Goal: Communication & Community: Answer question/provide support

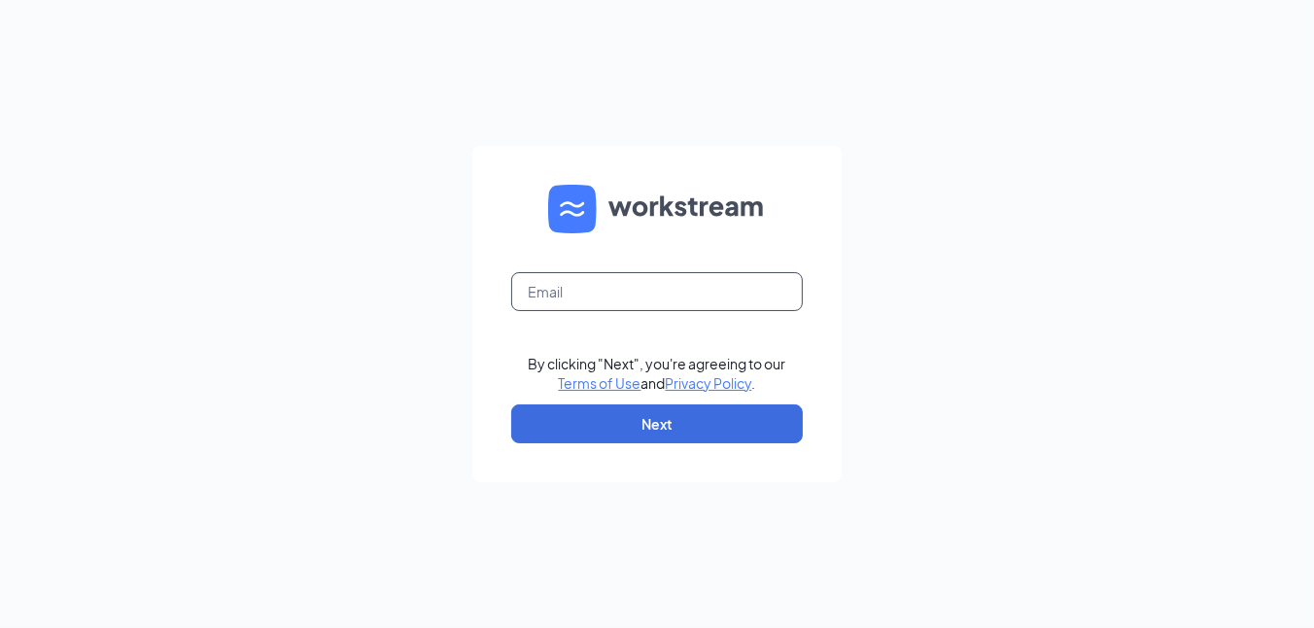
click at [536, 276] on input "text" at bounding box center [657, 291] width 292 height 39
type input "[PERSON_NAME][EMAIL_ADDRESS][PERSON_NAME][DOMAIN_NAME]"
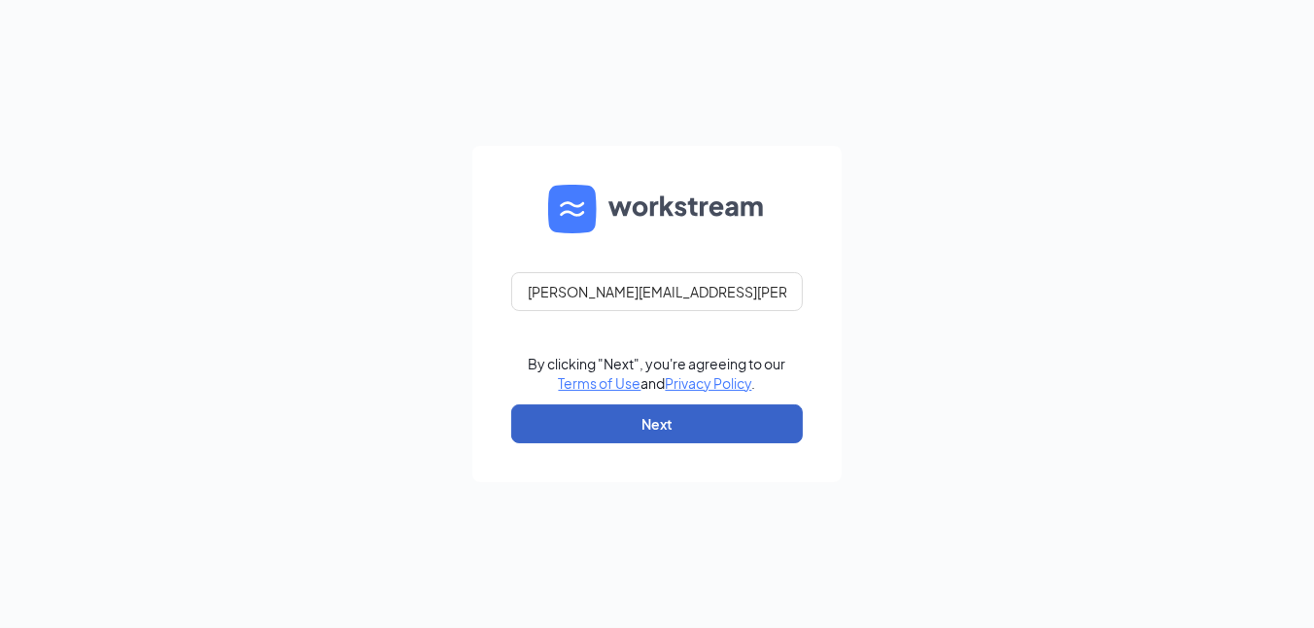
click at [542, 413] on button "Next" at bounding box center [657, 423] width 292 height 39
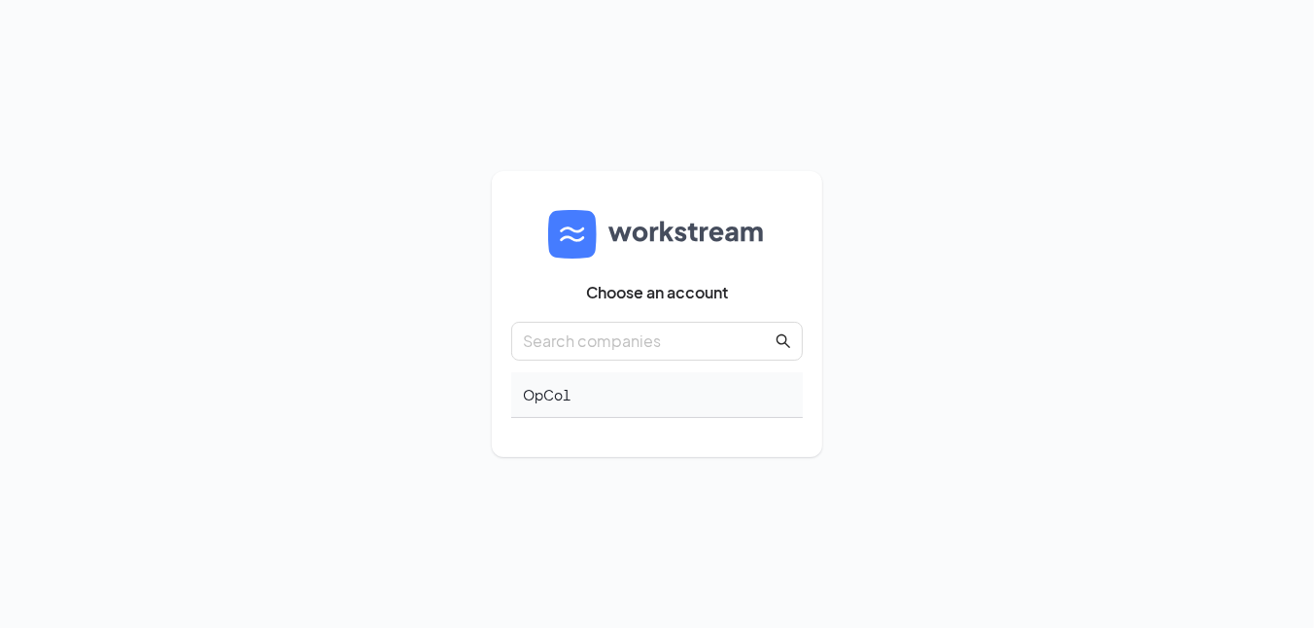
click at [544, 399] on div "OpCo1" at bounding box center [657, 395] width 292 height 46
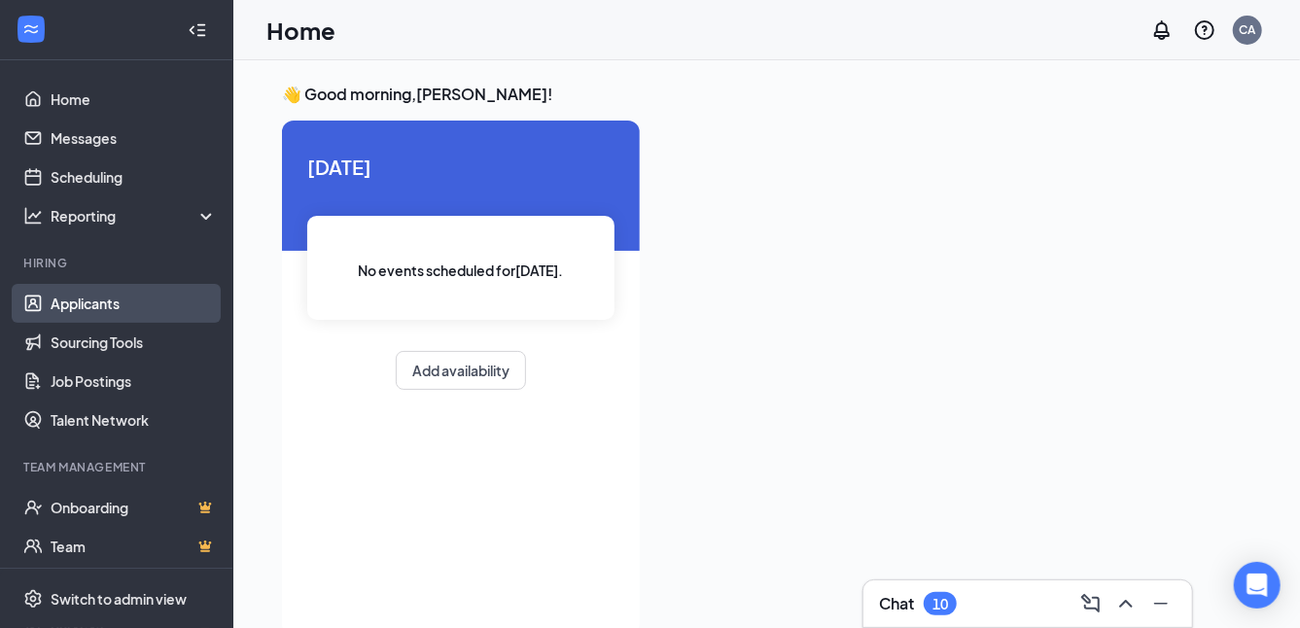
click at [60, 304] on link "Applicants" at bounding box center [134, 303] width 166 height 39
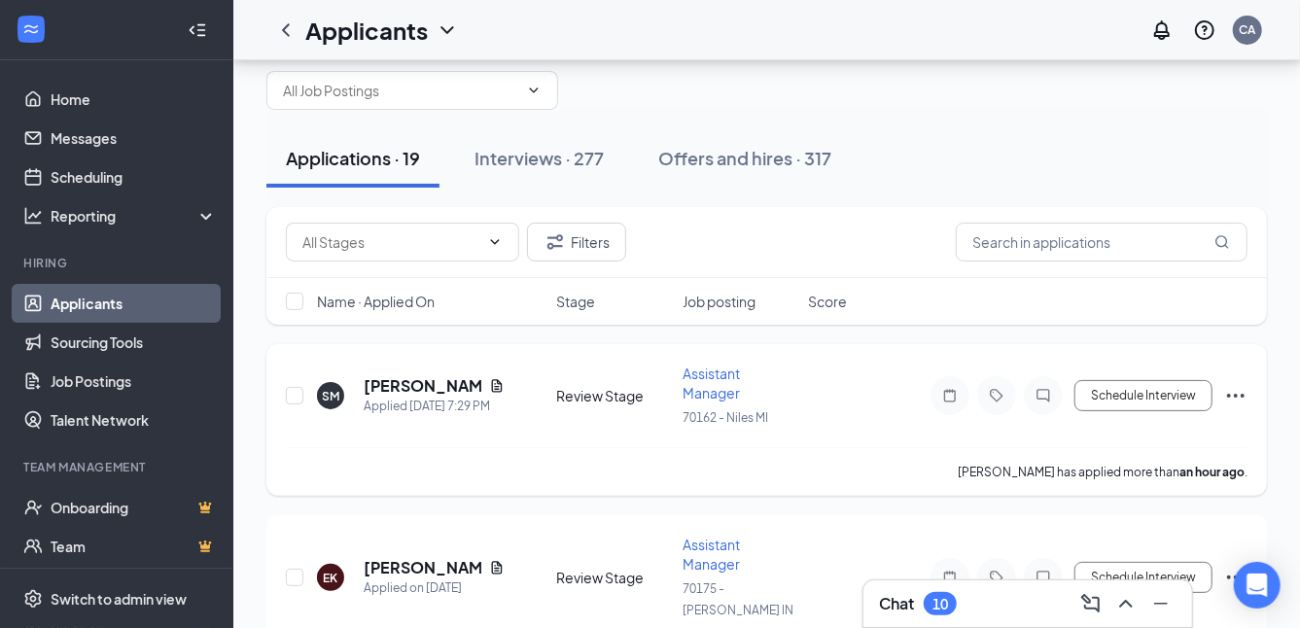
scroll to position [96, 0]
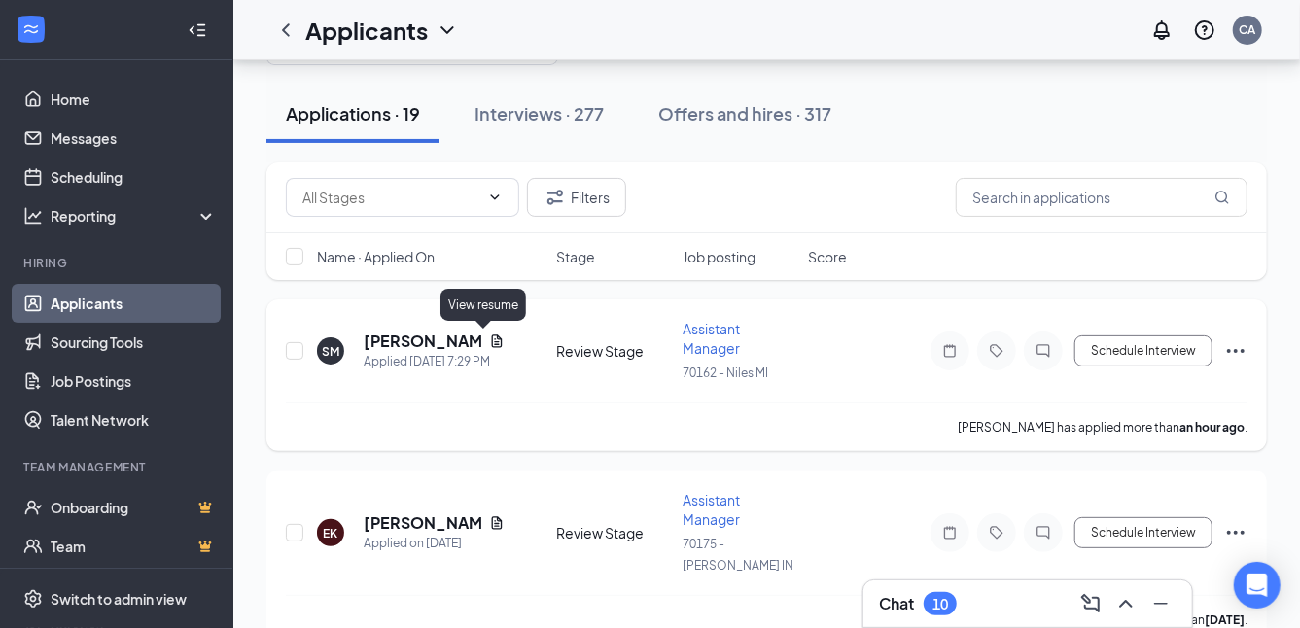
click at [489, 340] on icon "Document" at bounding box center [497, 341] width 16 height 16
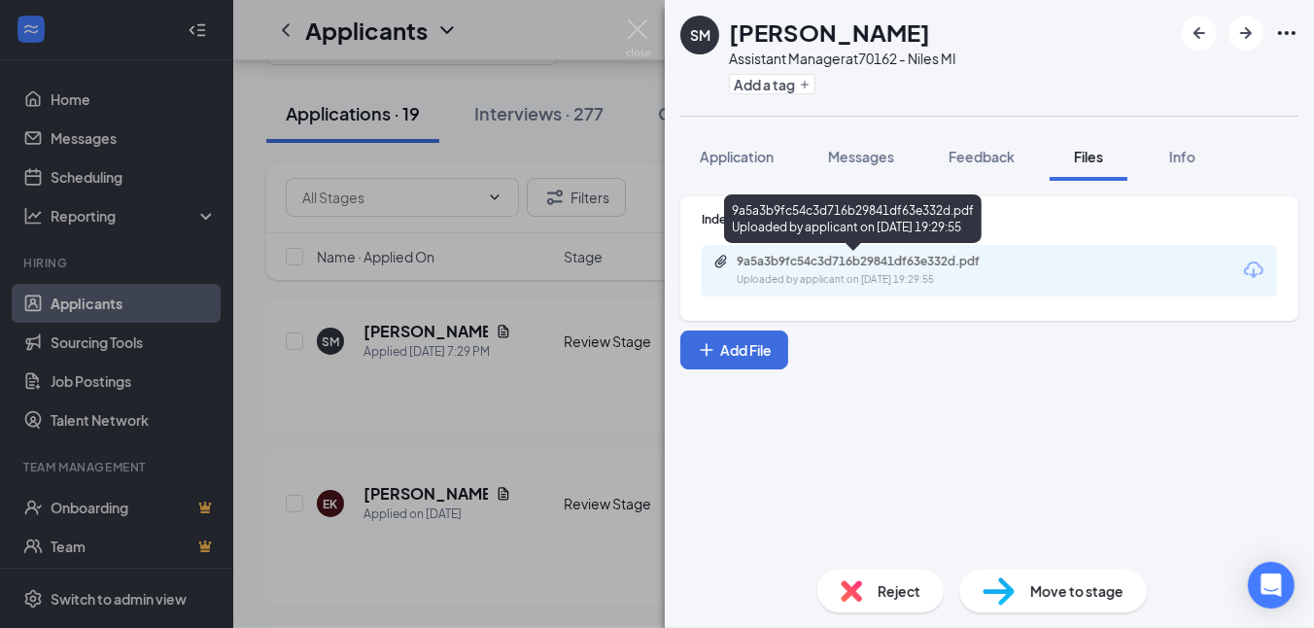
click at [857, 272] on div "Uploaded by applicant on [DATE] 19:29:55" at bounding box center [883, 280] width 292 height 16
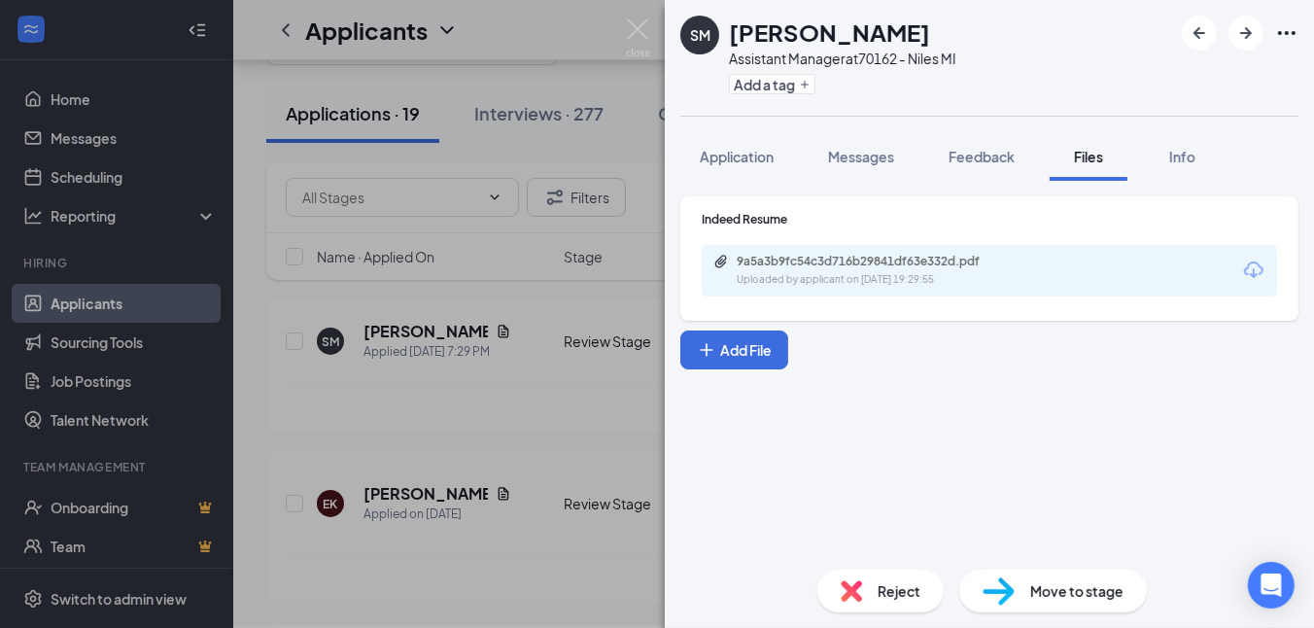
click at [877, 602] on div "Reject" at bounding box center [880, 591] width 126 height 43
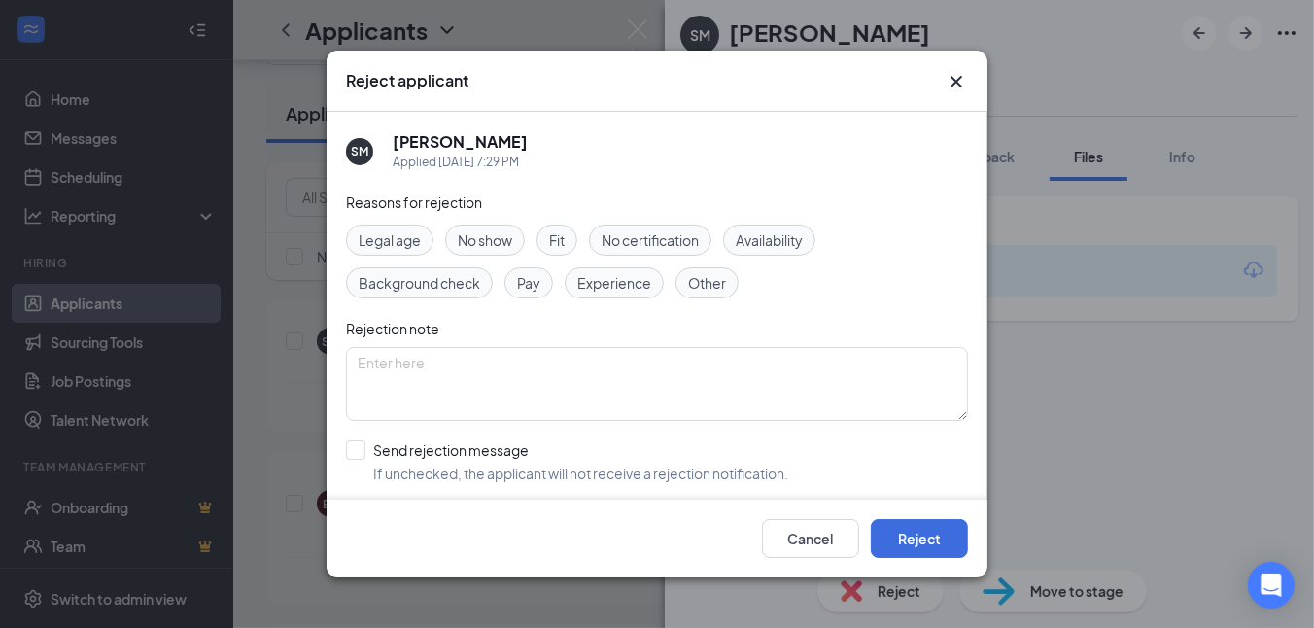
drag, startPoint x: 592, startPoint y: 281, endPoint x: 642, endPoint y: 316, distance: 60.7
click at [593, 282] on span "Experience" at bounding box center [614, 282] width 74 height 21
click at [891, 539] on button "Reject" at bounding box center [919, 538] width 97 height 39
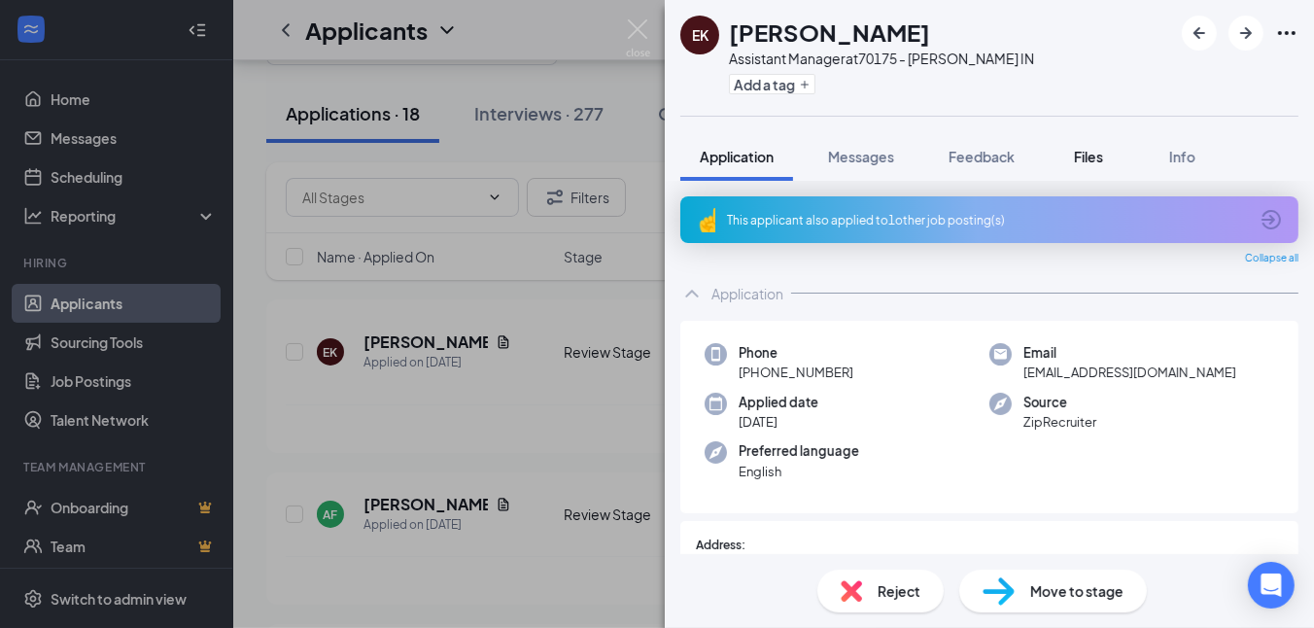
click at [1082, 161] on span "Files" at bounding box center [1088, 156] width 29 height 17
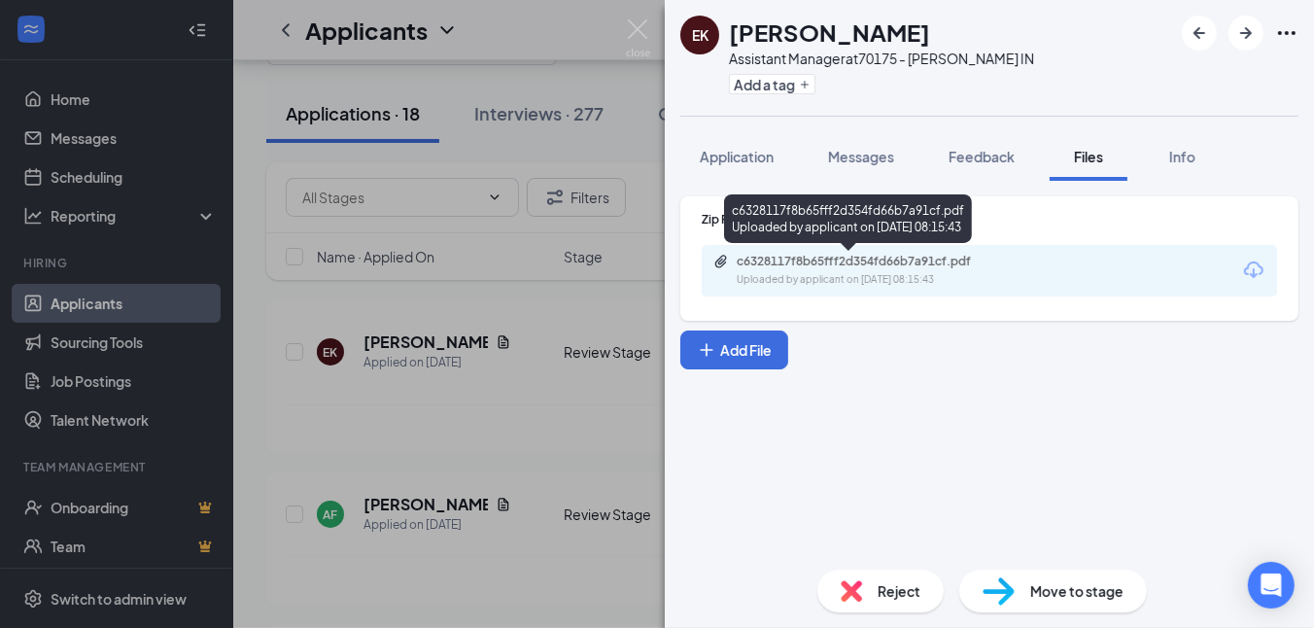
click at [875, 276] on div "Uploaded by applicant on [DATE] 08:15:43" at bounding box center [883, 280] width 292 height 16
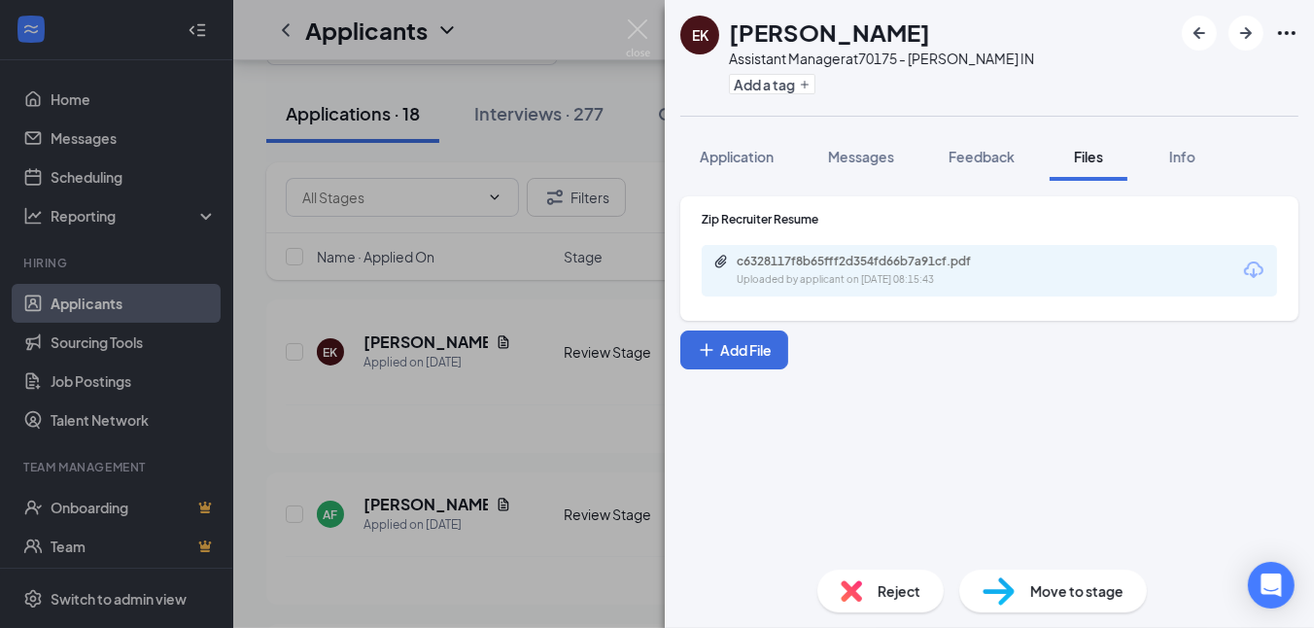
click at [848, 590] on img at bounding box center [851, 590] width 21 height 21
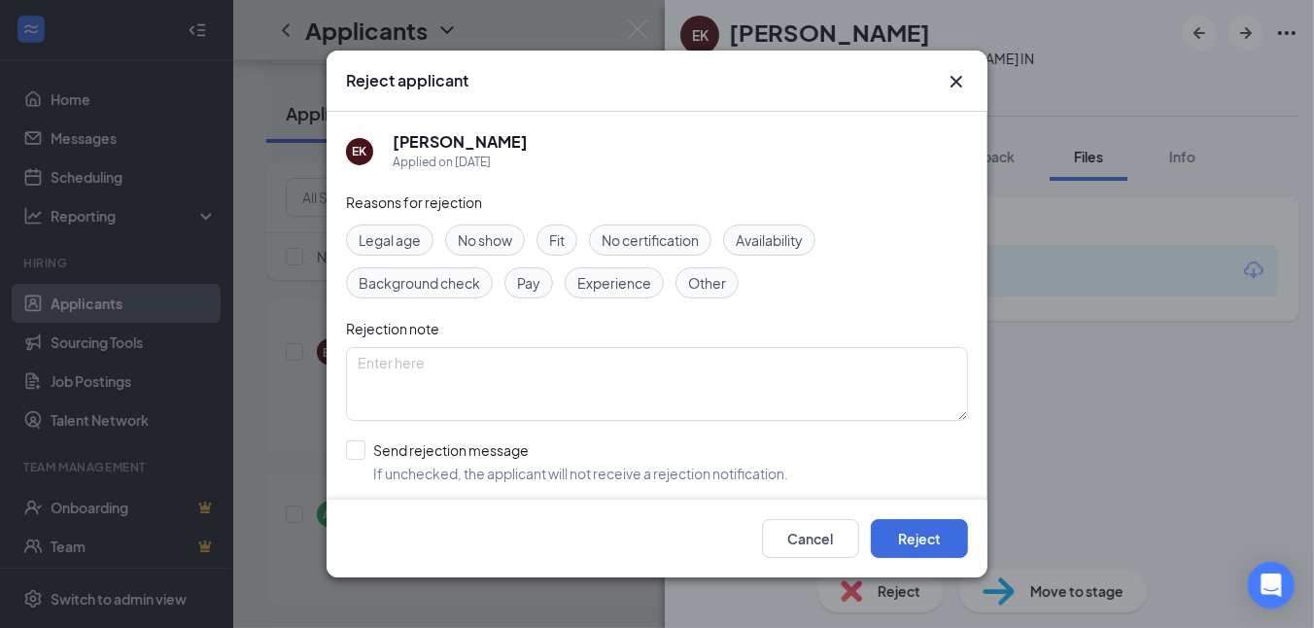
drag, startPoint x: 605, startPoint y: 279, endPoint x: 677, endPoint y: 333, distance: 90.2
click at [606, 281] on span "Experience" at bounding box center [614, 282] width 74 height 21
click at [934, 539] on button "Reject" at bounding box center [919, 538] width 97 height 39
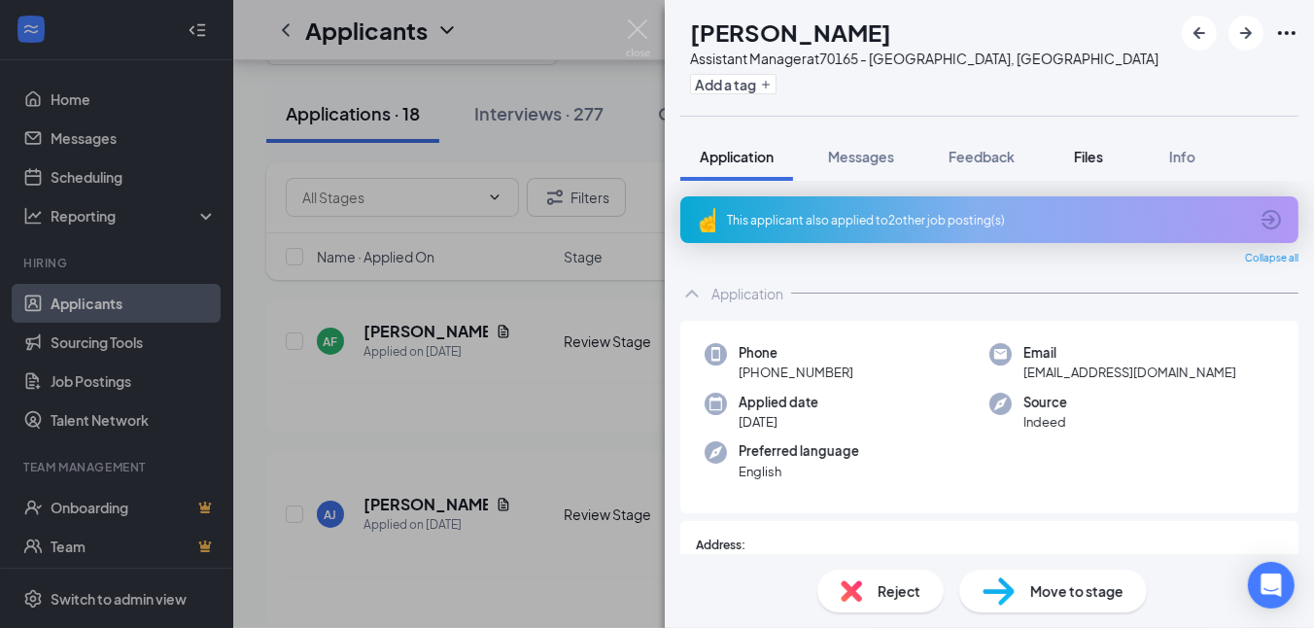
click at [1084, 153] on span "Files" at bounding box center [1088, 156] width 29 height 17
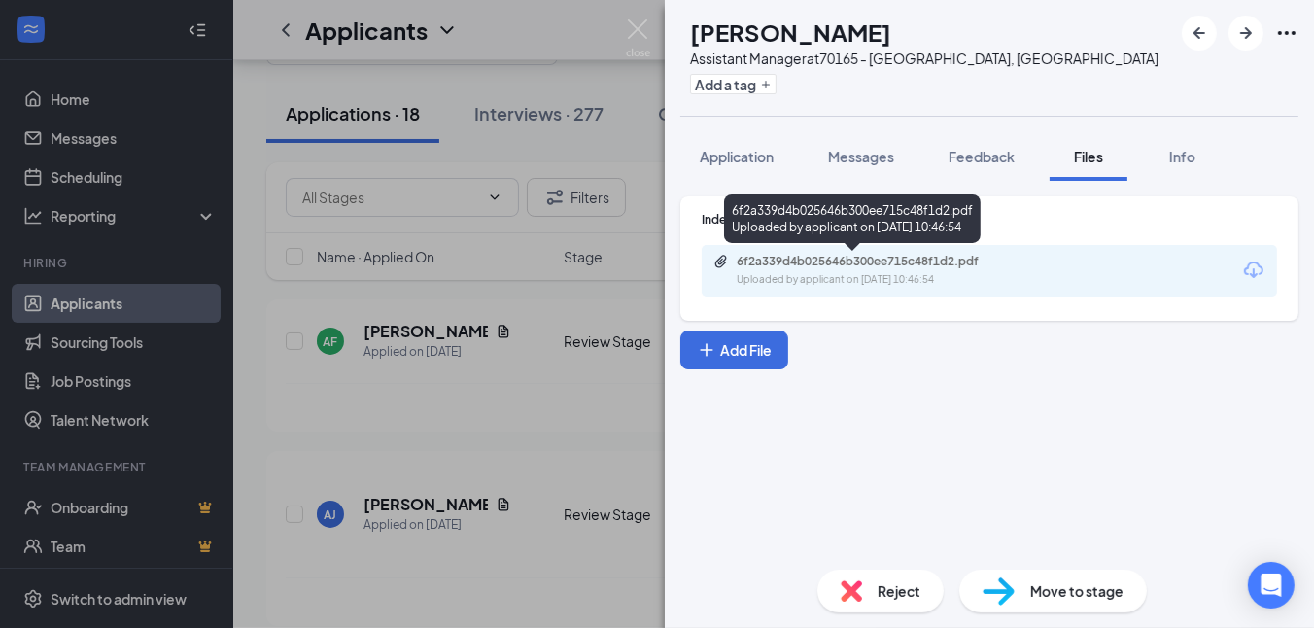
click at [818, 272] on div "Uploaded by applicant on [DATE] 10:46:54" at bounding box center [883, 280] width 292 height 16
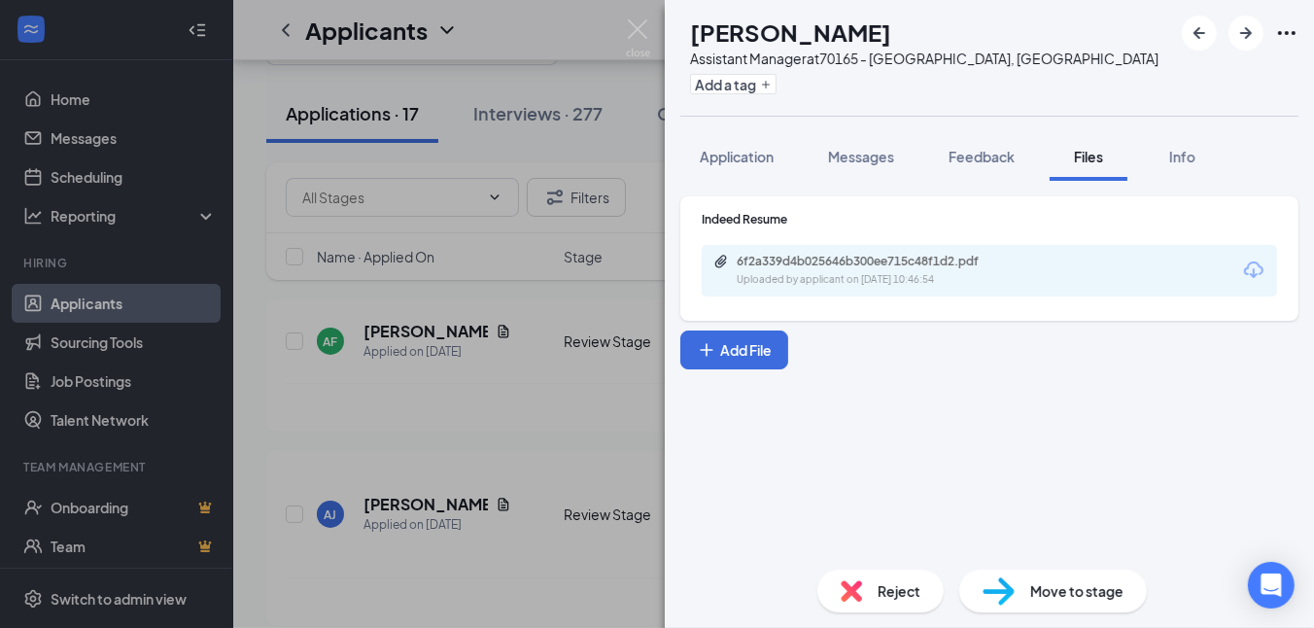
click at [905, 570] on div "Reject" at bounding box center [880, 591] width 126 height 43
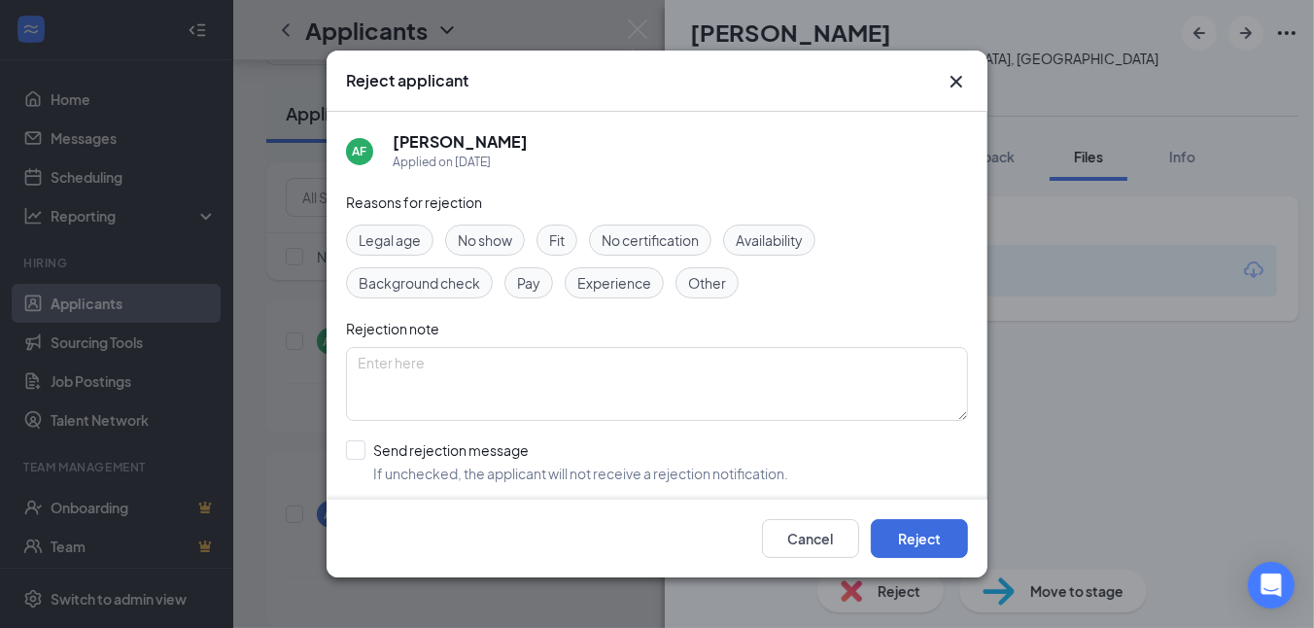
drag, startPoint x: 624, startPoint y: 274, endPoint x: 721, endPoint y: 345, distance: 120.3
click at [625, 275] on span "Experience" at bounding box center [614, 282] width 74 height 21
click at [915, 542] on button "Reject" at bounding box center [919, 538] width 97 height 39
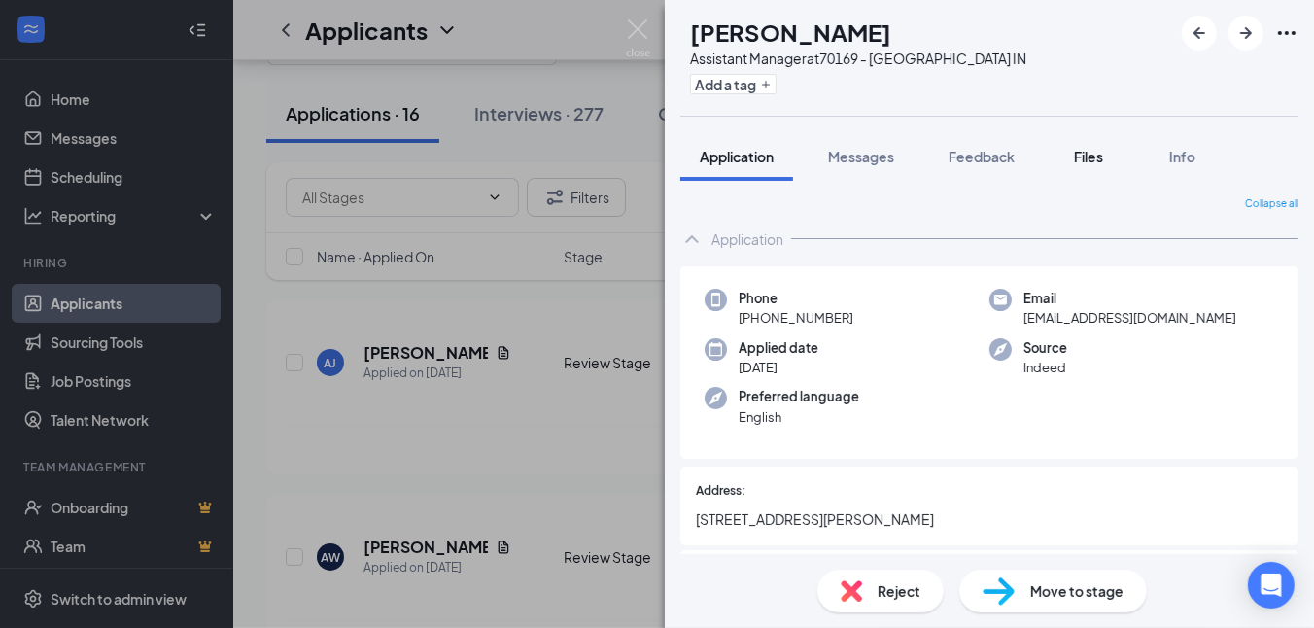
click at [1080, 157] on span "Files" at bounding box center [1088, 156] width 29 height 17
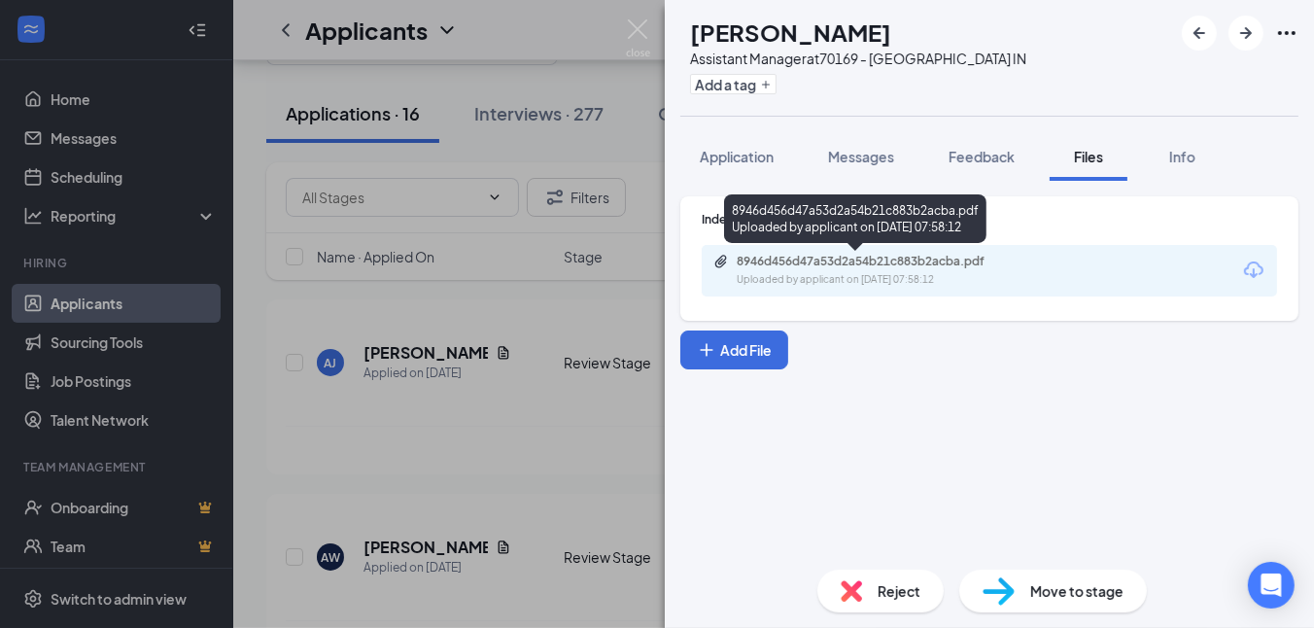
click at [771, 269] on div "8946d456d47a53d2a54b21c883b2acba.pdf Uploaded by applicant on [DATE] 07:58:12" at bounding box center [870, 271] width 315 height 34
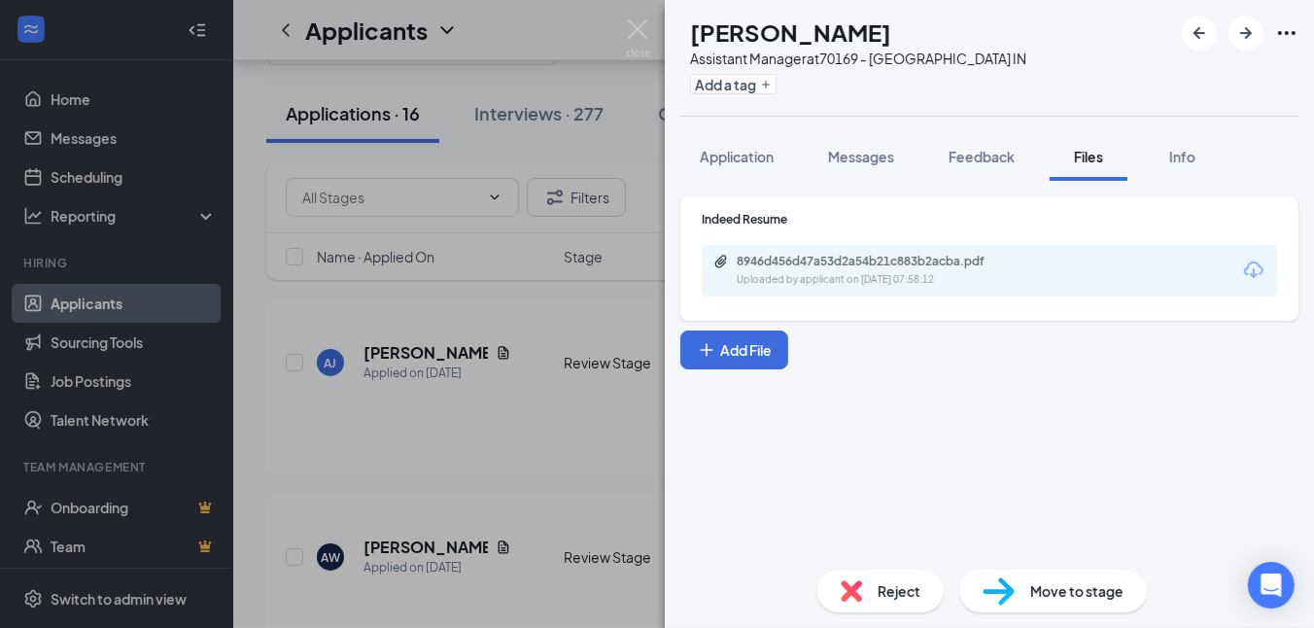
click at [882, 602] on div "Reject" at bounding box center [880, 591] width 126 height 43
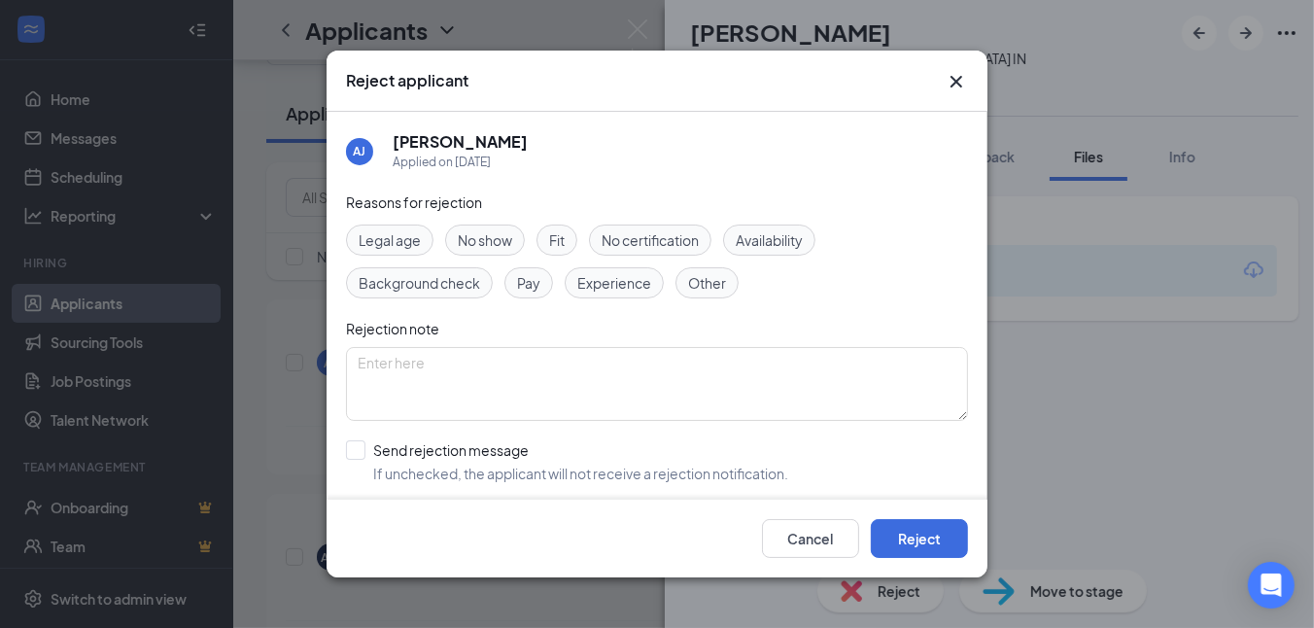
click at [716, 284] on span "Other" at bounding box center [707, 282] width 38 height 21
click at [902, 530] on button "Reject" at bounding box center [919, 538] width 97 height 39
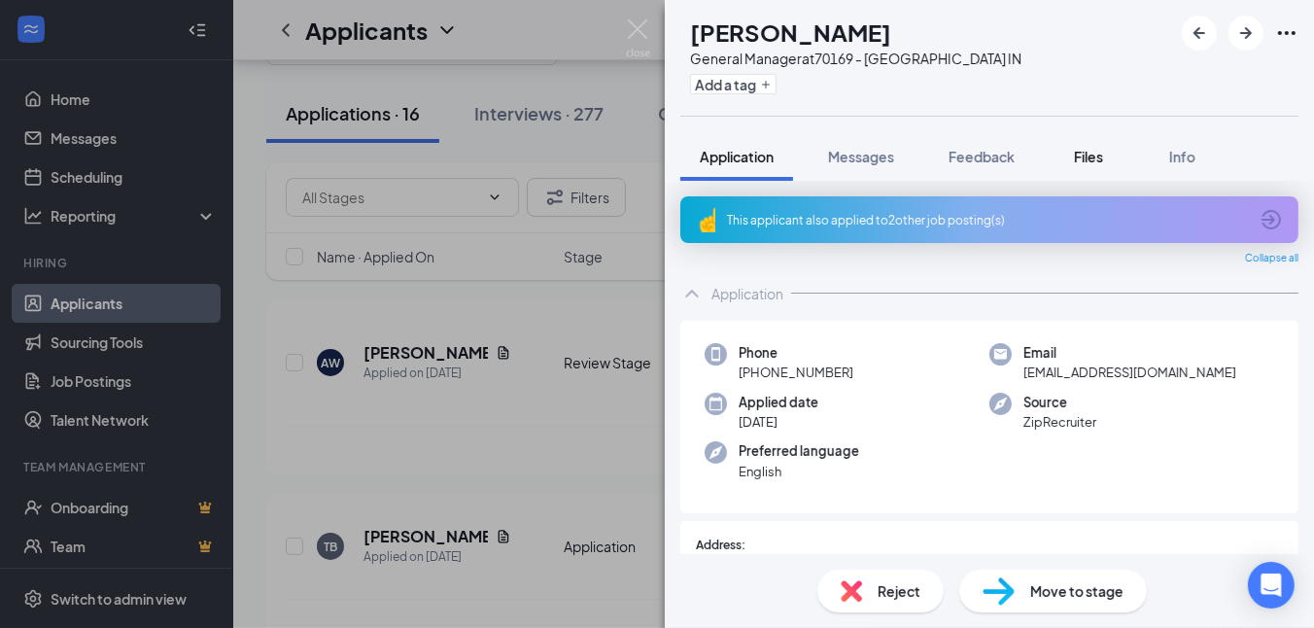
click at [1087, 155] on span "Files" at bounding box center [1088, 156] width 29 height 17
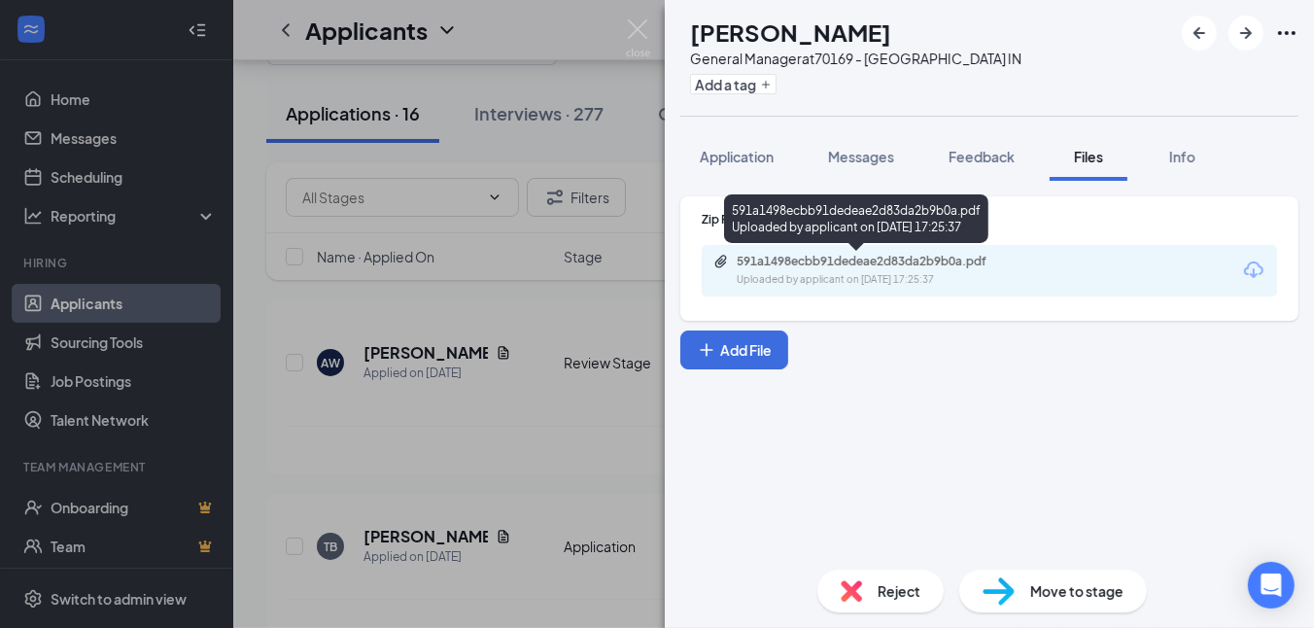
click at [888, 263] on div "591a1498ecbb91dedeae2d83da2b9b0a.pdf" at bounding box center [873, 262] width 272 height 16
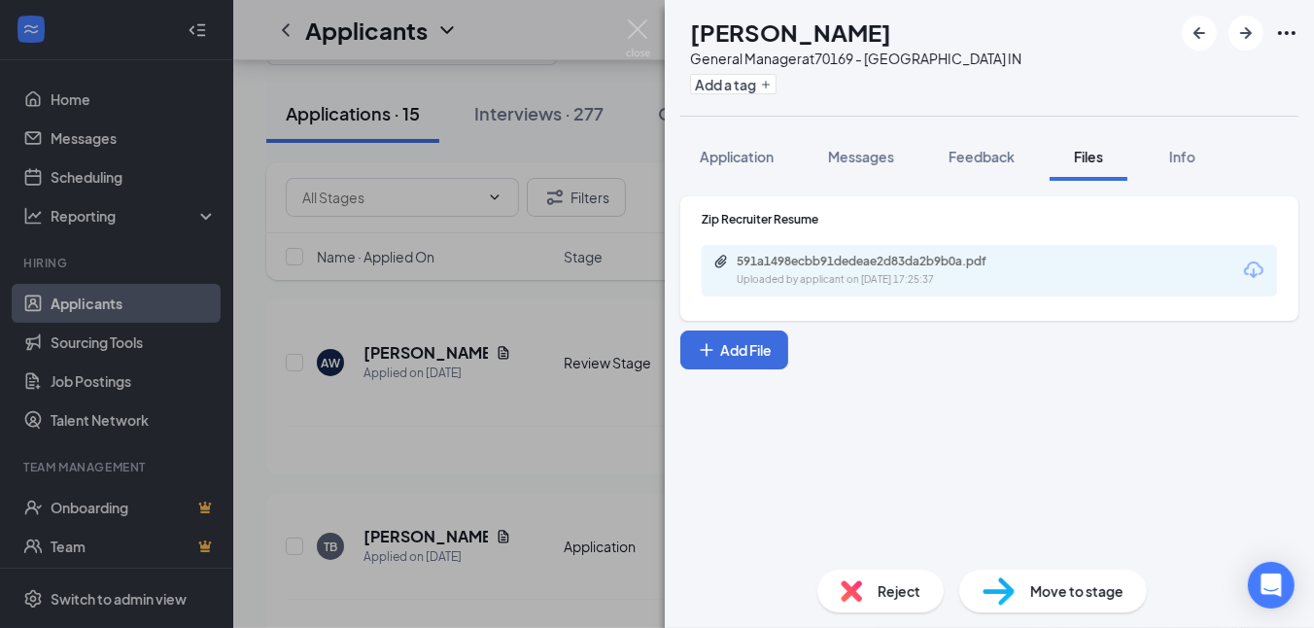
drag, startPoint x: 812, startPoint y: 491, endPoint x: 818, endPoint y: 463, distance: 29.0
click at [811, 491] on div "Zip Recruiter Resume 591a1498ecbb91dedeae2d83da2b9b0a.pdf Uploaded by applicant…" at bounding box center [989, 367] width 649 height 373
click at [1241, 29] on icon "ArrowRight" at bounding box center [1245, 32] width 23 height 23
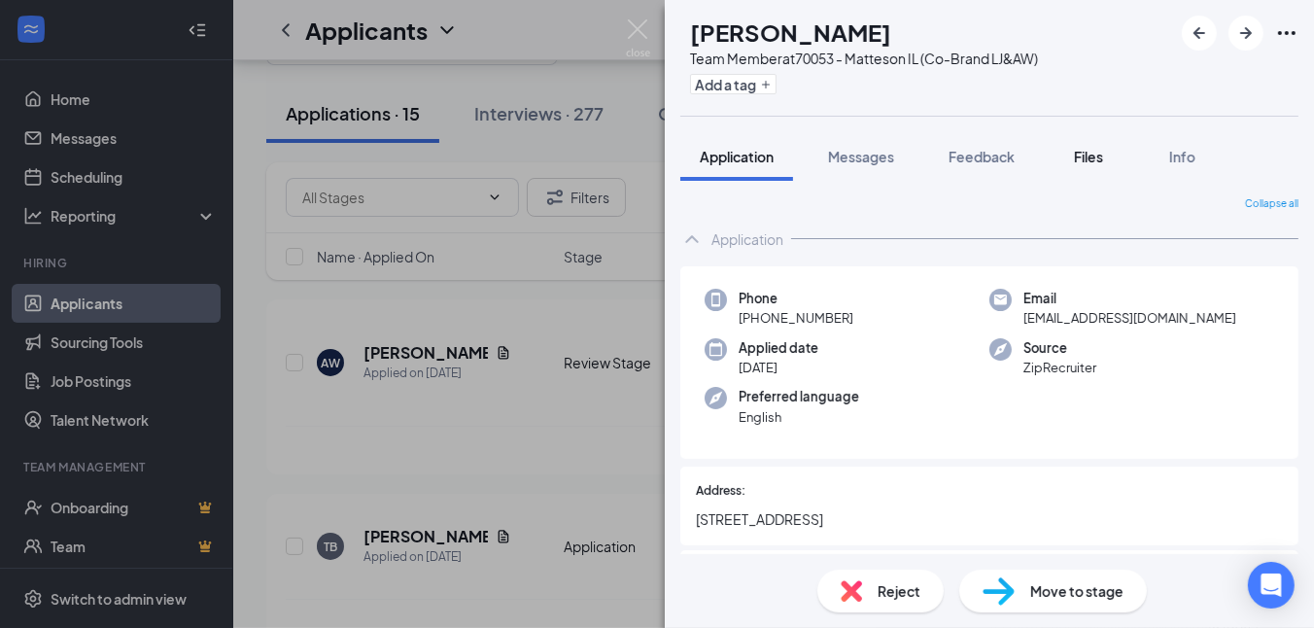
click at [1087, 151] on span "Files" at bounding box center [1088, 156] width 29 height 17
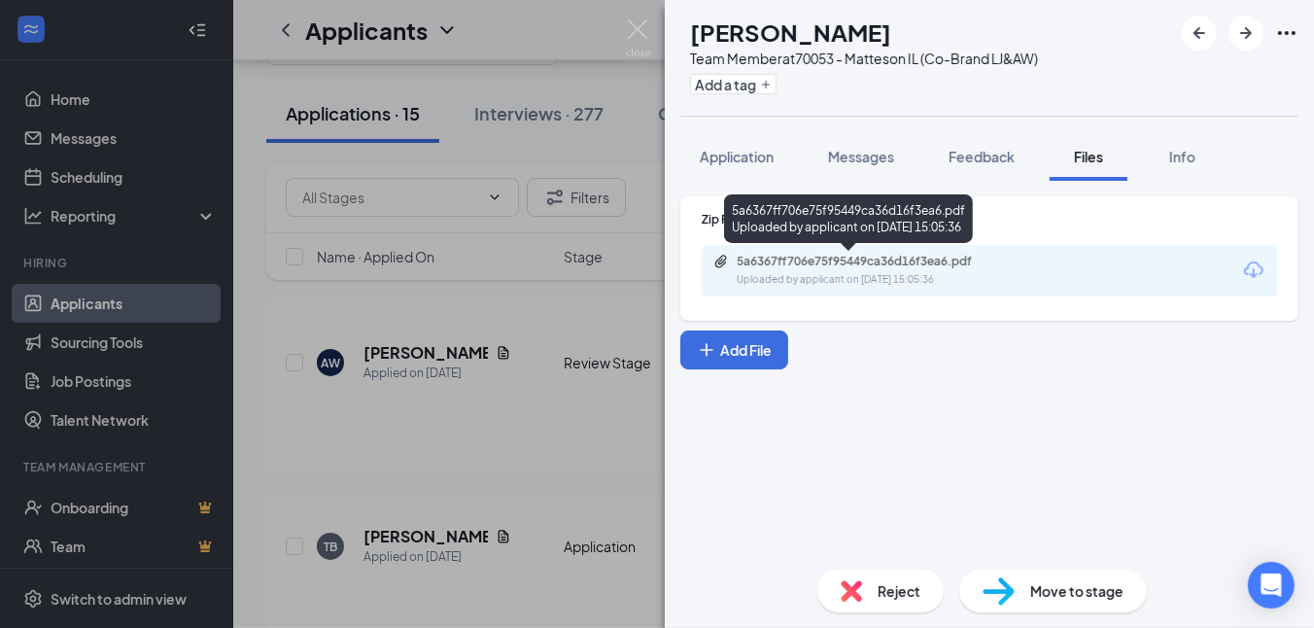
click at [846, 272] on div "Uploaded by applicant on [DATE] 15:05:36" at bounding box center [883, 280] width 292 height 16
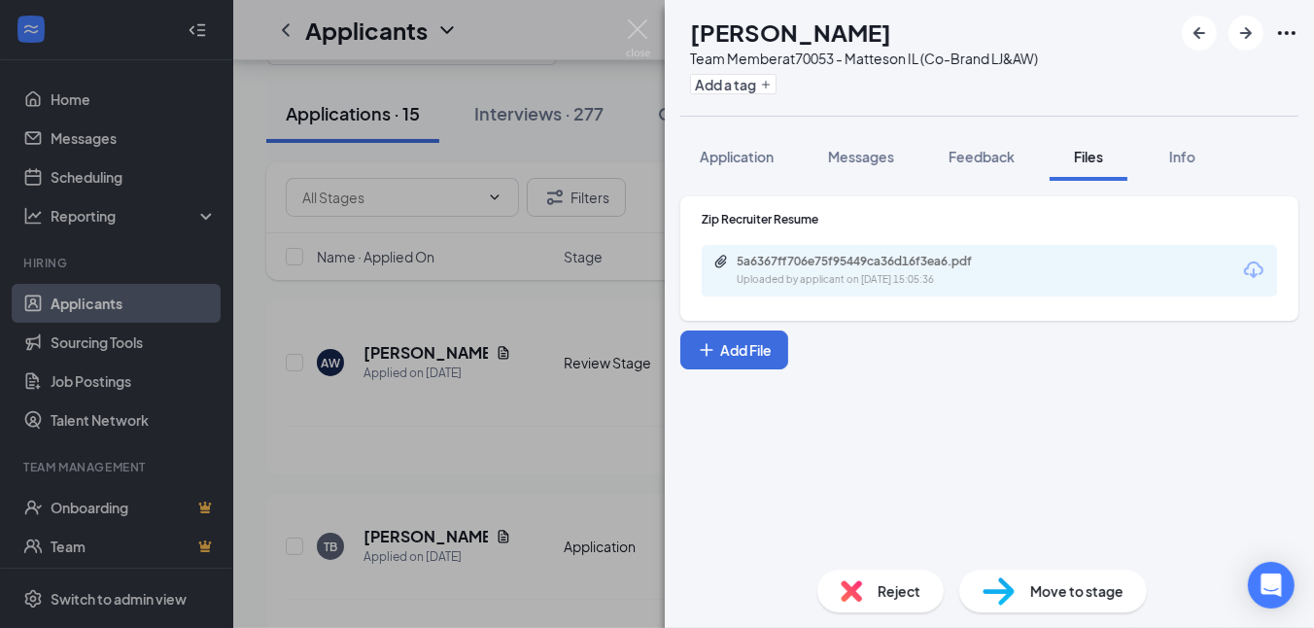
click at [837, 581] on div "Reject" at bounding box center [880, 591] width 126 height 43
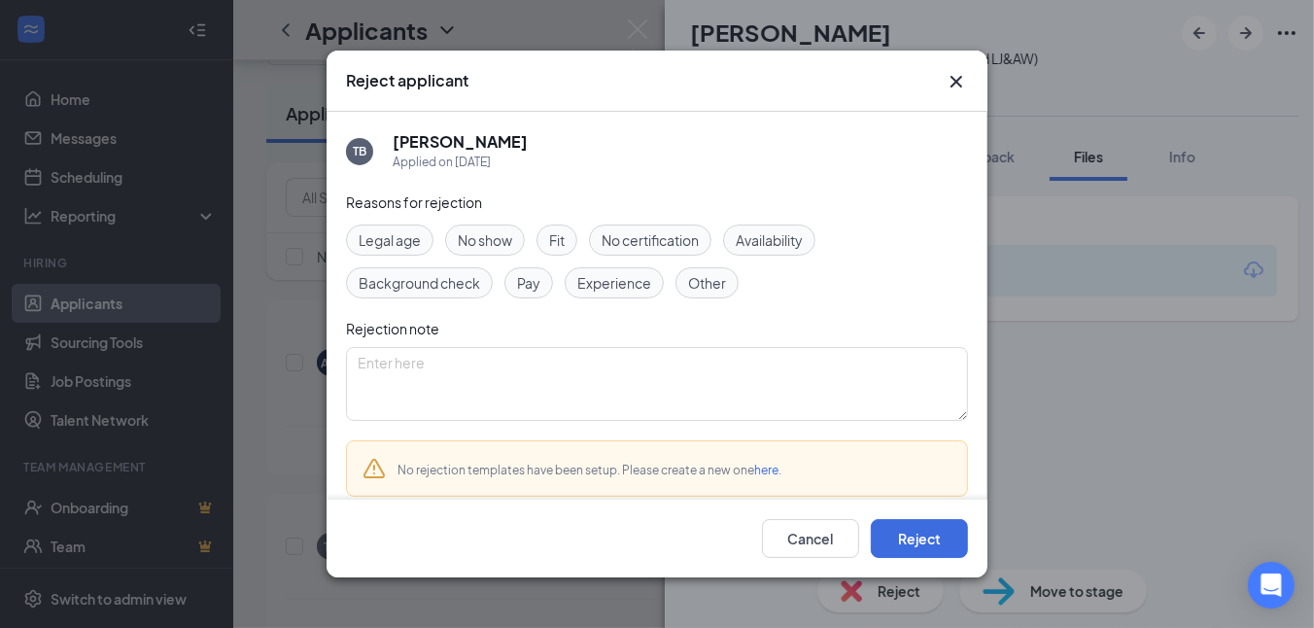
click at [688, 269] on div "Other" at bounding box center [707, 282] width 63 height 31
click at [906, 534] on button "Reject" at bounding box center [919, 538] width 97 height 39
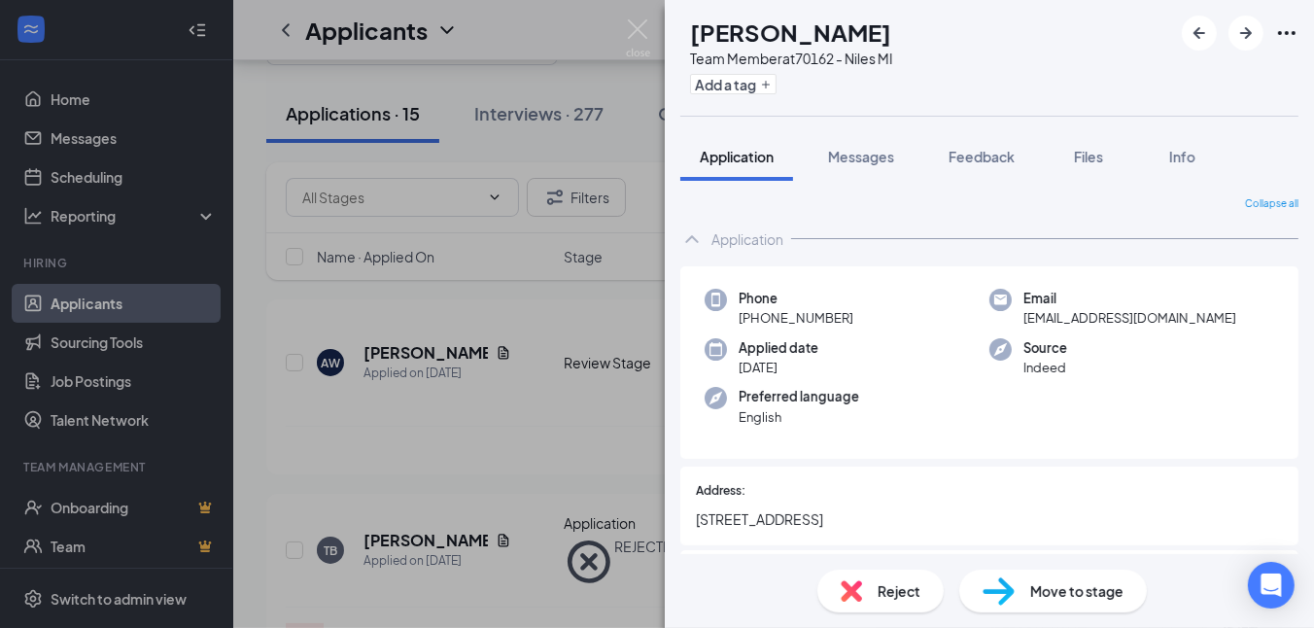
click at [872, 587] on div "Reject" at bounding box center [880, 591] width 126 height 43
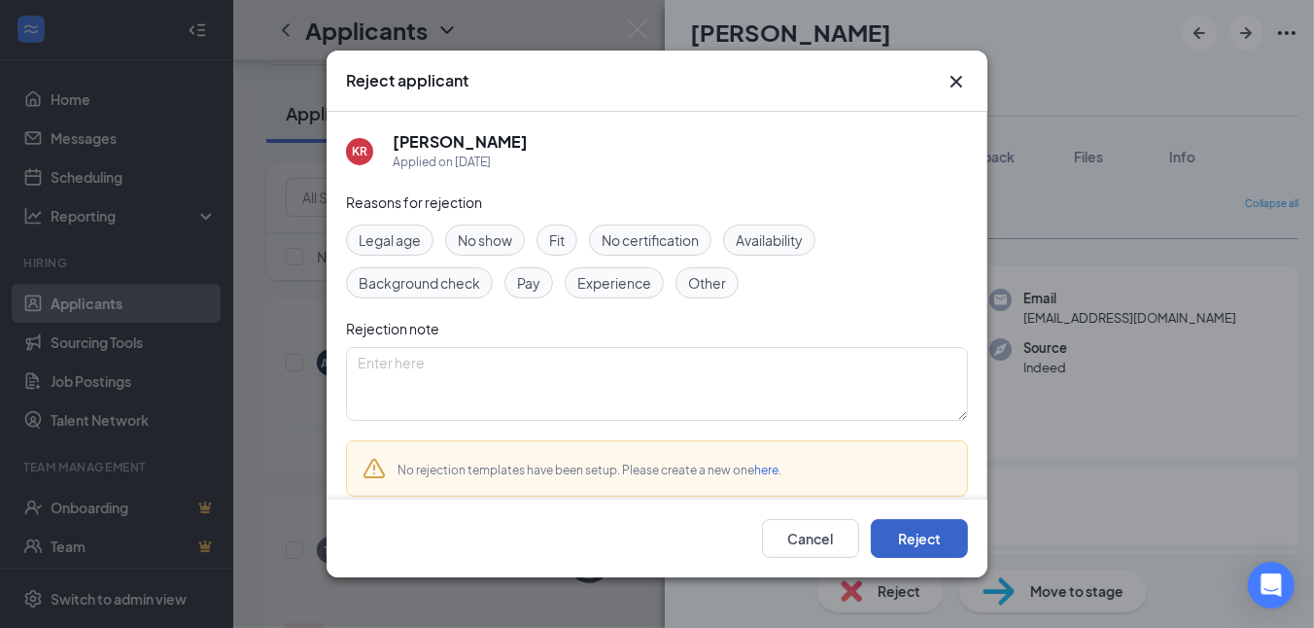
click at [913, 532] on button "Reject" at bounding box center [919, 538] width 97 height 39
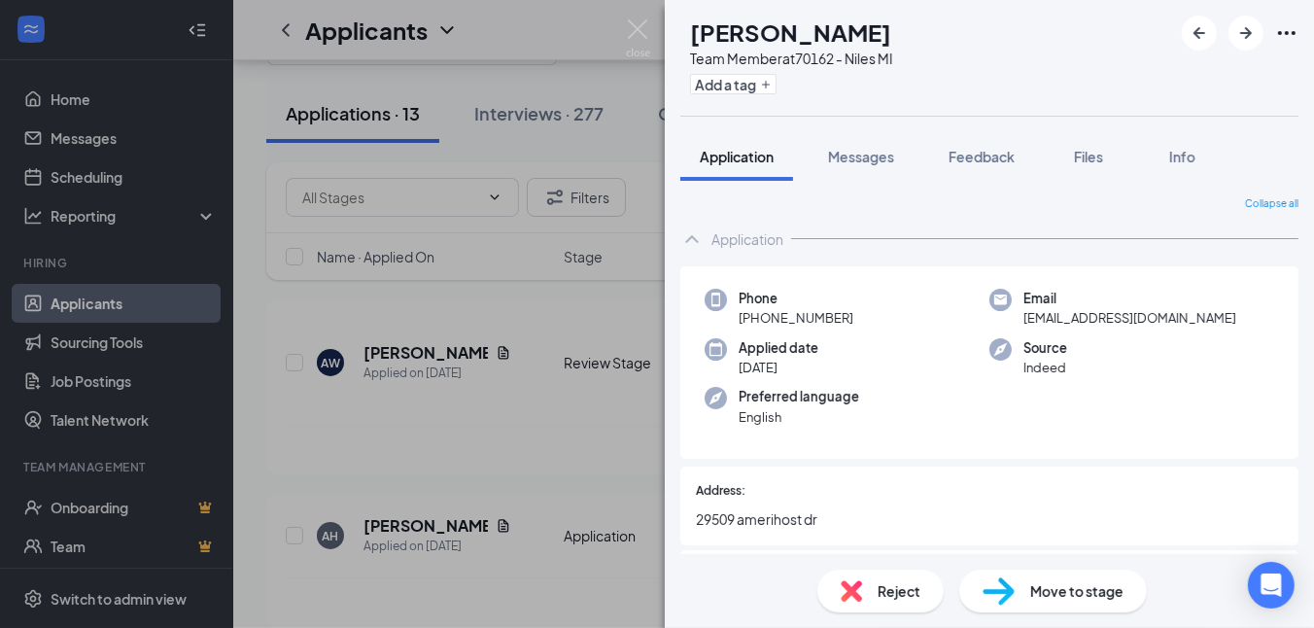
click at [875, 592] on div "Reject" at bounding box center [880, 591] width 126 height 43
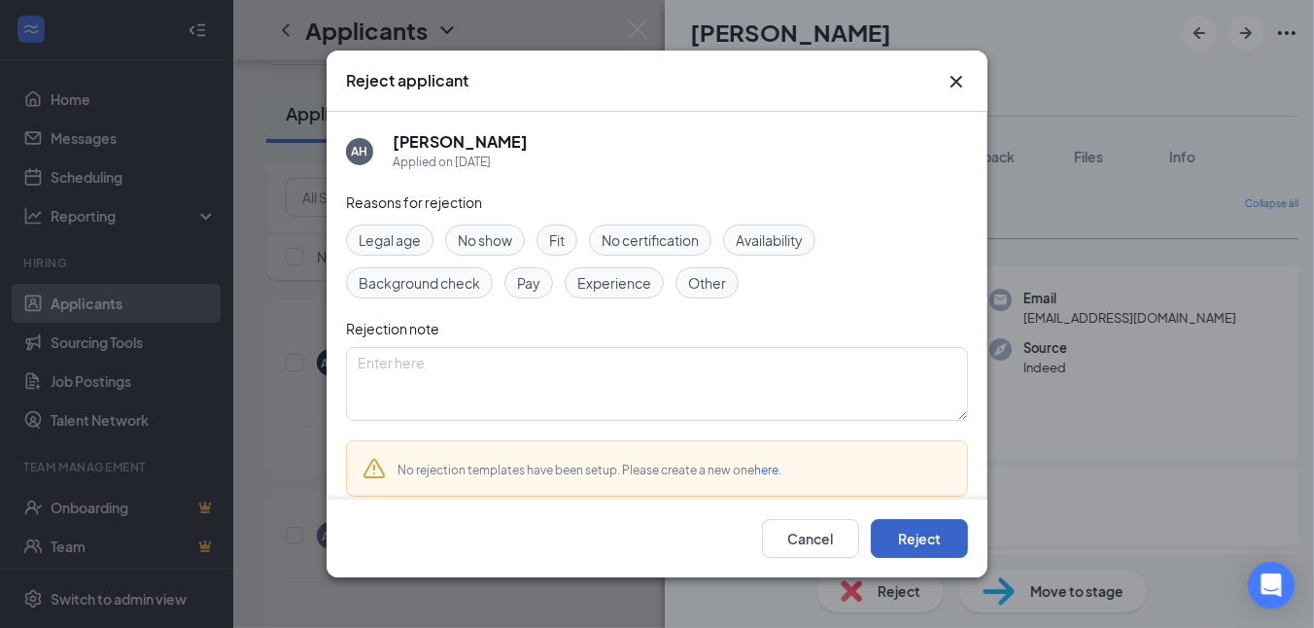
click at [891, 545] on button "Reject" at bounding box center [919, 538] width 97 height 39
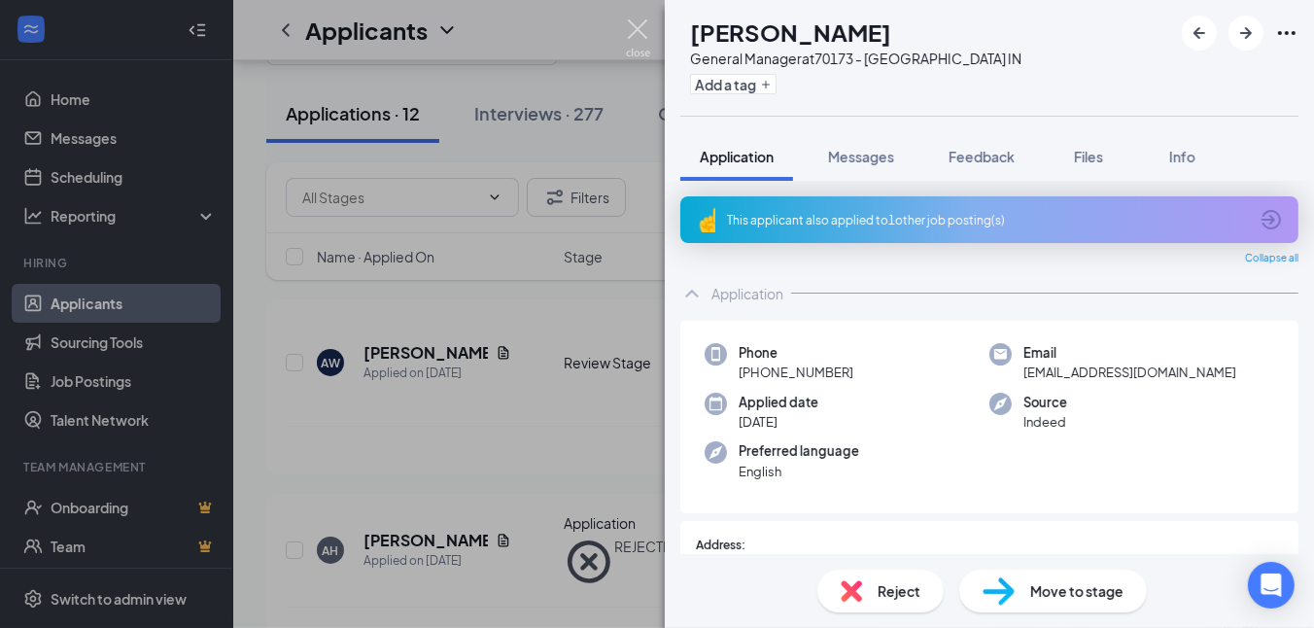
drag, startPoint x: 635, startPoint y: 23, endPoint x: 546, endPoint y: 52, distance: 92.8
click at [635, 23] on img at bounding box center [638, 38] width 24 height 38
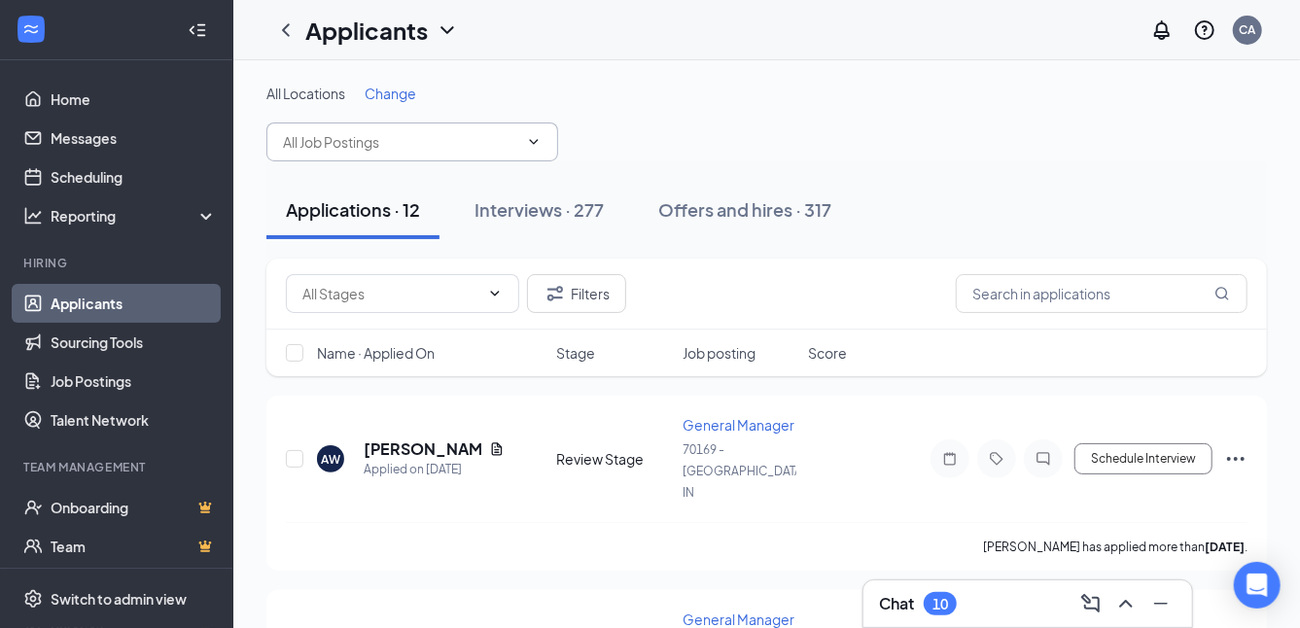
click at [356, 140] on input "text" at bounding box center [400, 141] width 235 height 21
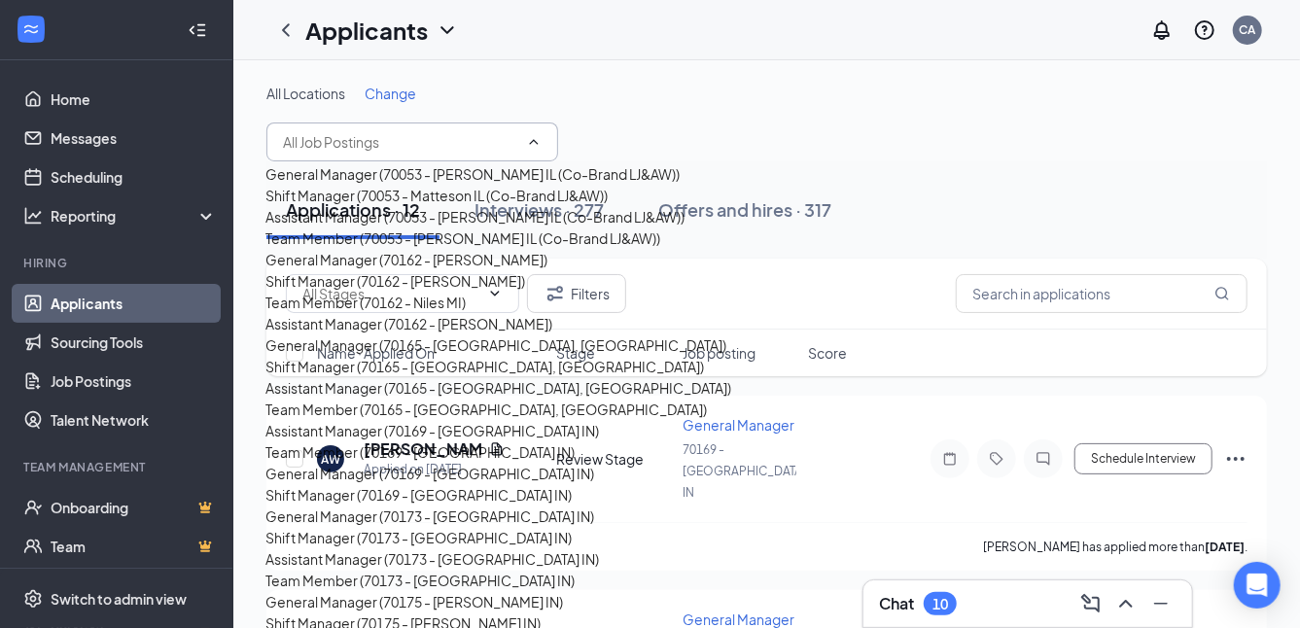
click at [367, 206] on div "Shift Manager (70053 - Matteson IL (Co-Brand LJ&AW))" at bounding box center [436, 195] width 342 height 21
type input "Shift Manager (70053 - Matteson IL (Co-Brand LJ&AW))"
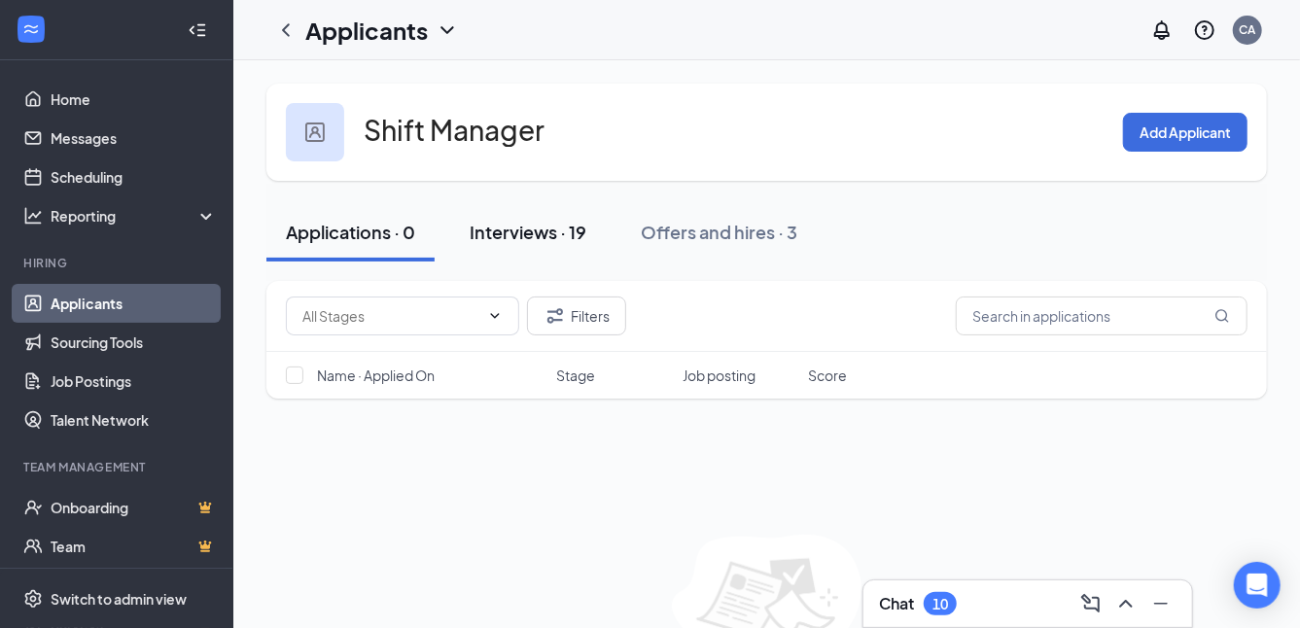
click at [501, 231] on div "Interviews · 19" at bounding box center [527, 232] width 117 height 24
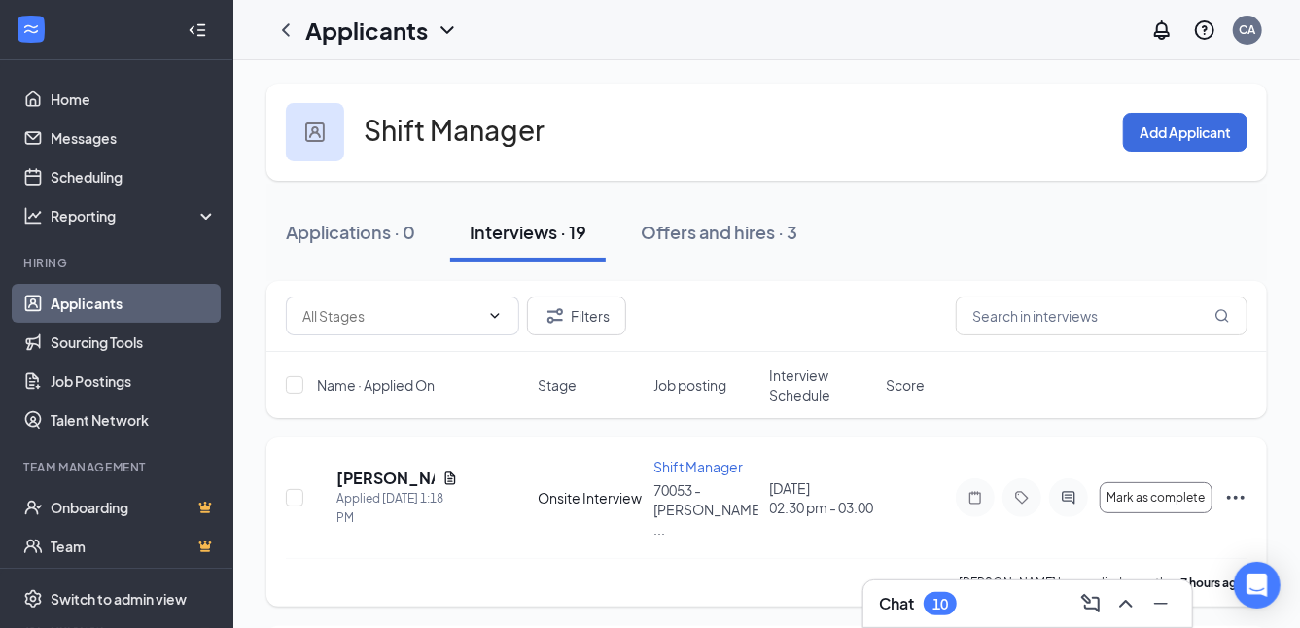
click at [597, 580] on div "[PERSON_NAME] has applied more than 7 hours ago ." at bounding box center [766, 582] width 961 height 49
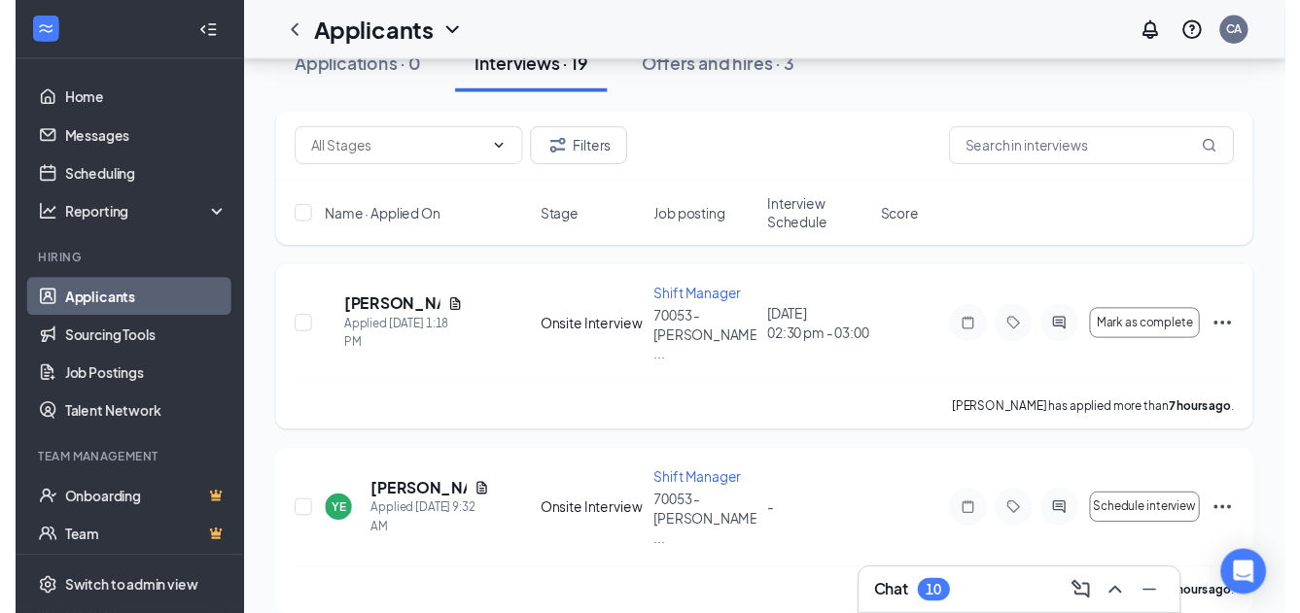
scroll to position [194, 0]
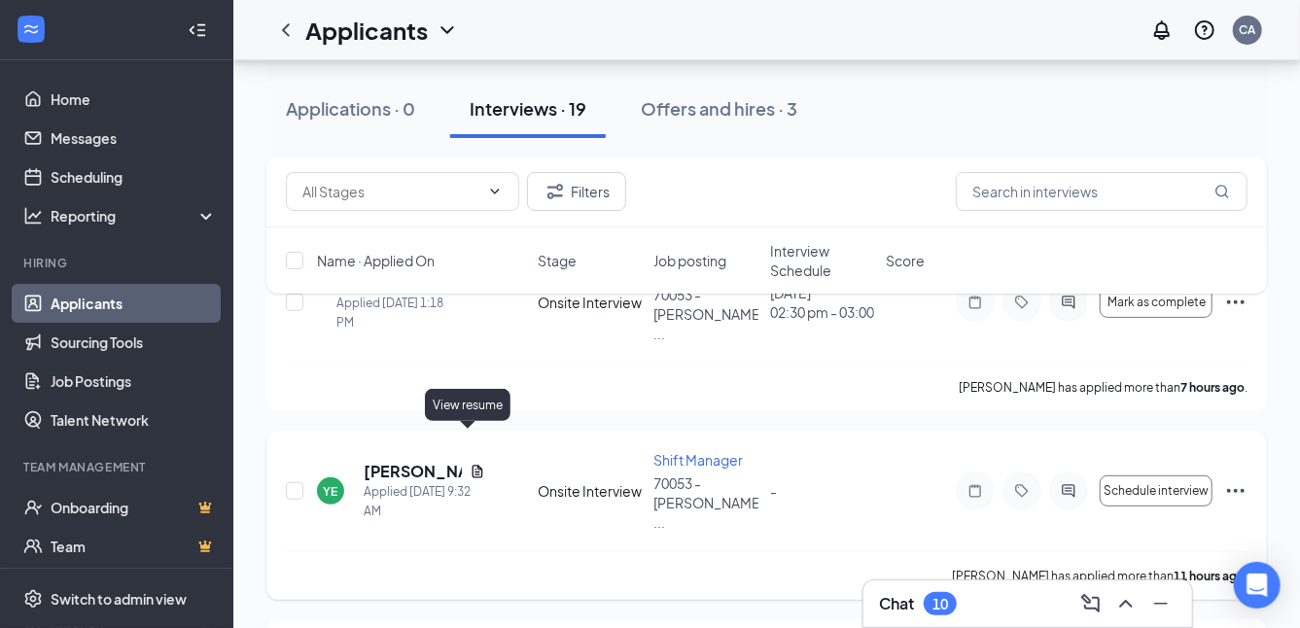
click at [469, 464] on icon "Document" at bounding box center [477, 472] width 16 height 16
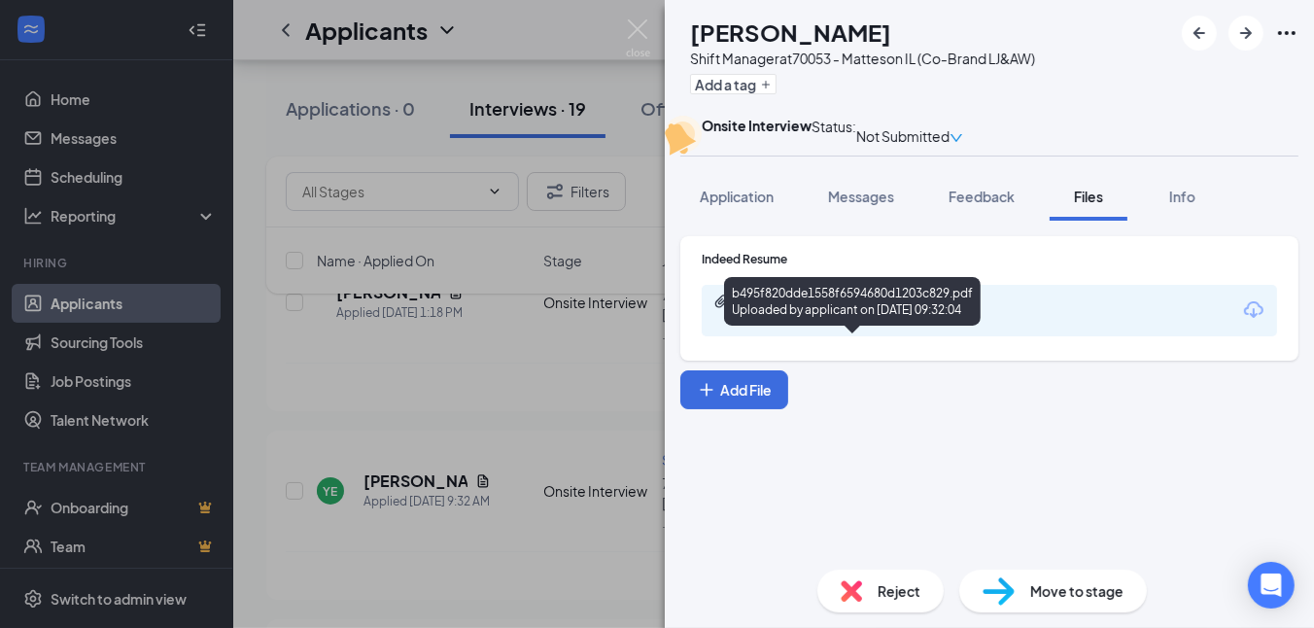
click at [888, 328] on div "Uploaded by applicant on [DATE] 09:32:04" at bounding box center [883, 320] width 292 height 16
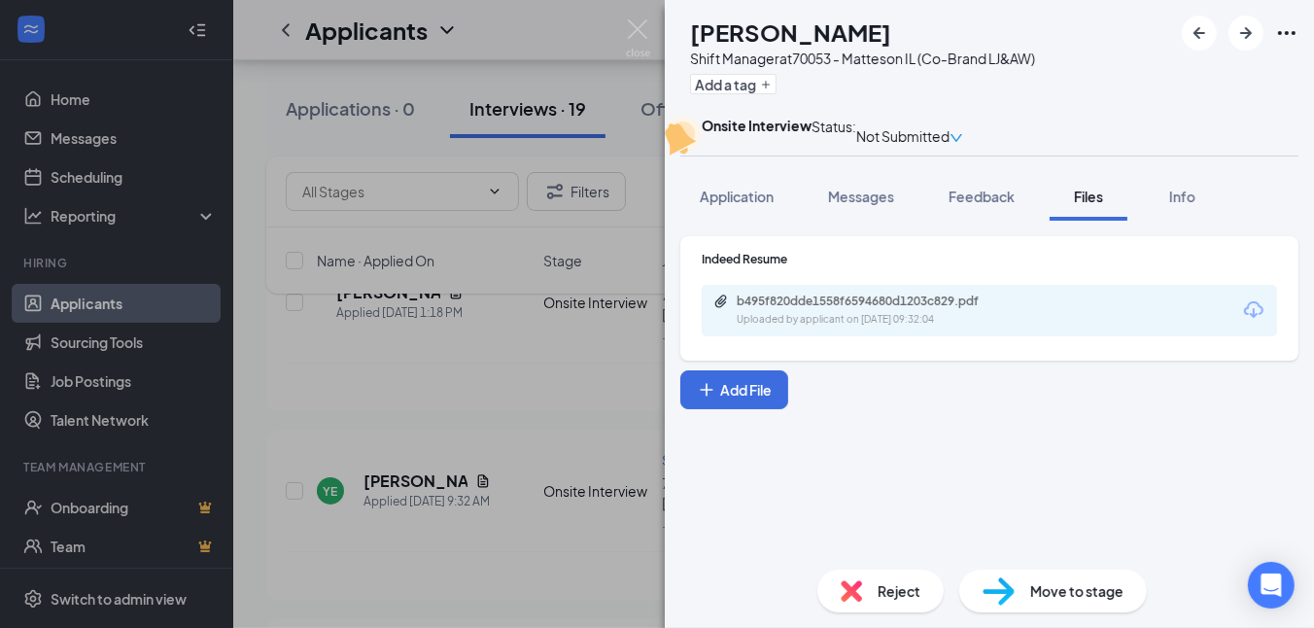
click at [712, 601] on div "Reject Move to stage" at bounding box center [989, 591] width 649 height 74
click at [633, 23] on img at bounding box center [638, 38] width 24 height 38
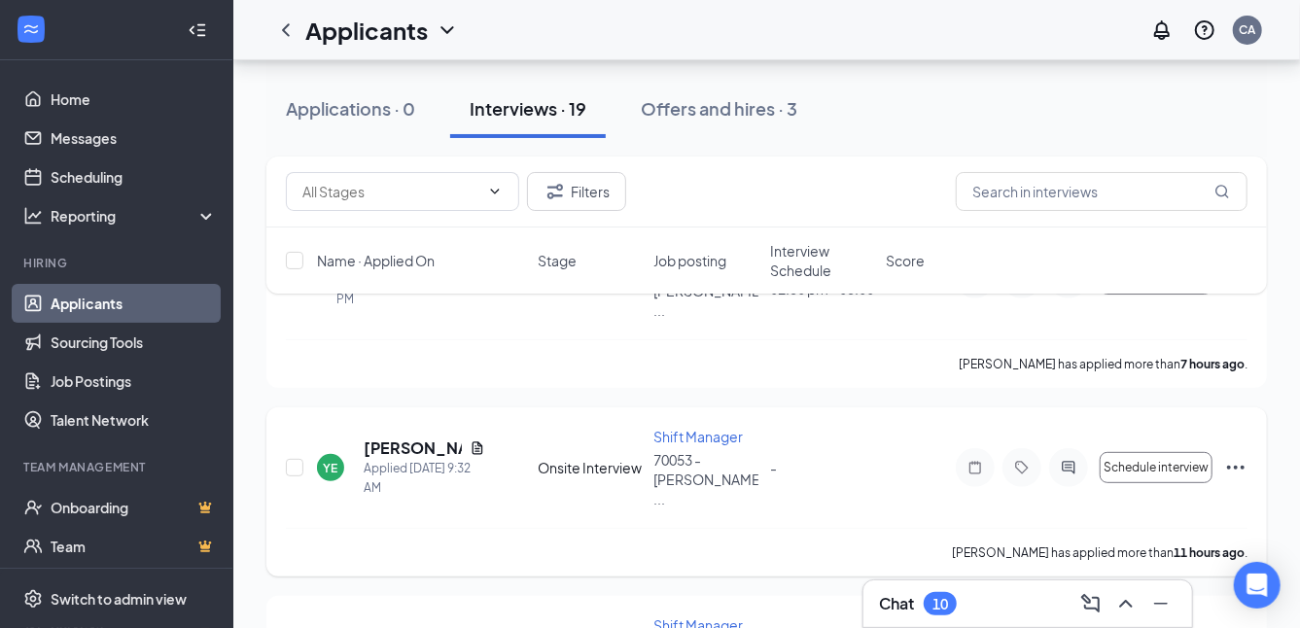
scroll to position [292, 0]
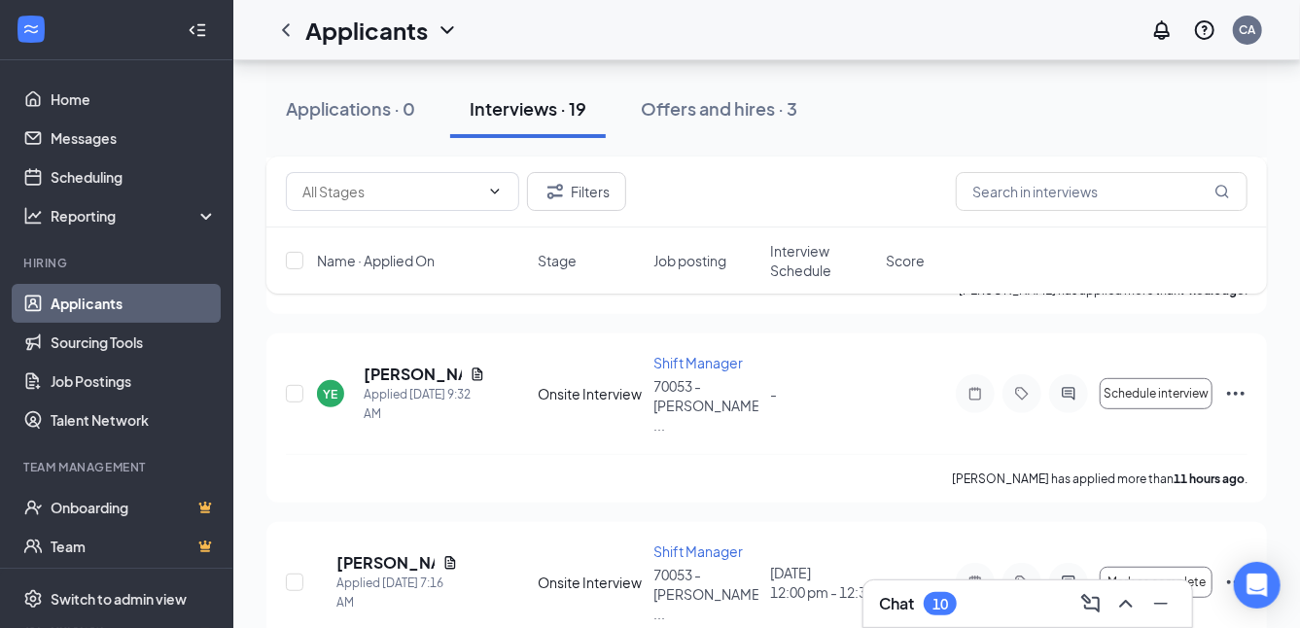
click at [1030, 590] on div "Chat 10" at bounding box center [1027, 603] width 297 height 31
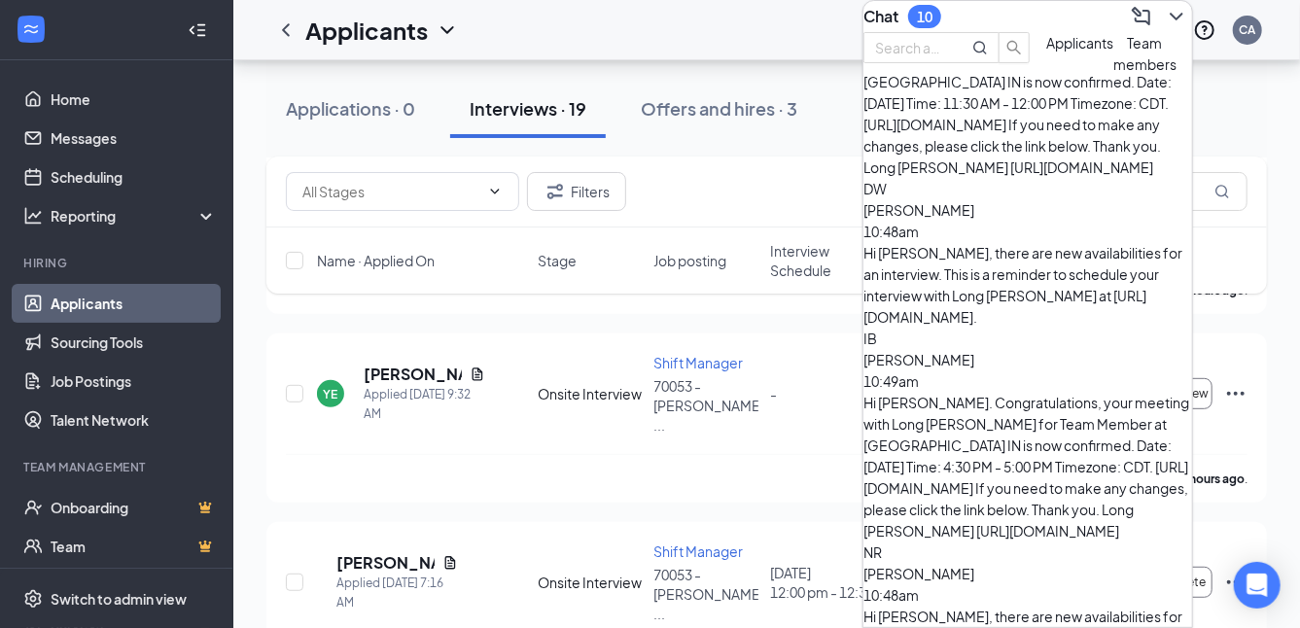
scroll to position [2835, 0]
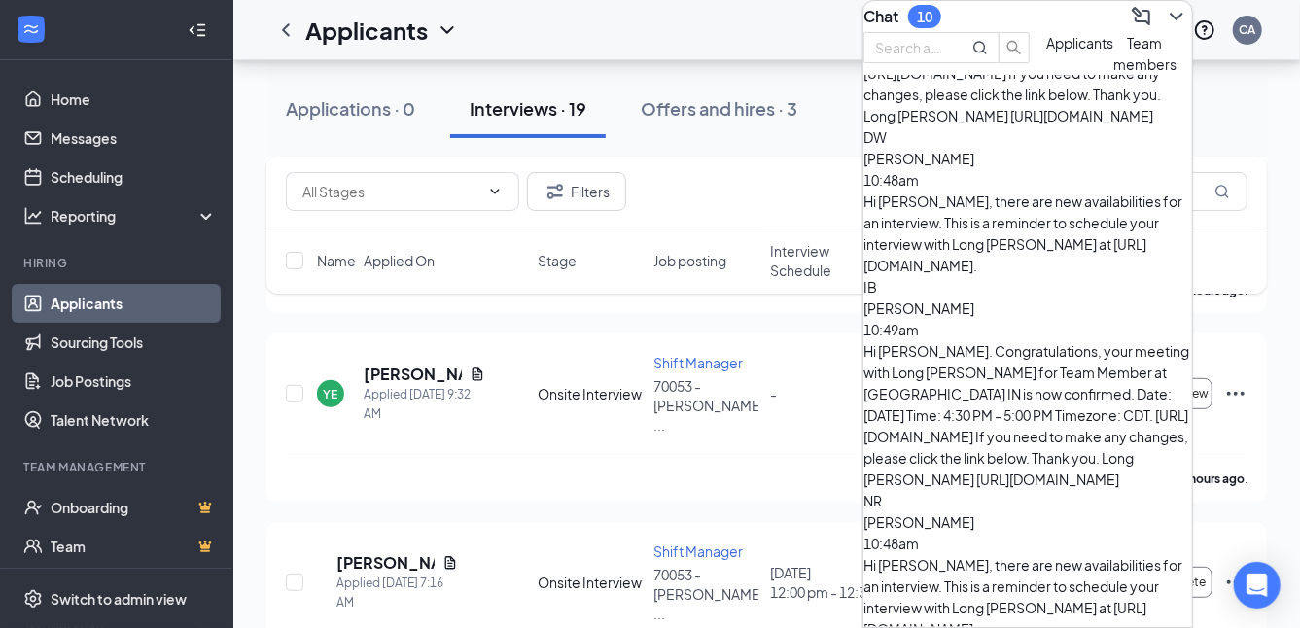
click at [1164, 25] on icon "ChevronDown" at bounding box center [1175, 16] width 23 height 23
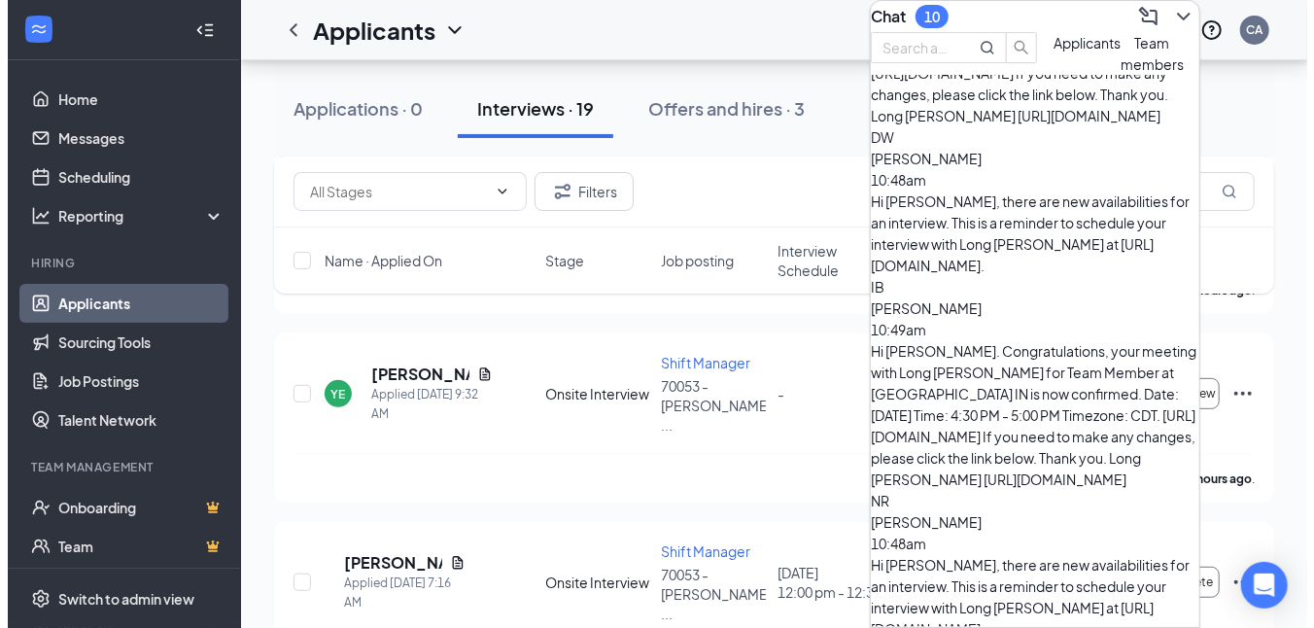
scroll to position [0, 0]
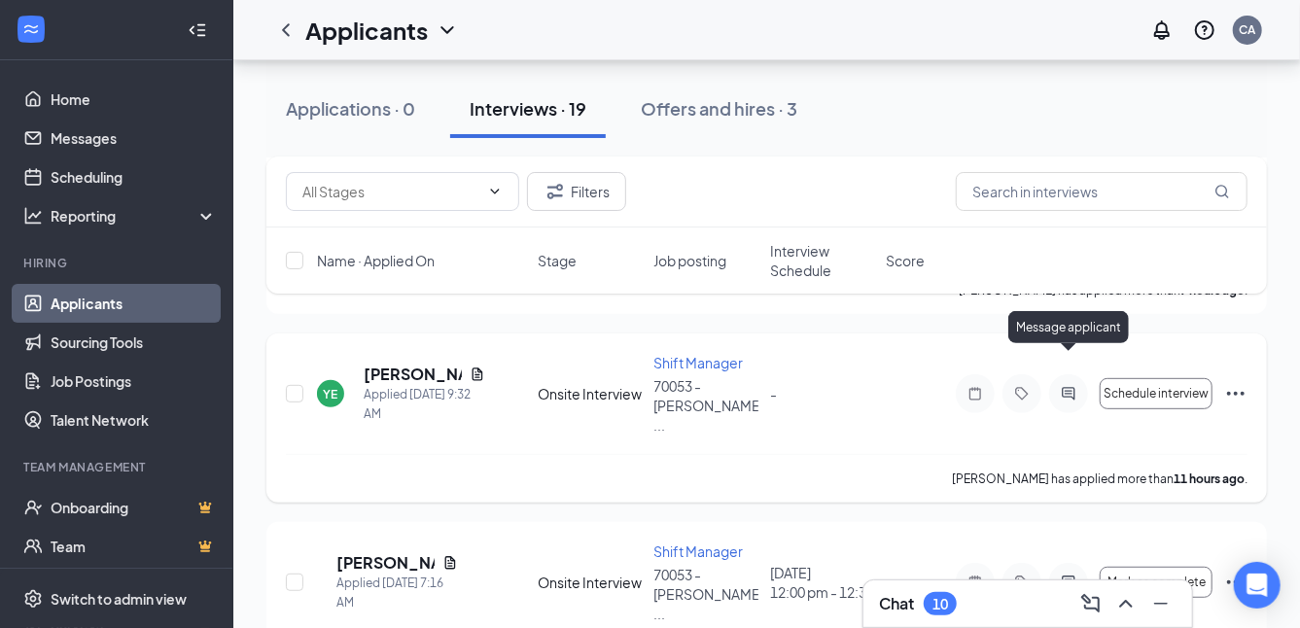
click at [1069, 388] on icon "ActiveChat" at bounding box center [1068, 394] width 13 height 13
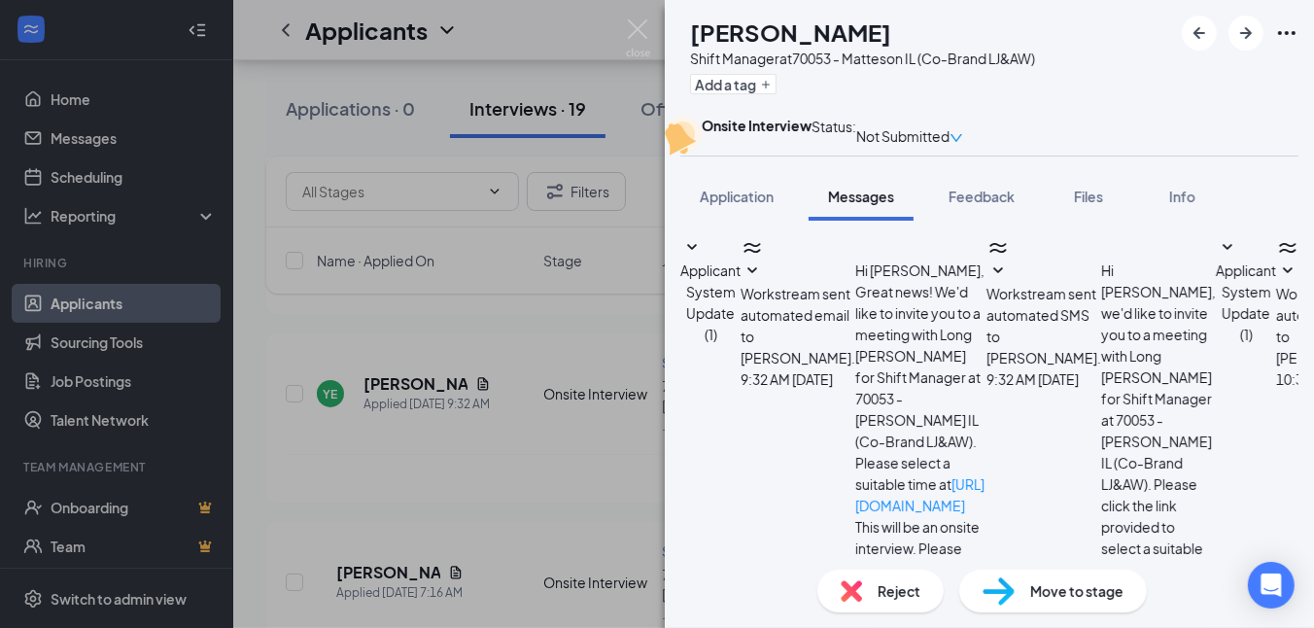
drag, startPoint x: 1172, startPoint y: 397, endPoint x: 1174, endPoint y: 425, distance: 28.3
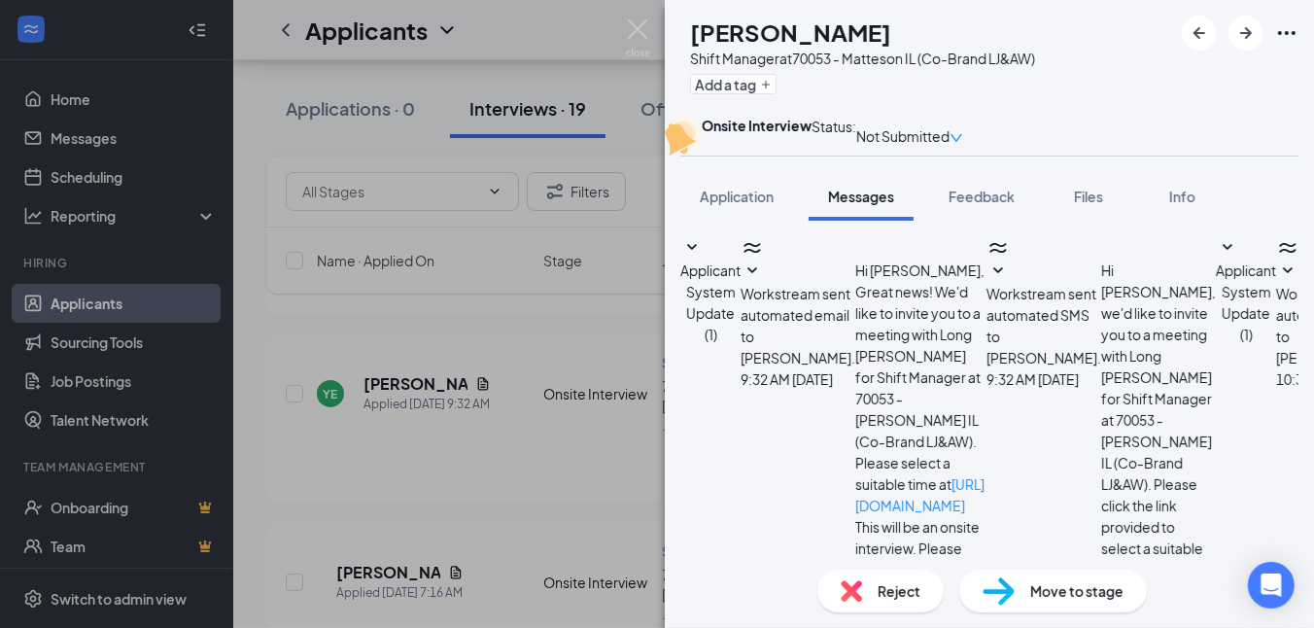
drag, startPoint x: 725, startPoint y: 390, endPoint x: 803, endPoint y: 443, distance: 94.4
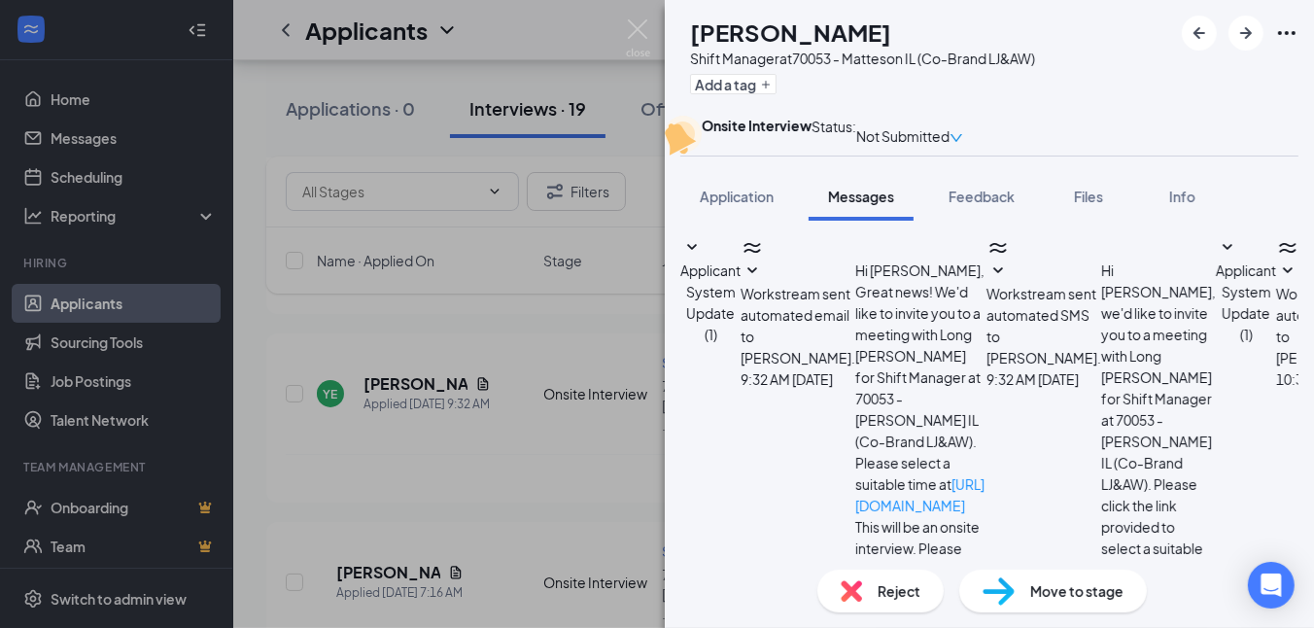
type textarea "Hello. This is [PERSON_NAME] with Long [PERSON_NAME]/A&W Root Beer. We received…"
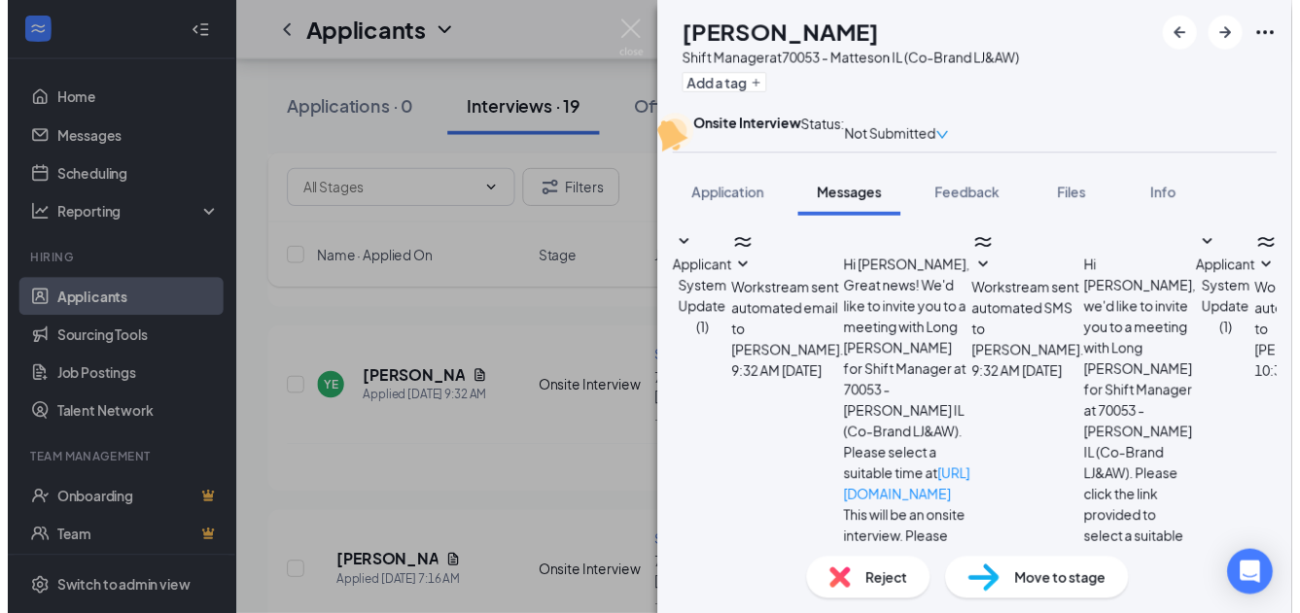
scroll to position [611, 0]
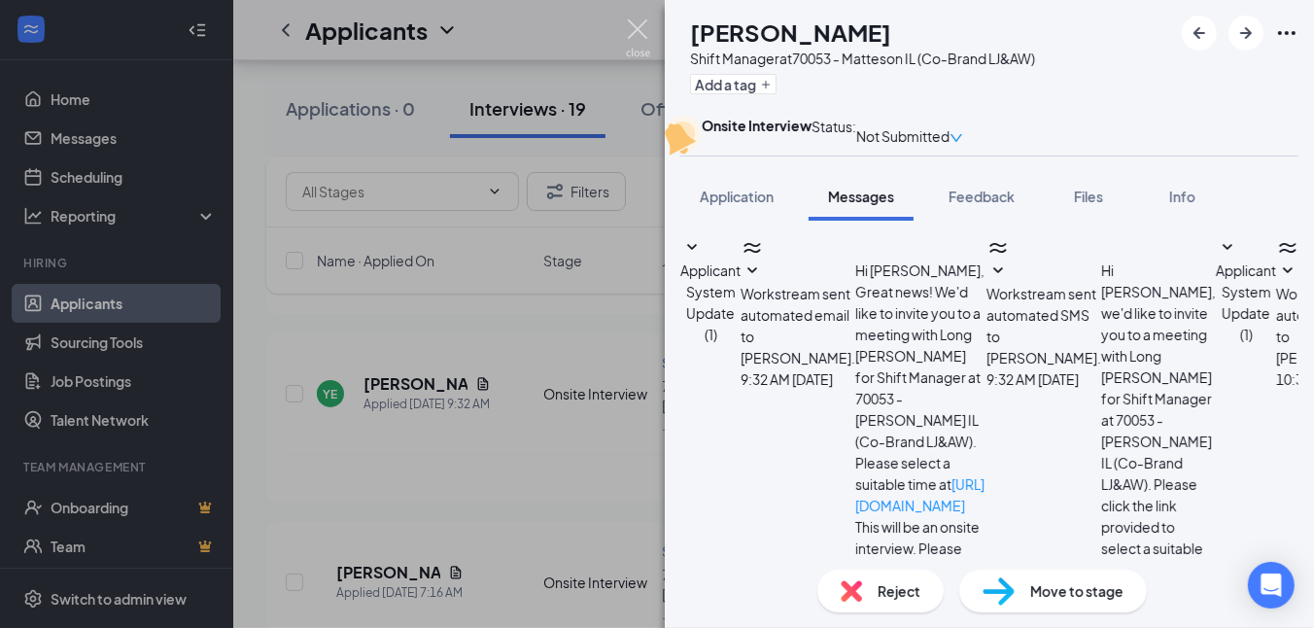
click at [635, 22] on img at bounding box center [638, 38] width 24 height 38
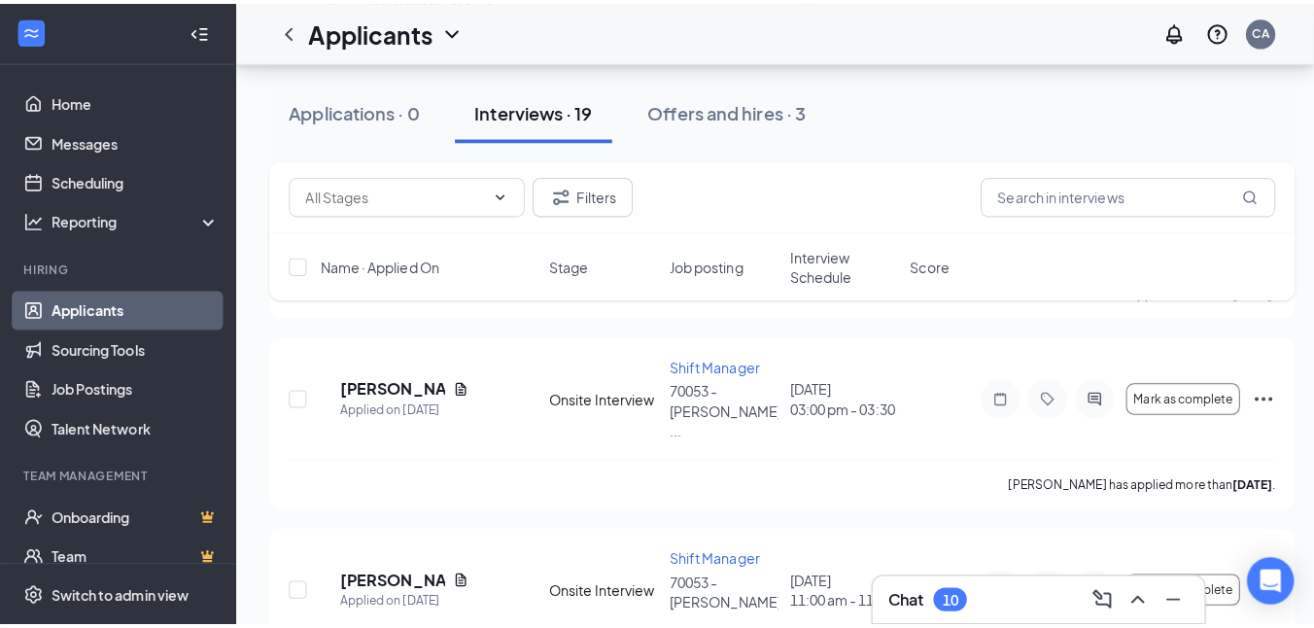
scroll to position [1458, 0]
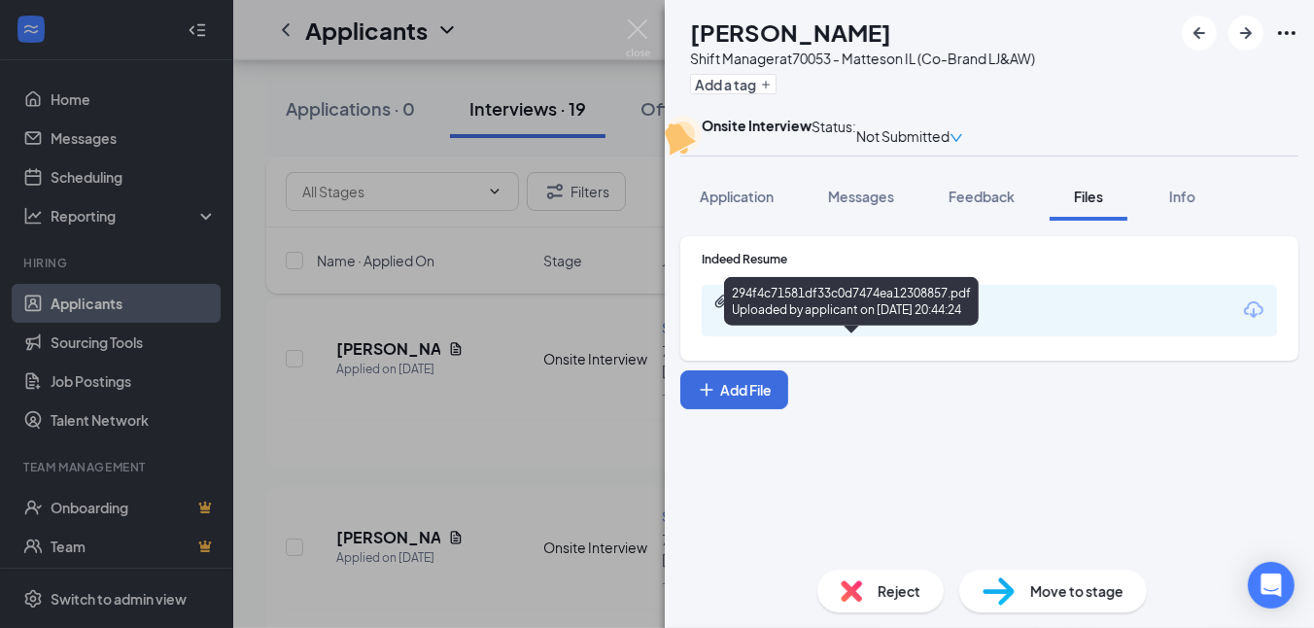
click at [861, 328] on div "Uploaded by applicant on [DATE] 20:44:24" at bounding box center [883, 320] width 292 height 16
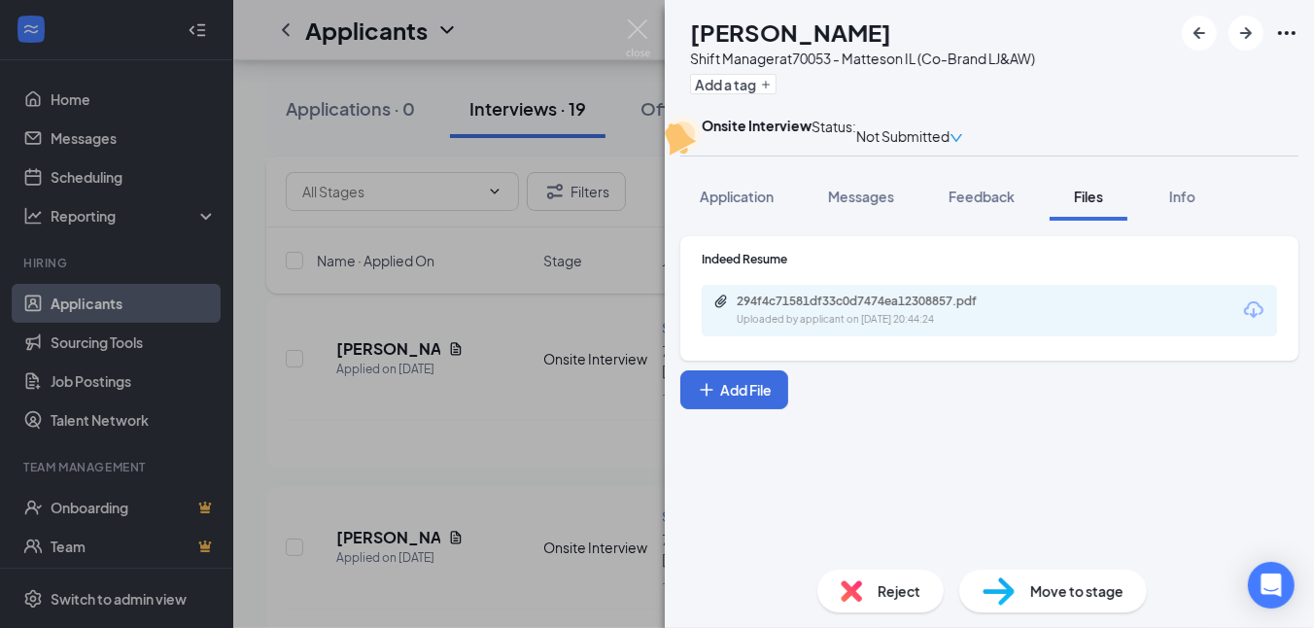
click at [783, 513] on div "Indeed Resume 294f4c71581df33c0d7474ea12308857.pdf Uploaded by applicant on [DA…" at bounding box center [989, 387] width 649 height 333
click at [860, 205] on span "Messages" at bounding box center [861, 196] width 66 height 17
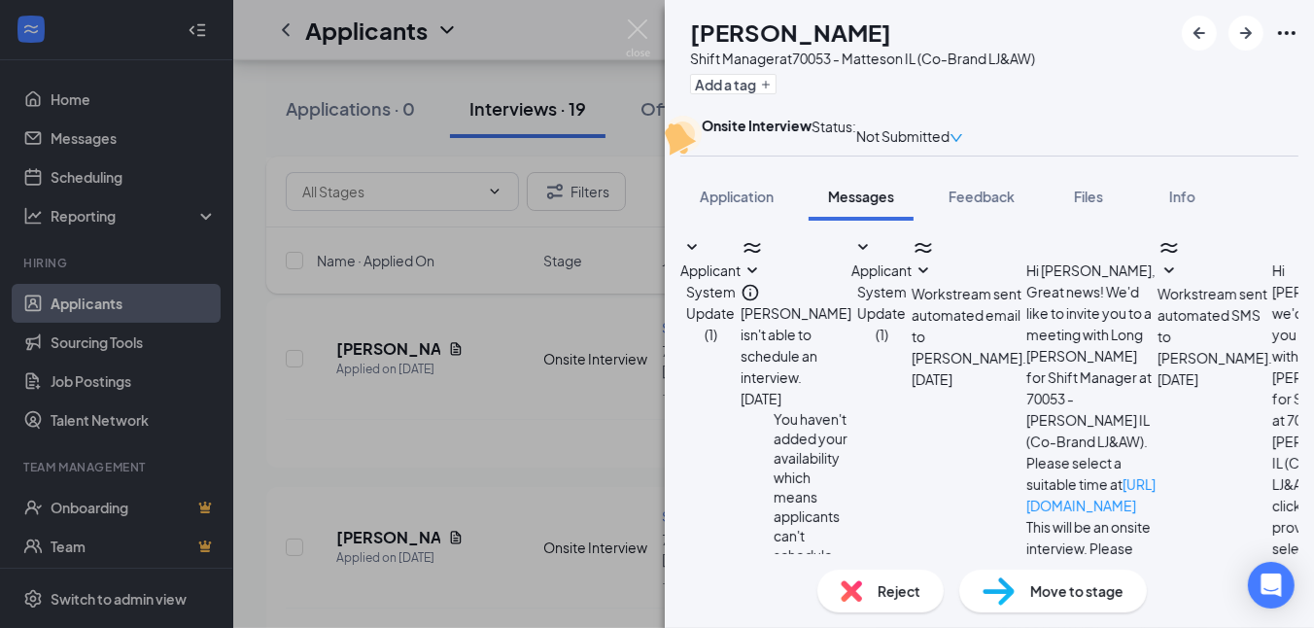
scroll to position [310, 0]
paste textarea "Hello. This is [PERSON_NAME] with Long [PERSON_NAME]/A&W Root Beer. We received…"
type textarea "Hello. This is [PERSON_NAME] with Long [PERSON_NAME]/A&W Root Beer. We received…"
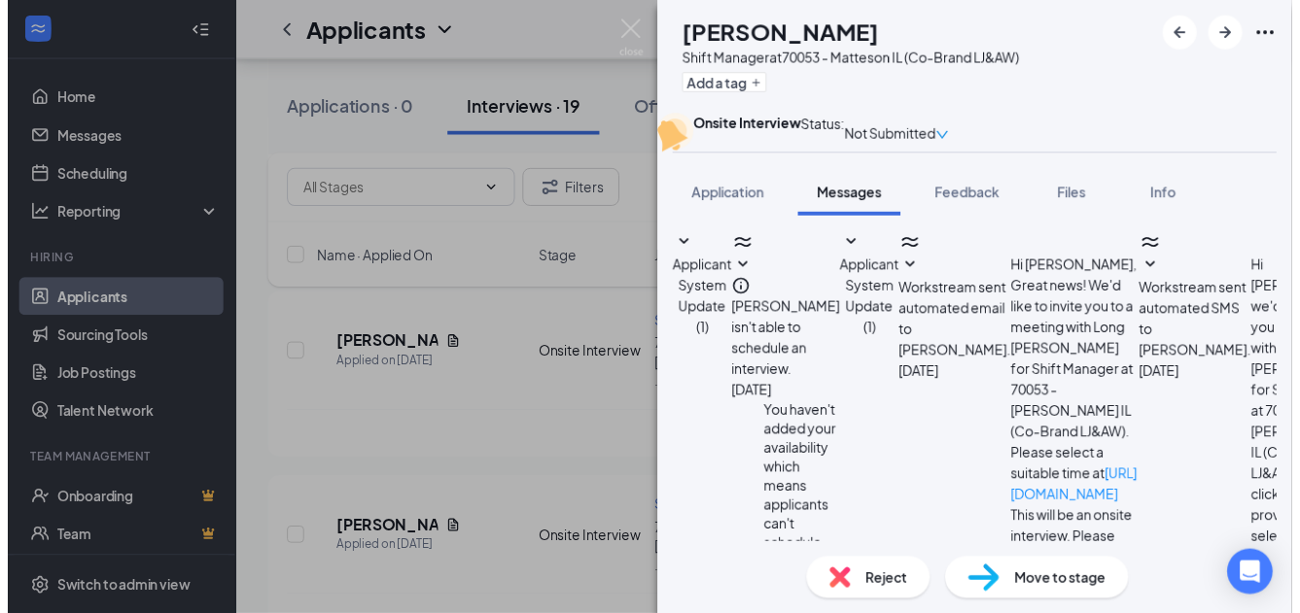
scroll to position [520, 0]
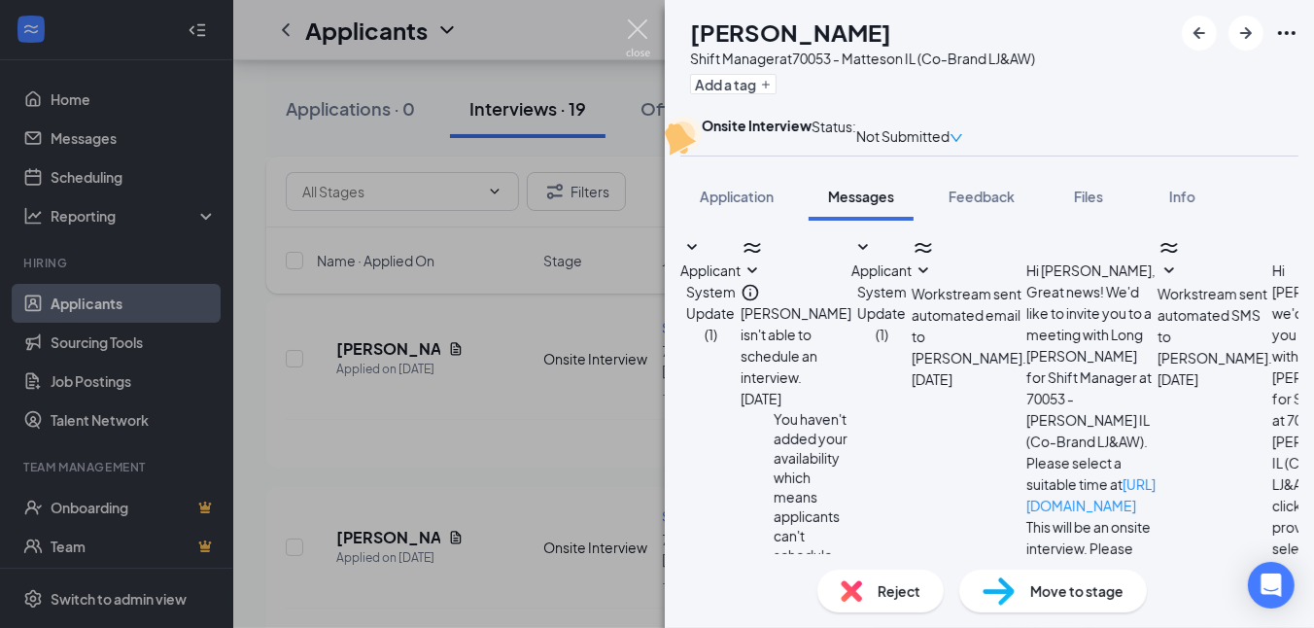
drag, startPoint x: 640, startPoint y: 26, endPoint x: 677, endPoint y: 251, distance: 227.6
click at [640, 26] on img at bounding box center [638, 38] width 24 height 38
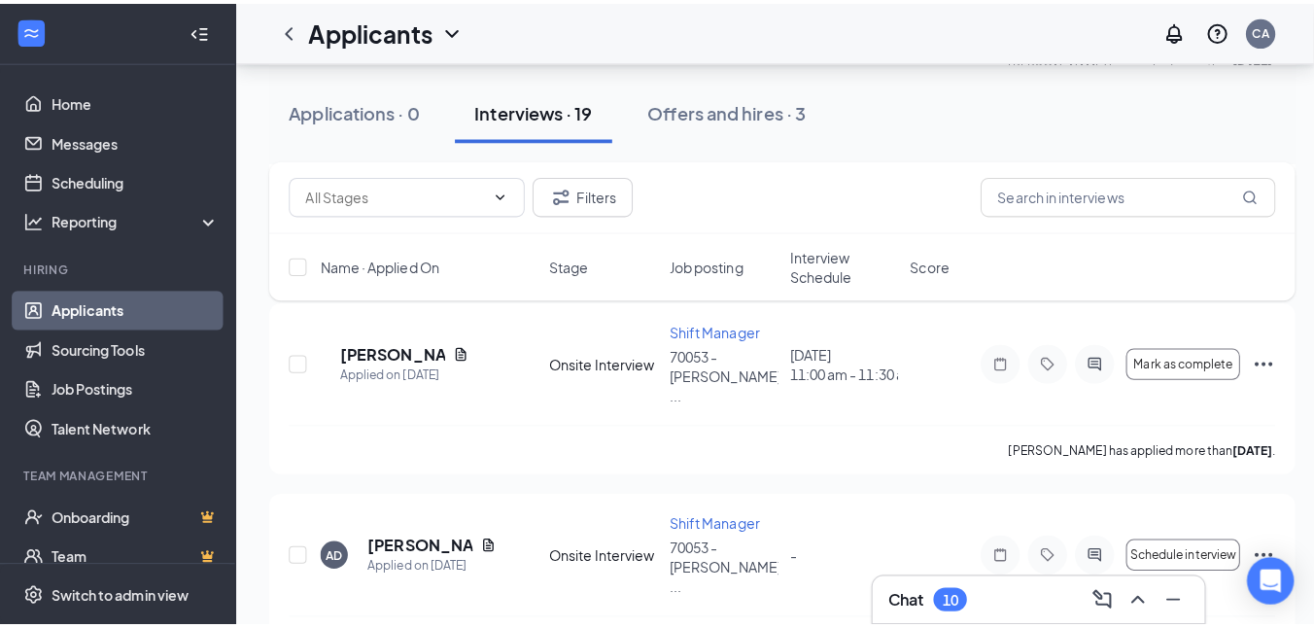
scroll to position [1651, 0]
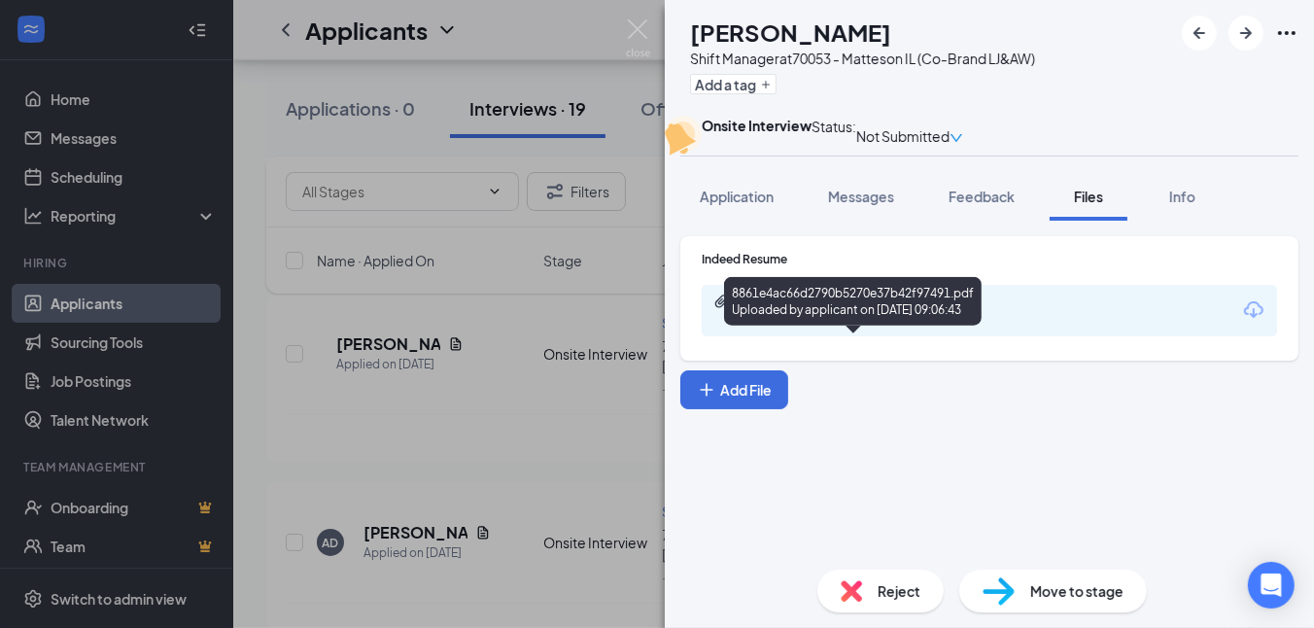
click at [900, 328] on div "8861e4ac66d2790b5270e37b42f97491.pdf Uploaded by applicant on [DATE] 09:06:43" at bounding box center [870, 311] width 315 height 34
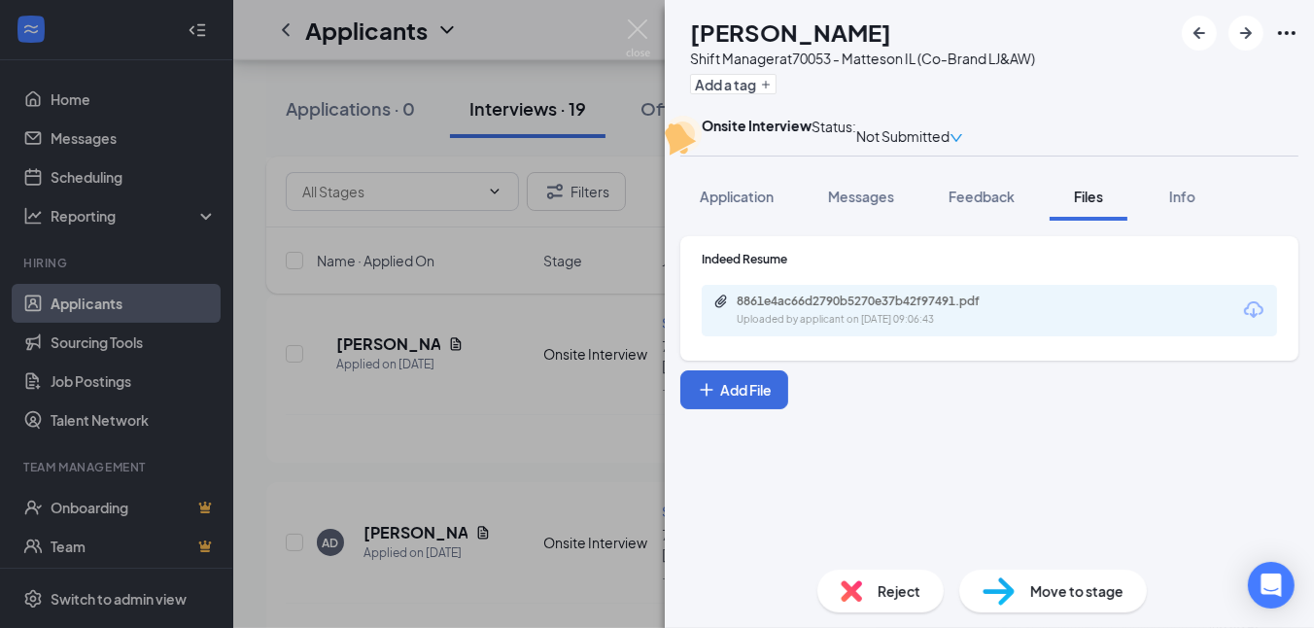
click at [786, 556] on div "Reject Move to stage" at bounding box center [989, 591] width 649 height 74
click at [632, 29] on img at bounding box center [638, 38] width 24 height 38
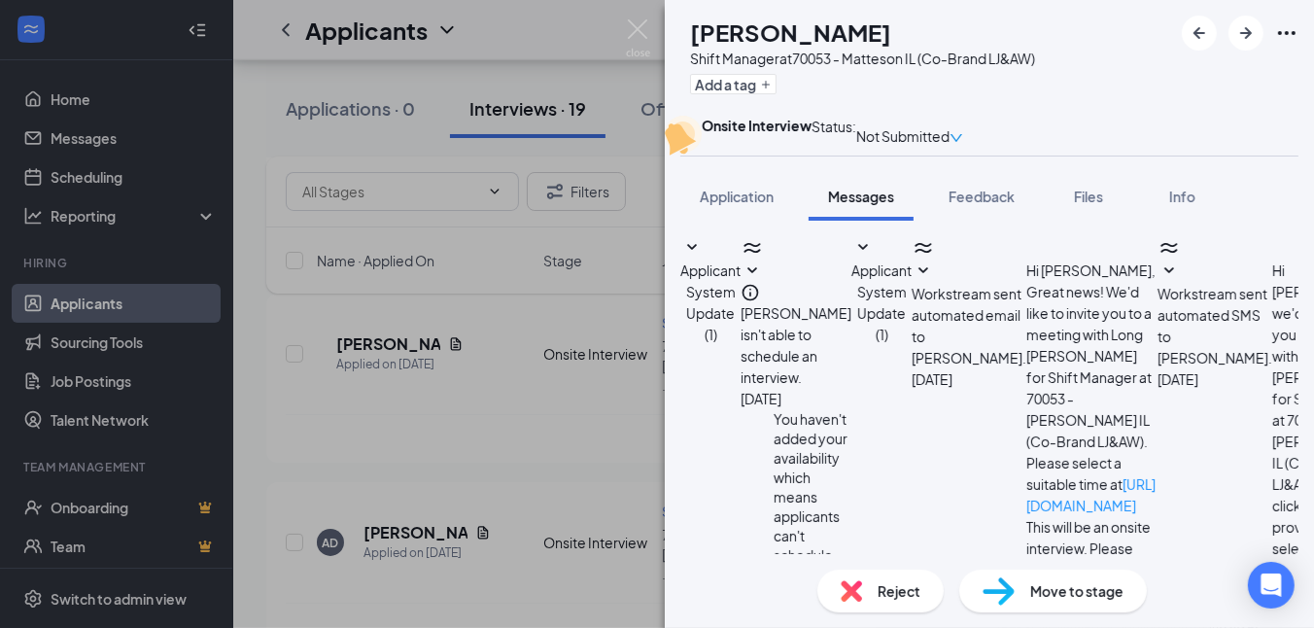
scroll to position [415, 0]
paste textarea "Hello. This is [PERSON_NAME] with Long [PERSON_NAME]/A&W Root Beer. We received…"
type textarea "Hello. This is [PERSON_NAME] with Long [PERSON_NAME]/A&W Root Beer. We received…"
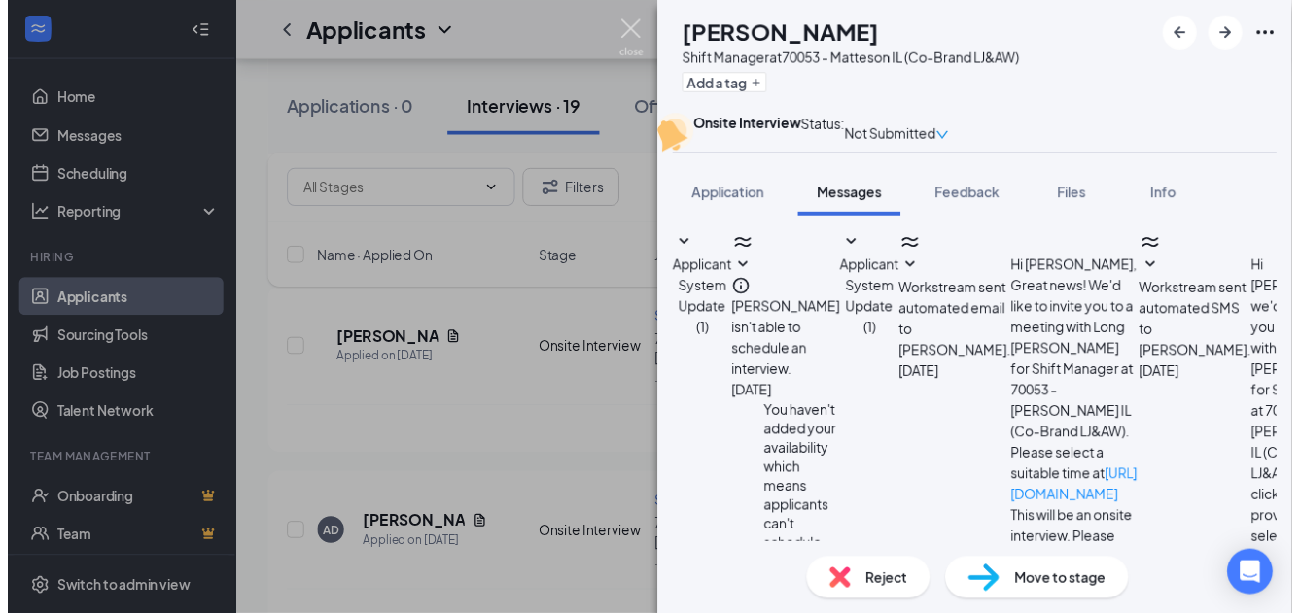
scroll to position [625, 0]
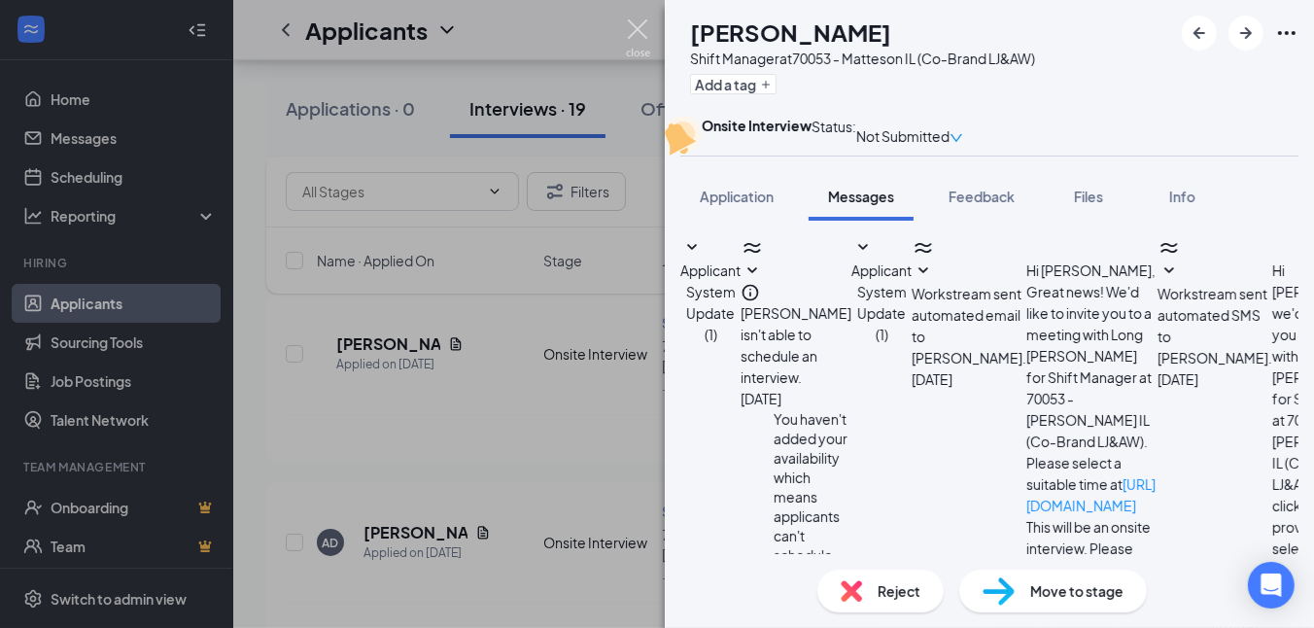
click at [637, 31] on img at bounding box center [638, 38] width 24 height 38
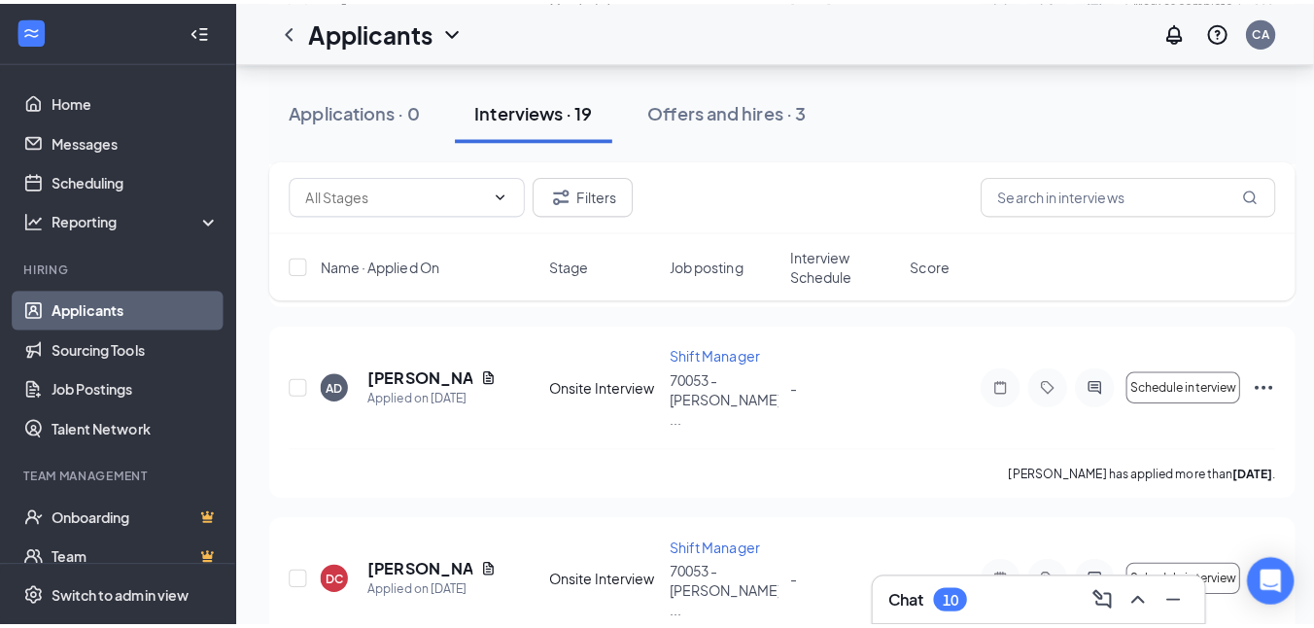
scroll to position [1847, 0]
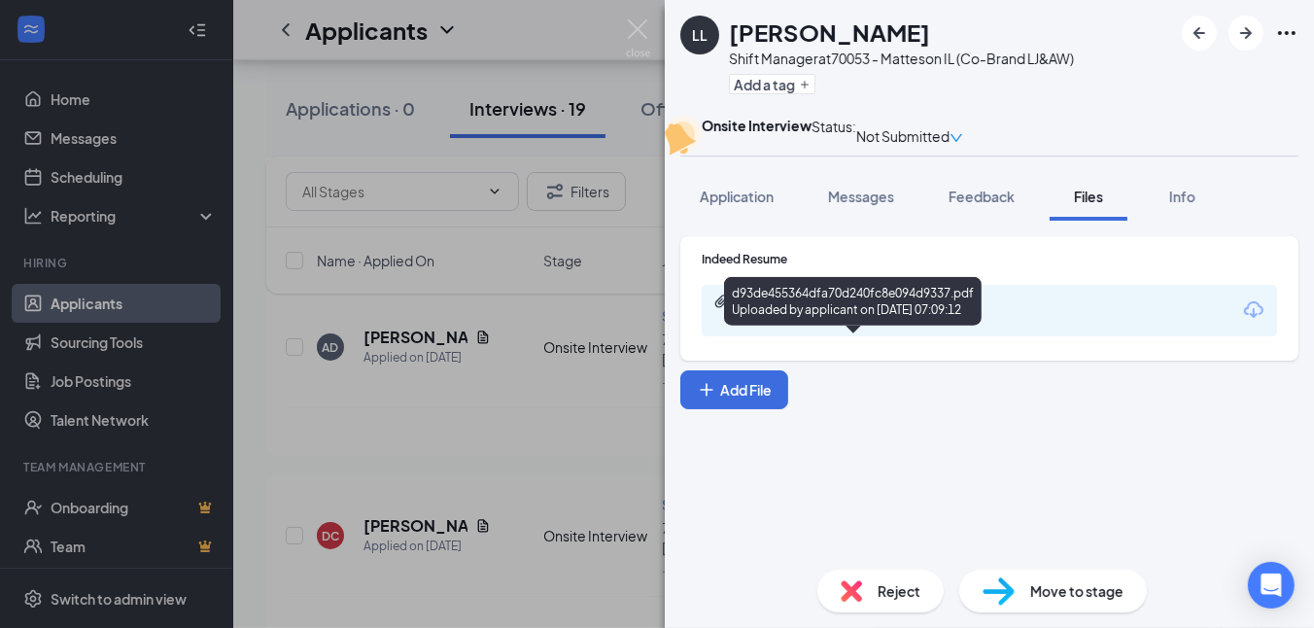
click at [839, 328] on div "Uploaded by applicant on [DATE] 07:09:12" at bounding box center [883, 320] width 292 height 16
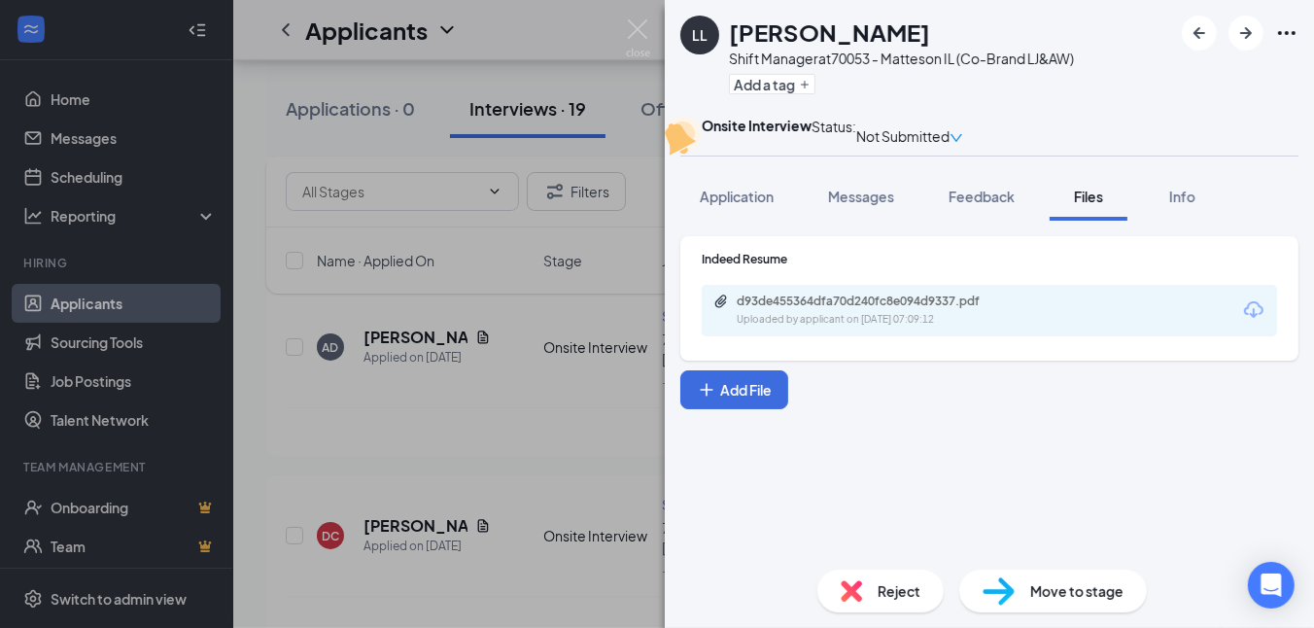
click at [842, 586] on img at bounding box center [851, 590] width 21 height 21
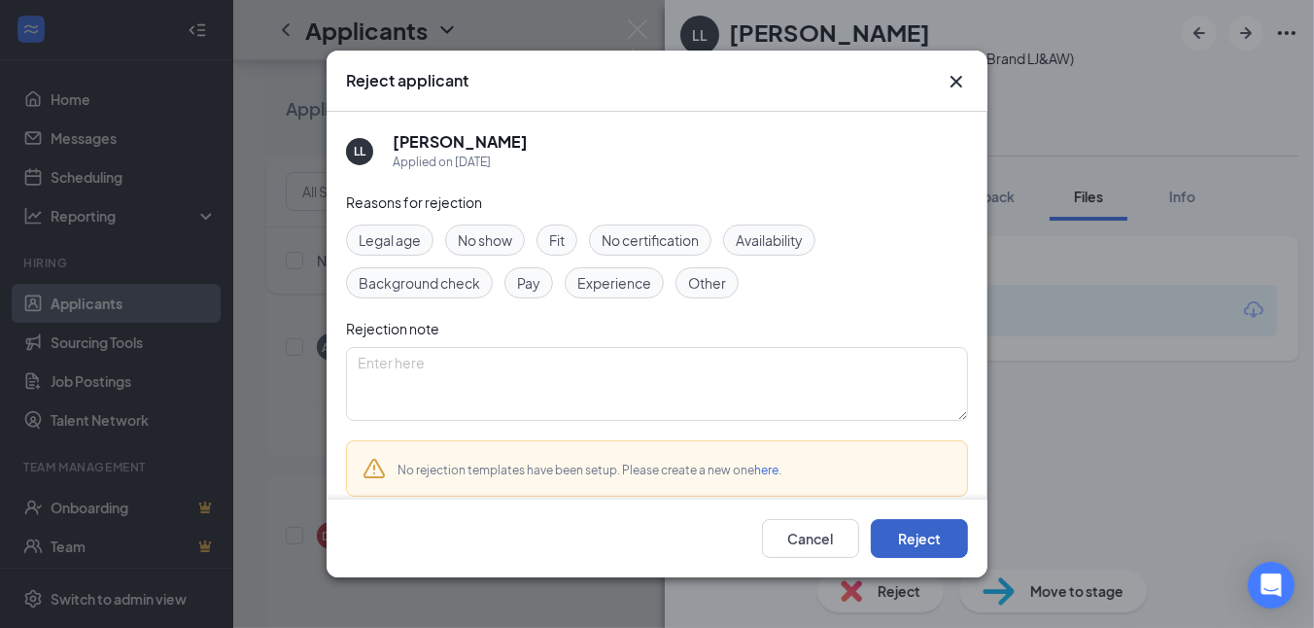
click at [939, 540] on button "Reject" at bounding box center [919, 538] width 97 height 39
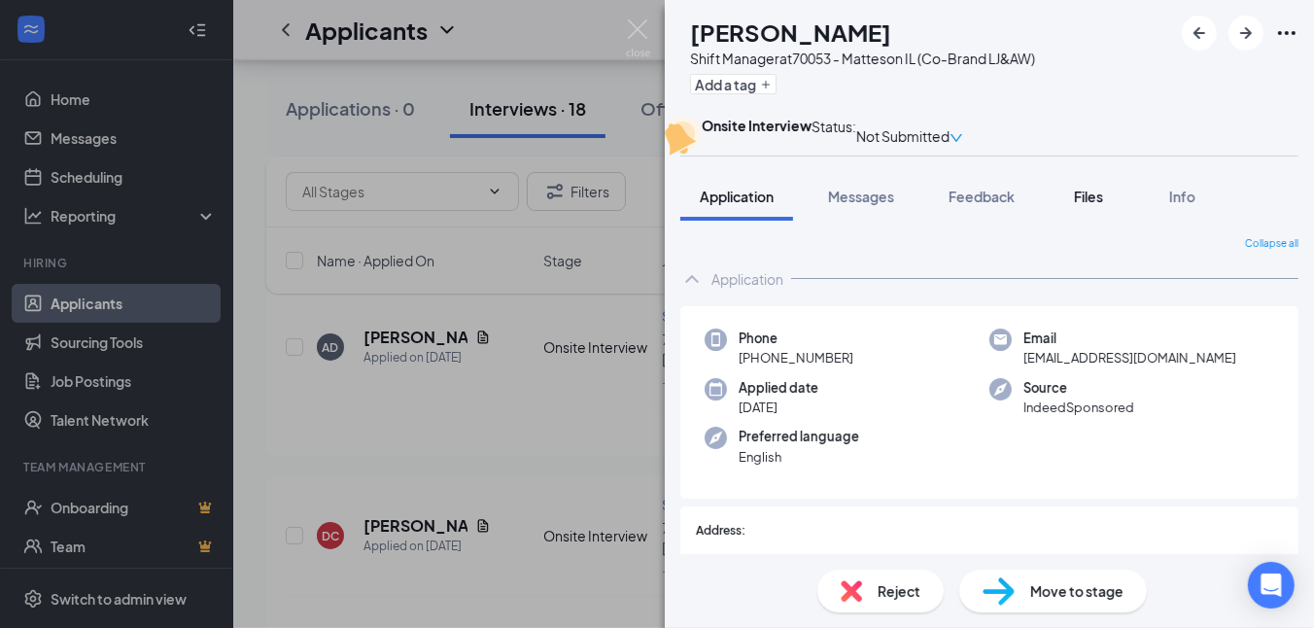
click at [1087, 205] on span "Files" at bounding box center [1088, 196] width 29 height 17
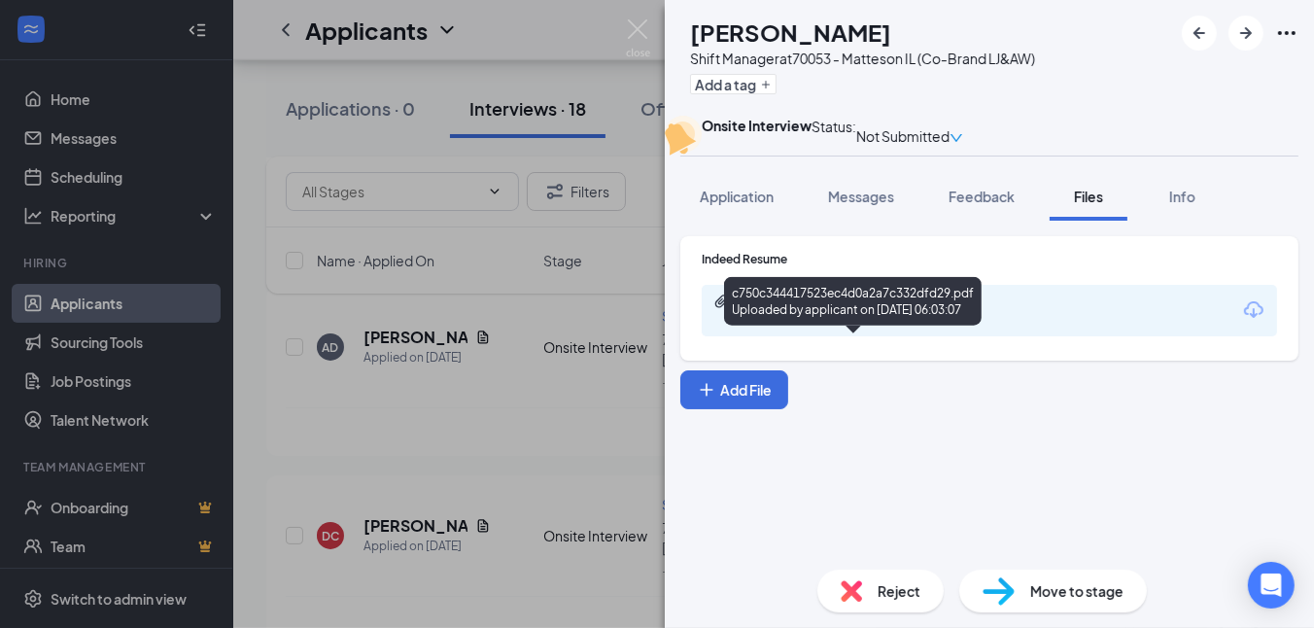
click at [905, 309] on div "c750c344417523ec4d0a2a7c332dfd29.pdf" at bounding box center [873, 302] width 272 height 16
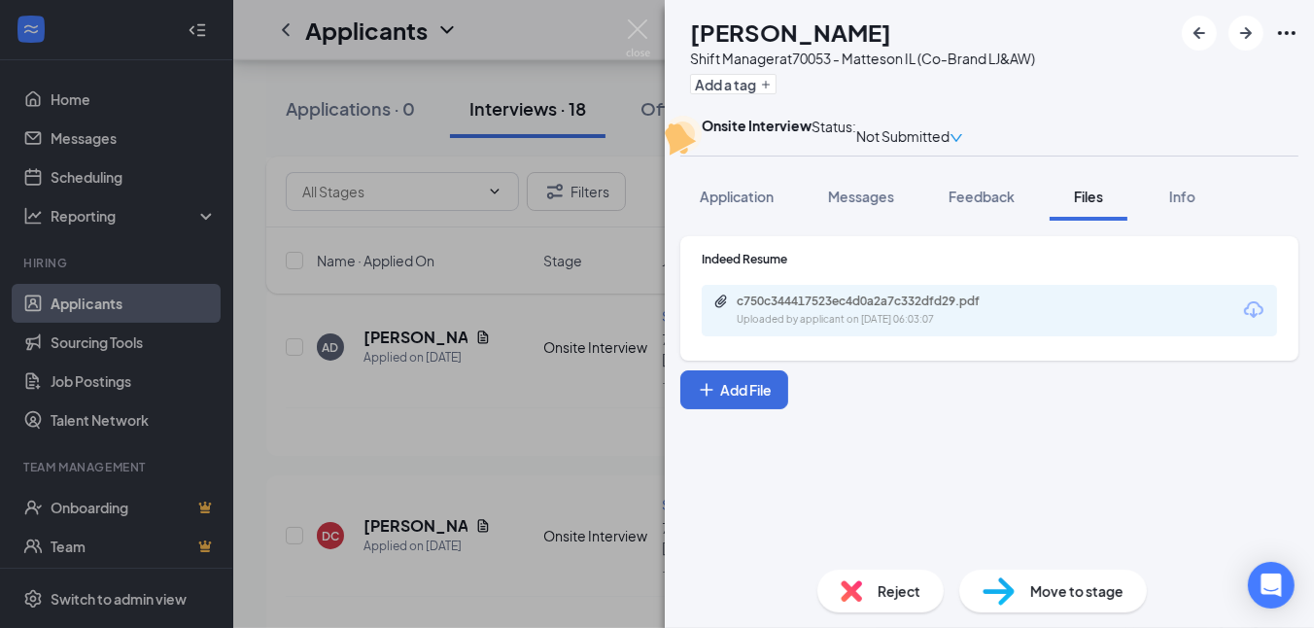
click at [777, 569] on div "Reject Move to stage" at bounding box center [989, 591] width 649 height 74
click at [864, 597] on div "Reject" at bounding box center [880, 591] width 126 height 43
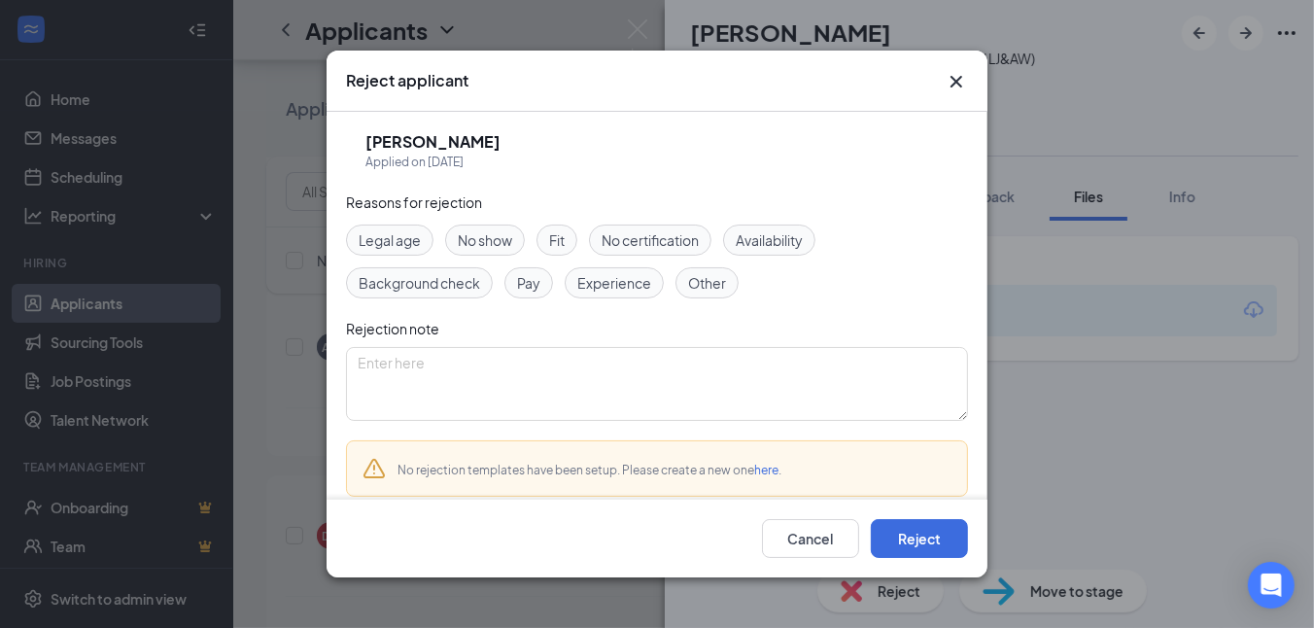
click at [599, 278] on span "Experience" at bounding box center [614, 282] width 74 height 21
click at [912, 537] on button "Reject" at bounding box center [919, 538] width 97 height 39
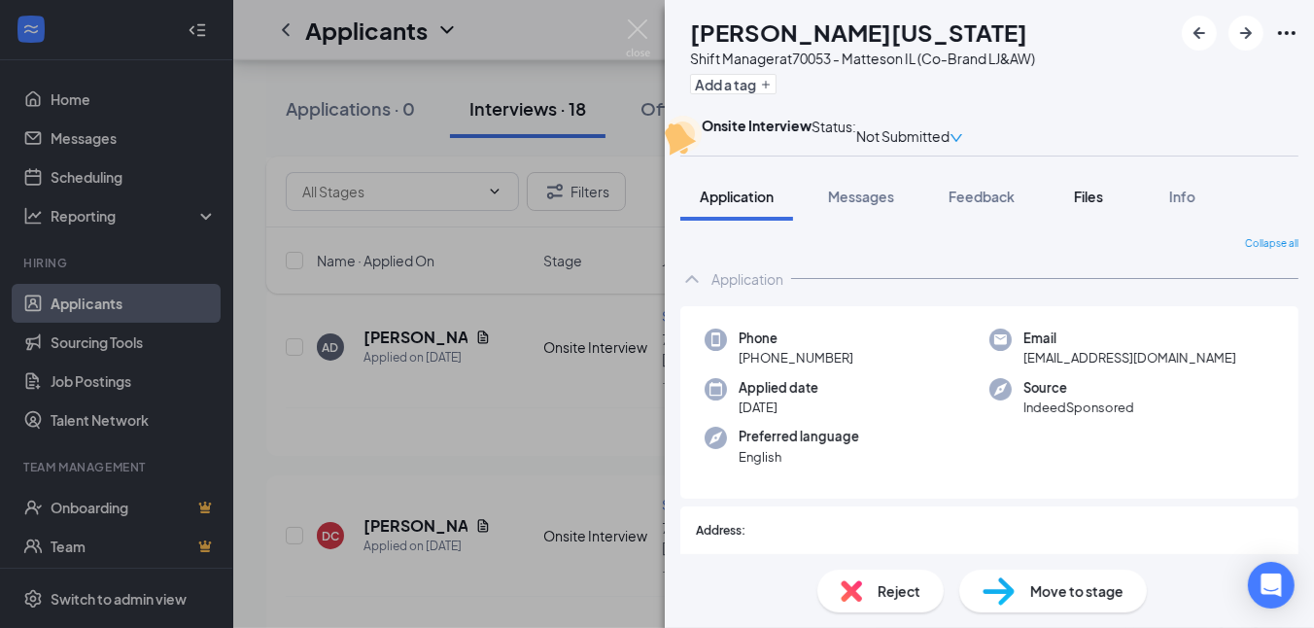
click at [1089, 205] on span "Files" at bounding box center [1088, 196] width 29 height 17
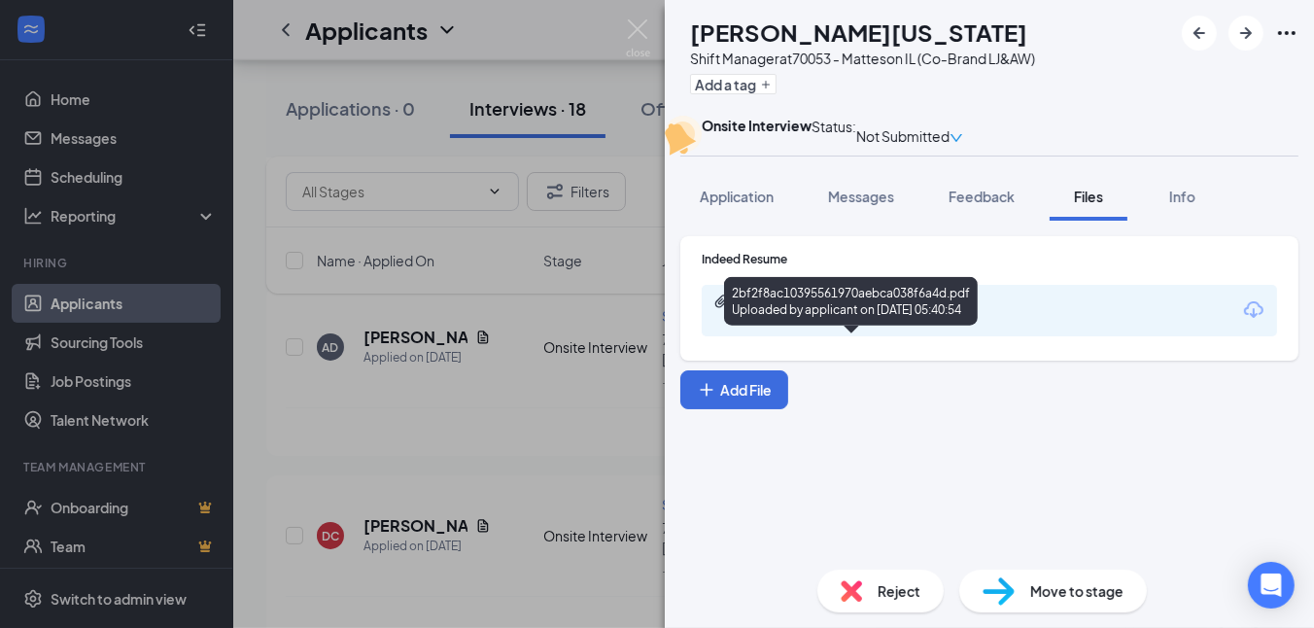
click at [922, 328] on div "Uploaded by applicant on [DATE] 05:40:54" at bounding box center [883, 320] width 292 height 16
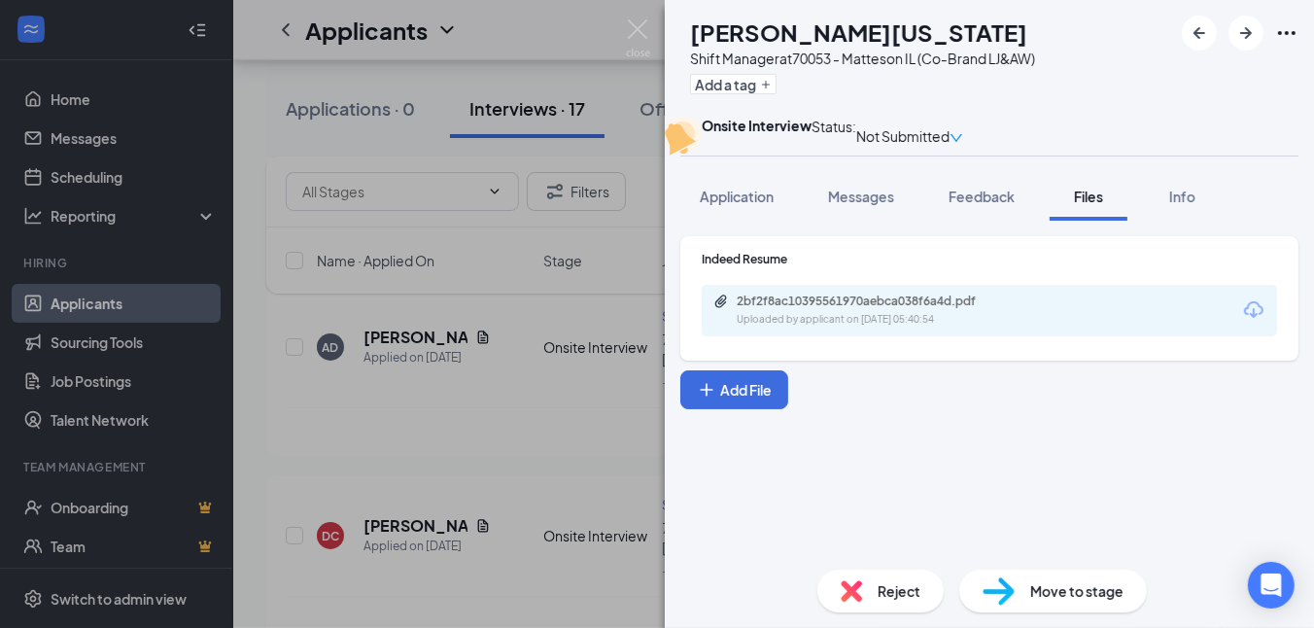
click at [833, 591] on div "Reject" at bounding box center [880, 591] width 126 height 43
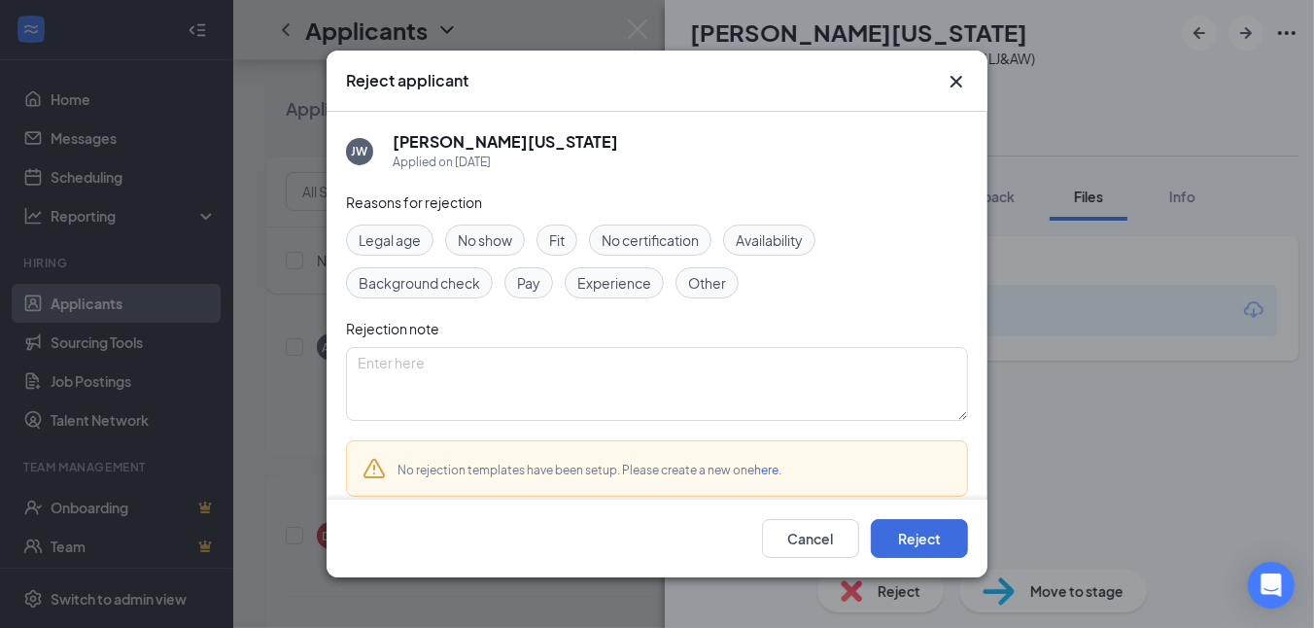
click at [615, 284] on span "Experience" at bounding box center [614, 282] width 74 height 21
click at [929, 534] on button "Reject" at bounding box center [919, 538] width 97 height 39
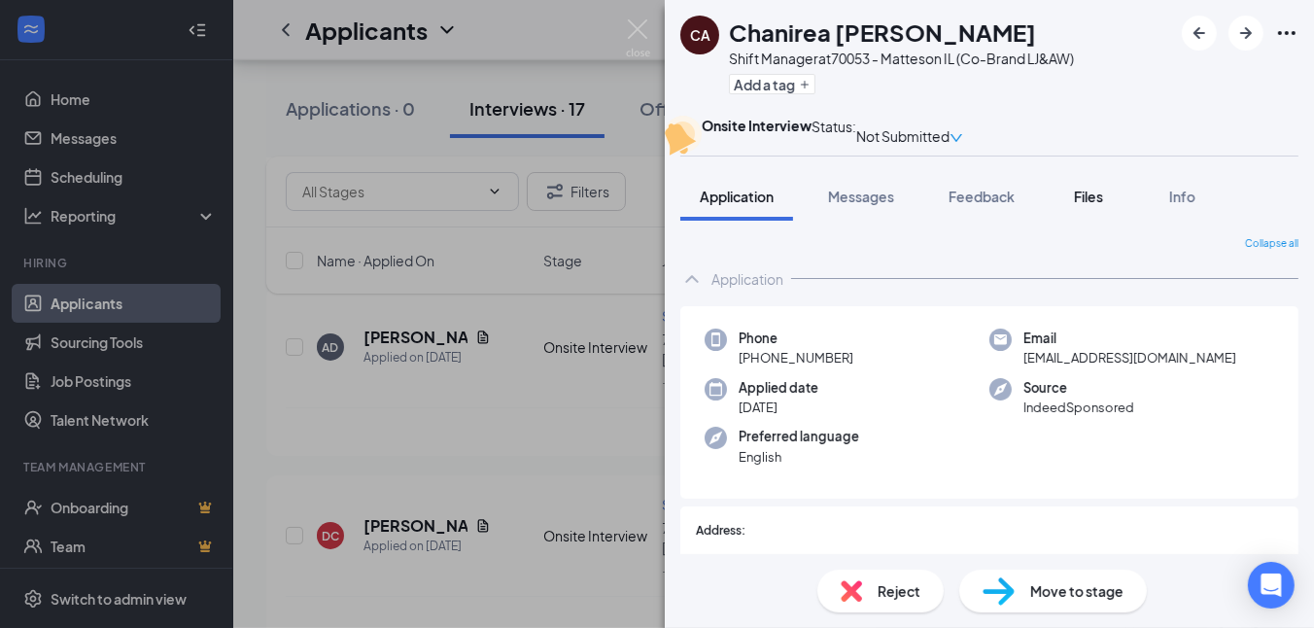
click at [1087, 205] on span "Files" at bounding box center [1088, 196] width 29 height 17
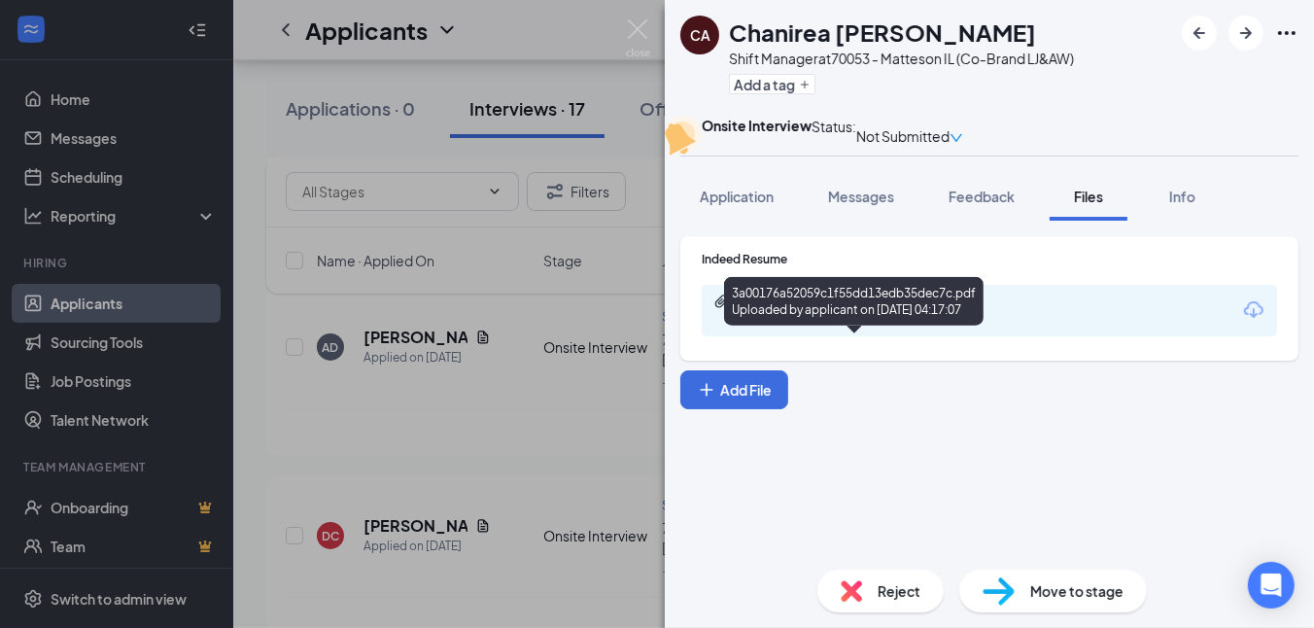
click at [924, 328] on div "3a00176a52059c1f55dd13edb35dec7c.pdf Uploaded by applicant on [DATE] 04:17:07" at bounding box center [870, 311] width 315 height 34
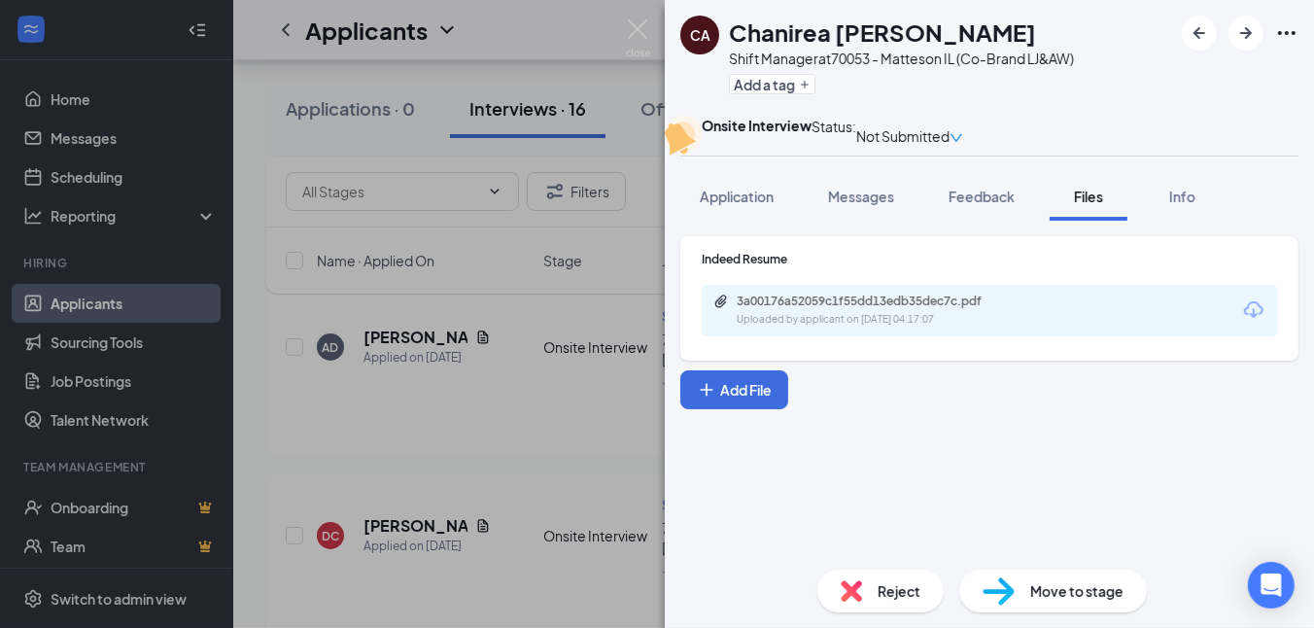
click at [824, 587] on div "Reject" at bounding box center [880, 591] width 126 height 43
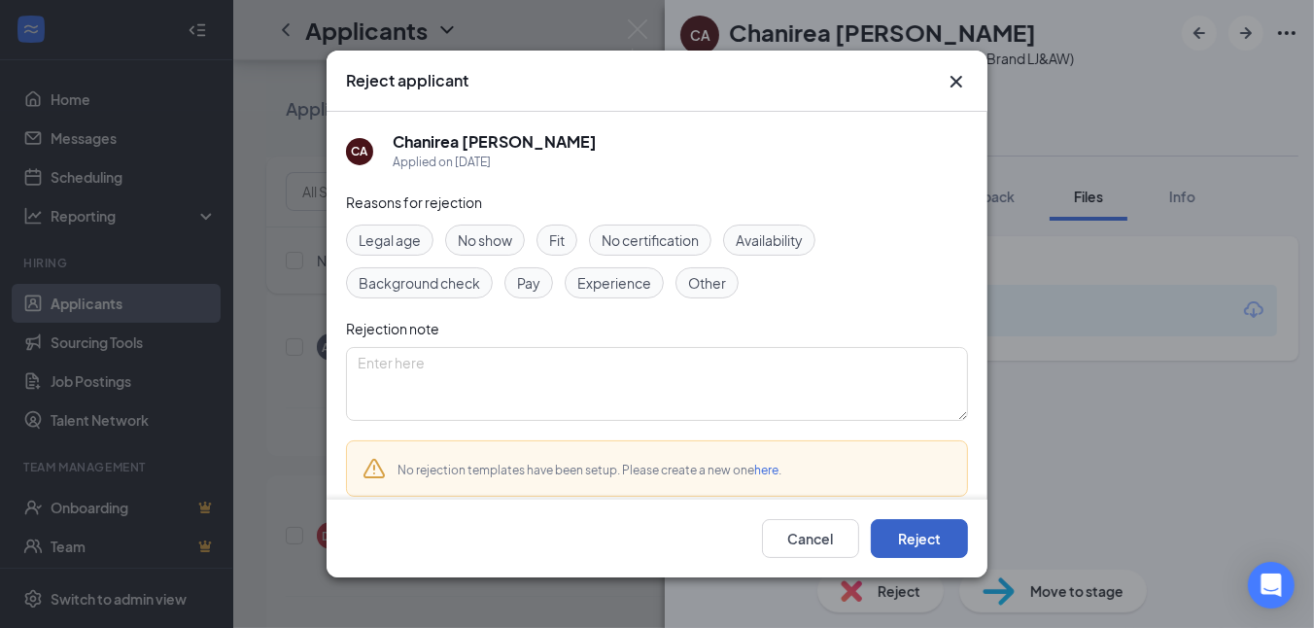
click at [908, 536] on button "Reject" at bounding box center [919, 538] width 97 height 39
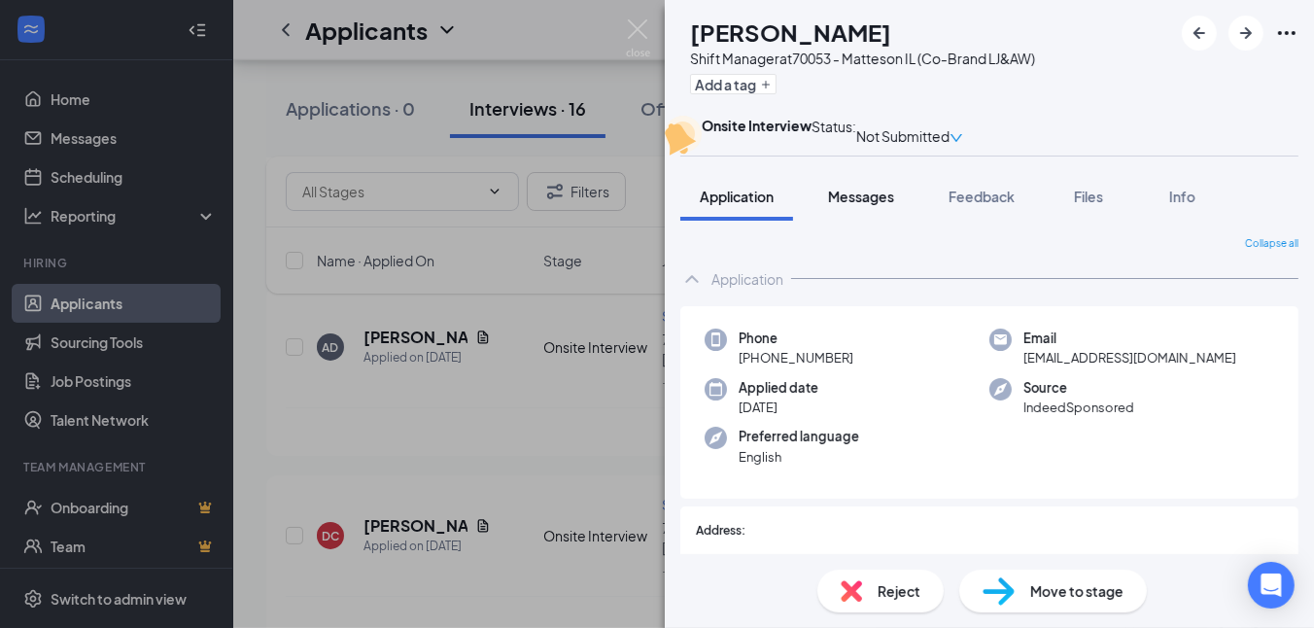
click at [877, 205] on span "Messages" at bounding box center [861, 196] width 66 height 17
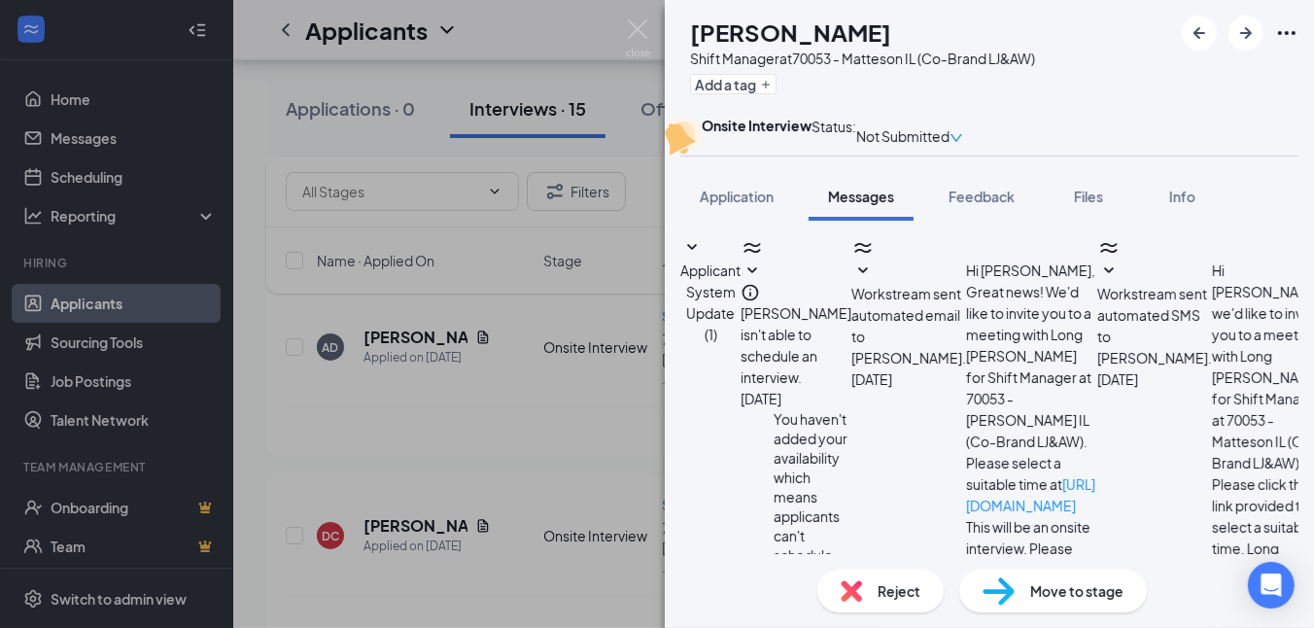
scroll to position [414, 0]
click at [1087, 205] on span "Files" at bounding box center [1088, 196] width 29 height 17
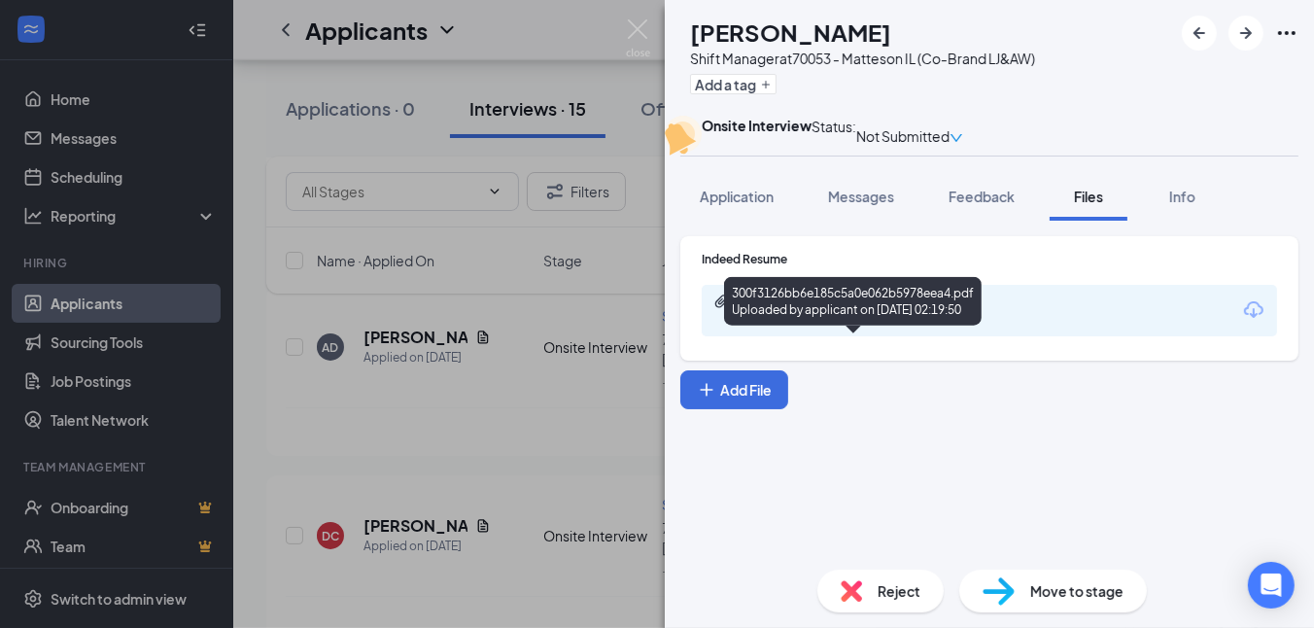
click at [926, 309] on div "300f3126bb6e185c5a0e062b5978eea4.pdf" at bounding box center [873, 302] width 272 height 16
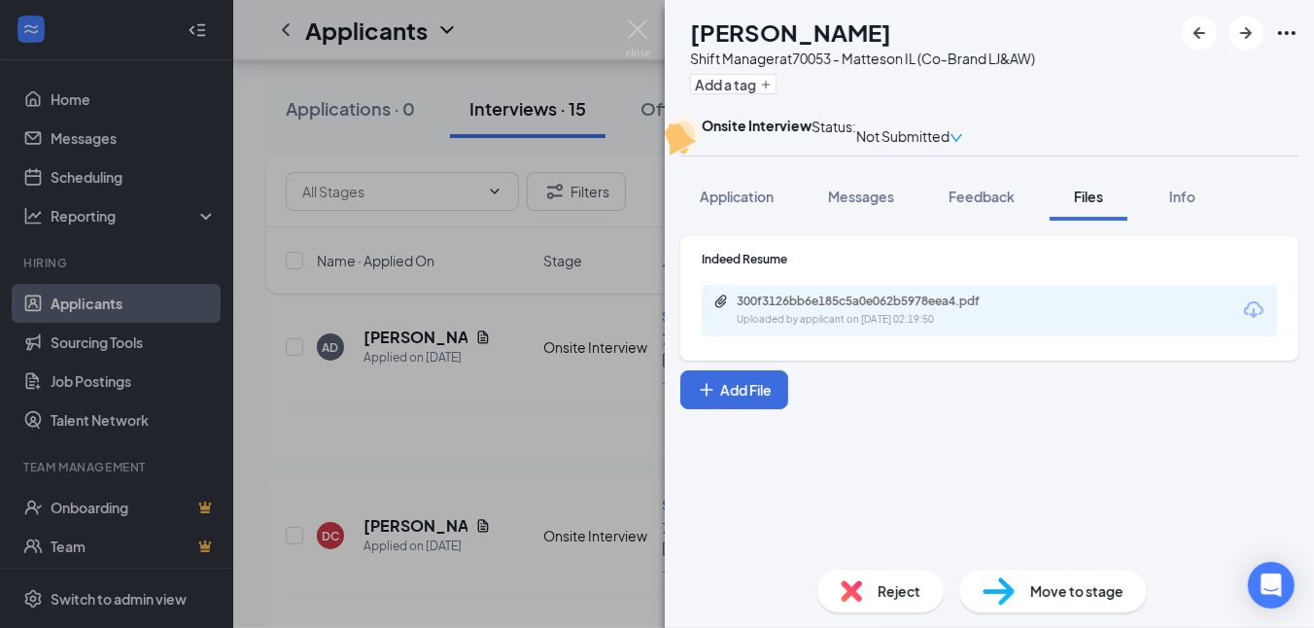
click at [769, 527] on div "Indeed Resume 300f3126bb6e185c5a0e062b5978eea4.pdf Uploaded by applicant on [DA…" at bounding box center [989, 387] width 649 height 333
click at [870, 205] on span "Messages" at bounding box center [861, 196] width 66 height 17
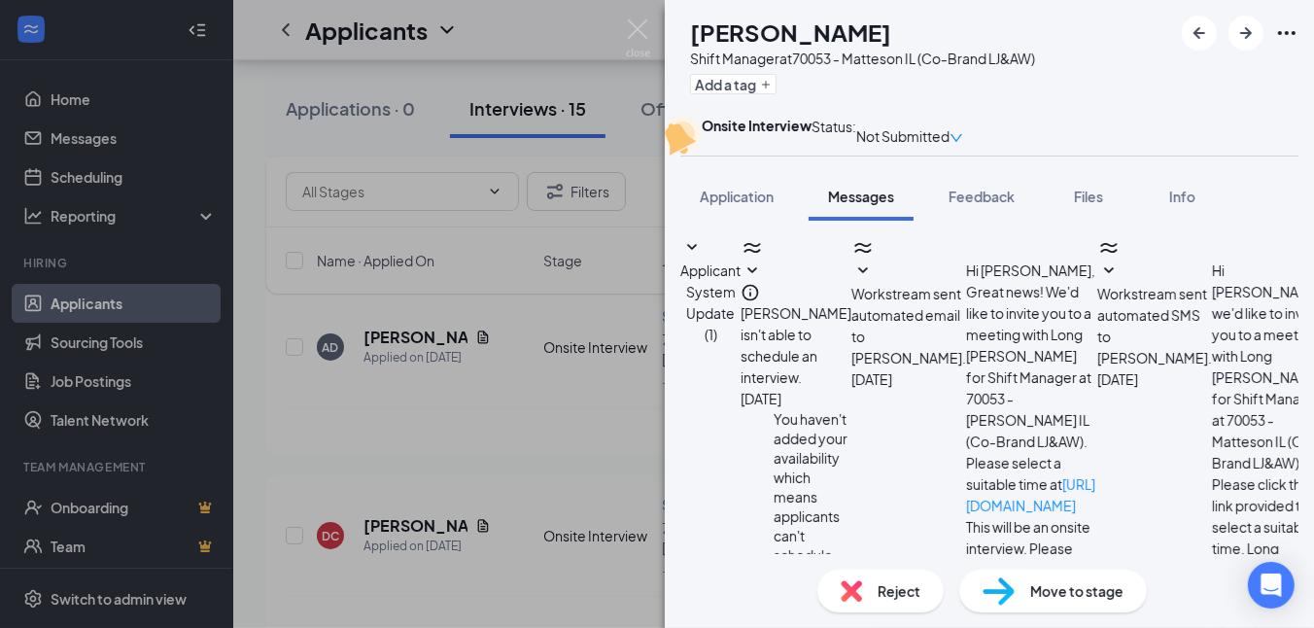
scroll to position [415, 0]
paste textarea "Hello. This is [PERSON_NAME] with Long [PERSON_NAME]/A&W Root Beer. We received…"
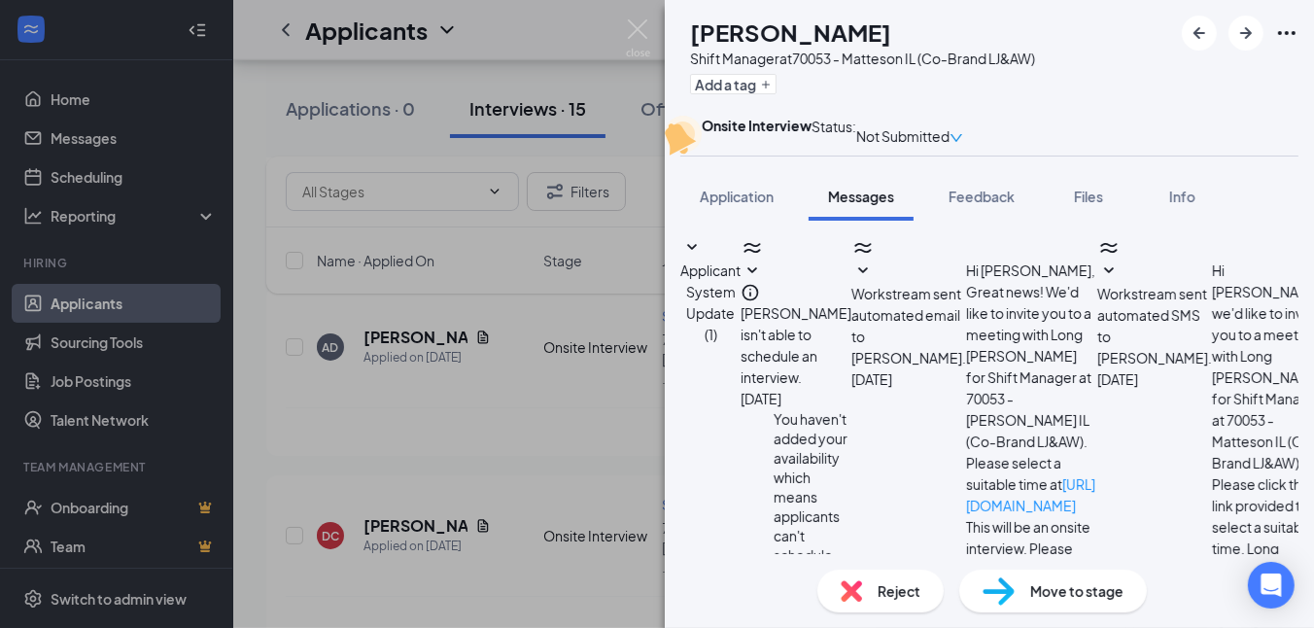
type textarea "Hello. This is [PERSON_NAME] with Long [PERSON_NAME]/A&W Root Beer. We received…"
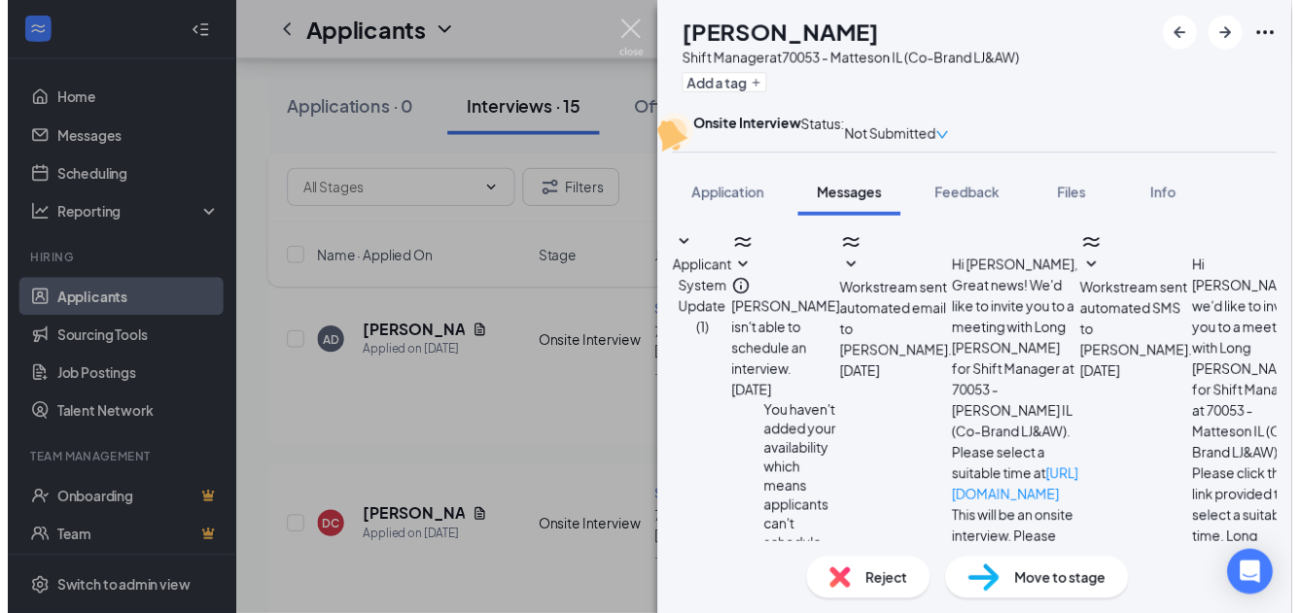
scroll to position [625, 0]
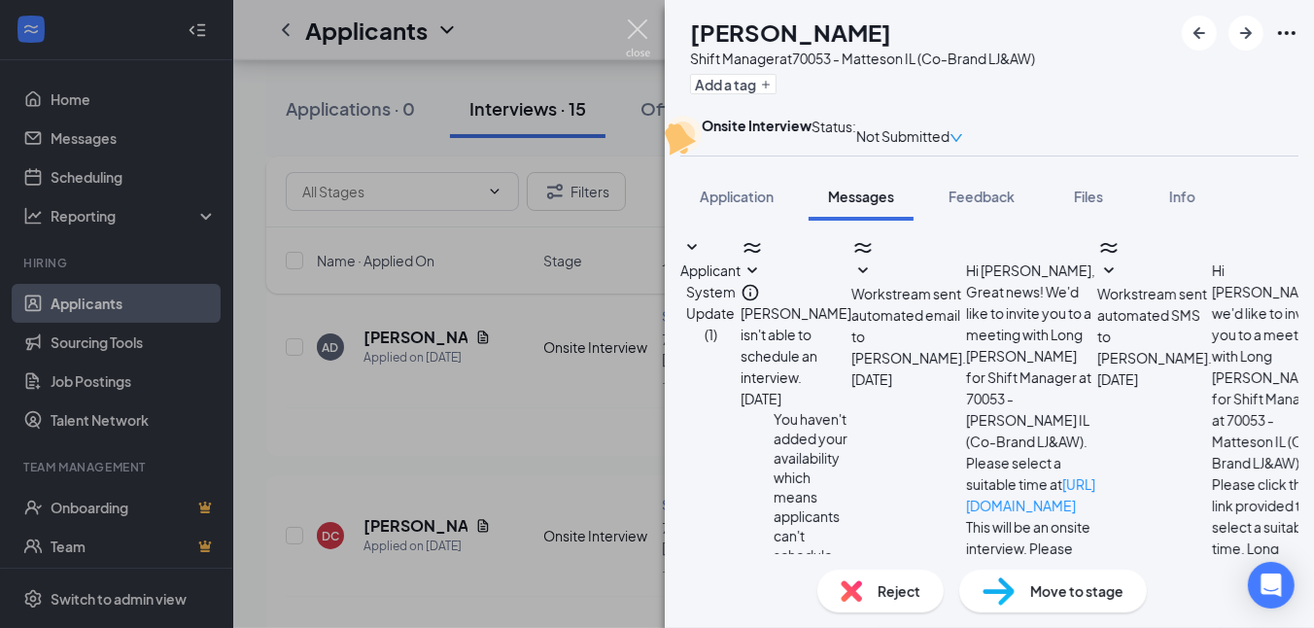
drag, startPoint x: 639, startPoint y: 24, endPoint x: 668, endPoint y: 231, distance: 209.1
click at [639, 26] on img at bounding box center [638, 38] width 24 height 38
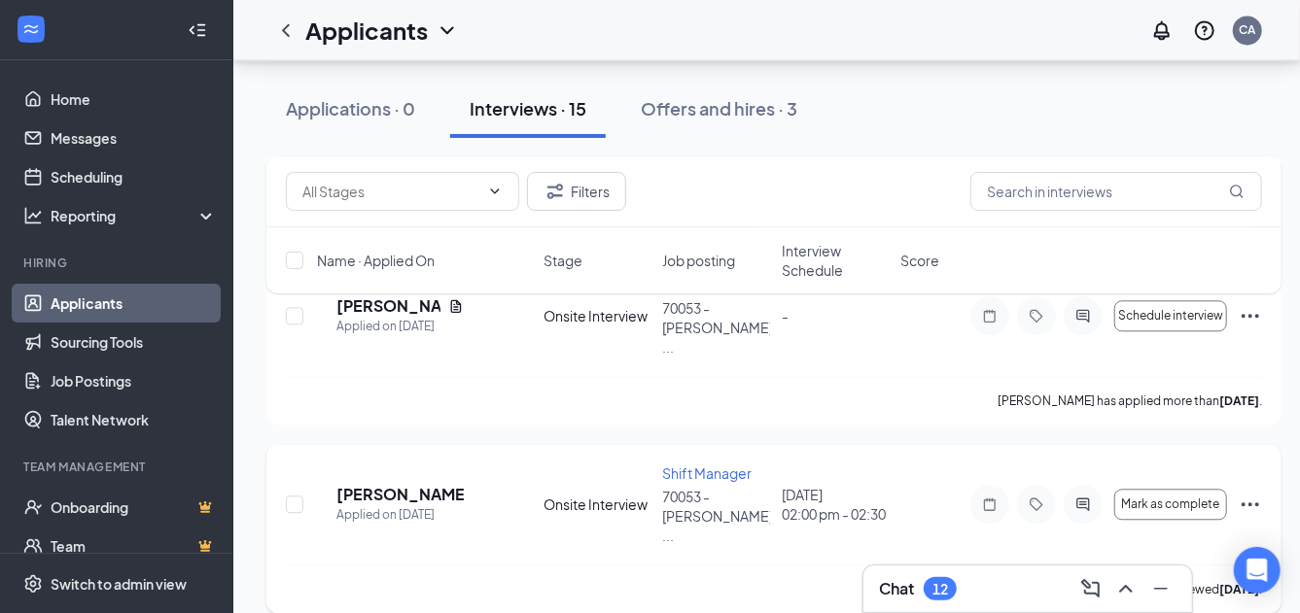
scroll to position [2272, 0]
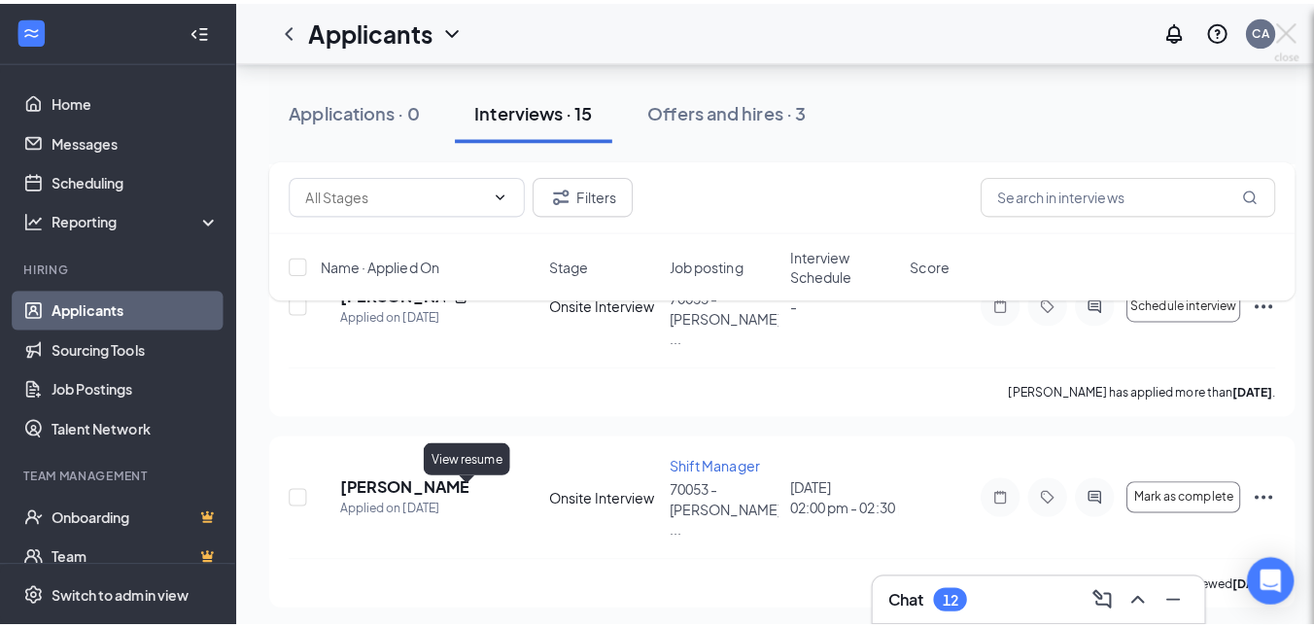
scroll to position [2257, 0]
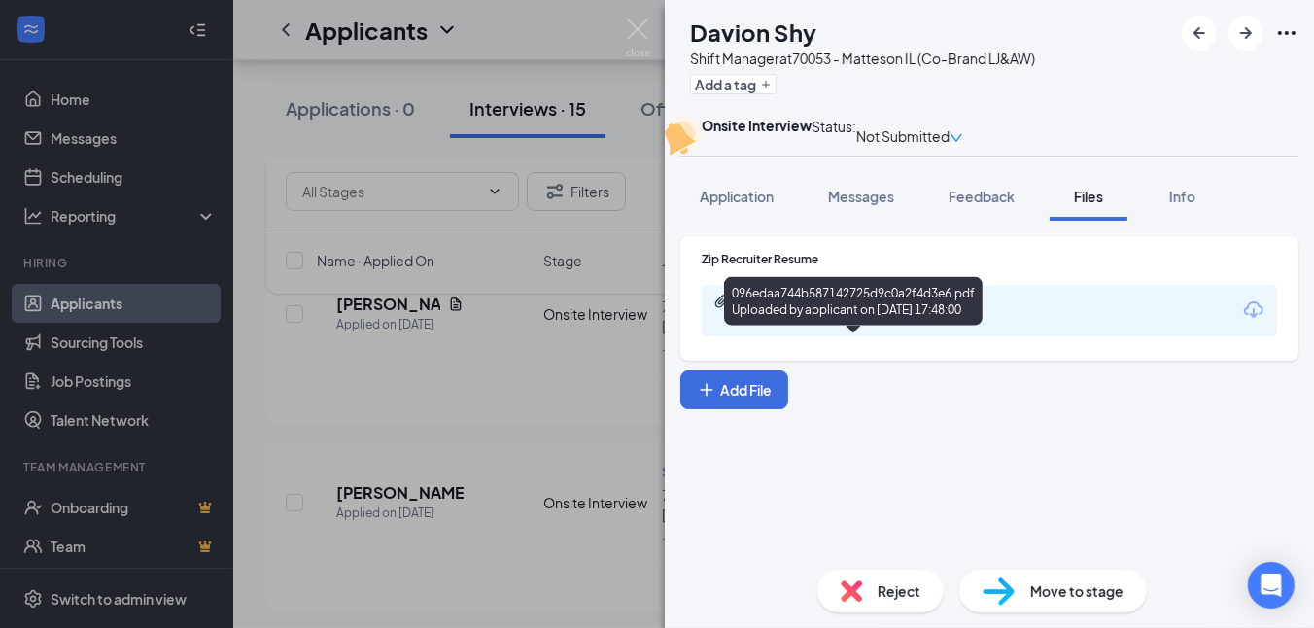
click at [917, 328] on div "Uploaded by applicant on [DATE] 17:48:00" at bounding box center [883, 320] width 292 height 16
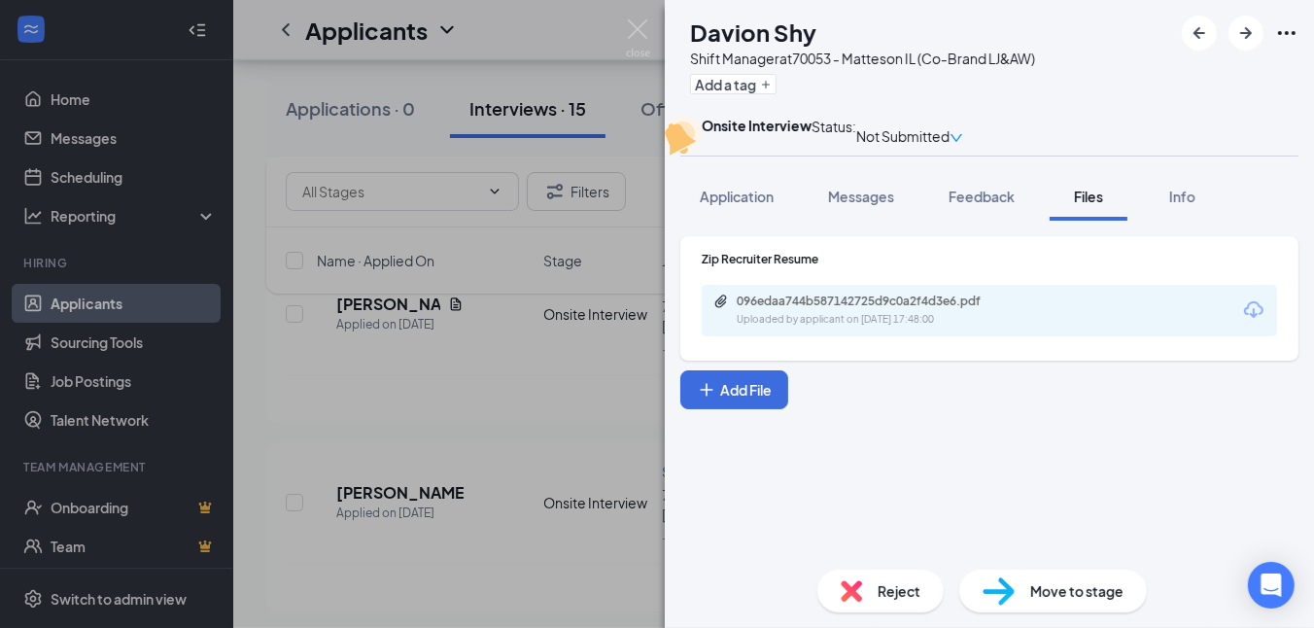
click at [844, 594] on img at bounding box center [851, 590] width 21 height 21
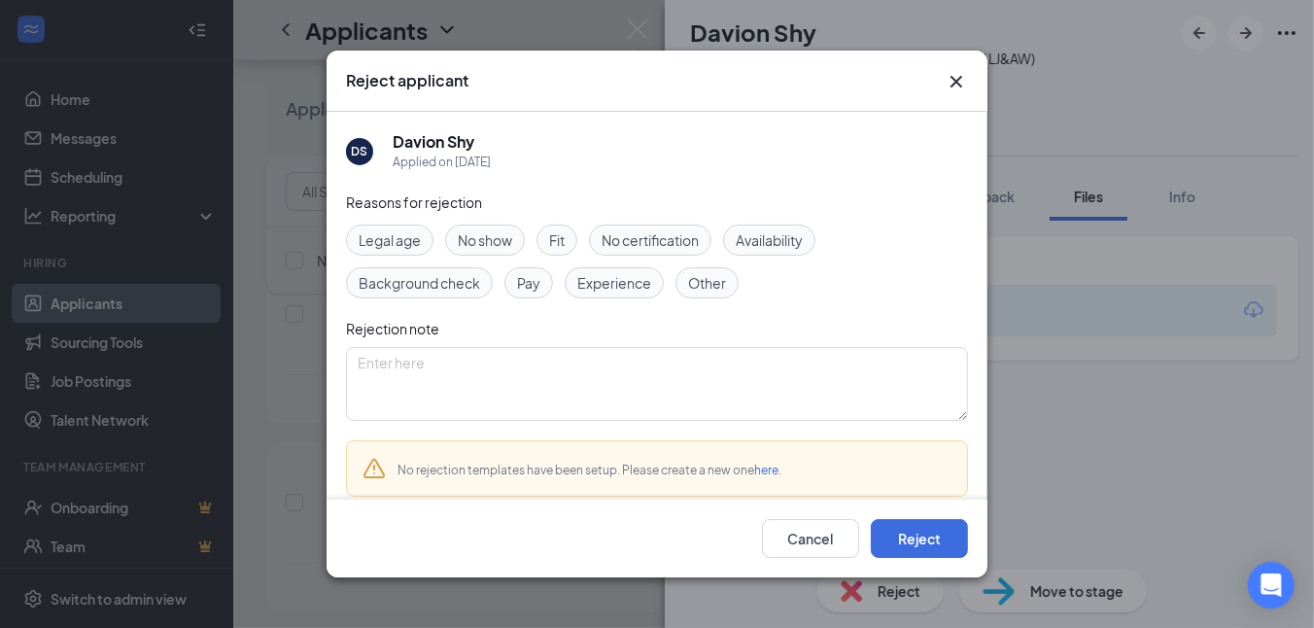
click at [626, 280] on span "Experience" at bounding box center [614, 282] width 74 height 21
click at [922, 547] on button "Reject" at bounding box center [919, 538] width 97 height 39
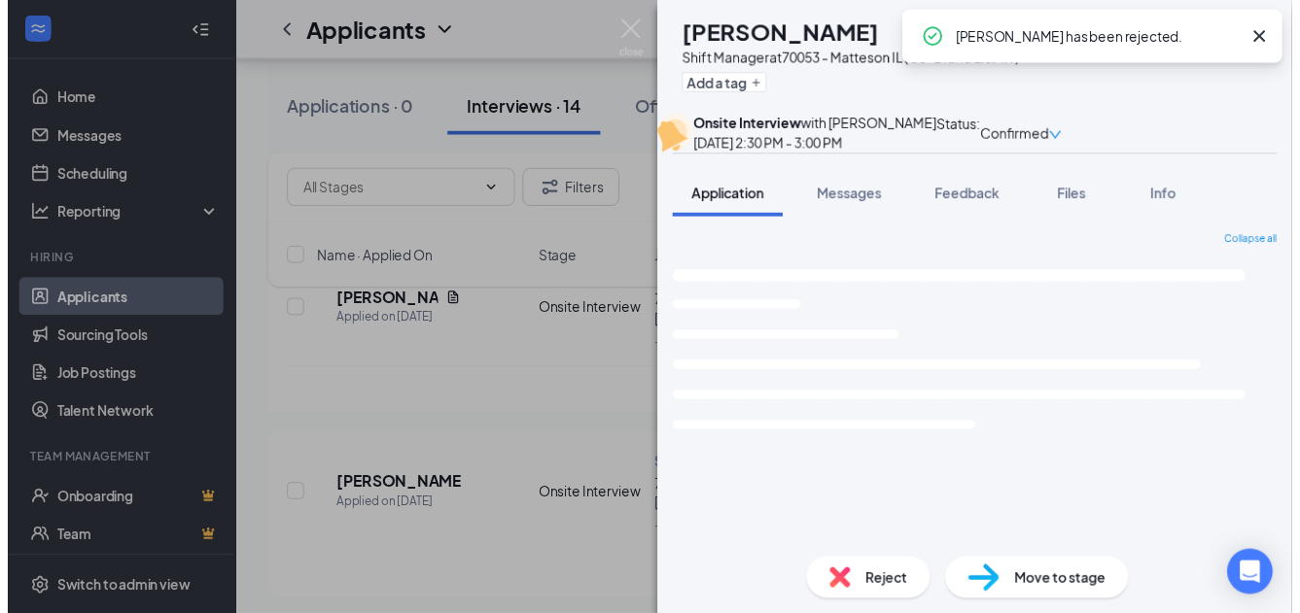
scroll to position [2095, 0]
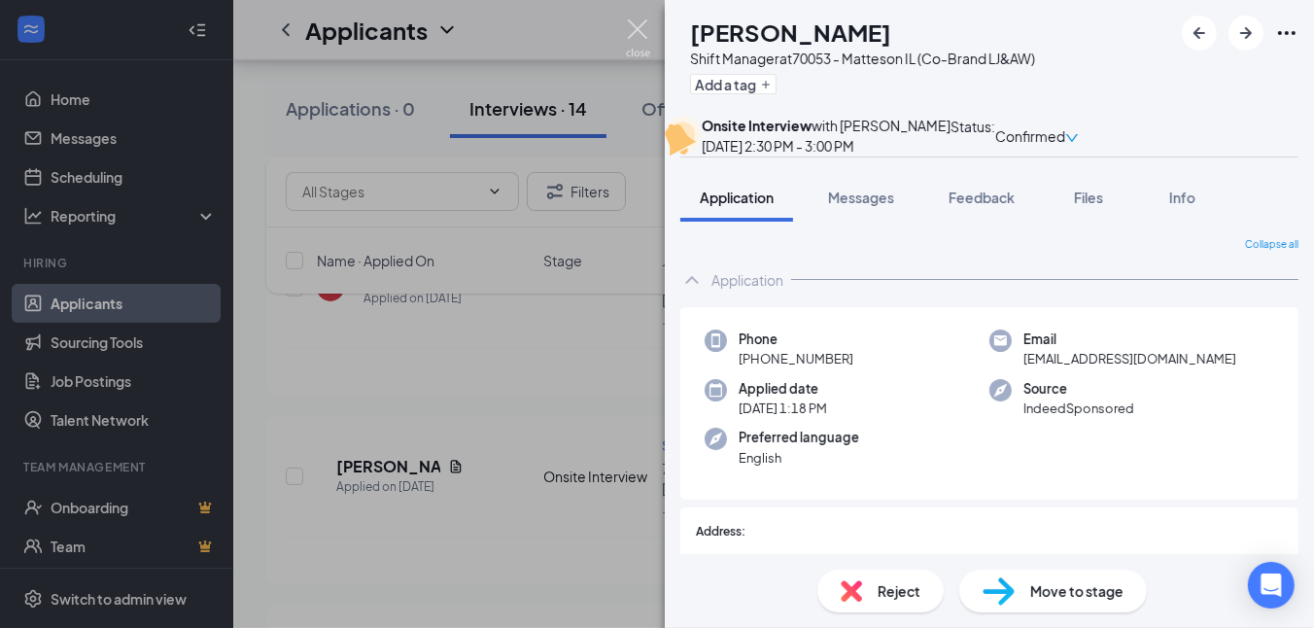
click at [637, 21] on img at bounding box center [638, 38] width 24 height 38
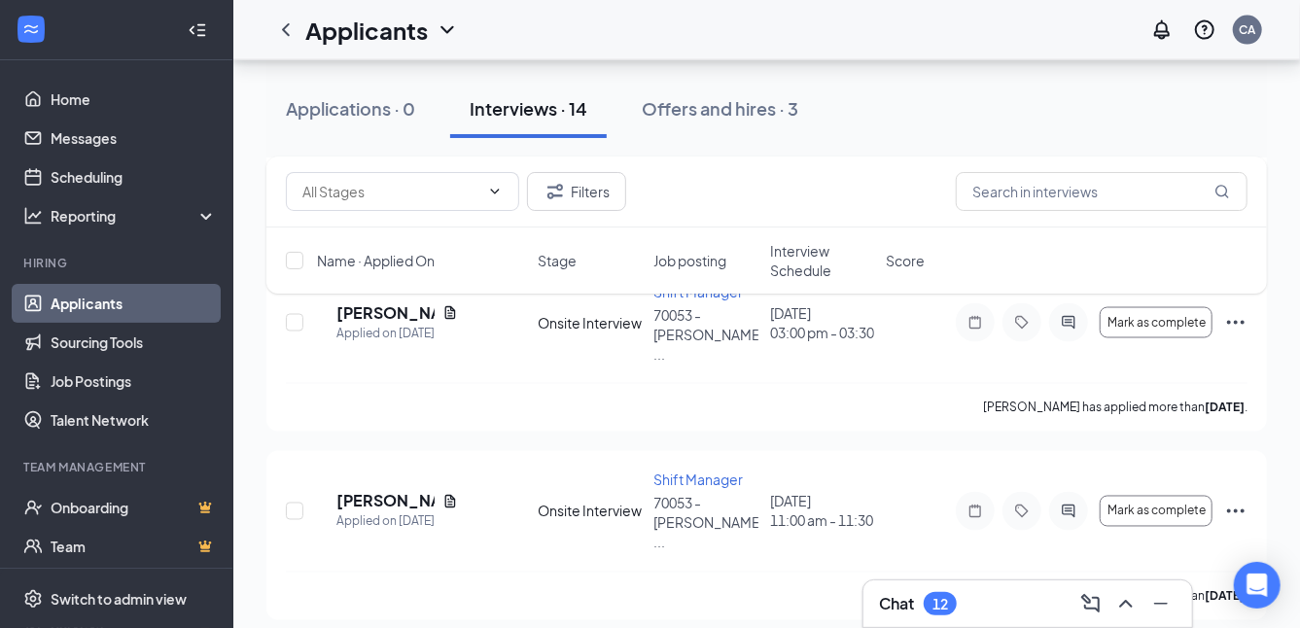
scroll to position [1555, 0]
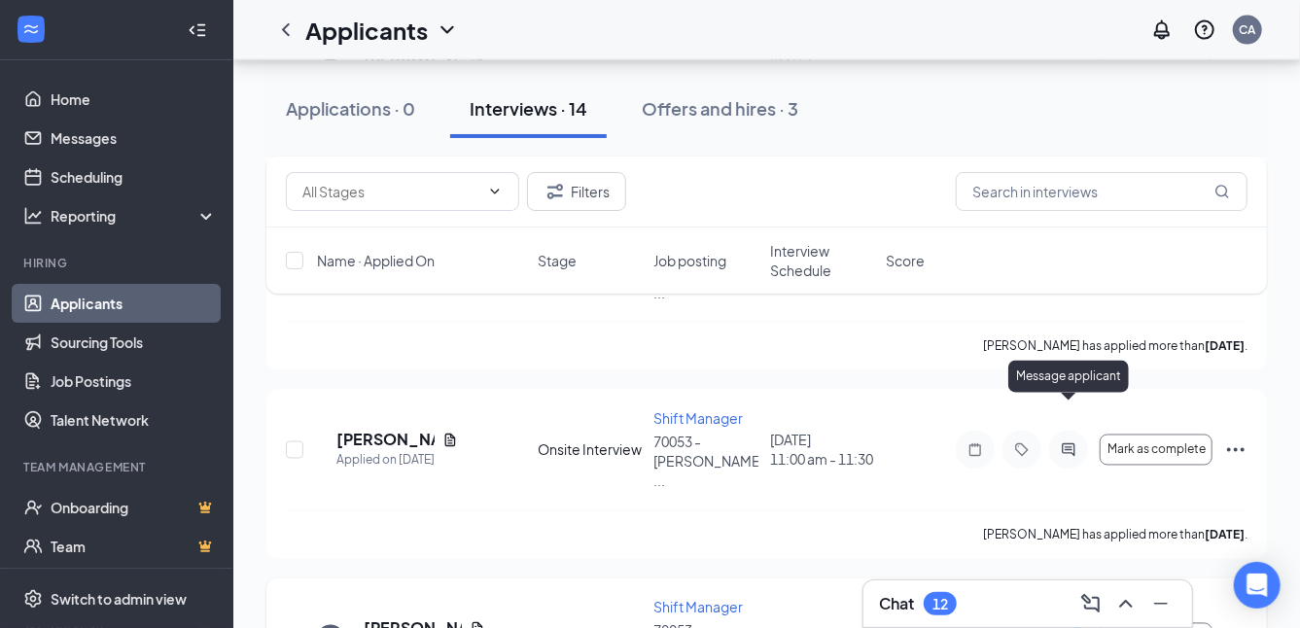
click at [1064, 627] on icon "ActiveChat" at bounding box center [1068, 639] width 23 height 16
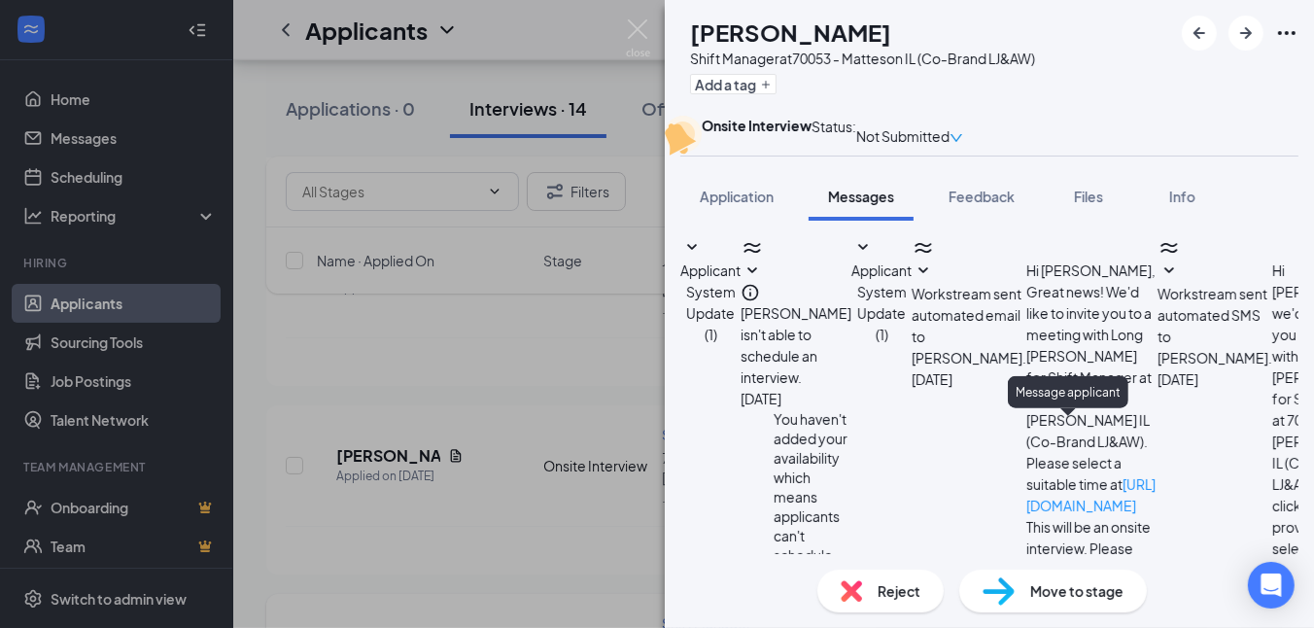
scroll to position [646, 0]
type textarea "Stop by anytime between 11am -3pm."
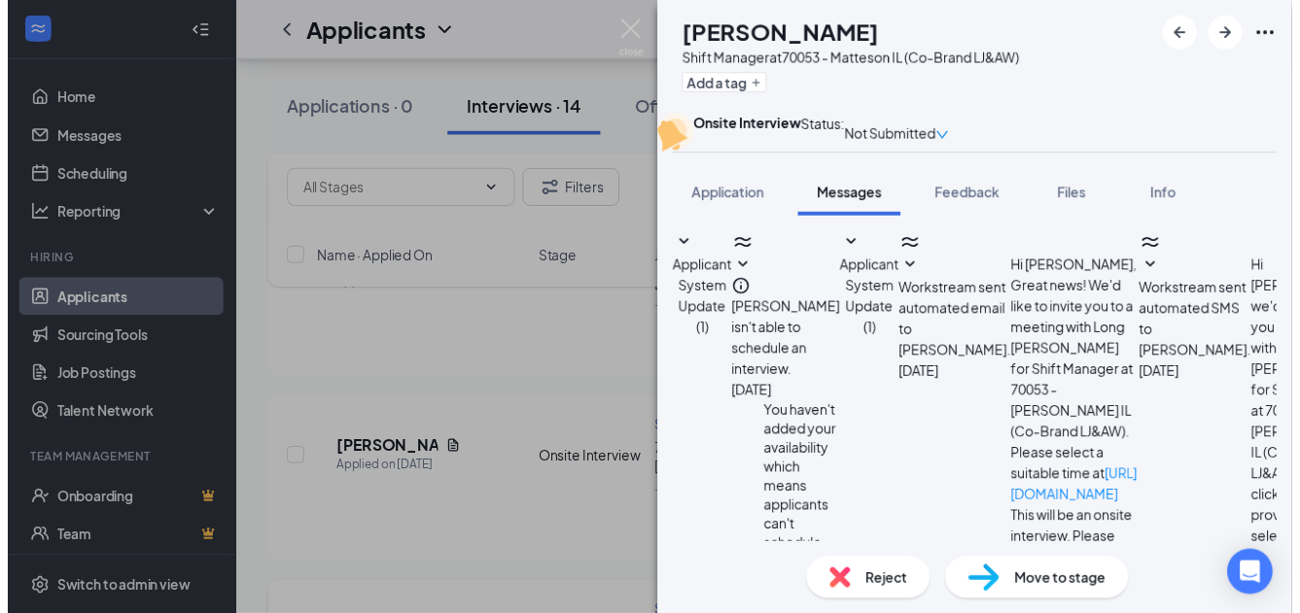
scroll to position [771, 0]
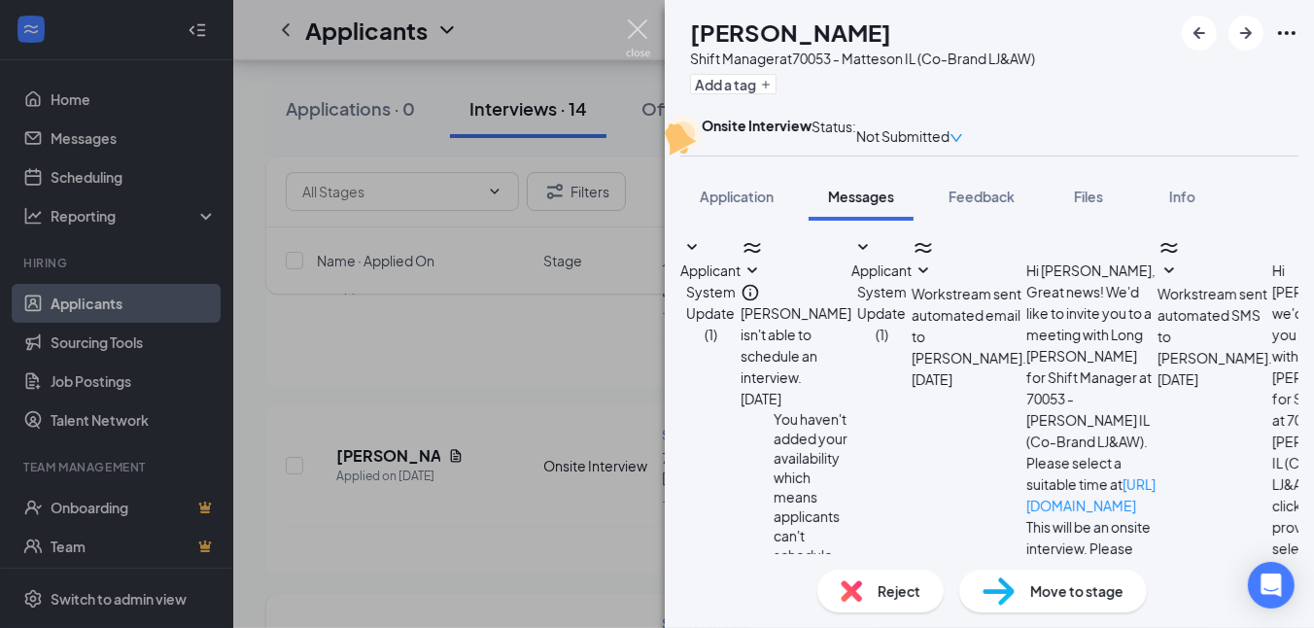
drag, startPoint x: 627, startPoint y: 24, endPoint x: 682, endPoint y: 78, distance: 77.0
click at [627, 24] on img at bounding box center [638, 38] width 24 height 38
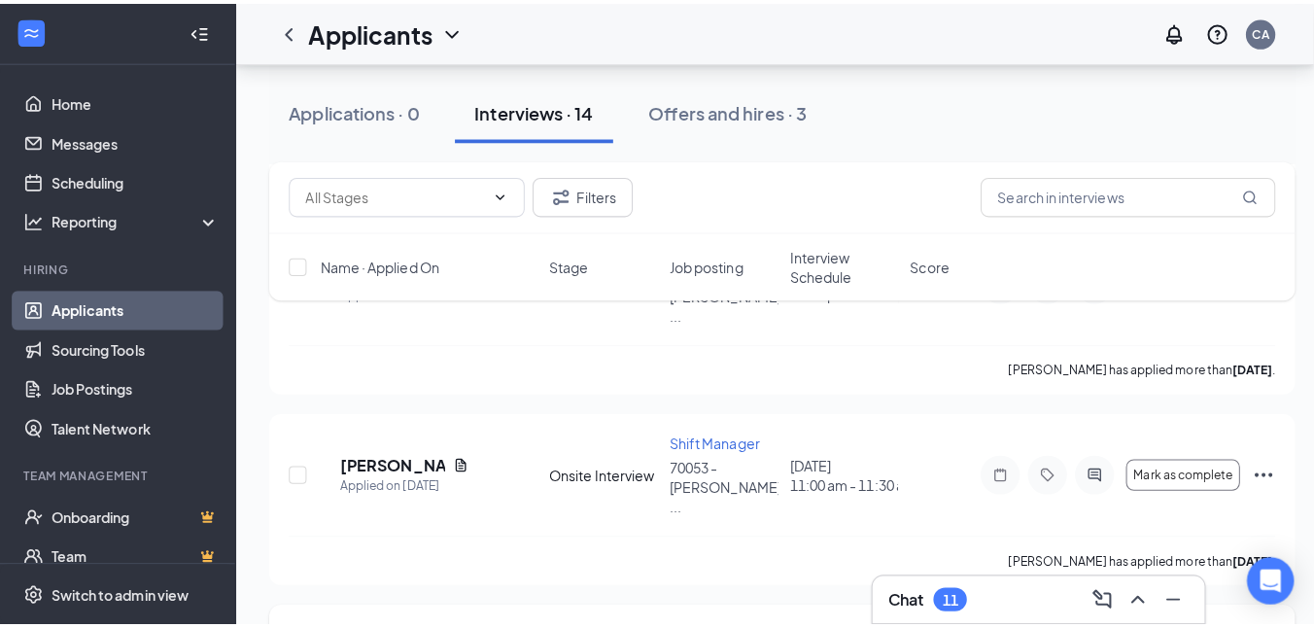
scroll to position [1637, 0]
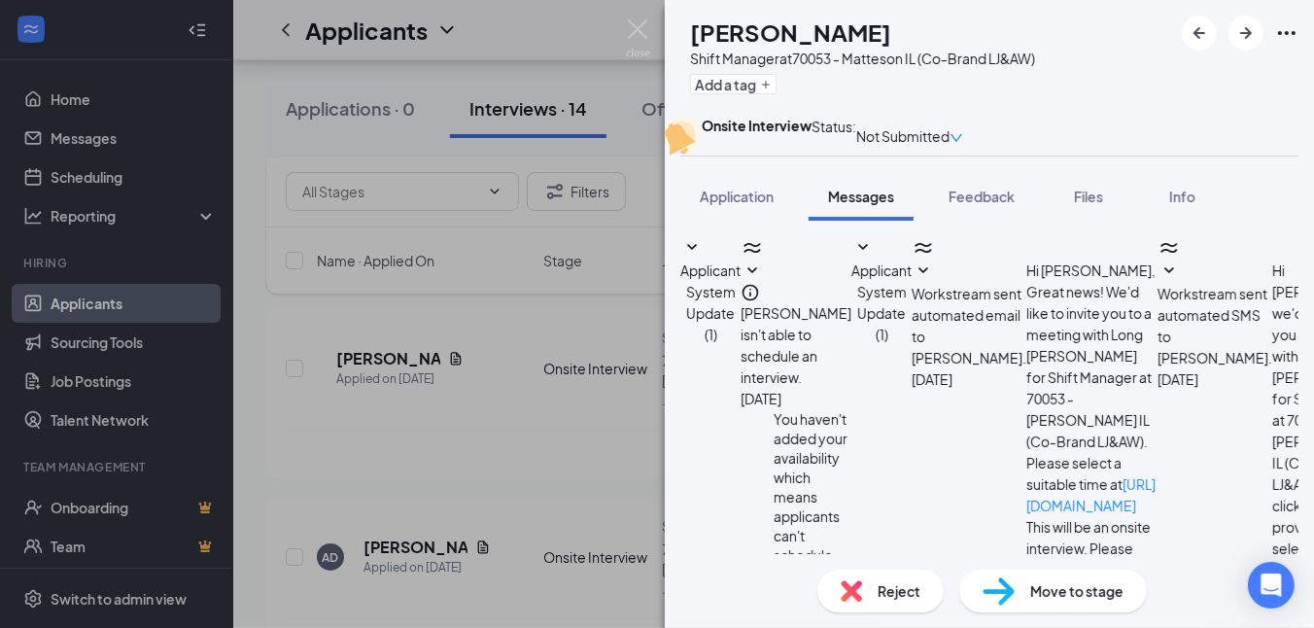
scroll to position [633, 0]
type textarea "Can you stop by between 11am - 230pm?"
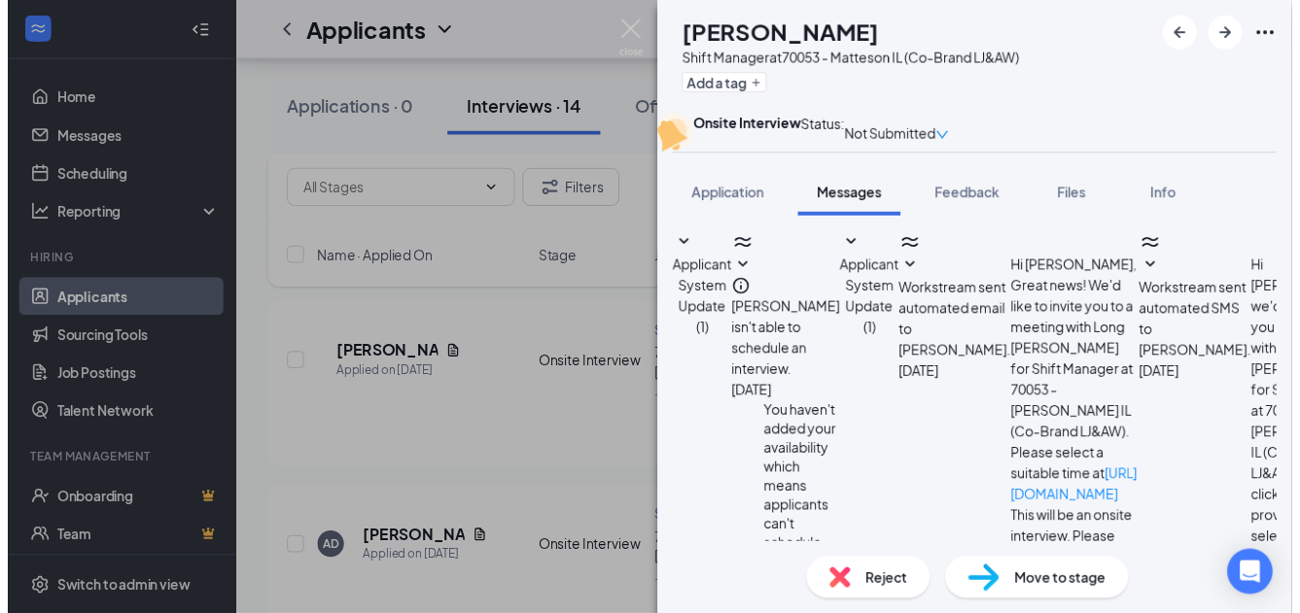
scroll to position [854, 0]
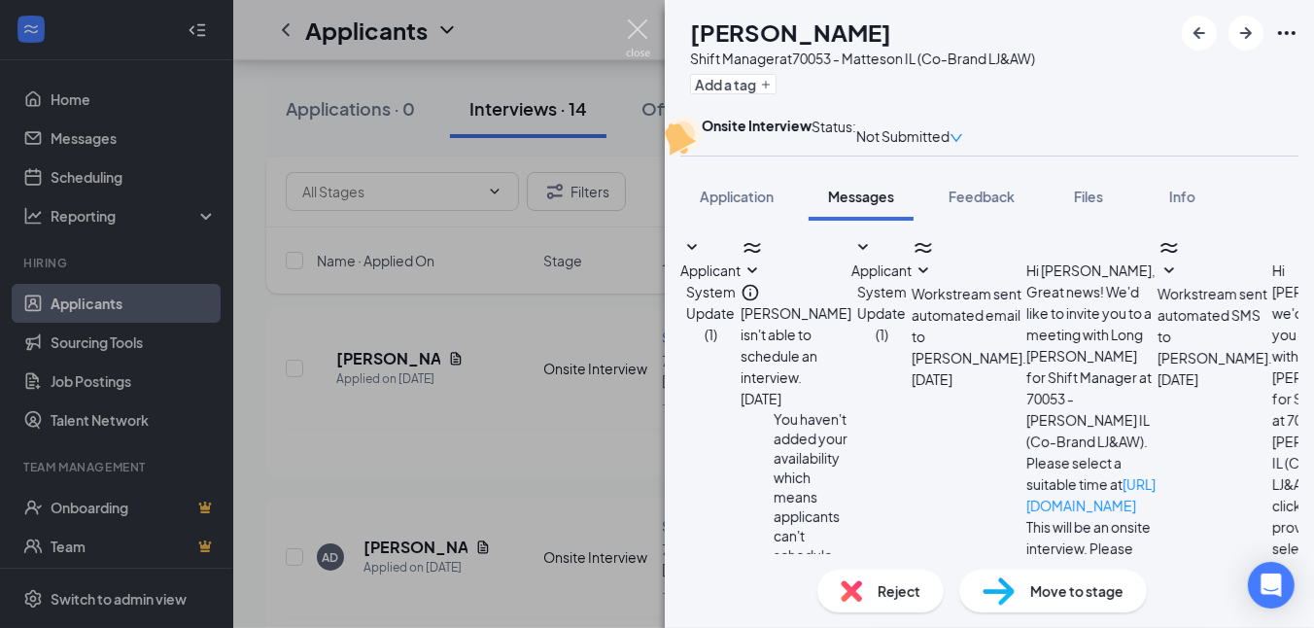
click at [639, 26] on img at bounding box center [638, 38] width 24 height 38
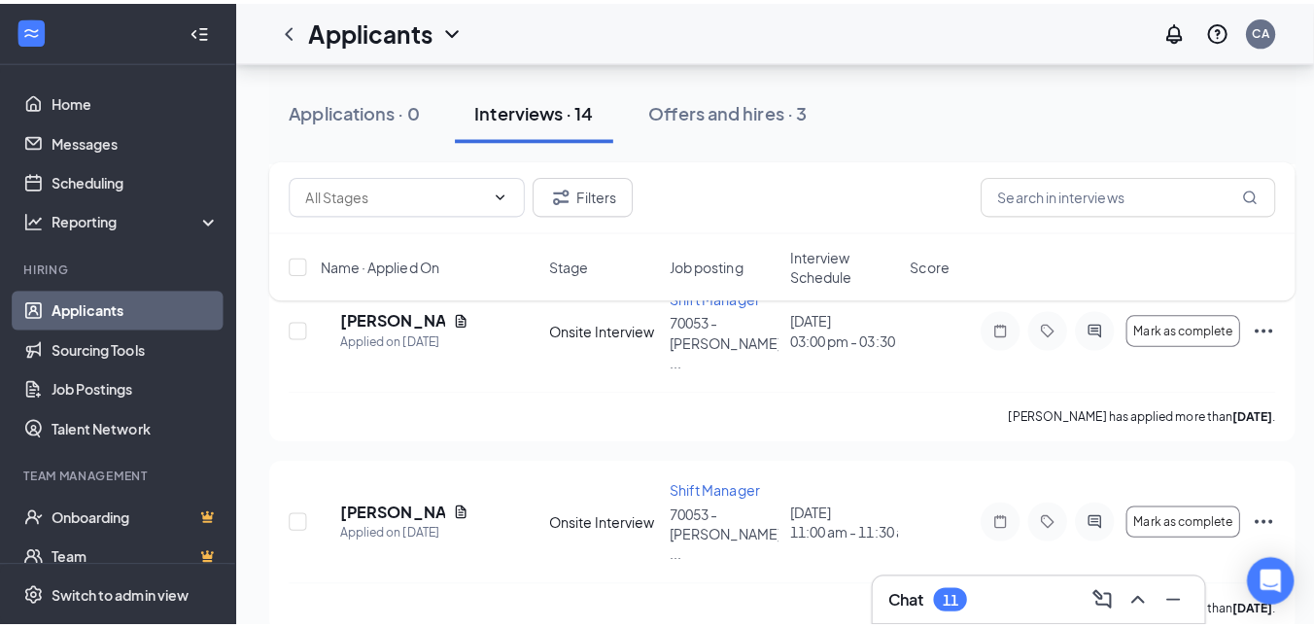
scroll to position [1526, 0]
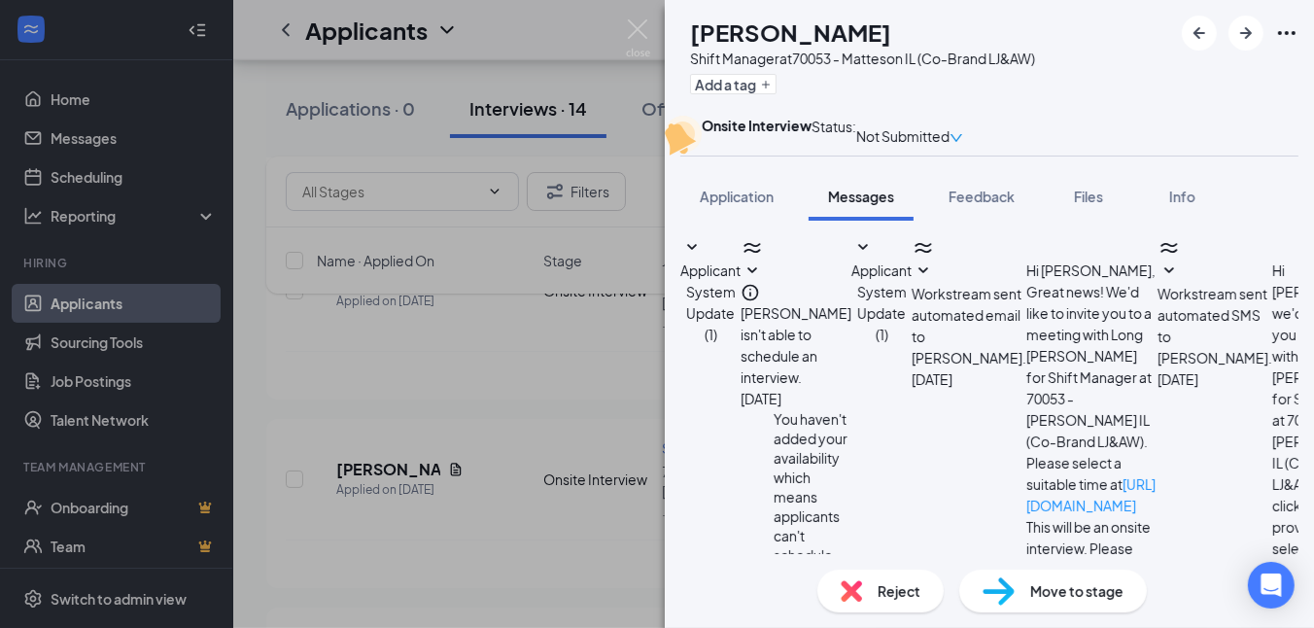
scroll to position [875, 0]
type textarea "T"
type textarea "Looking forward to meeting with you. Thank you."
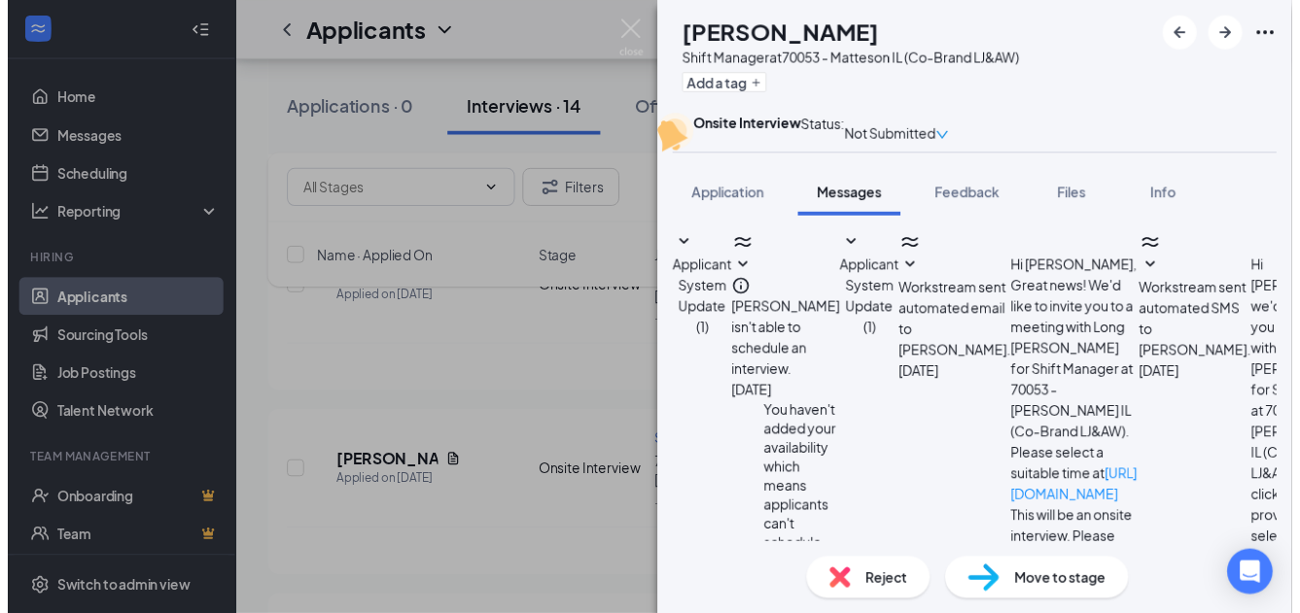
scroll to position [1022, 0]
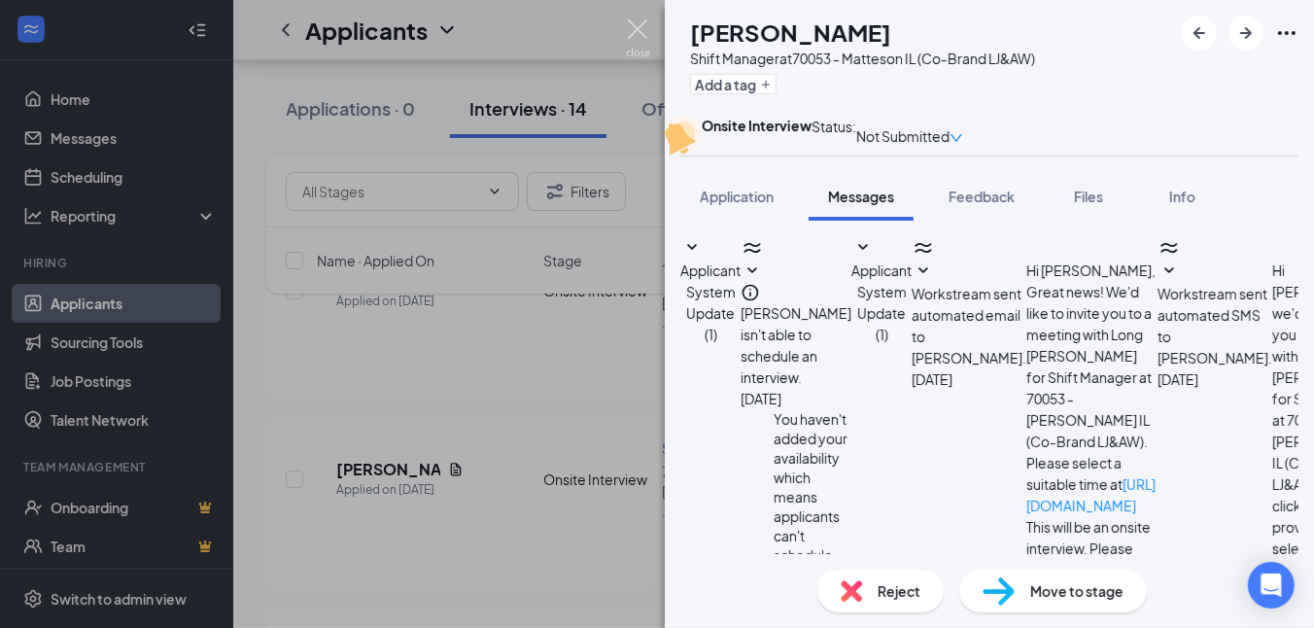
click at [644, 33] on img at bounding box center [638, 38] width 24 height 38
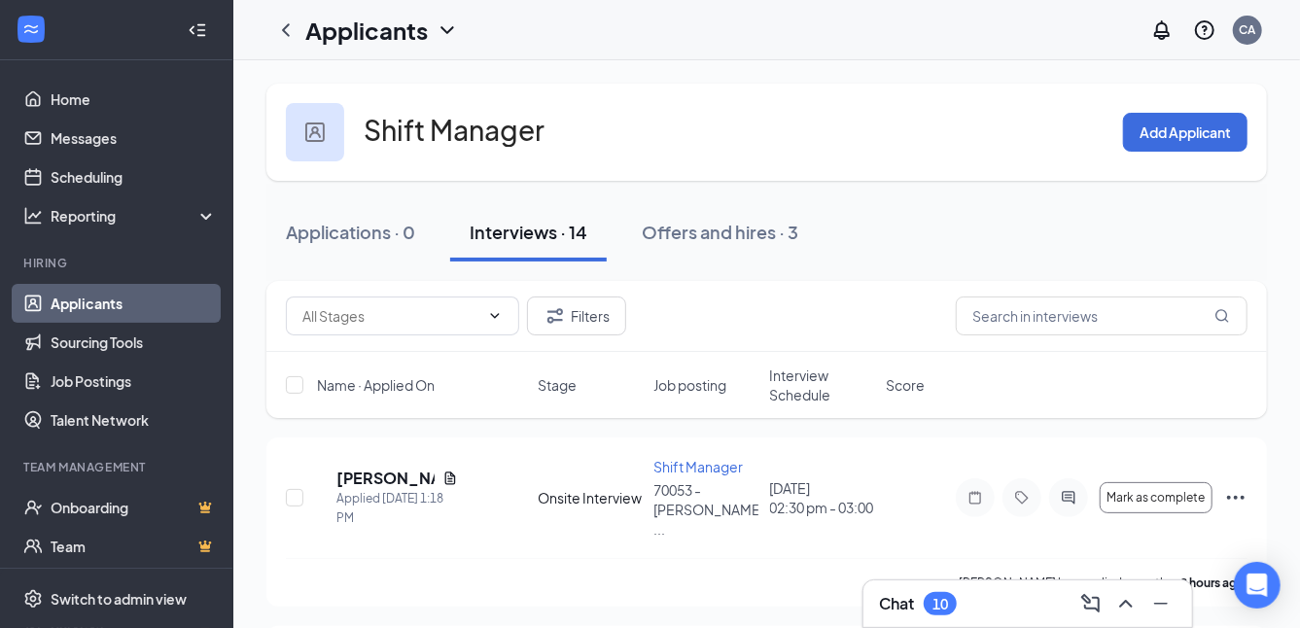
click at [94, 300] on link "Applicants" at bounding box center [134, 303] width 166 height 39
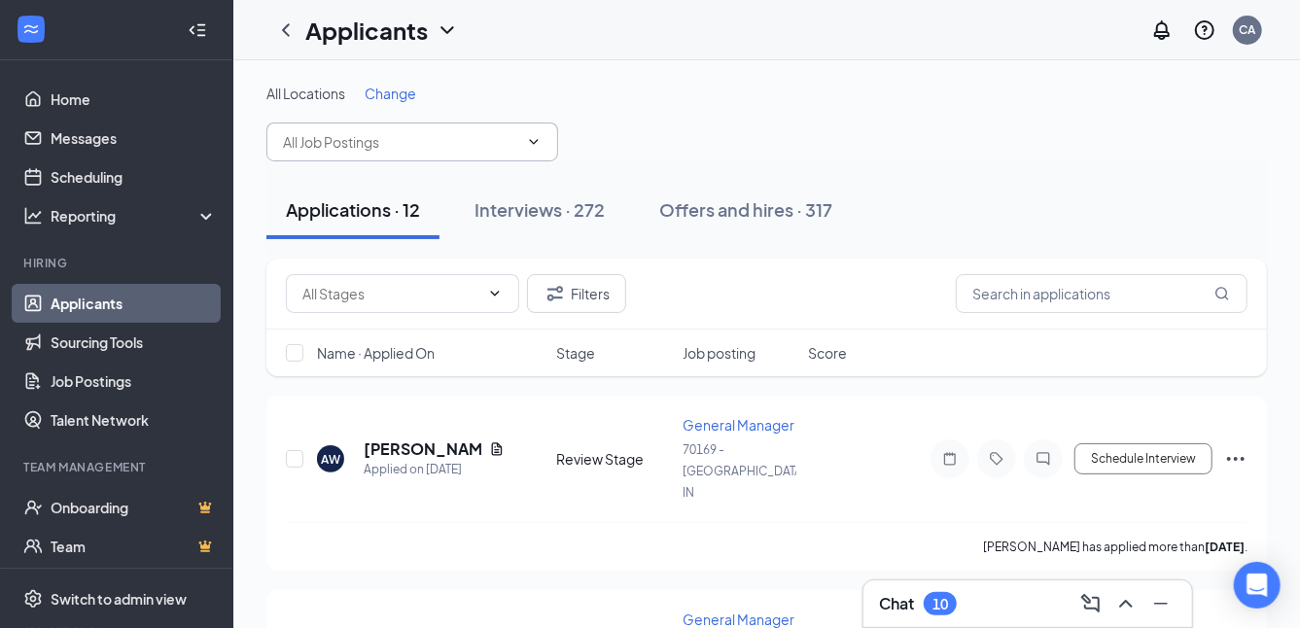
click at [382, 128] on span at bounding box center [412, 141] width 292 height 39
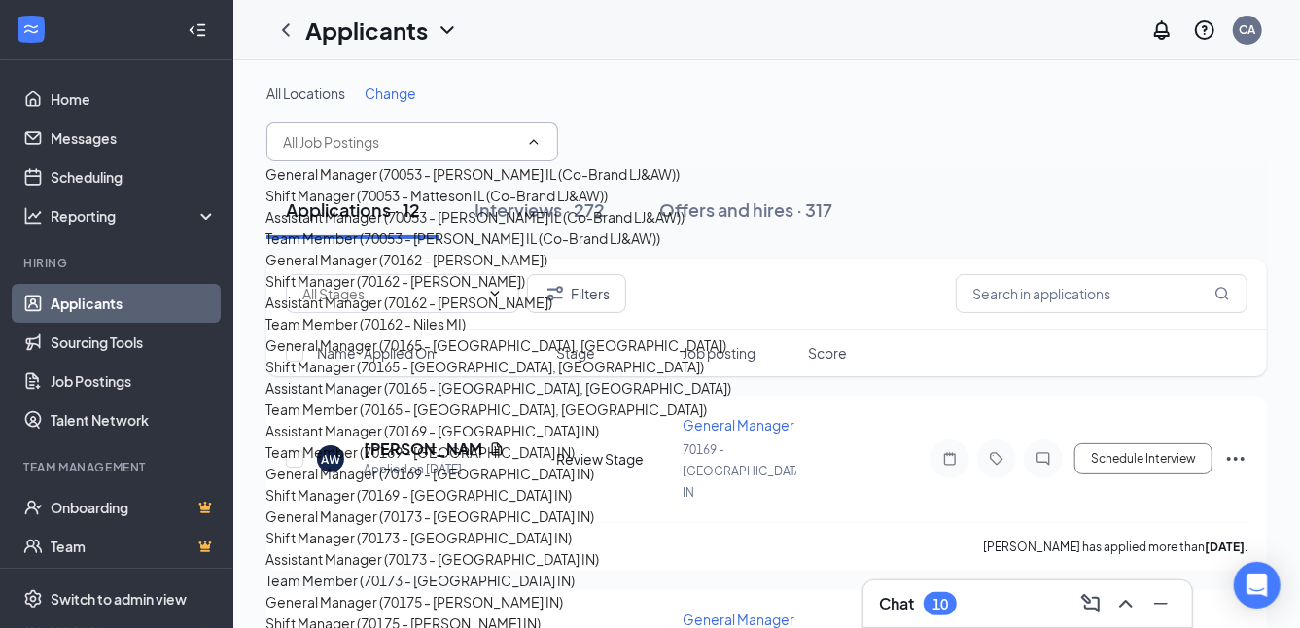
click at [369, 185] on div "General Manager (70053 - [PERSON_NAME] IL (Co-Brand LJ&AW))" at bounding box center [472, 173] width 414 height 21
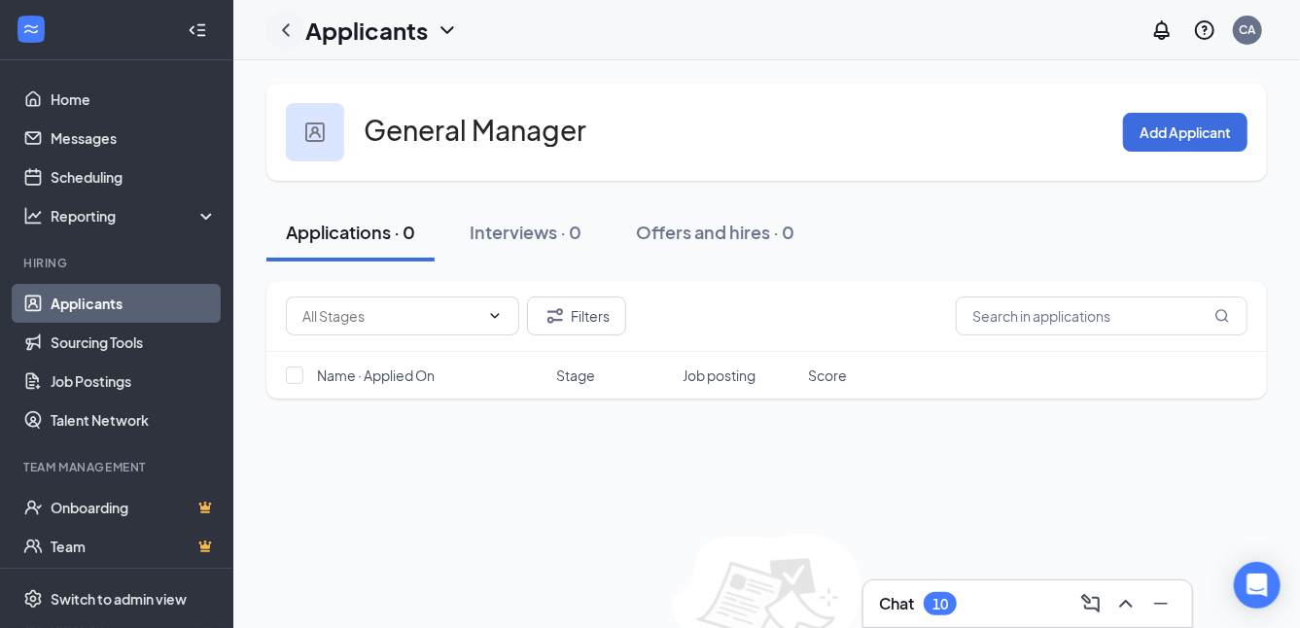
click at [283, 24] on icon "ChevronLeft" at bounding box center [285, 29] width 23 height 23
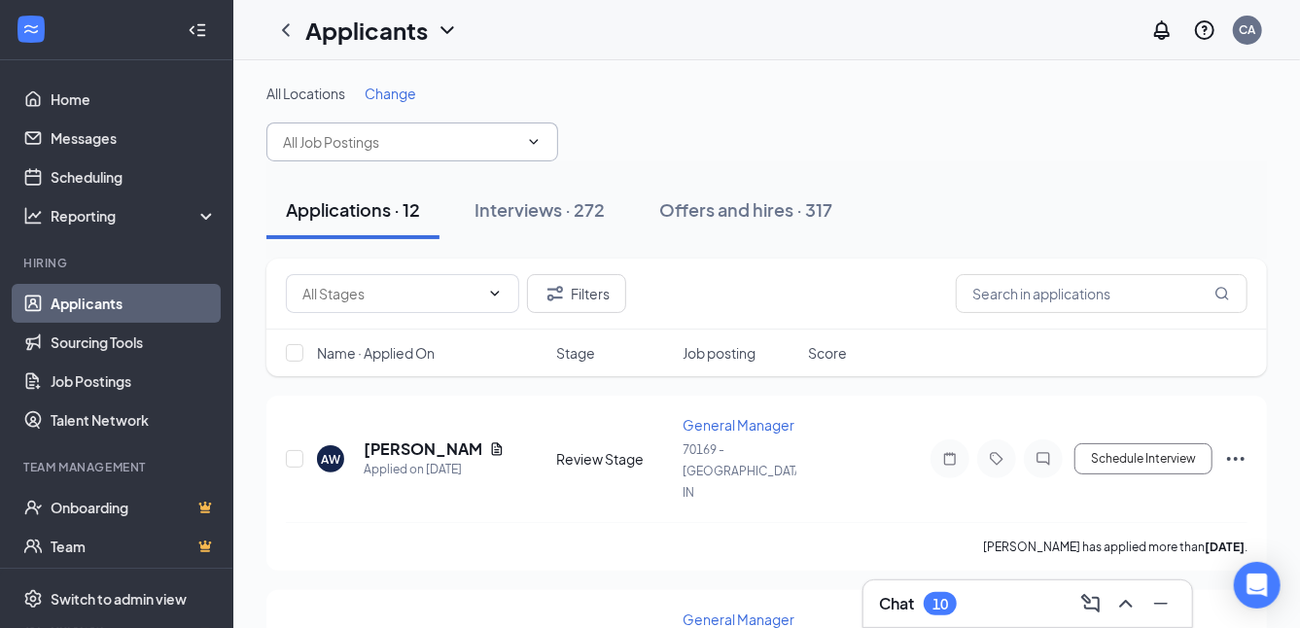
click at [309, 149] on input "text" at bounding box center [400, 141] width 235 height 21
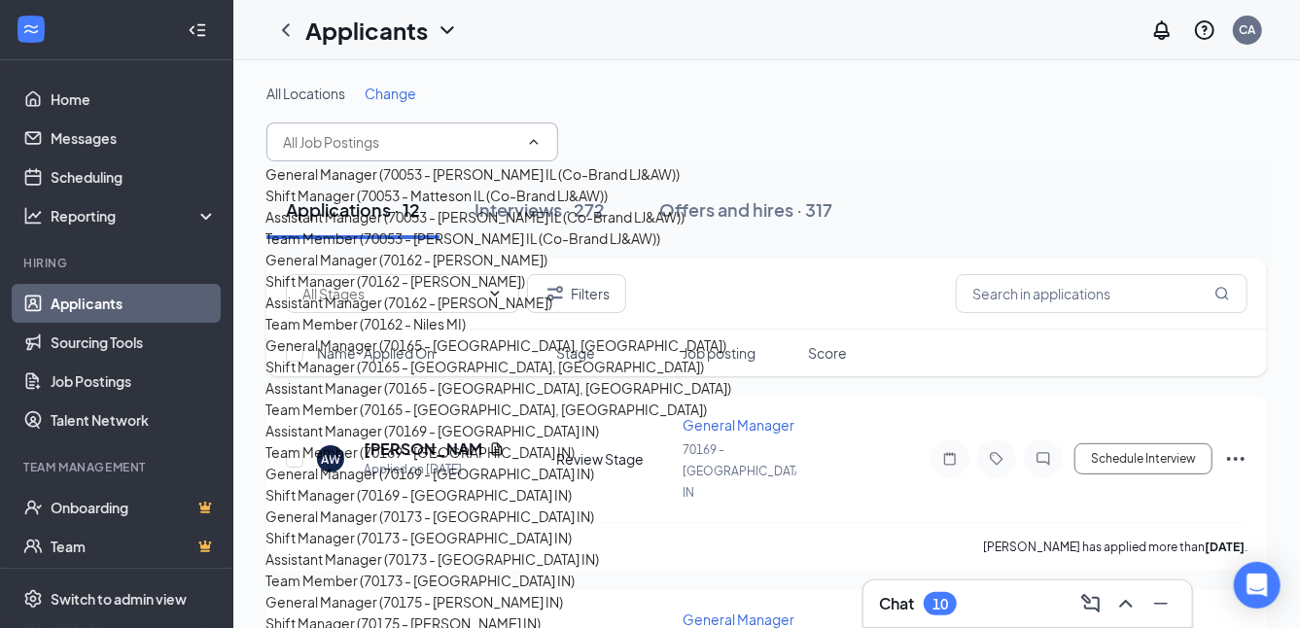
click at [346, 227] on div "Assistant Manager (70053 - [PERSON_NAME] IL (Co-Brand LJ&AW))" at bounding box center [474, 216] width 419 height 21
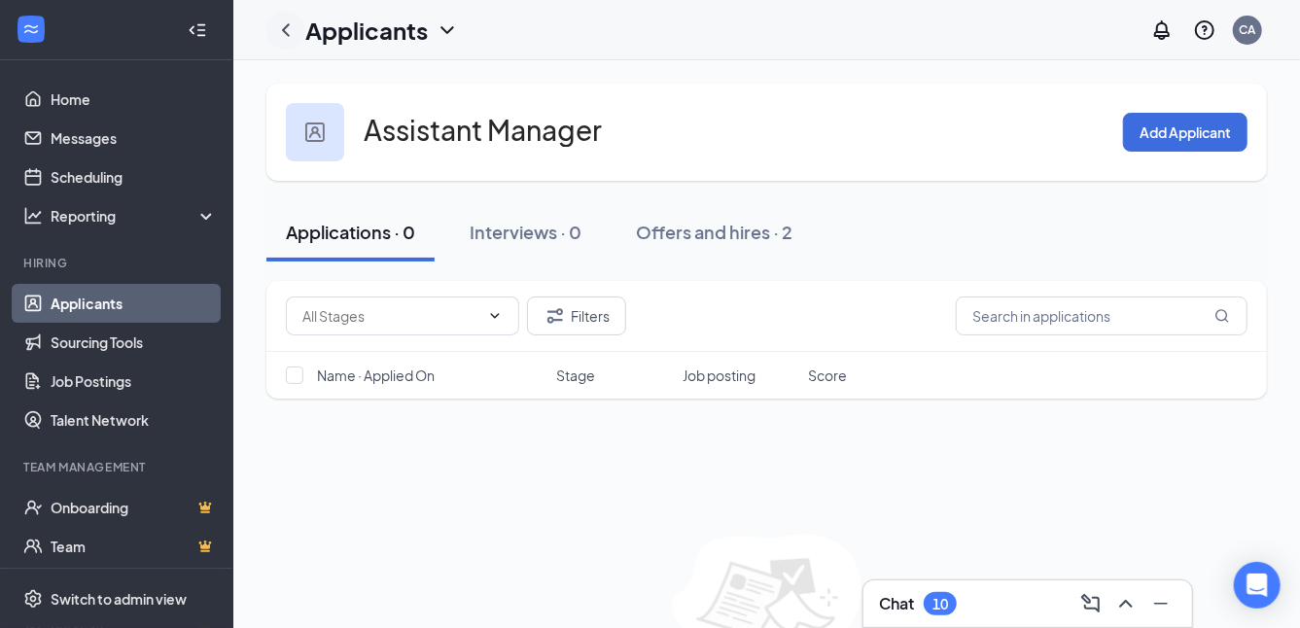
click at [291, 28] on icon "ChevronLeft" at bounding box center [285, 29] width 23 height 23
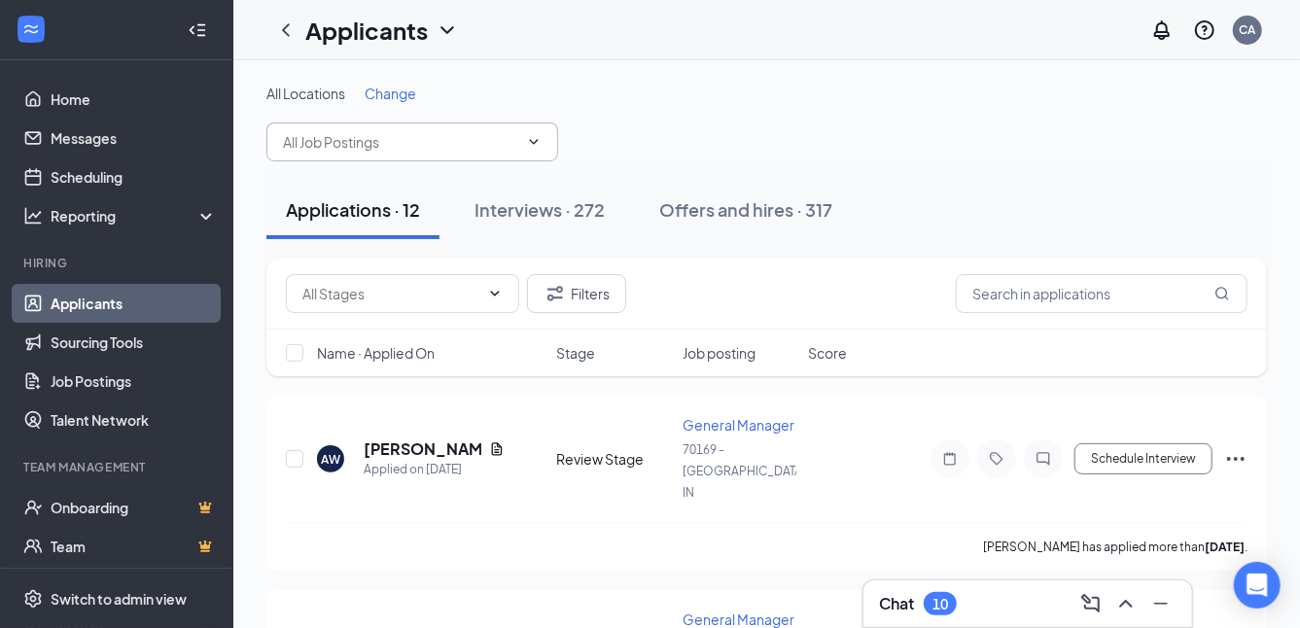
click at [319, 141] on input "text" at bounding box center [400, 141] width 235 height 21
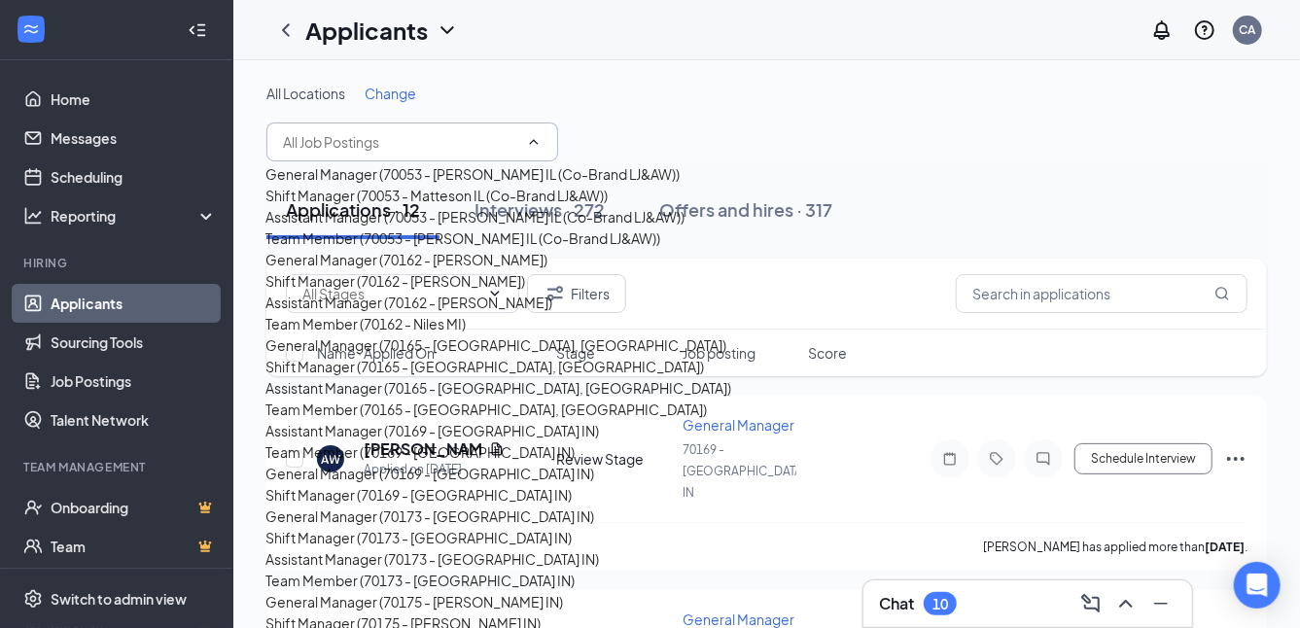
scroll to position [292, 0]
click at [365, 337] on div "General Manager (70165 - [GEOGRAPHIC_DATA], [GEOGRAPHIC_DATA])" at bounding box center [495, 344] width 461 height 21
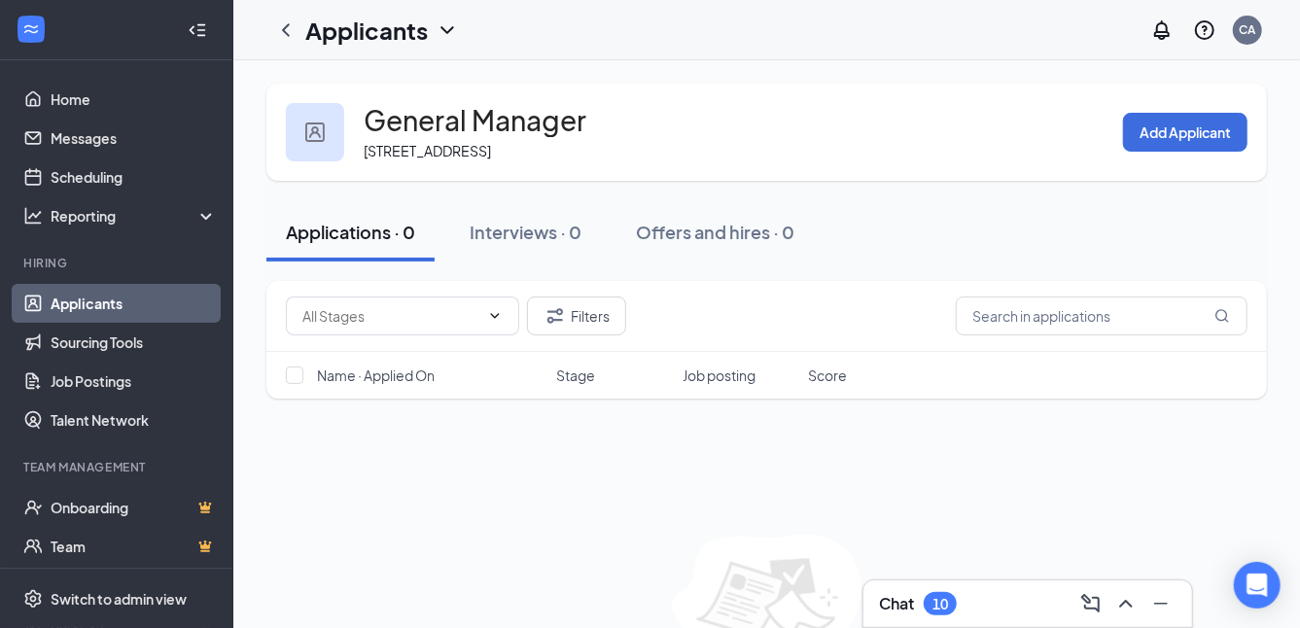
click at [264, 11] on div "Applicants CA" at bounding box center [766, 30] width 1066 height 60
click at [293, 21] on icon "ChevronLeft" at bounding box center [285, 29] width 23 height 23
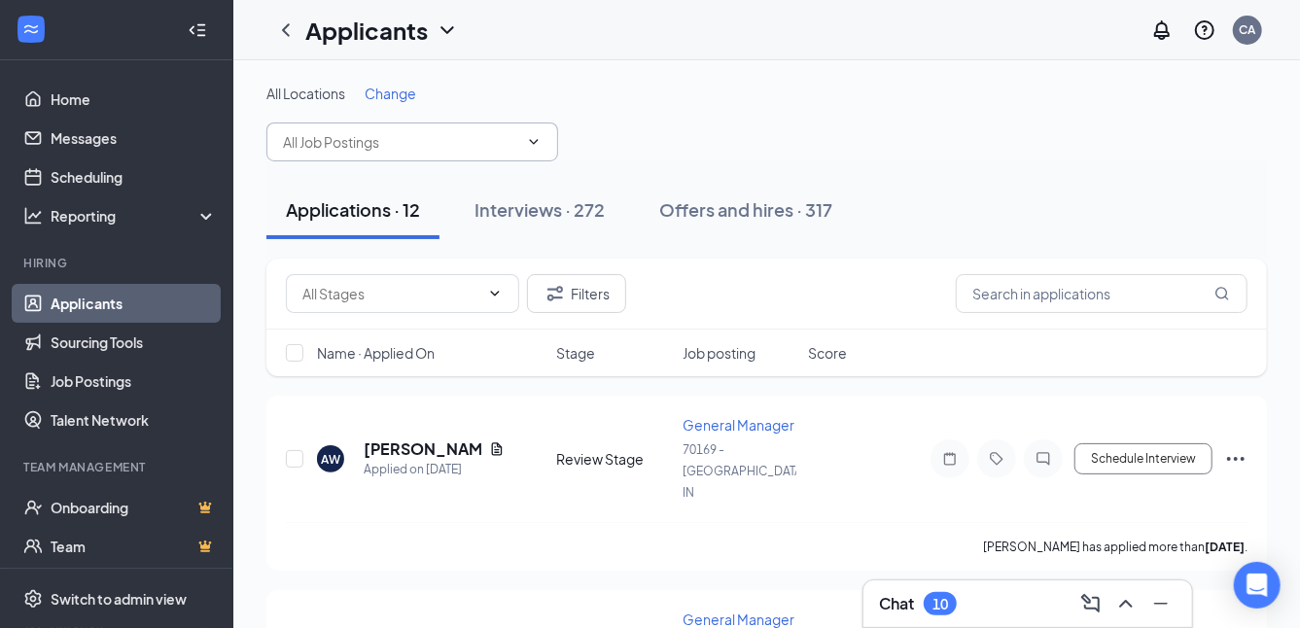
click at [337, 142] on input "text" at bounding box center [400, 141] width 235 height 21
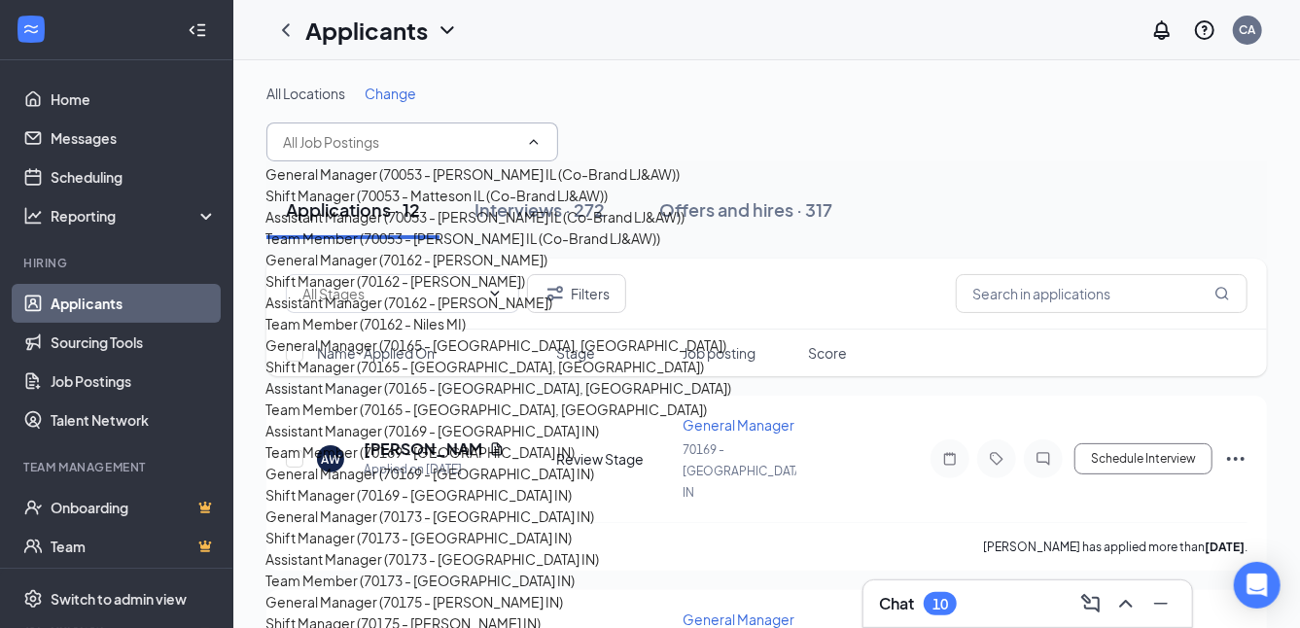
scroll to position [292, 0]
click at [363, 377] on div "Shift Manager (70165 - [GEOGRAPHIC_DATA], [GEOGRAPHIC_DATA])" at bounding box center [484, 366] width 438 height 21
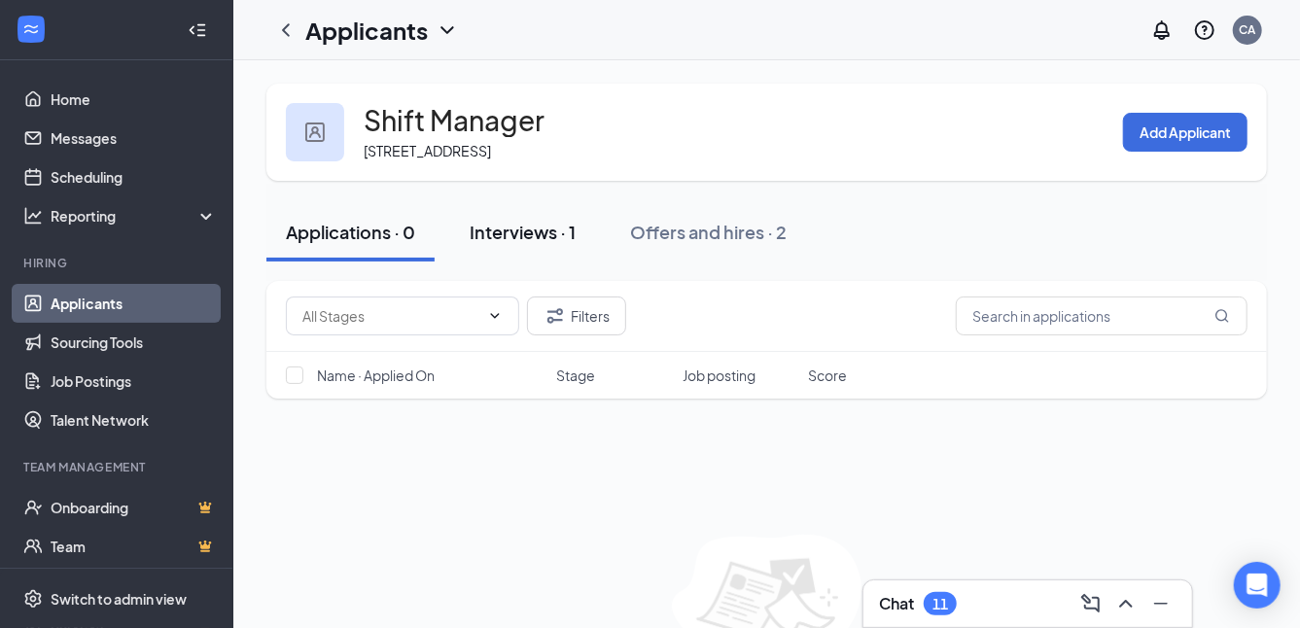
click at [493, 231] on div "Interviews · 1" at bounding box center [522, 232] width 106 height 24
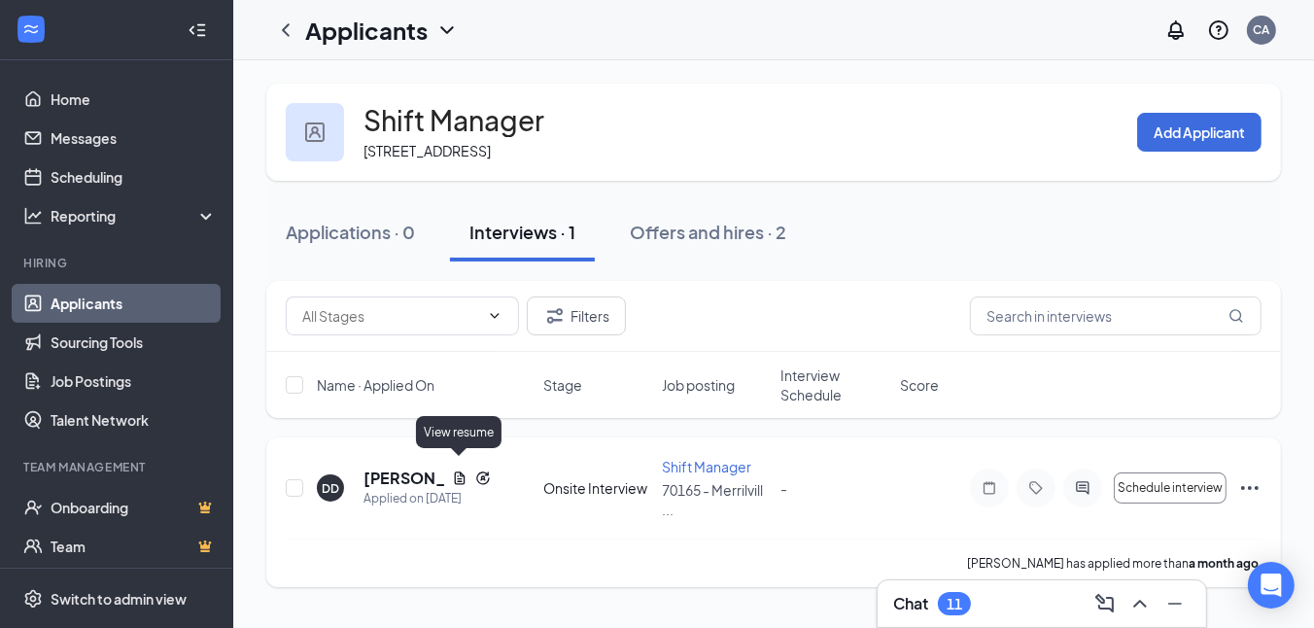
click at [460, 470] on icon "Document" at bounding box center [460, 478] width 16 height 16
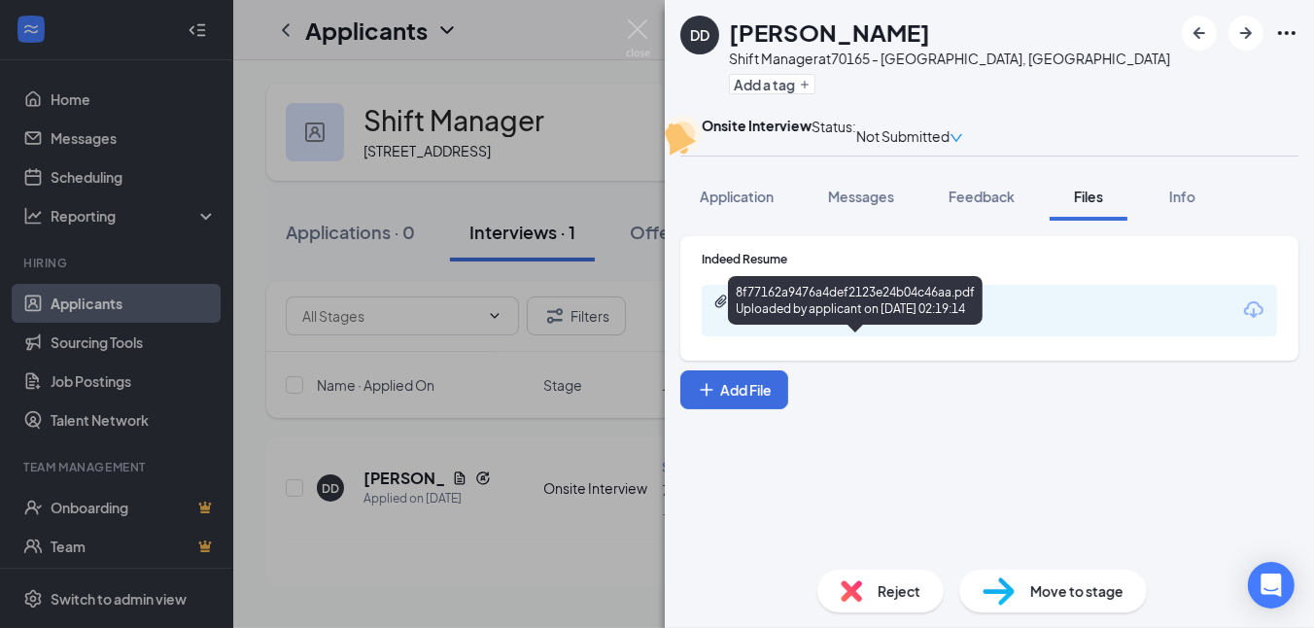
click at [840, 309] on div "8f77162a9476a4def2123e24b04c46aa.pdf" at bounding box center [873, 302] width 272 height 16
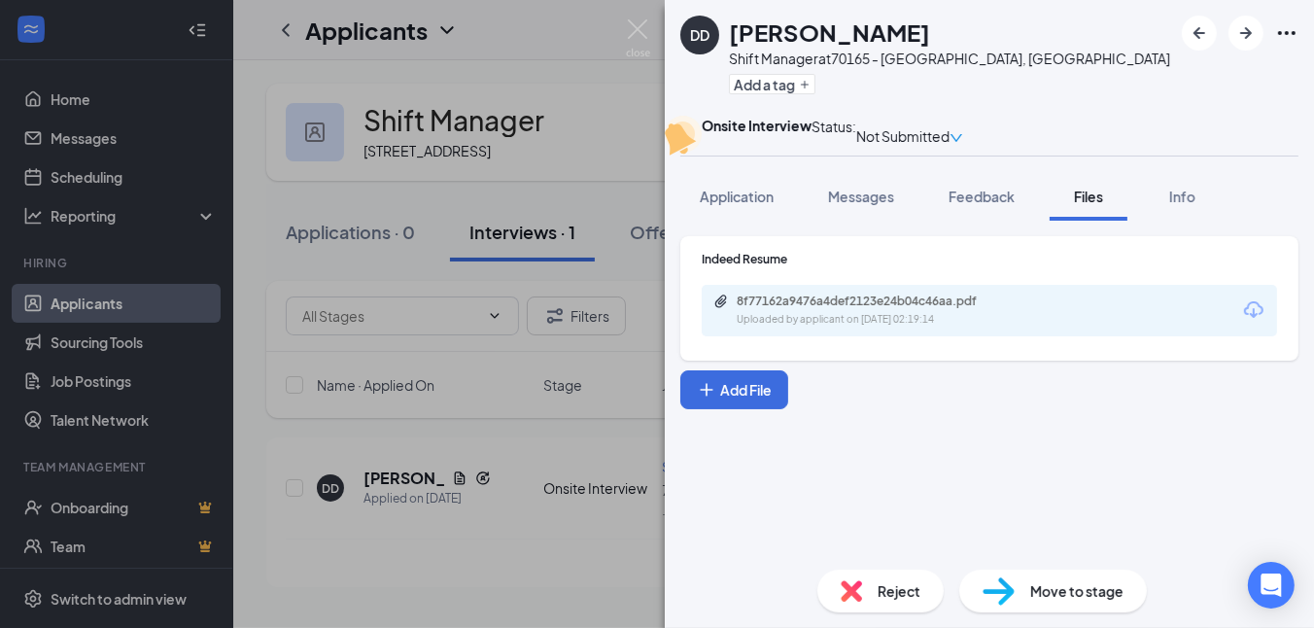
click at [839, 587] on div "Reject" at bounding box center [880, 591] width 126 height 43
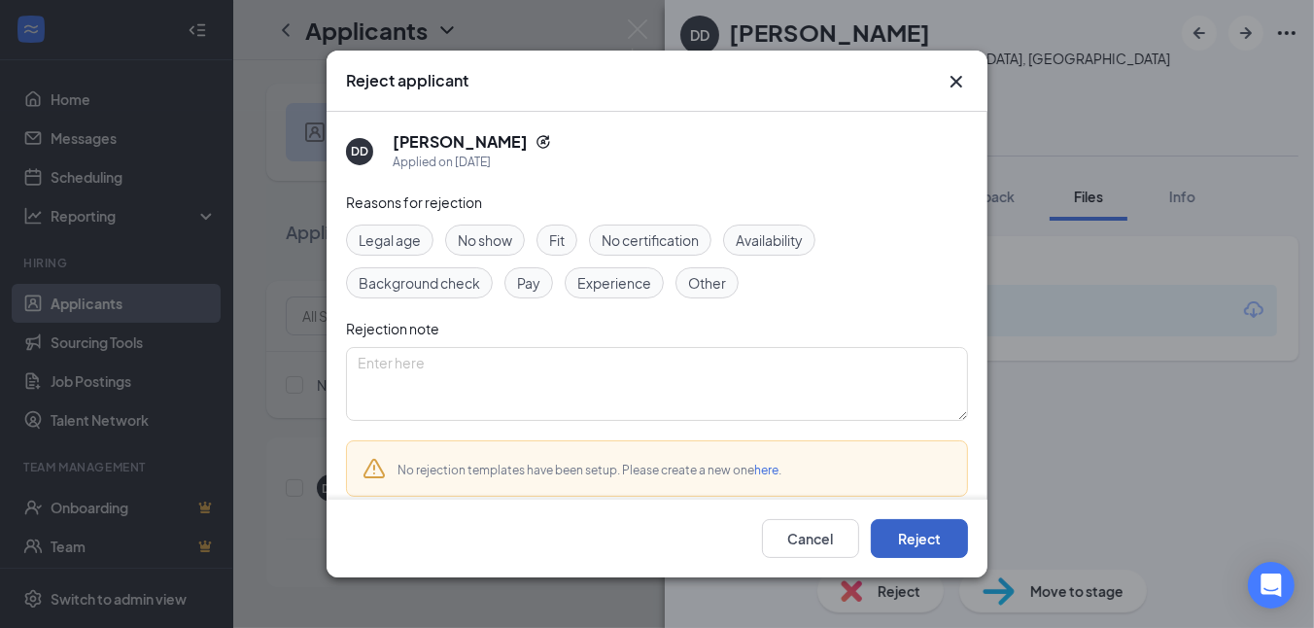
click at [919, 536] on button "Reject" at bounding box center [919, 538] width 97 height 39
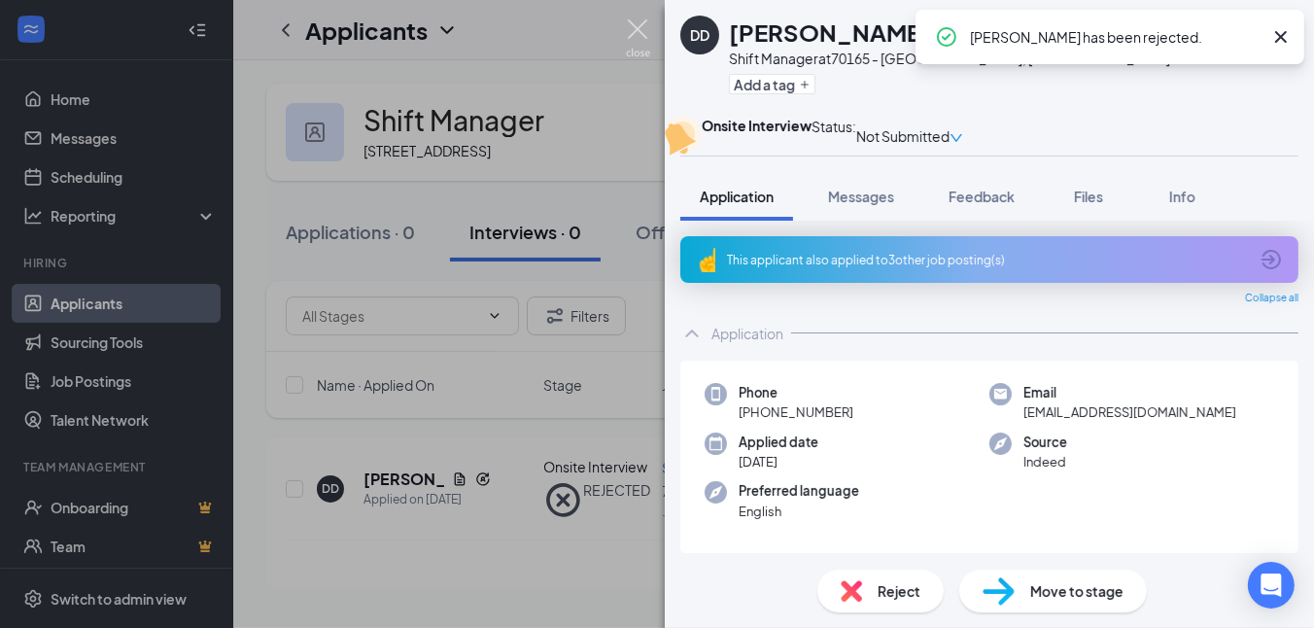
drag, startPoint x: 634, startPoint y: 31, endPoint x: 410, endPoint y: 0, distance: 225.7
click at [633, 31] on img at bounding box center [638, 38] width 24 height 38
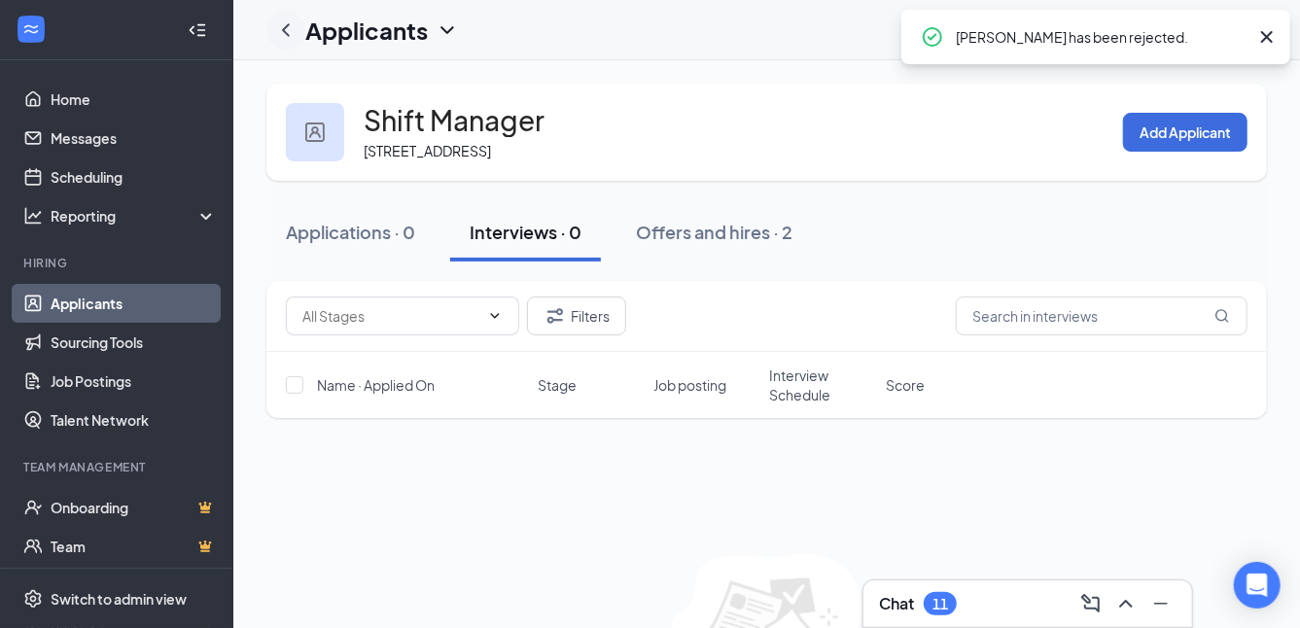
click at [284, 27] on icon "ChevronLeft" at bounding box center [286, 29] width 8 height 13
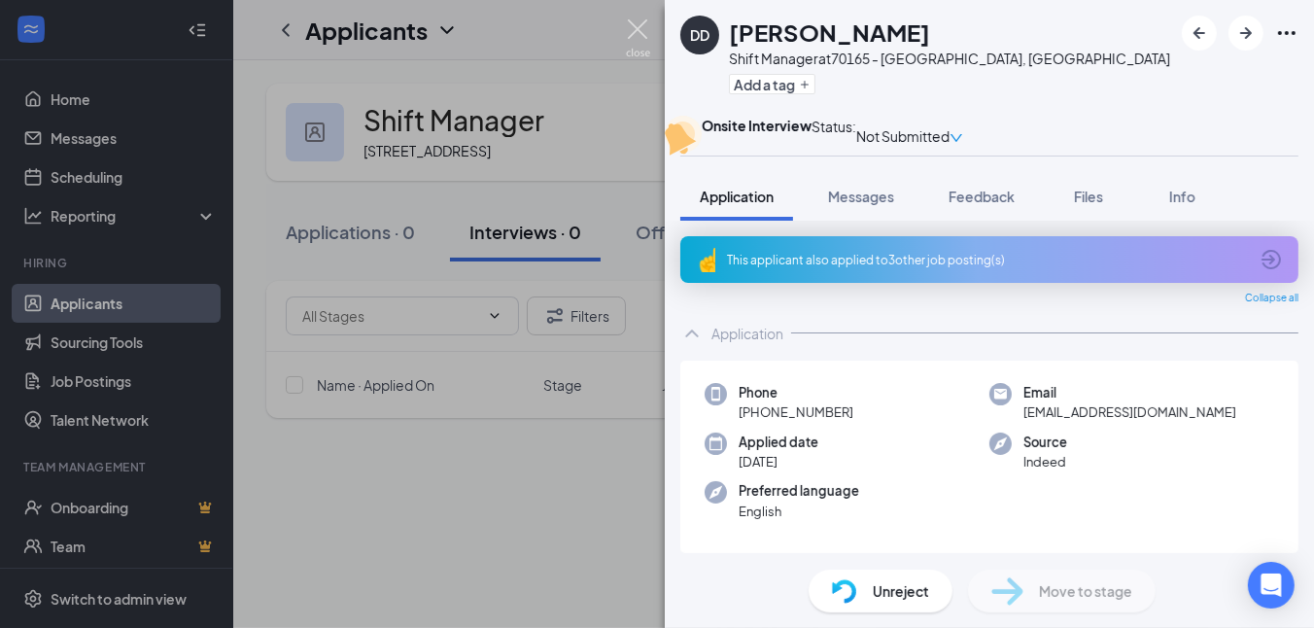
click at [639, 31] on img at bounding box center [638, 38] width 24 height 38
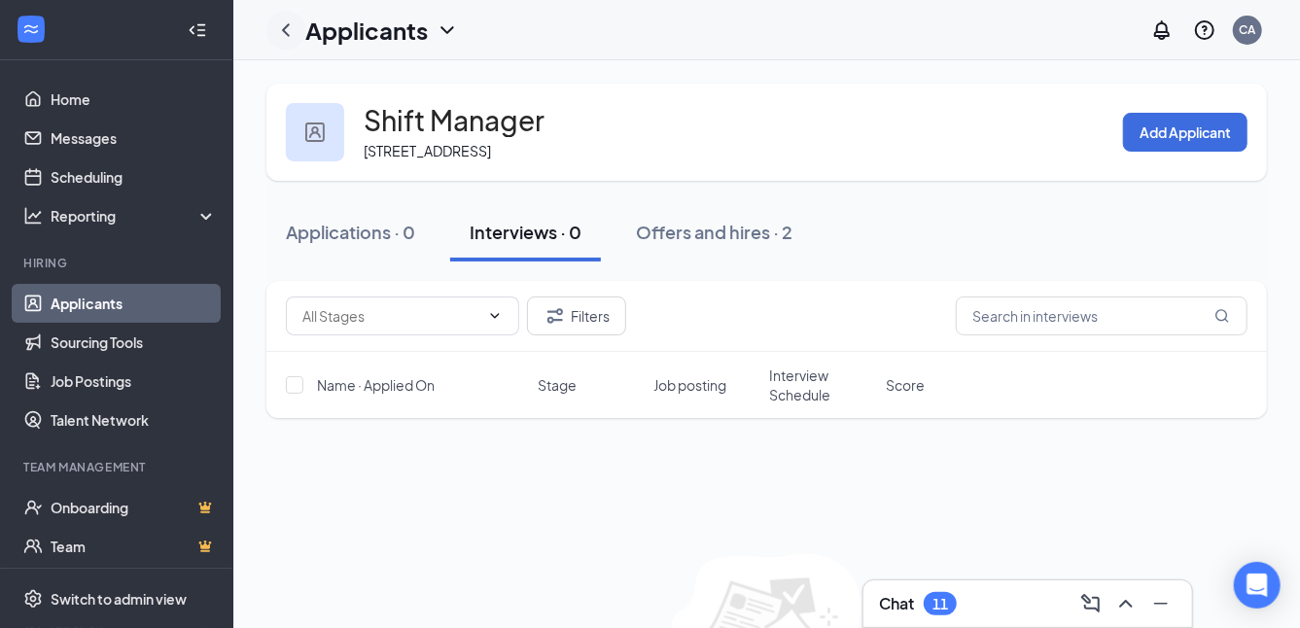
click at [283, 29] on icon "ChevronLeft" at bounding box center [286, 29] width 8 height 13
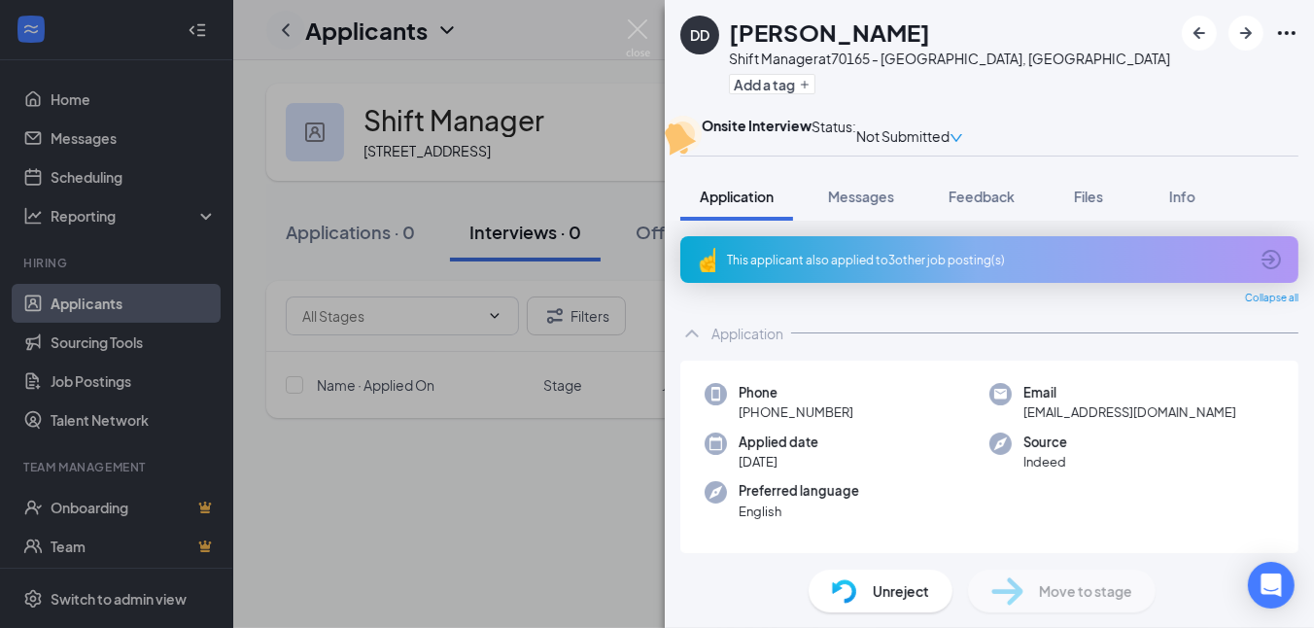
click at [283, 29] on div "DD [PERSON_NAME] Shift Manager at 70165 - [GEOGRAPHIC_DATA], [GEOGRAPHIC_DATA] …" at bounding box center [657, 314] width 1314 height 628
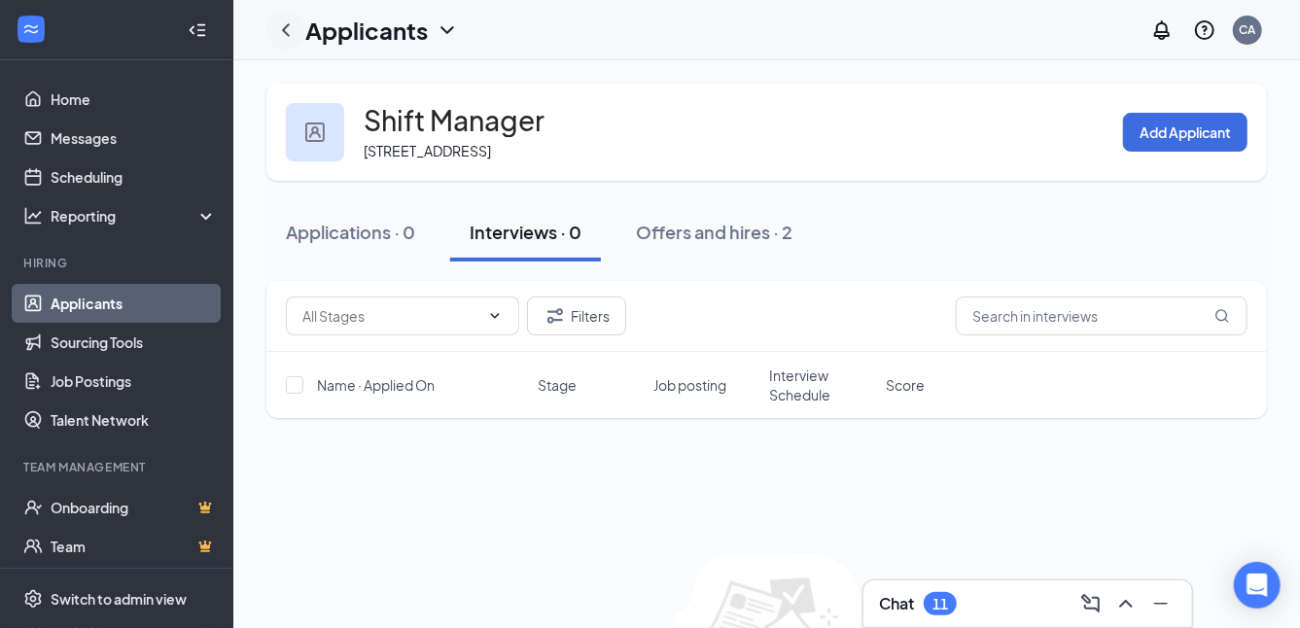
click at [282, 25] on icon "ChevronLeft" at bounding box center [285, 29] width 23 height 23
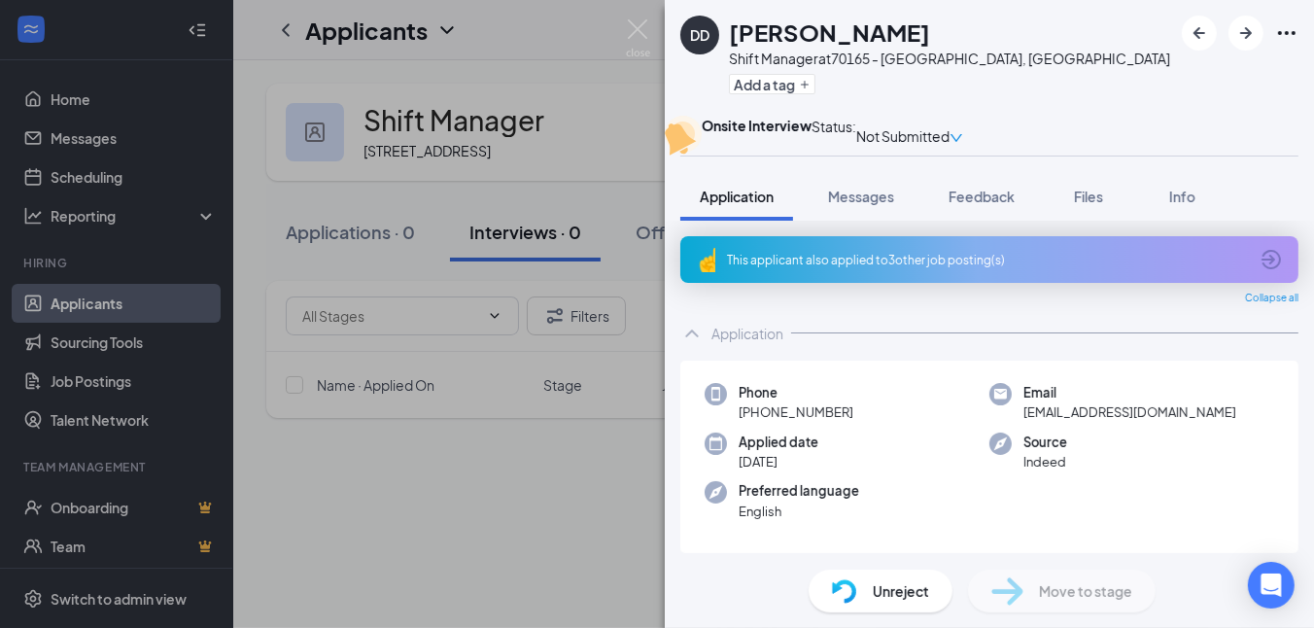
click at [639, 14] on div "DD [PERSON_NAME] Shift Manager at 70165 - [GEOGRAPHIC_DATA], [GEOGRAPHIC_DATA] …" at bounding box center [657, 314] width 1314 height 628
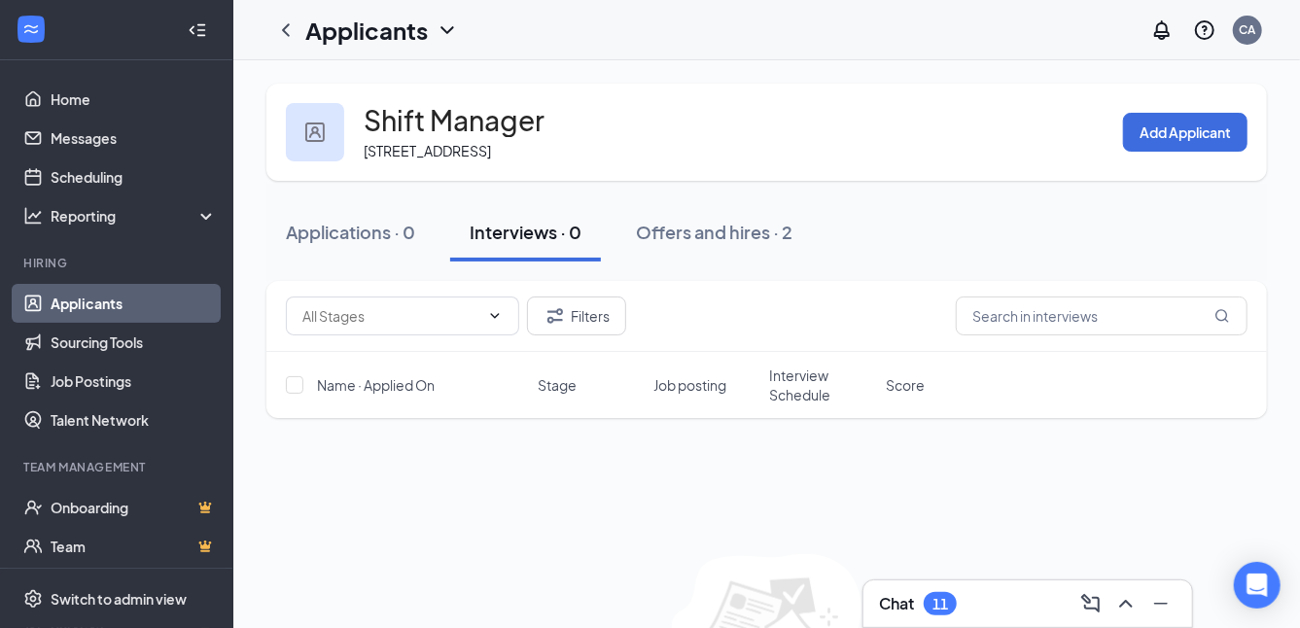
click at [96, 305] on link "Applicants" at bounding box center [134, 303] width 166 height 39
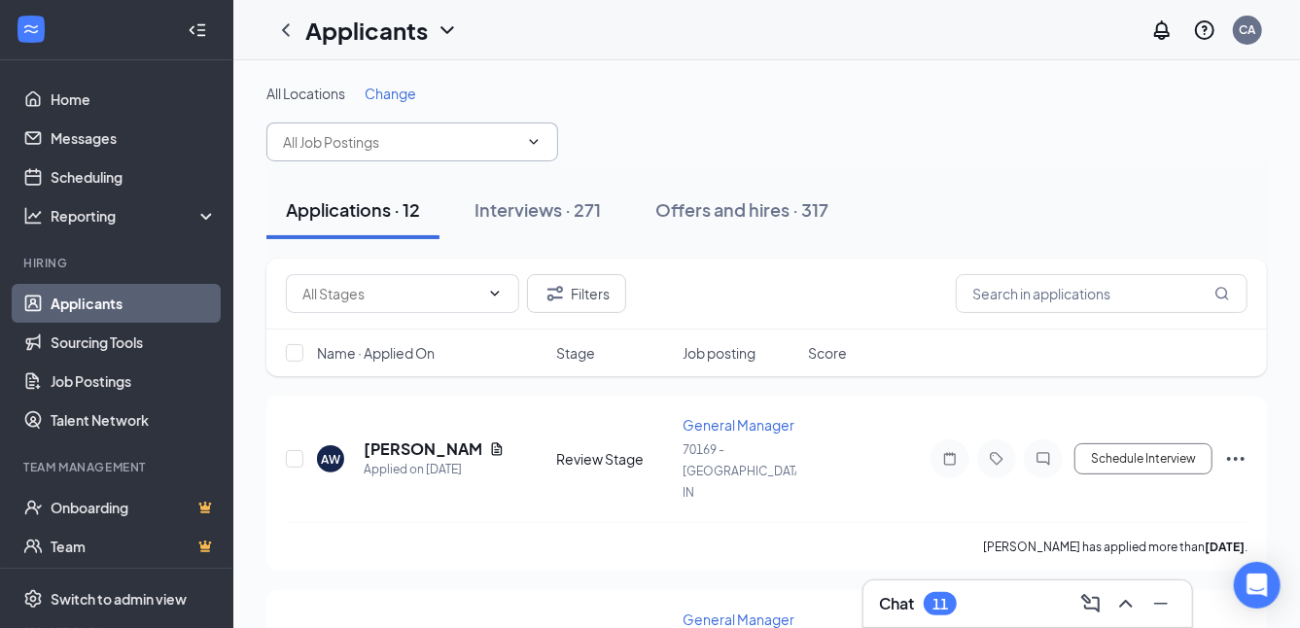
click at [360, 135] on input "text" at bounding box center [400, 141] width 235 height 21
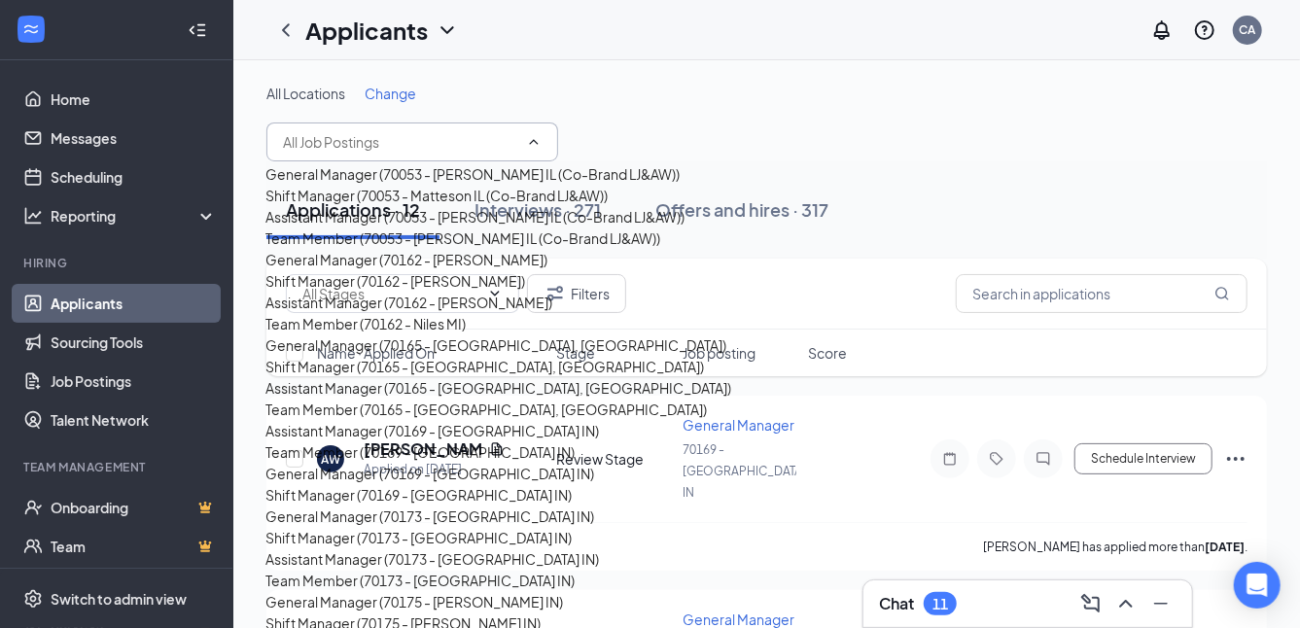
scroll to position [292, 0]
click at [396, 377] on div "Shift Manager (70165 - [GEOGRAPHIC_DATA], [GEOGRAPHIC_DATA])" at bounding box center [484, 366] width 438 height 21
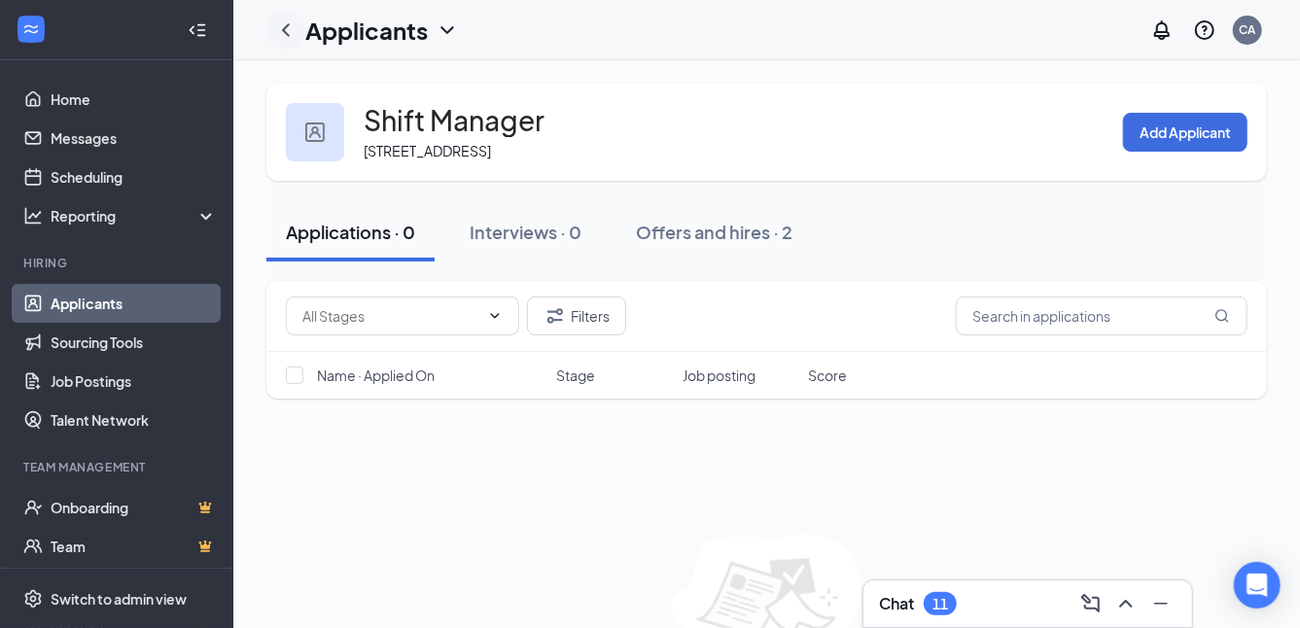
click at [283, 28] on icon "ChevronLeft" at bounding box center [286, 29] width 8 height 13
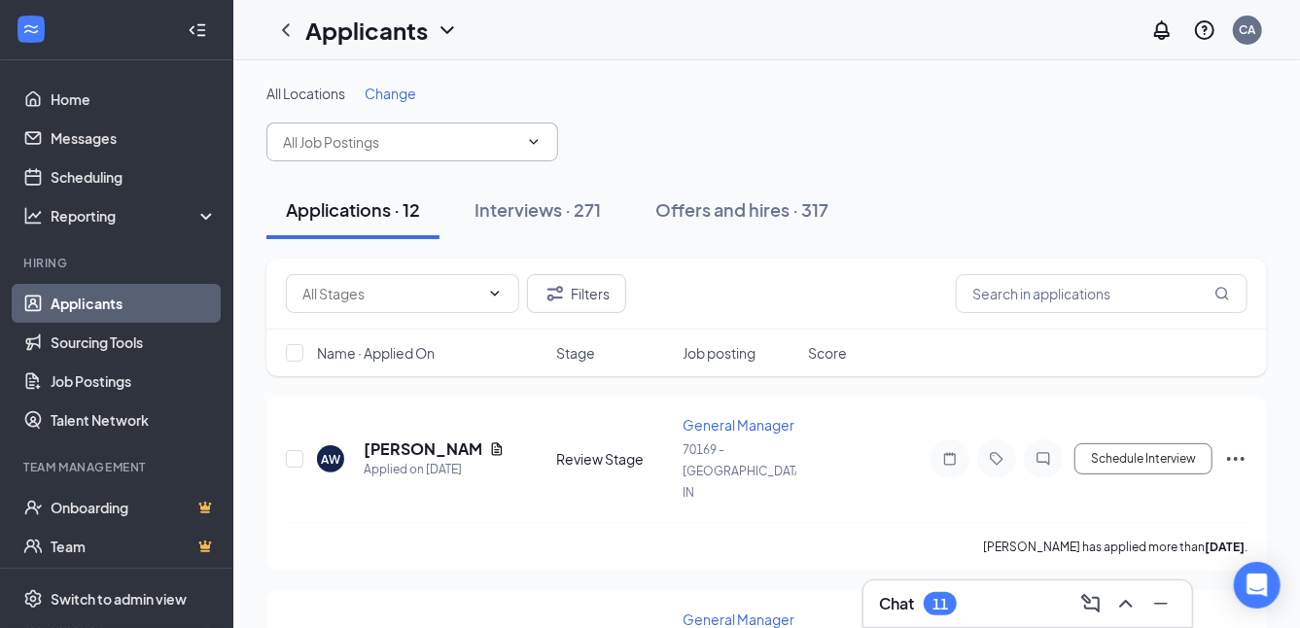
click at [330, 142] on input "text" at bounding box center [400, 141] width 235 height 21
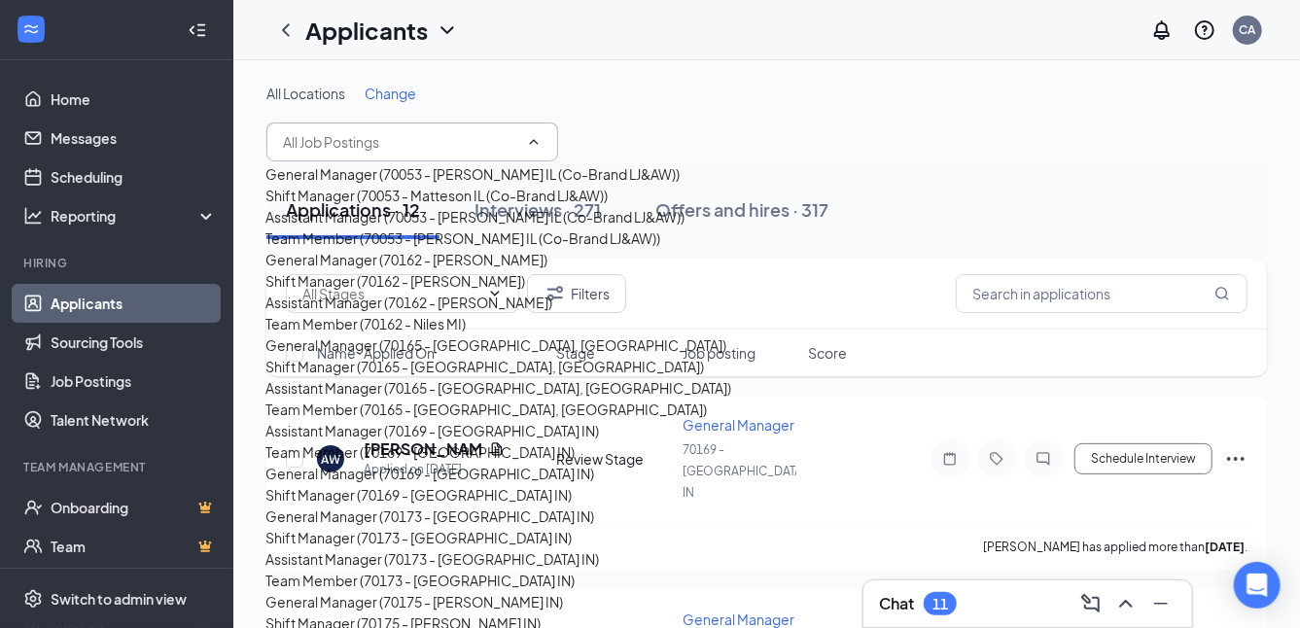
scroll to position [389, 0]
click at [362, 377] on div "Assistant Manager (70165 - [GEOGRAPHIC_DATA], [GEOGRAPHIC_DATA])" at bounding box center [498, 387] width 466 height 21
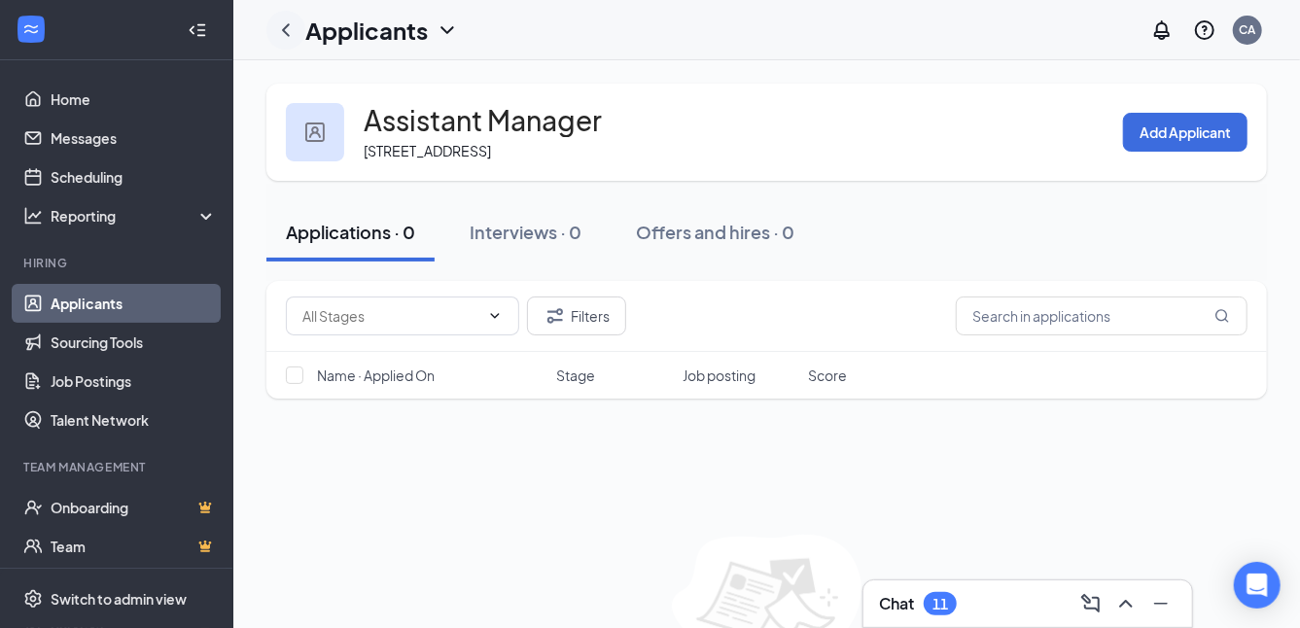
click at [276, 21] on icon "ChevronLeft" at bounding box center [285, 29] width 23 height 23
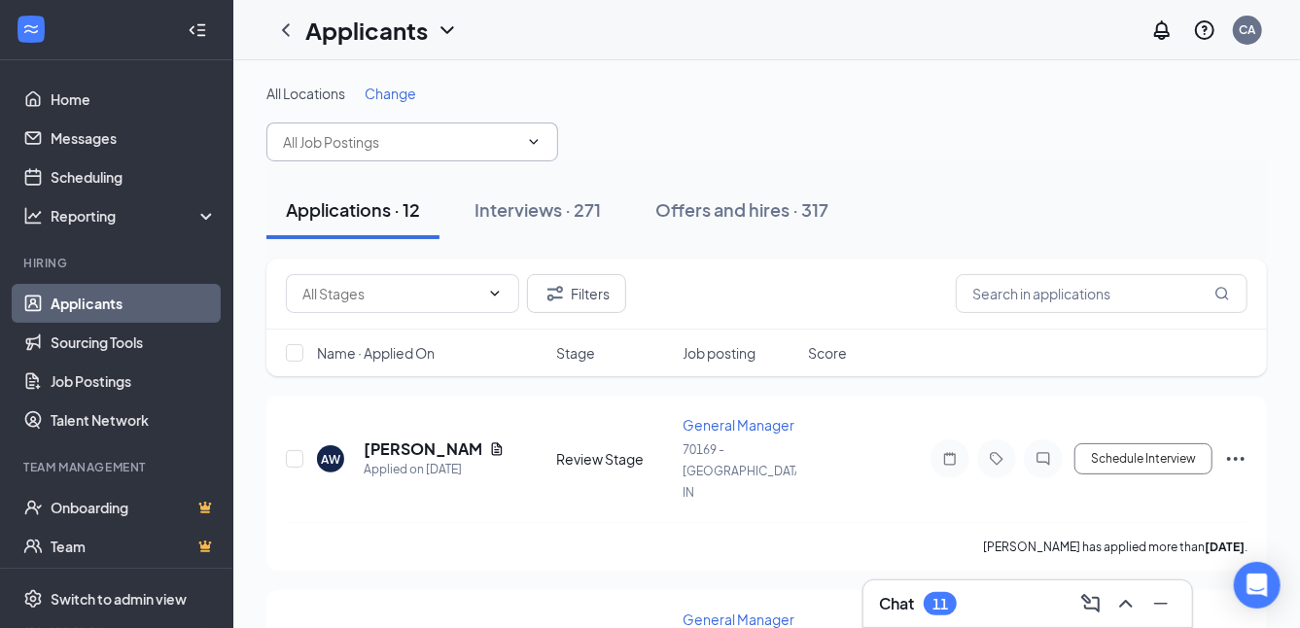
click at [331, 142] on input "text" at bounding box center [400, 141] width 235 height 21
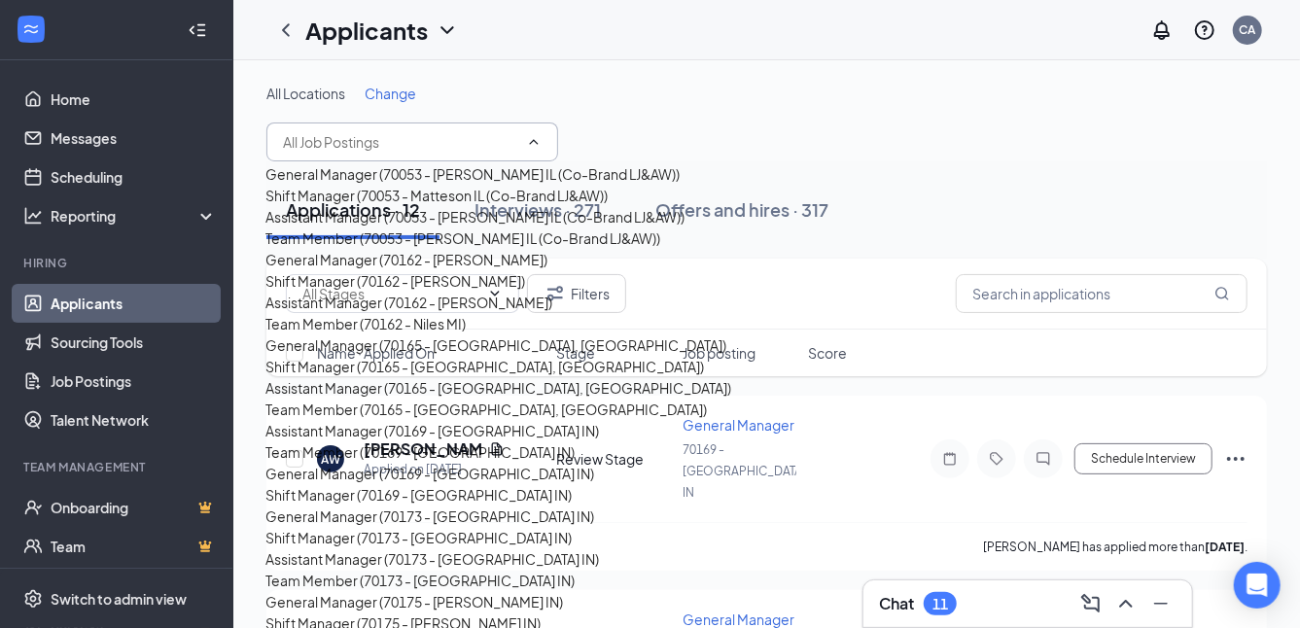
scroll to position [485, 0]
click at [364, 420] on div "Assistant Manager (70169 - [GEOGRAPHIC_DATA] IN)" at bounding box center [431, 430] width 333 height 21
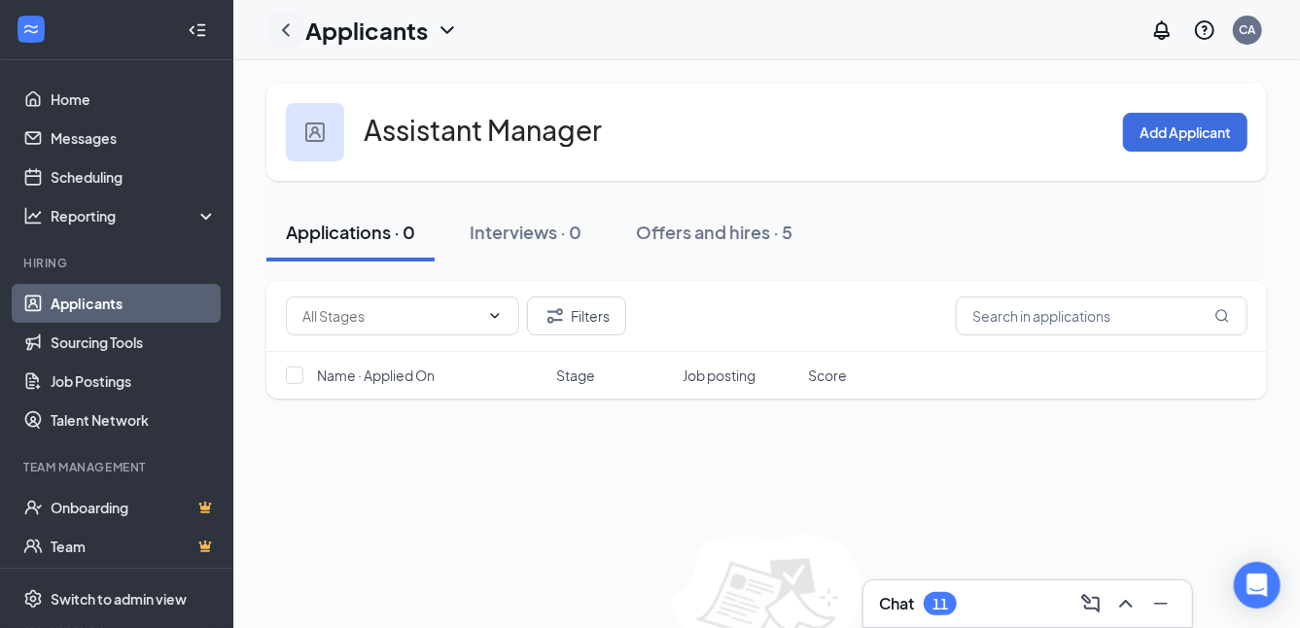
click at [283, 29] on icon "ChevronLeft" at bounding box center [286, 29] width 8 height 13
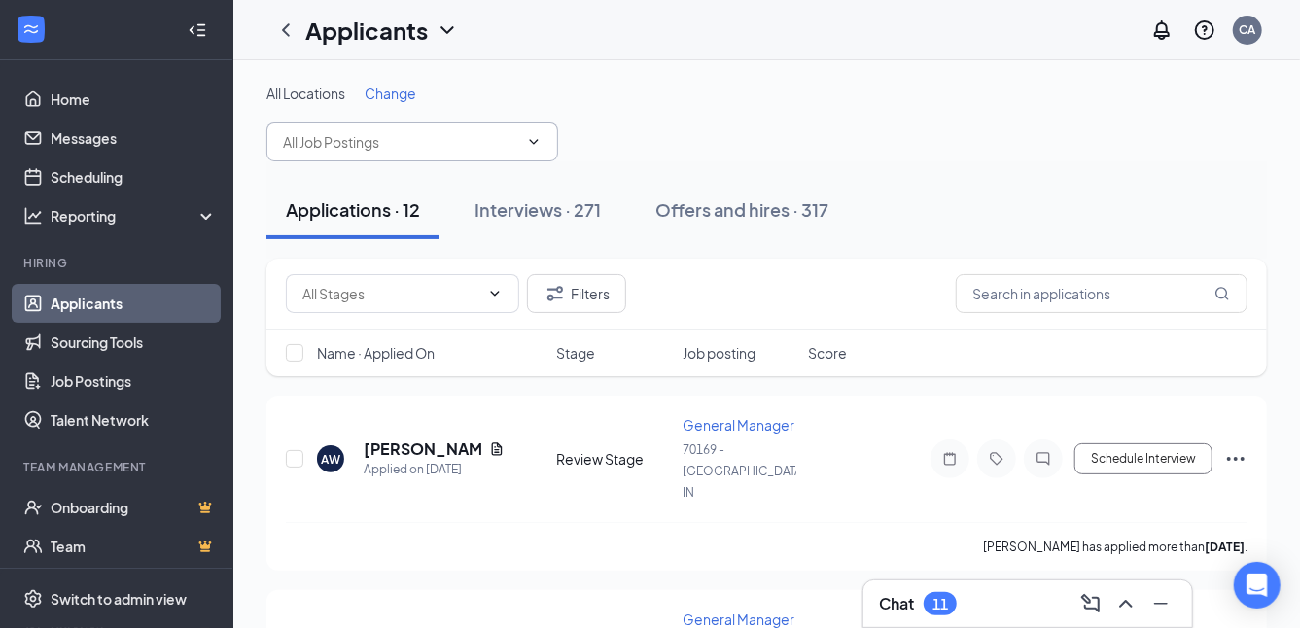
click at [319, 143] on input "text" at bounding box center [400, 141] width 235 height 21
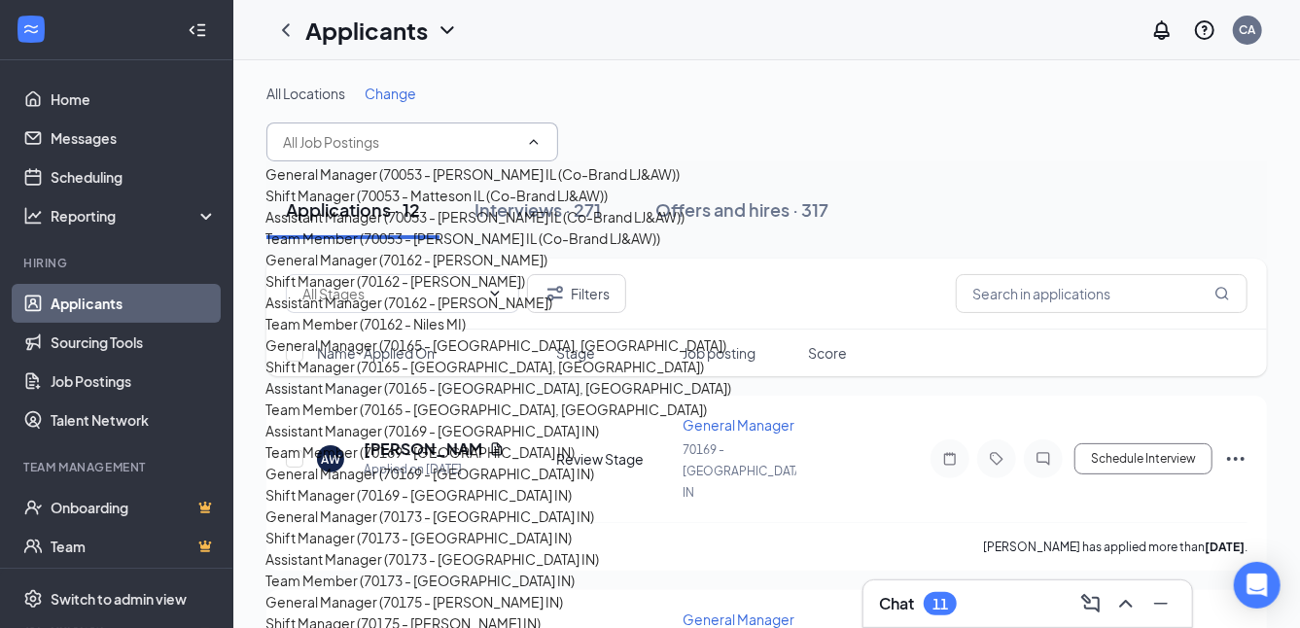
scroll to position [583, 0]
click at [383, 463] on div "General Manager (70169 - [GEOGRAPHIC_DATA] IN)" at bounding box center [429, 473] width 329 height 21
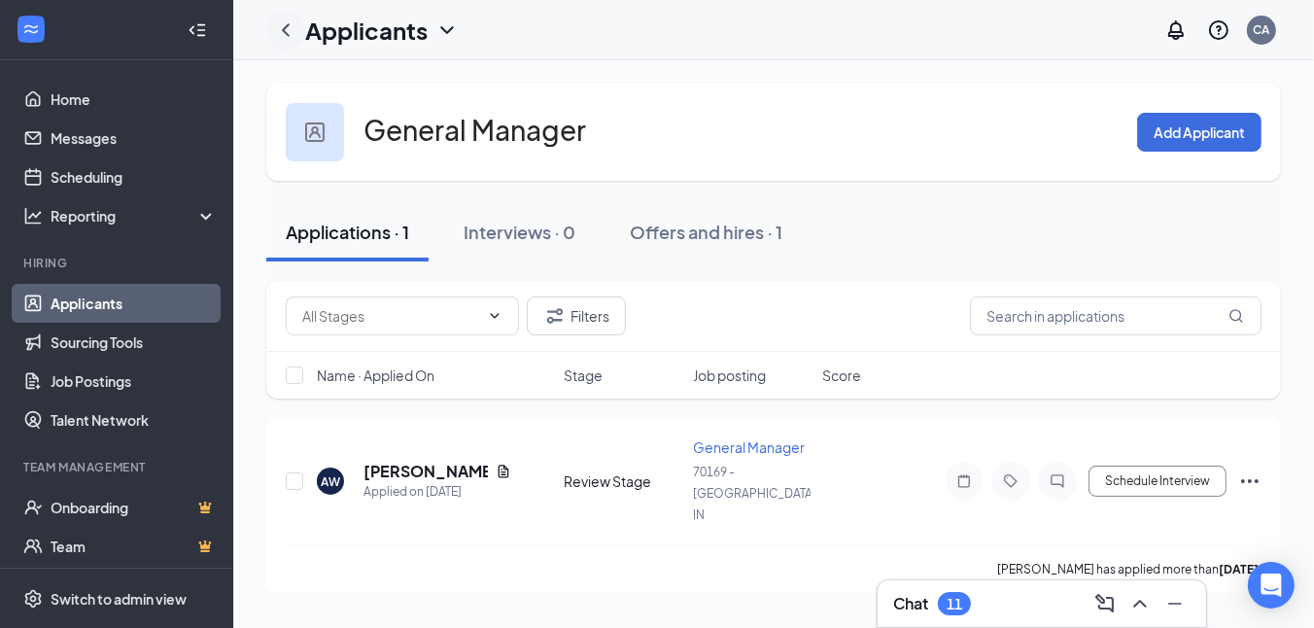
click at [283, 24] on icon "ChevronLeft" at bounding box center [285, 29] width 23 height 23
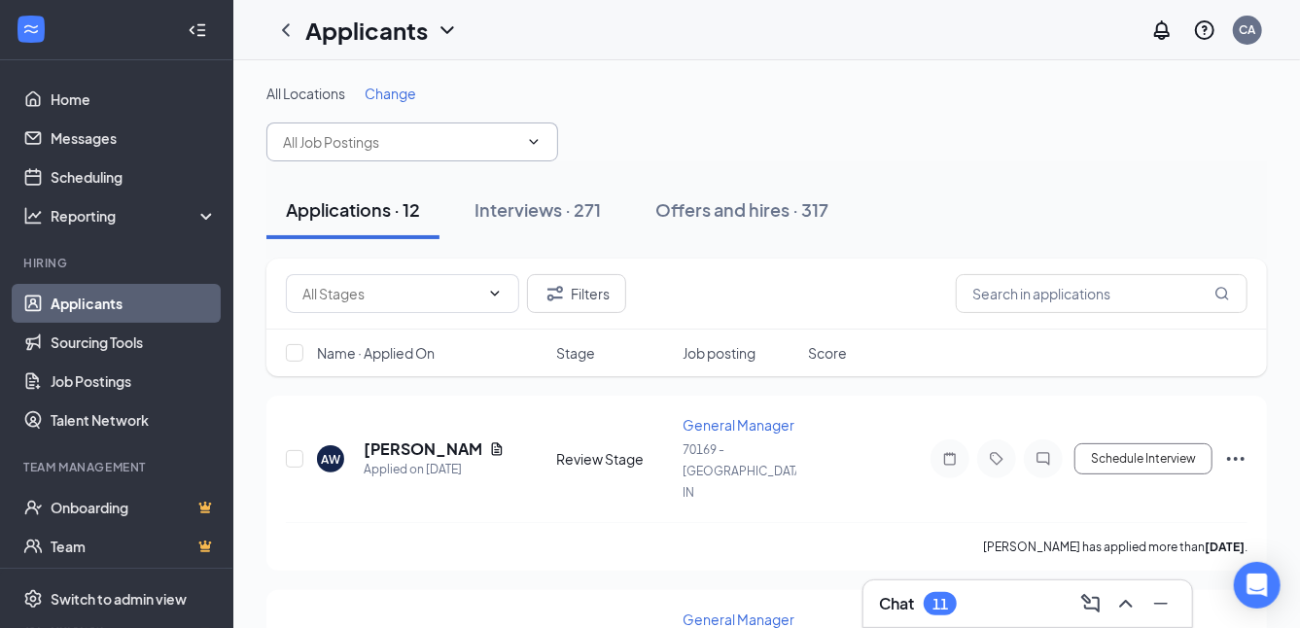
drag, startPoint x: 350, startPoint y: 136, endPoint x: 354, endPoint y: 154, distance: 17.9
click at [350, 137] on input "text" at bounding box center [400, 141] width 235 height 21
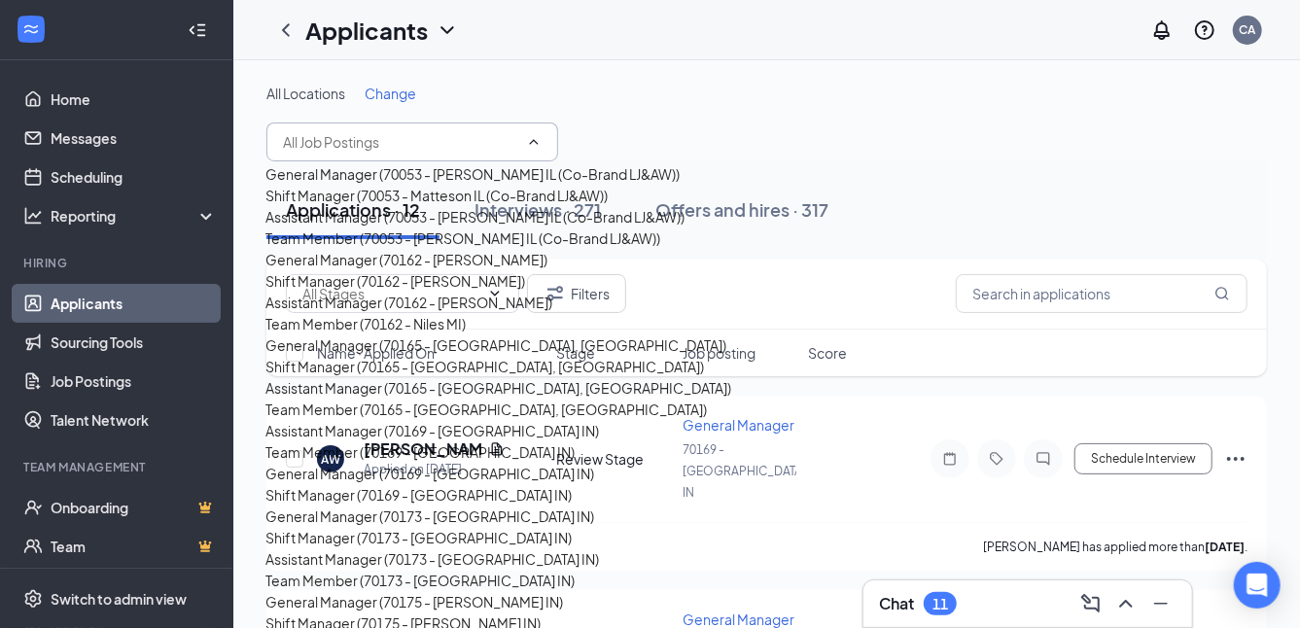
scroll to position [583, 0]
click at [391, 484] on div "Shift Manager (70169 - [GEOGRAPHIC_DATA] IN)" at bounding box center [418, 494] width 306 height 21
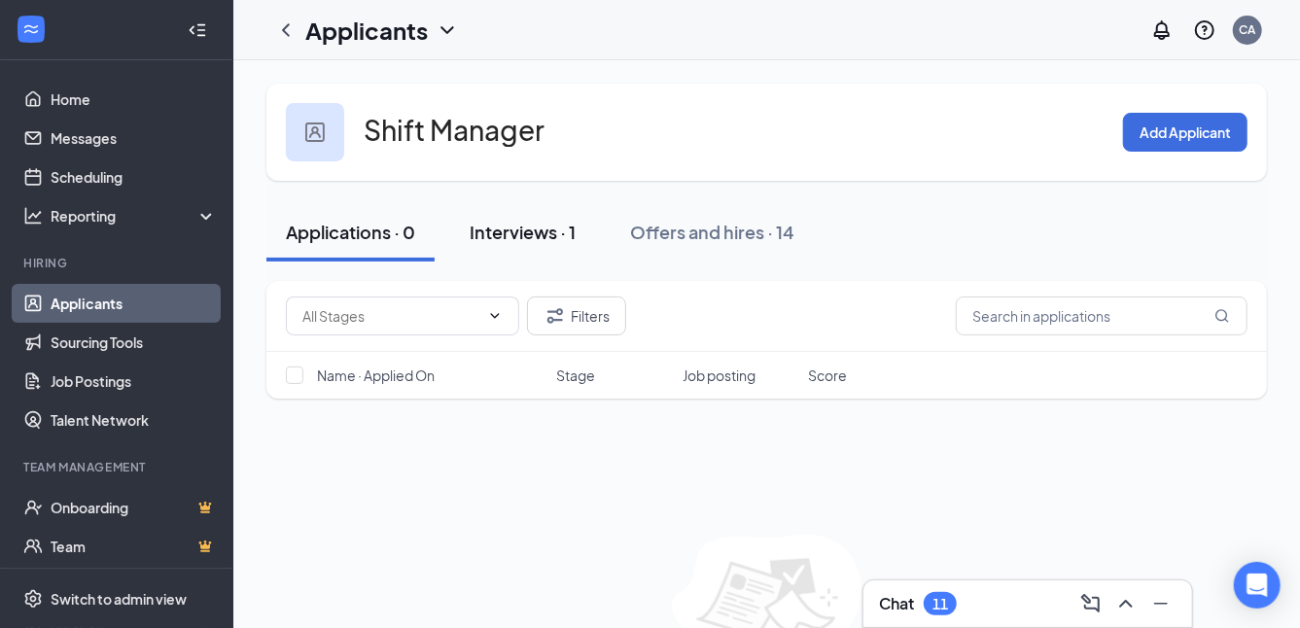
click at [492, 228] on div "Interviews · 1" at bounding box center [522, 232] width 106 height 24
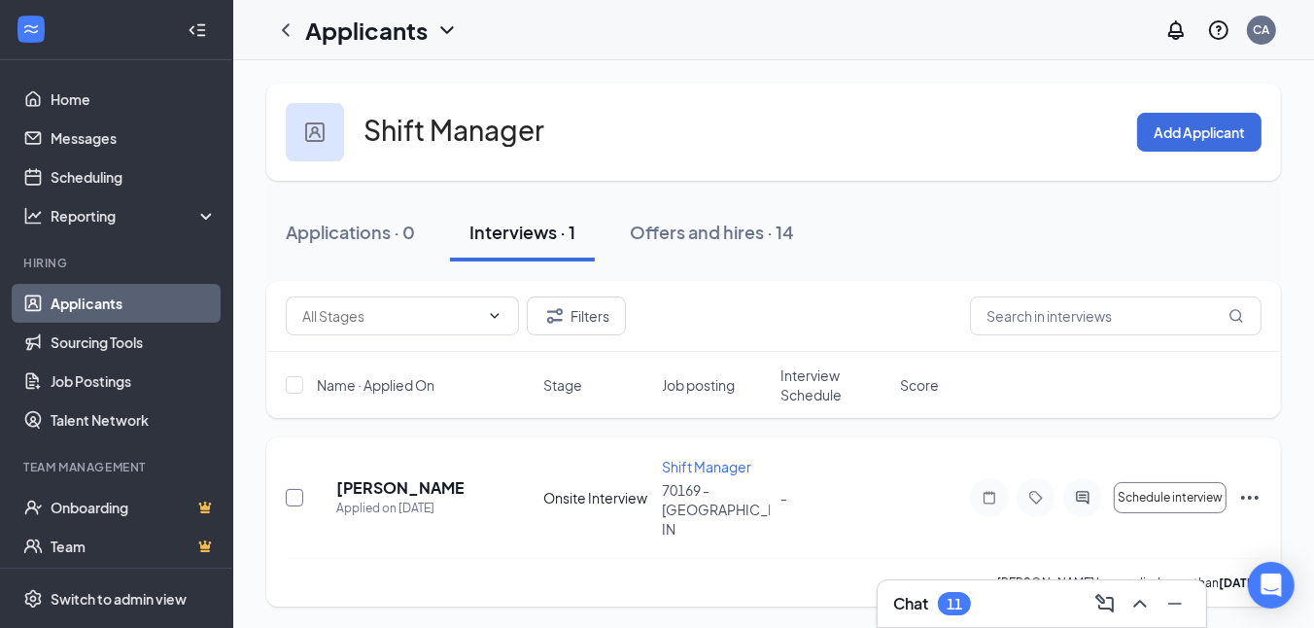
click at [295, 489] on input "checkbox" at bounding box center [294, 497] width 17 height 17
checkbox input "true"
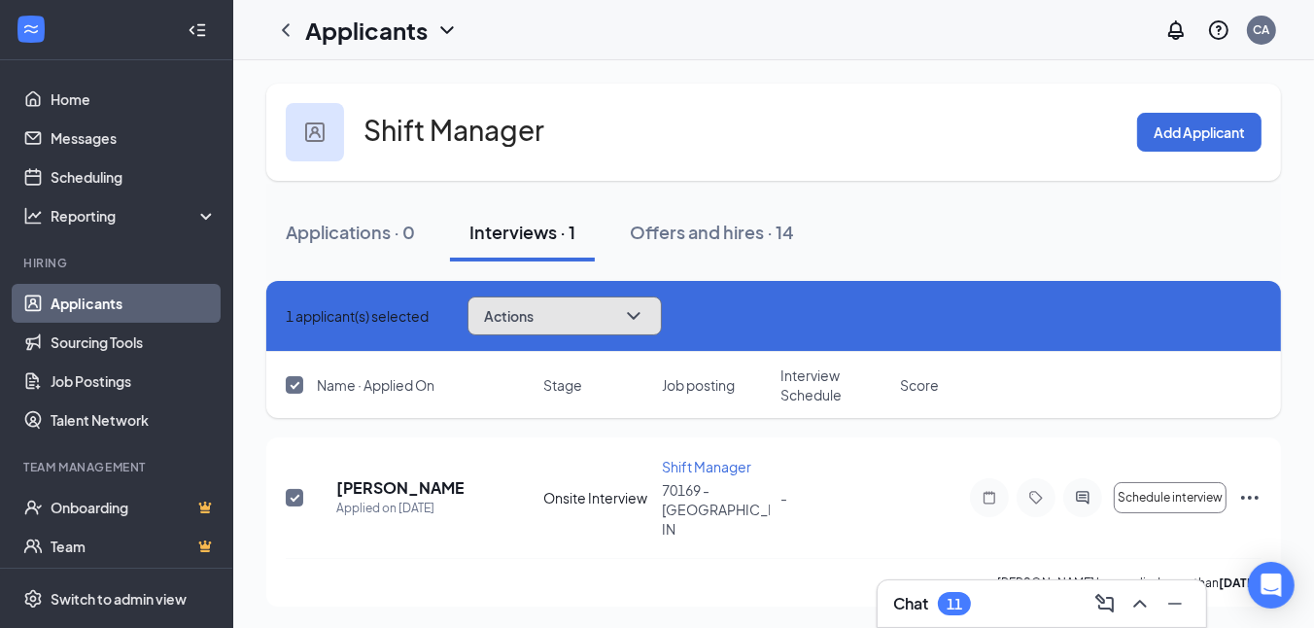
click at [645, 317] on icon "ChevronDown" at bounding box center [633, 315] width 23 height 23
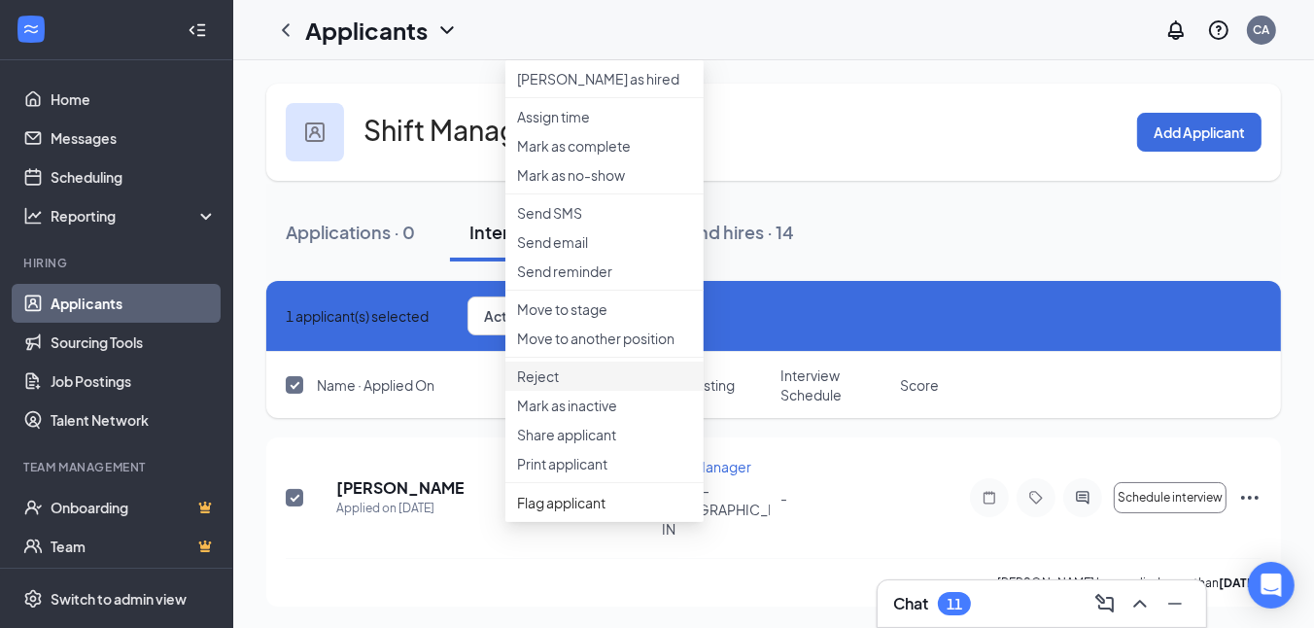
click at [543, 386] on p "Reject" at bounding box center [604, 375] width 175 height 19
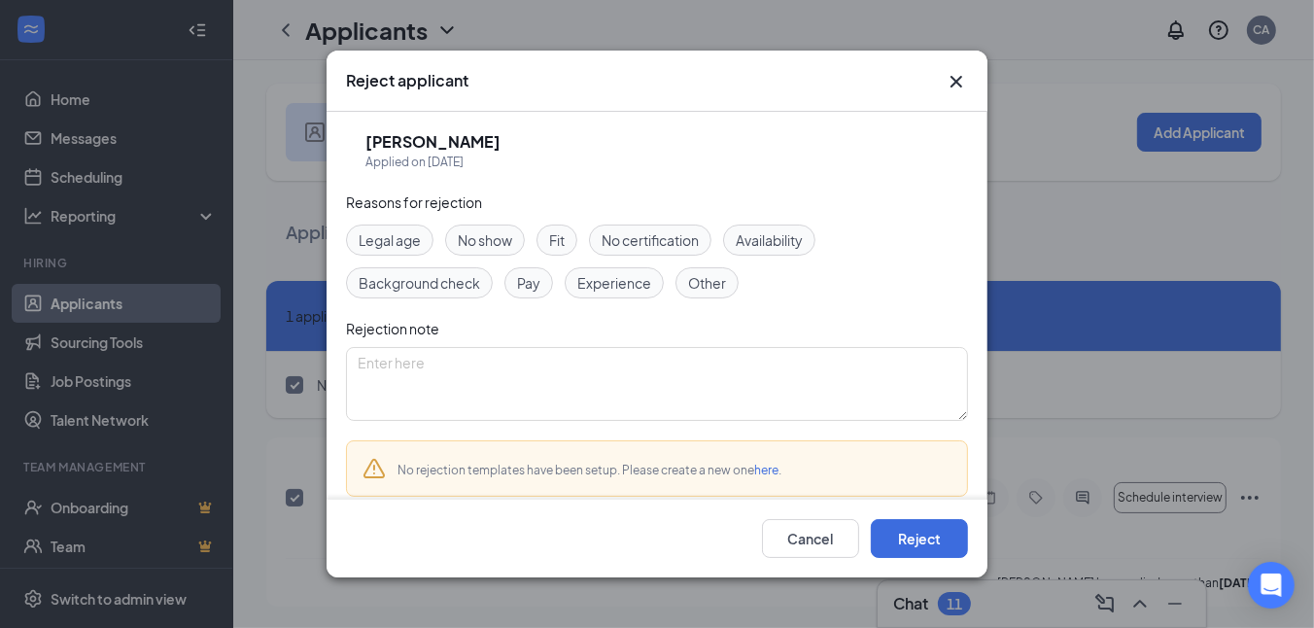
click at [728, 284] on div "Other" at bounding box center [707, 282] width 63 height 31
click at [908, 529] on button "Reject" at bounding box center [919, 538] width 97 height 39
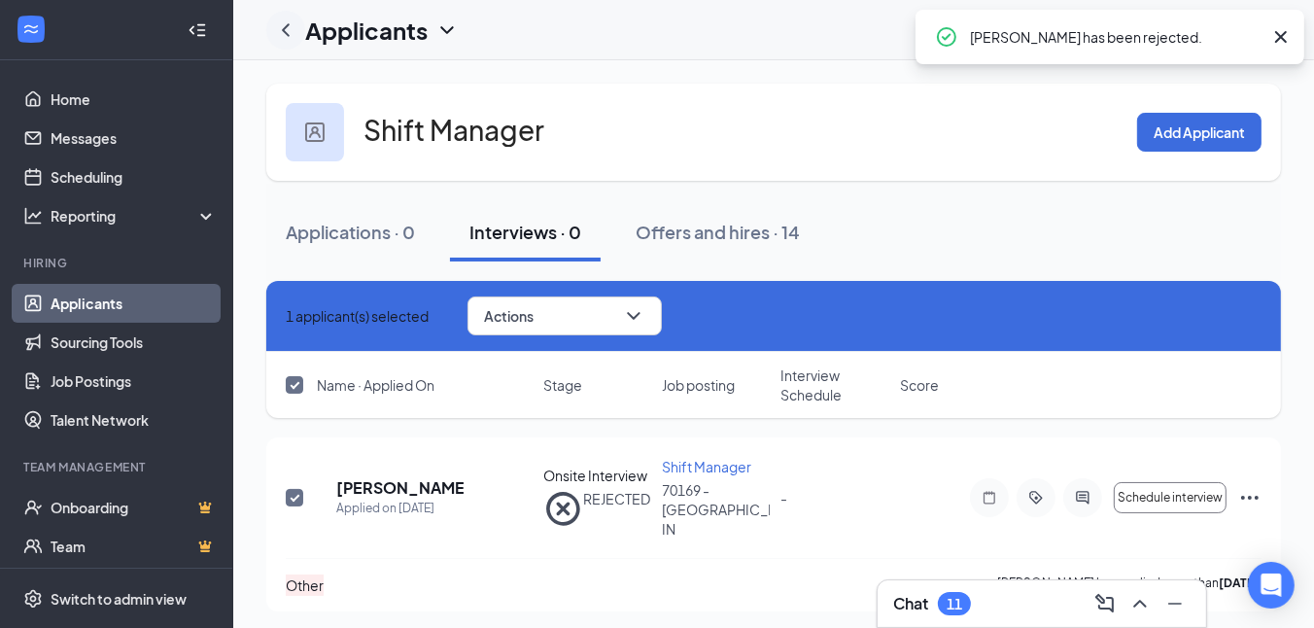
click at [288, 33] on icon "ChevronLeft" at bounding box center [285, 29] width 23 height 23
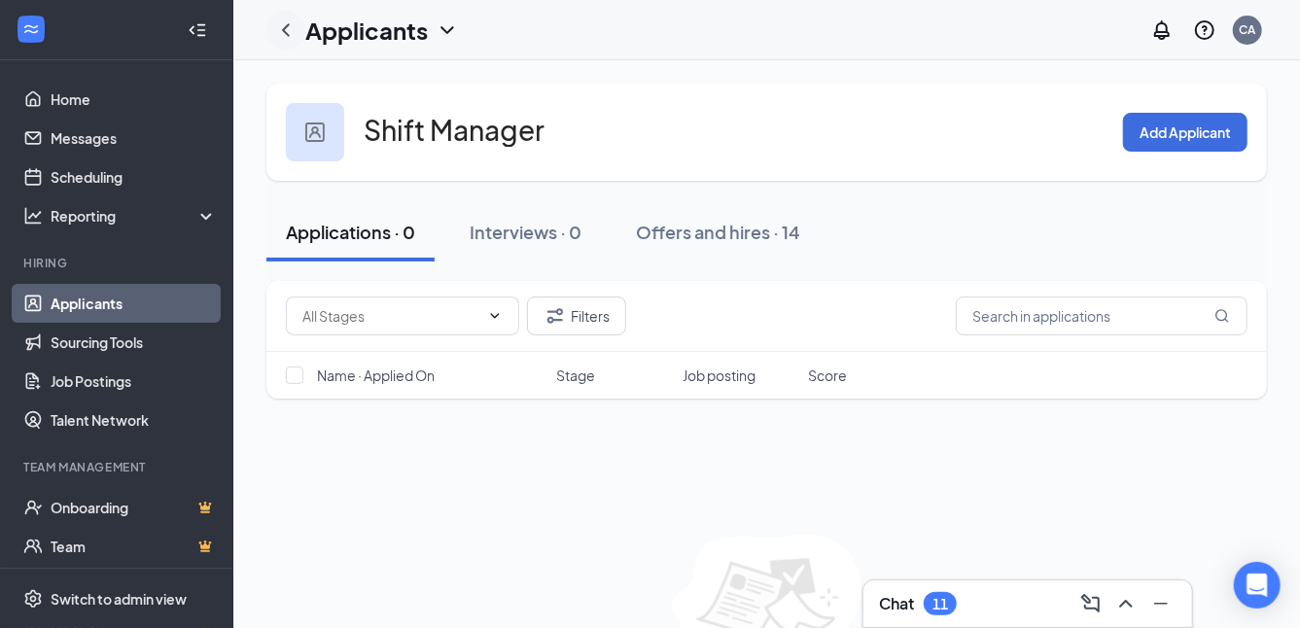
click at [288, 36] on icon "ChevronLeft" at bounding box center [285, 29] width 23 height 23
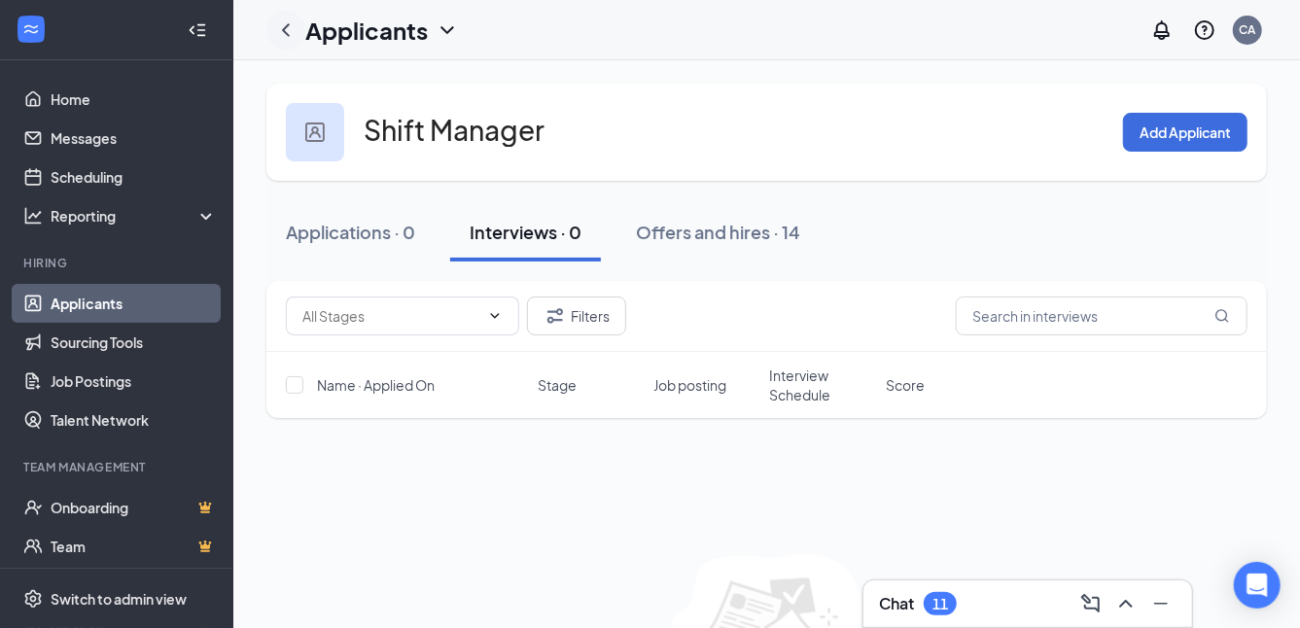
click at [283, 24] on icon "ChevronLeft" at bounding box center [285, 29] width 23 height 23
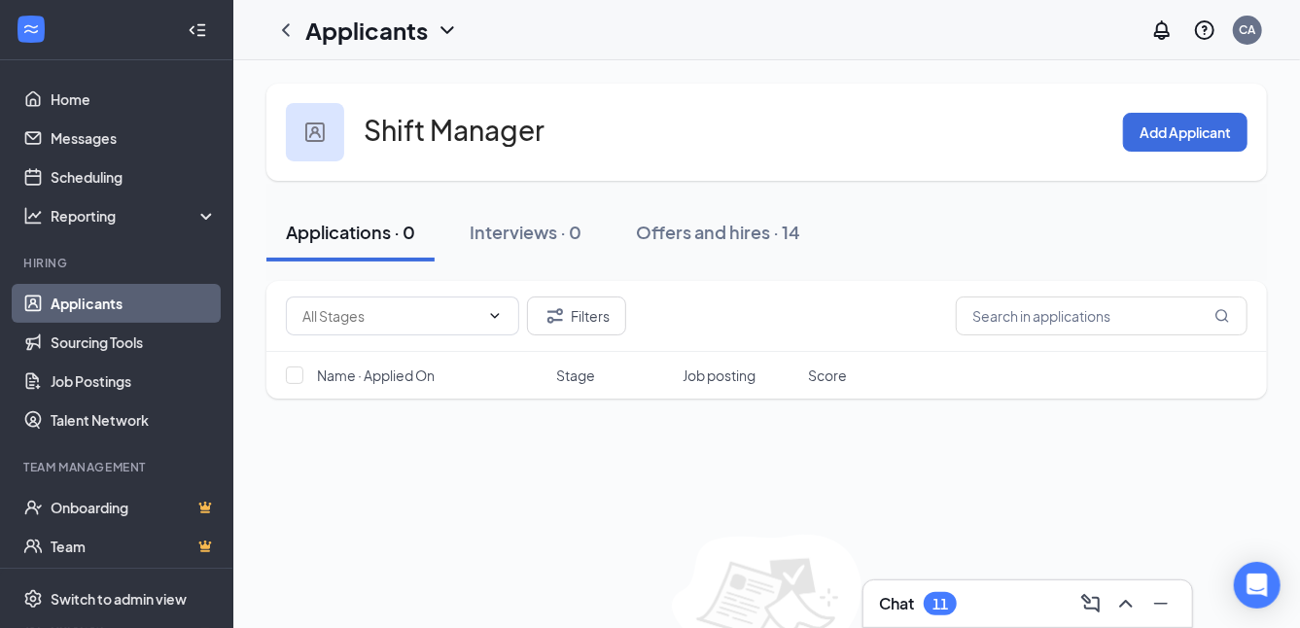
click at [97, 301] on link "Applicants" at bounding box center [134, 303] width 166 height 39
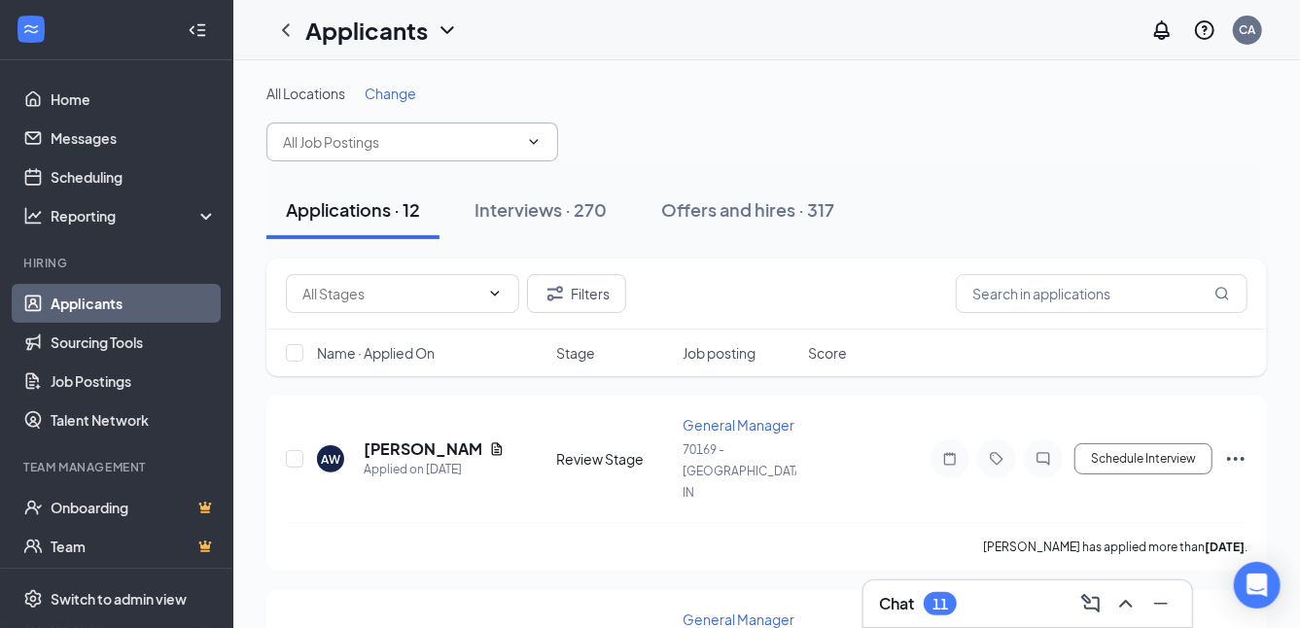
click at [303, 142] on input "text" at bounding box center [400, 141] width 235 height 21
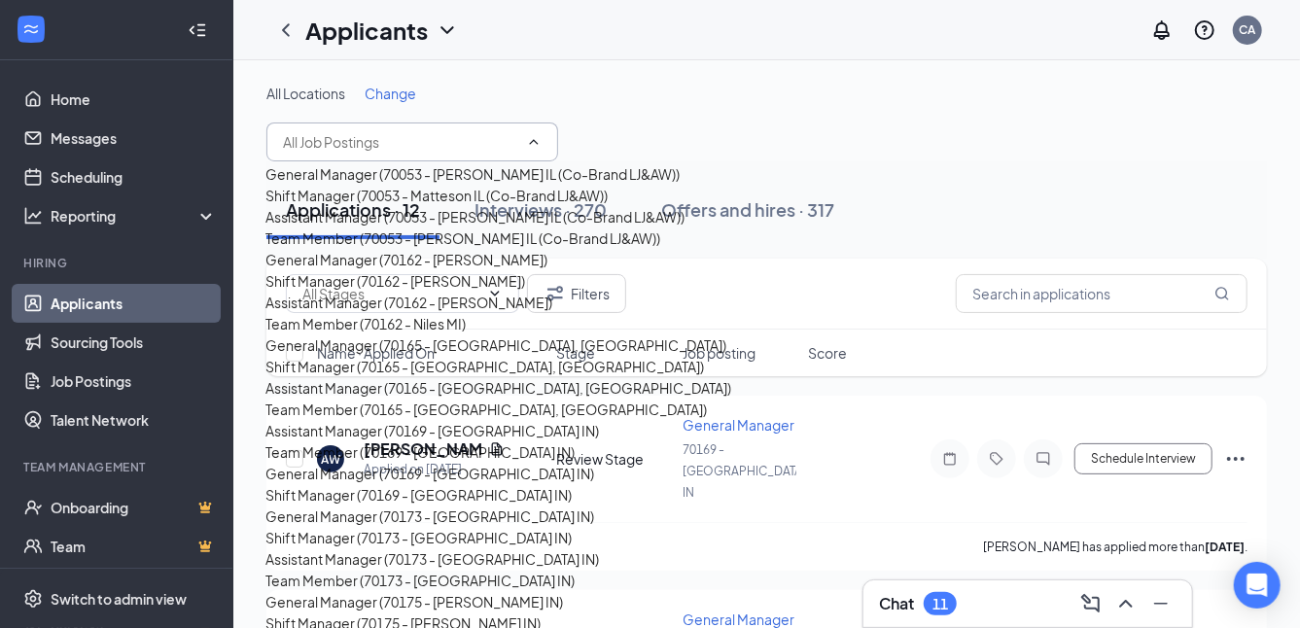
scroll to position [778, 0]
click at [375, 527] on div "Shift Manager (70173 - [GEOGRAPHIC_DATA] IN)" at bounding box center [418, 537] width 306 height 21
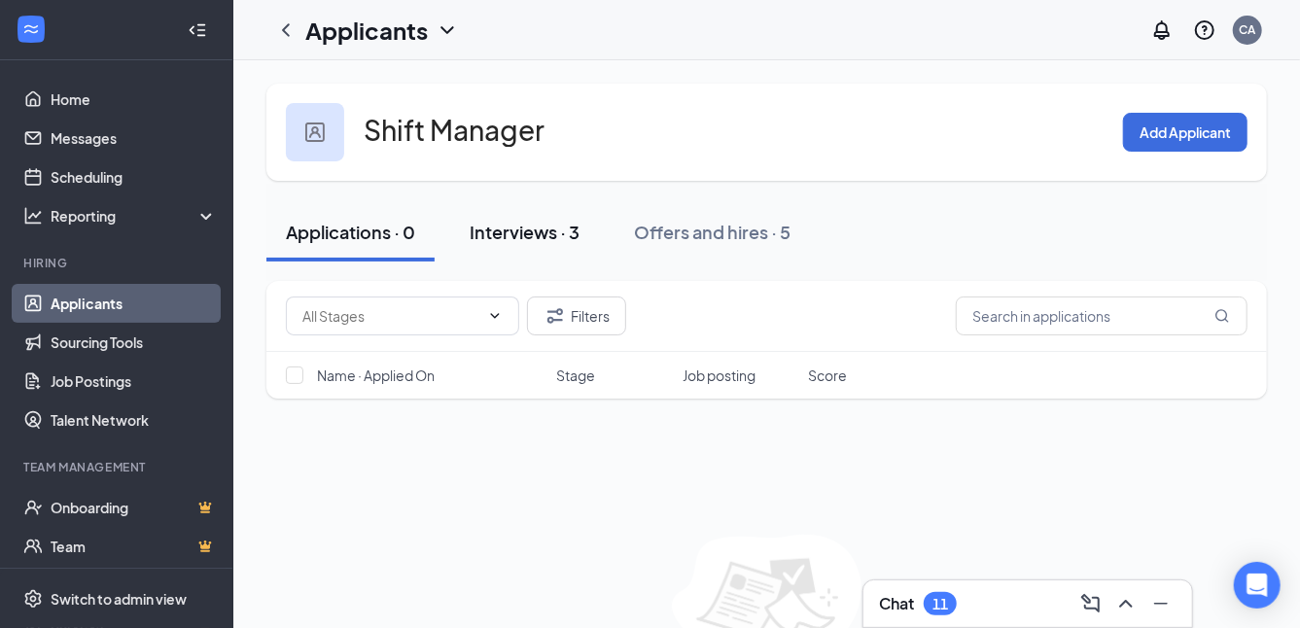
click at [496, 228] on div "Interviews · 3" at bounding box center [524, 232] width 110 height 24
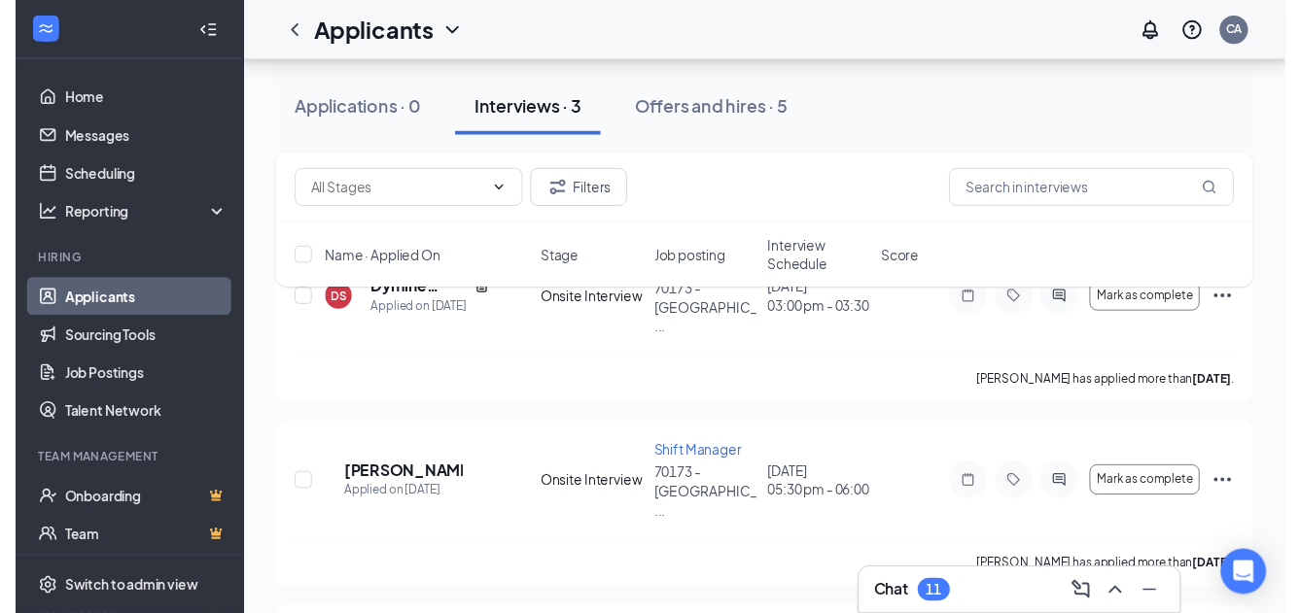
scroll to position [292, 0]
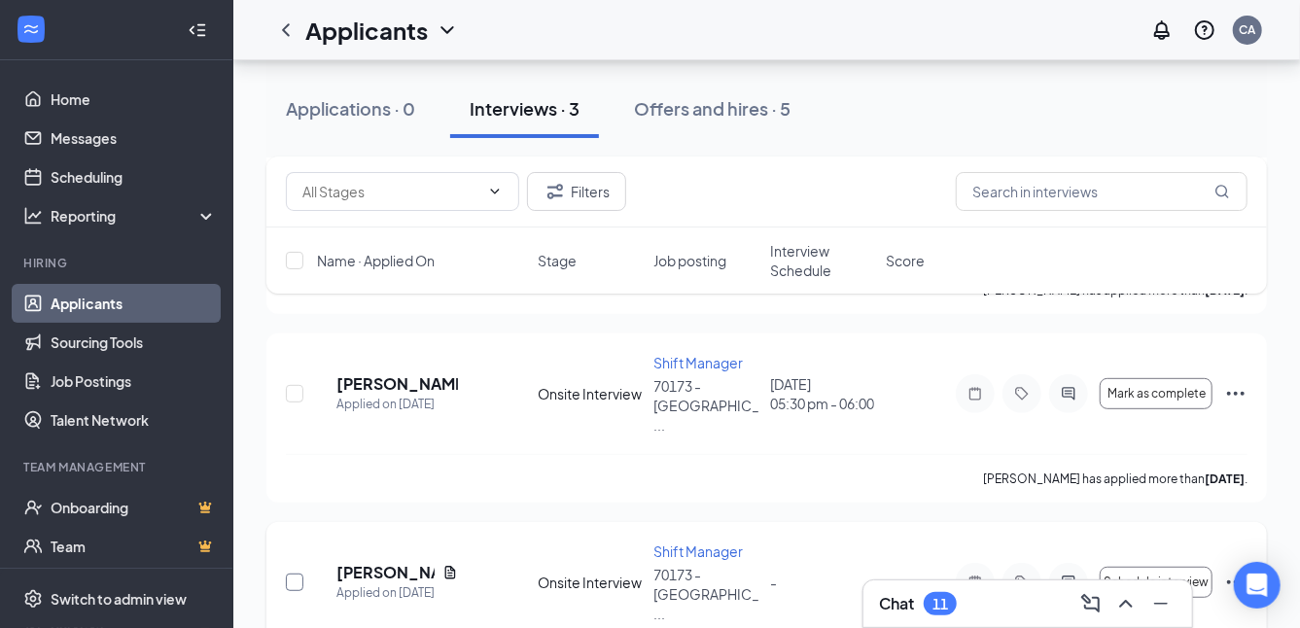
click at [293, 574] on input "checkbox" at bounding box center [294, 582] width 17 height 17
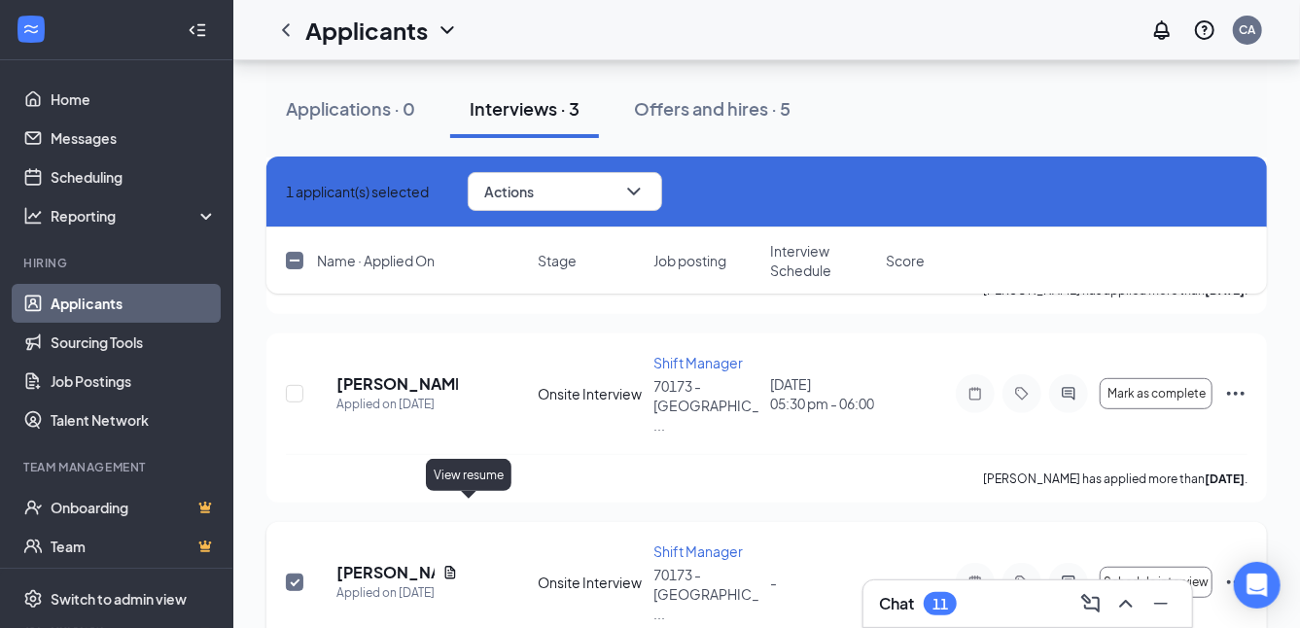
click at [458, 565] on icon "Document" at bounding box center [450, 573] width 16 height 16
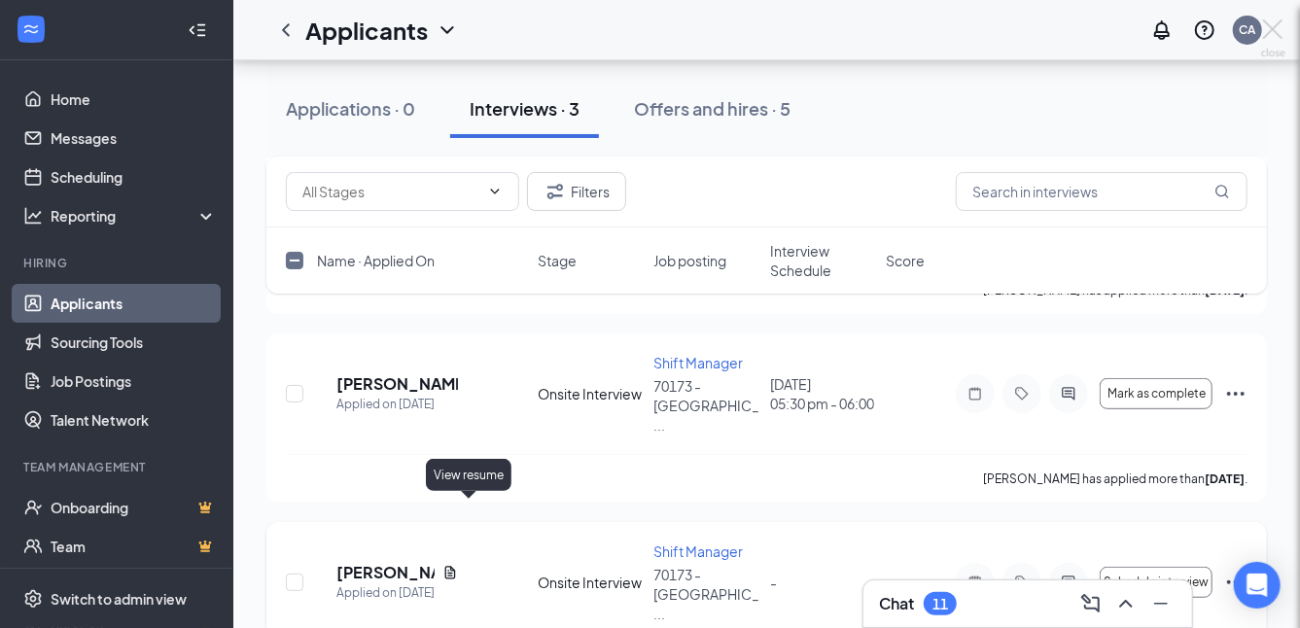
checkbox input "false"
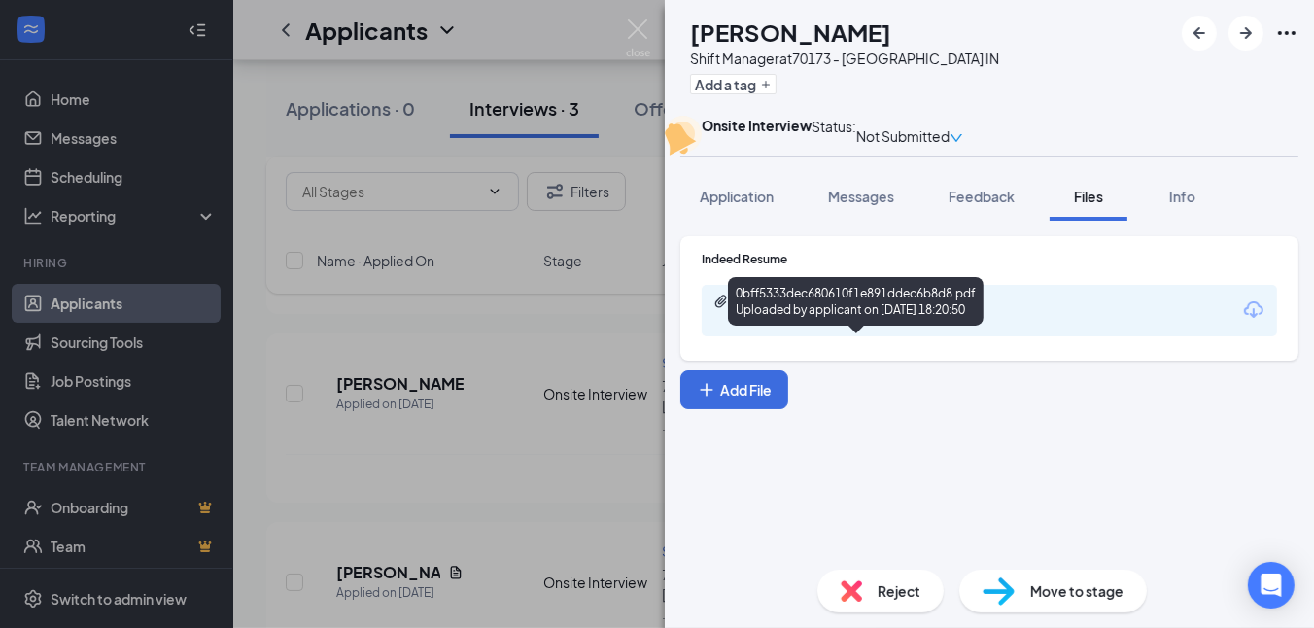
click at [915, 328] on div "Uploaded by applicant on [DATE] 18:20:50" at bounding box center [883, 320] width 292 height 16
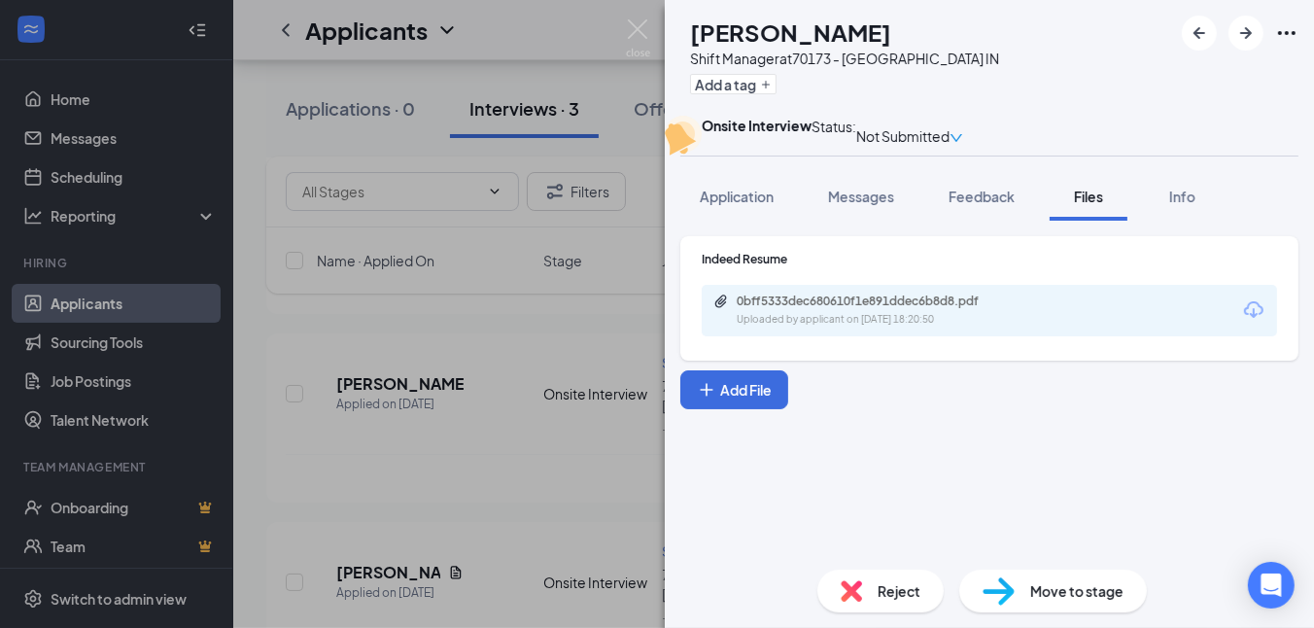
click at [850, 606] on div "Reject" at bounding box center [880, 591] width 126 height 43
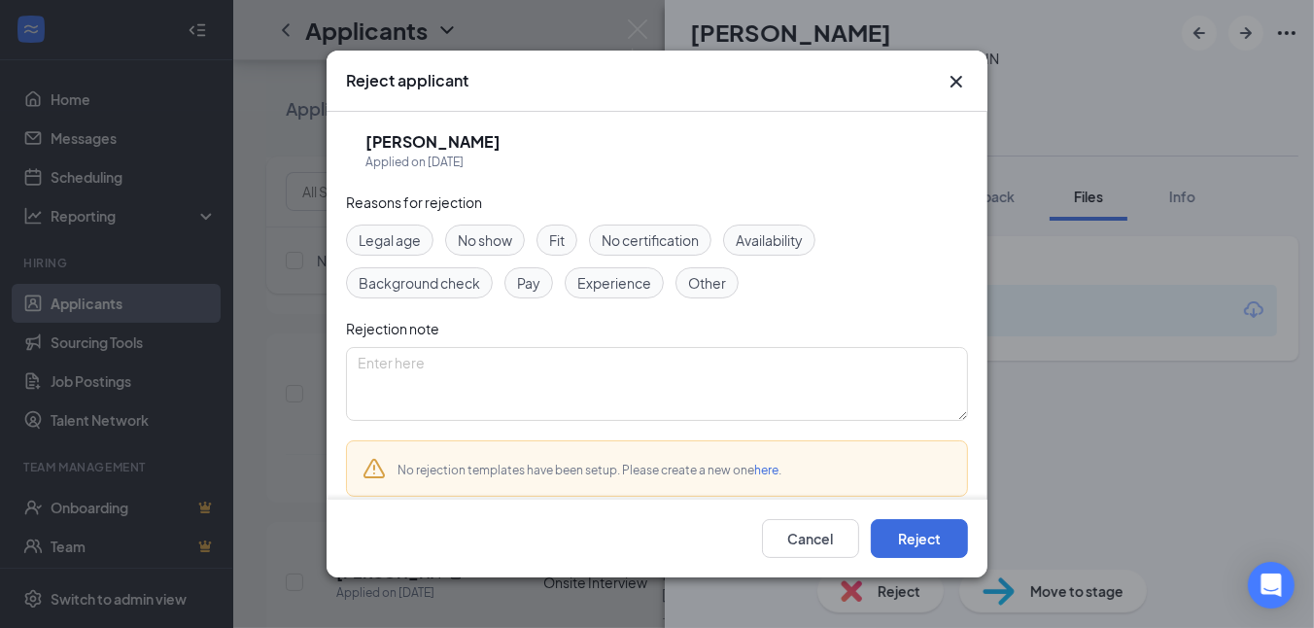
drag, startPoint x: 600, startPoint y: 275, endPoint x: 741, endPoint y: 339, distance: 154.9
click at [603, 278] on span "Experience" at bounding box center [614, 282] width 74 height 21
click at [913, 551] on button "Reject" at bounding box center [919, 538] width 97 height 39
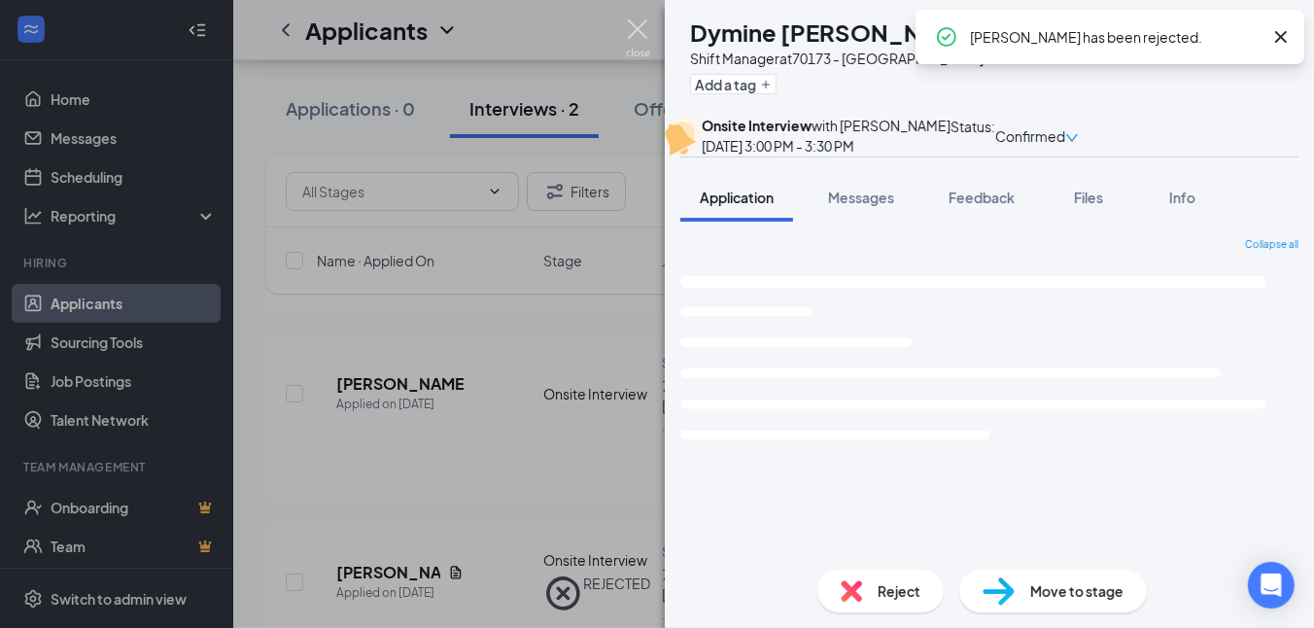
click at [639, 25] on img at bounding box center [638, 38] width 24 height 38
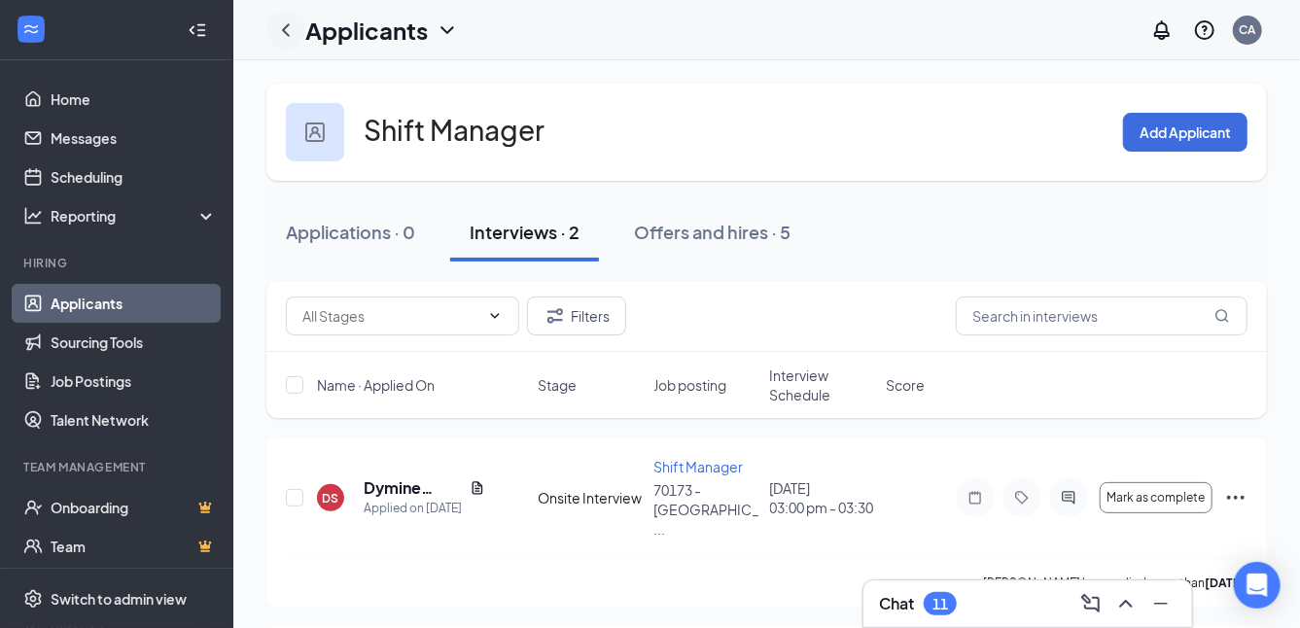
click at [288, 29] on icon "ChevronLeft" at bounding box center [285, 29] width 23 height 23
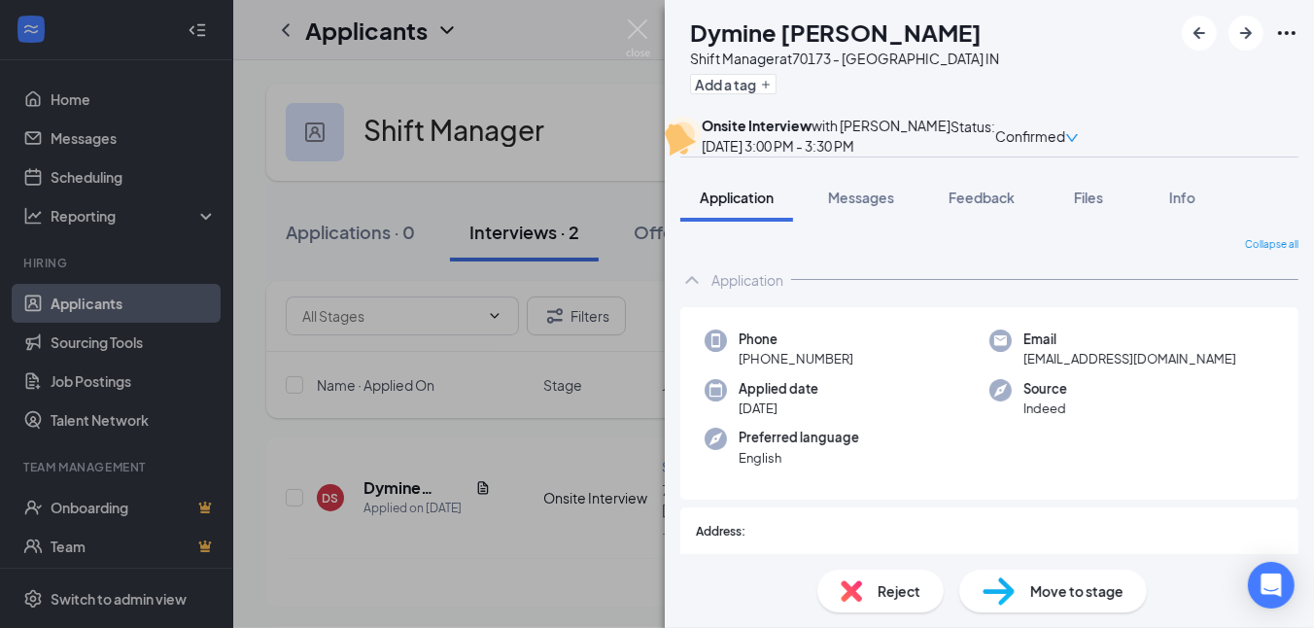
click at [111, 300] on div "DS Dymine [PERSON_NAME] Shift Manager at 70173 - [GEOGRAPHIC_DATA] IN Add a tag…" at bounding box center [657, 314] width 1314 height 628
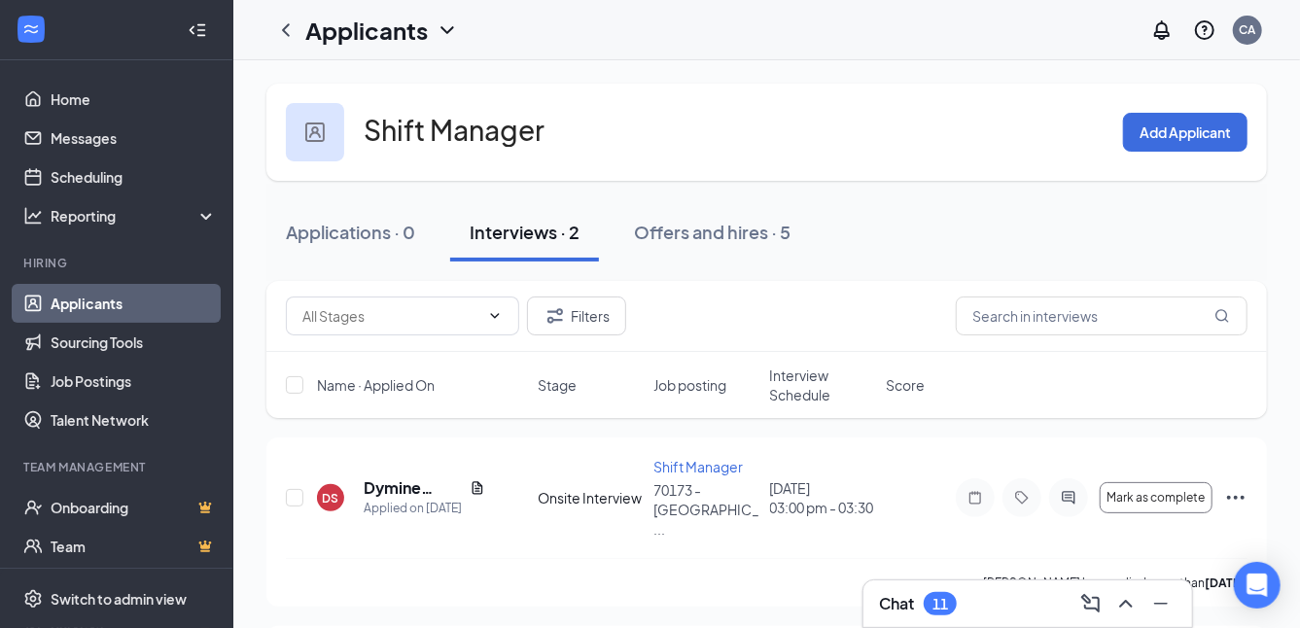
click at [111, 302] on link "Applicants" at bounding box center [134, 303] width 166 height 39
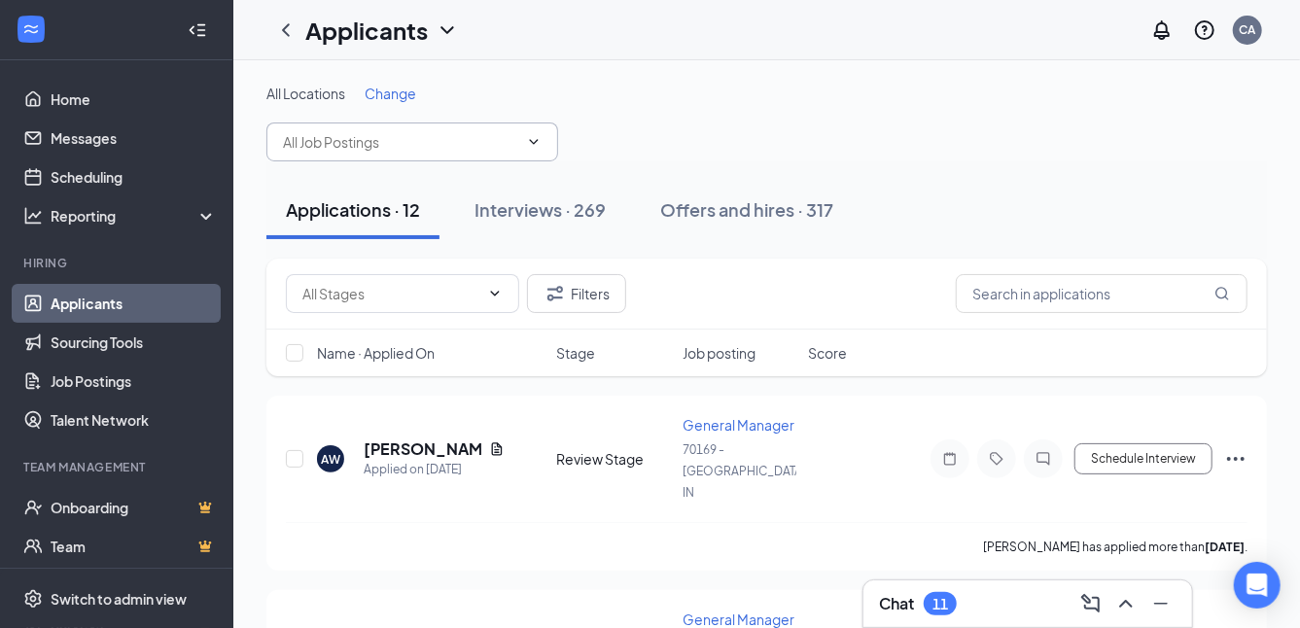
click at [319, 145] on input "text" at bounding box center [400, 141] width 235 height 21
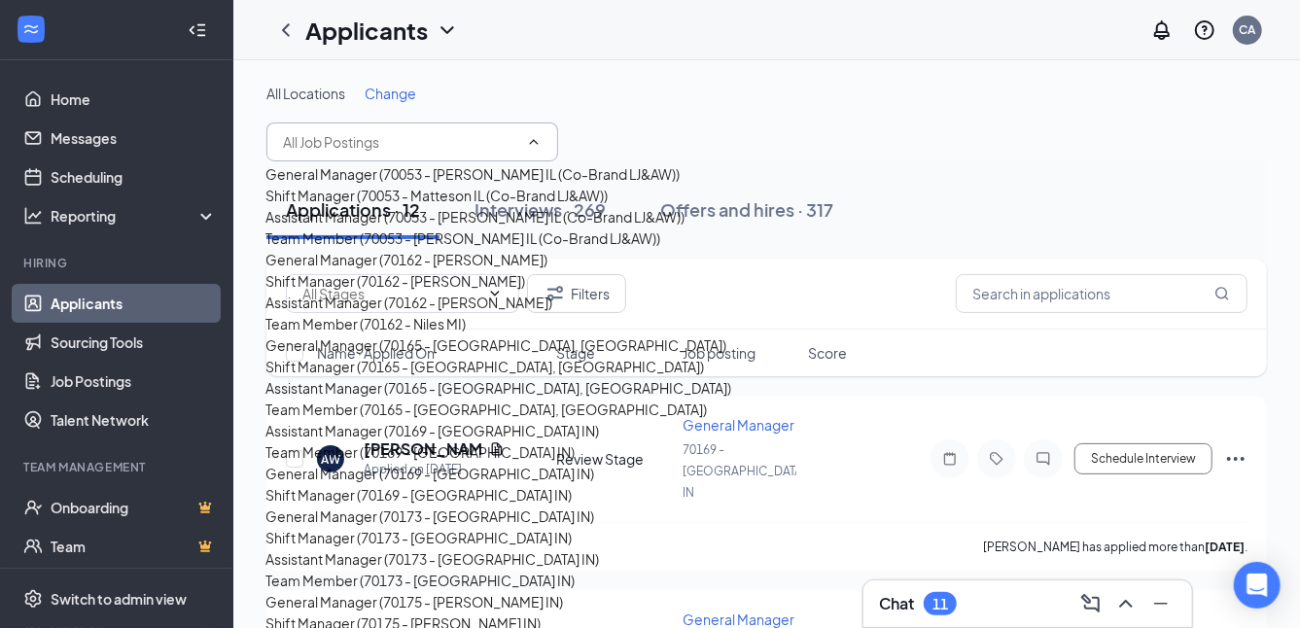
scroll to position [874, 0]
click at [350, 548] on div "Assistant Manager (70173 - [GEOGRAPHIC_DATA] IN)" at bounding box center [431, 558] width 333 height 21
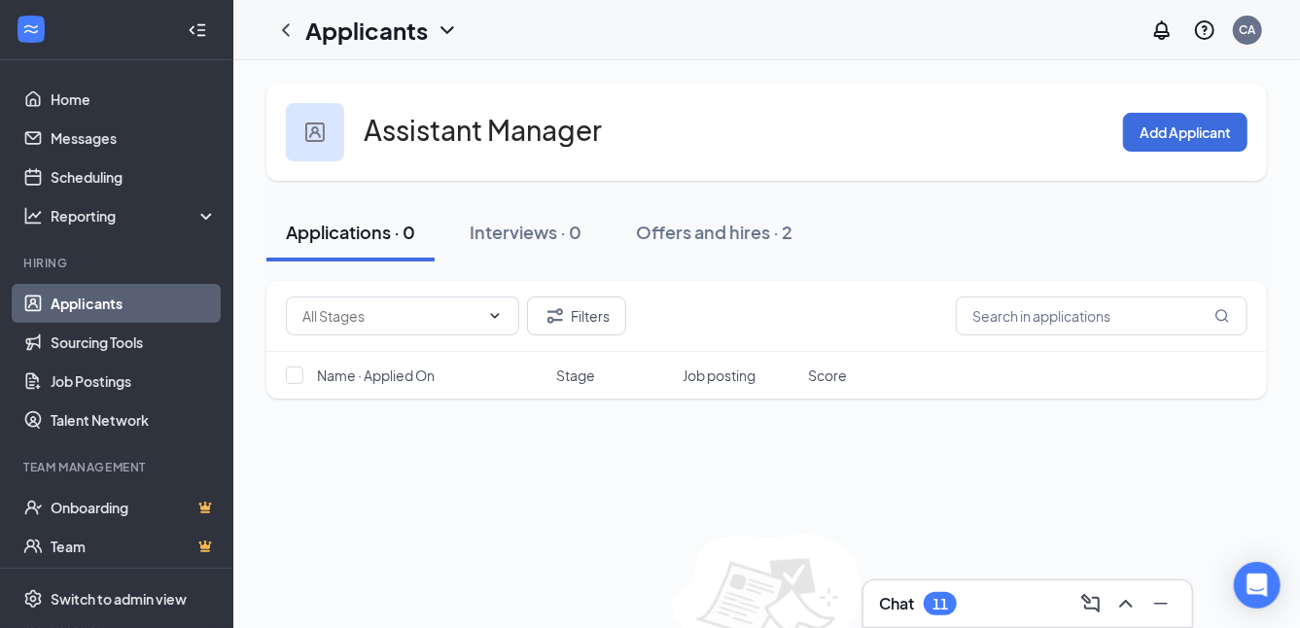
drag, startPoint x: 285, startPoint y: 29, endPoint x: 284, endPoint y: 58, distance: 29.2
click at [285, 29] on icon "ChevronLeft" at bounding box center [285, 29] width 23 height 23
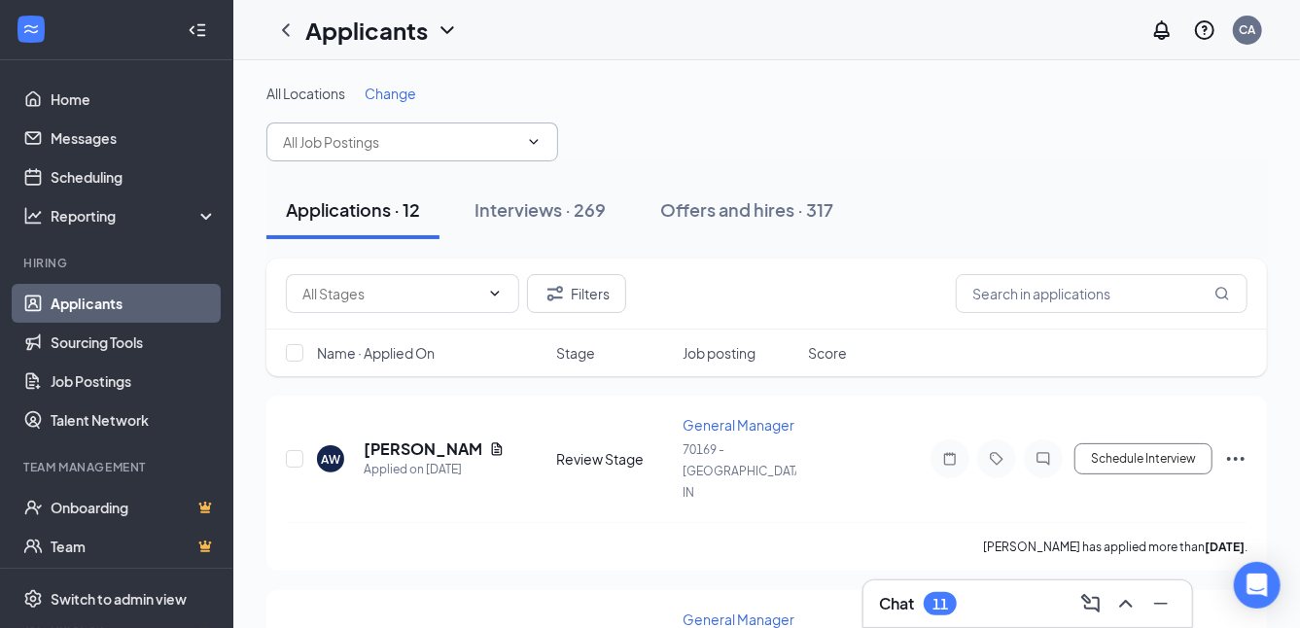
click at [301, 133] on input "text" at bounding box center [400, 141] width 235 height 21
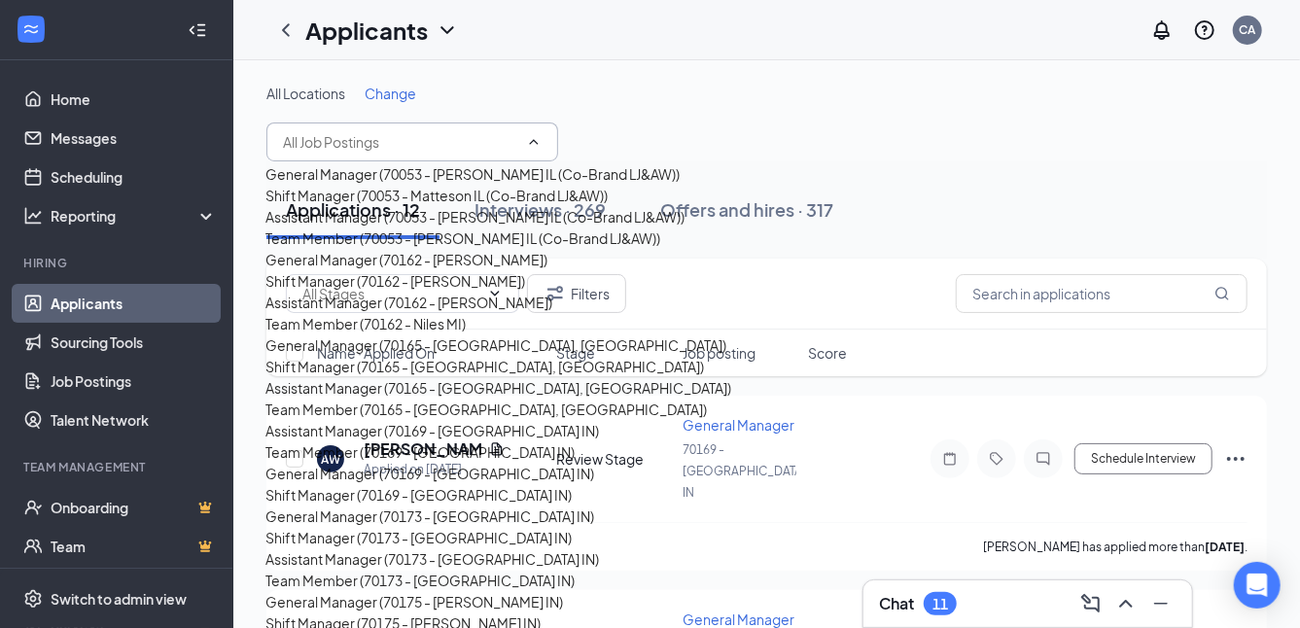
scroll to position [972, 0]
click at [356, 612] on div "Shift Manager (70175 - [PERSON_NAME] IN)" at bounding box center [402, 622] width 275 height 21
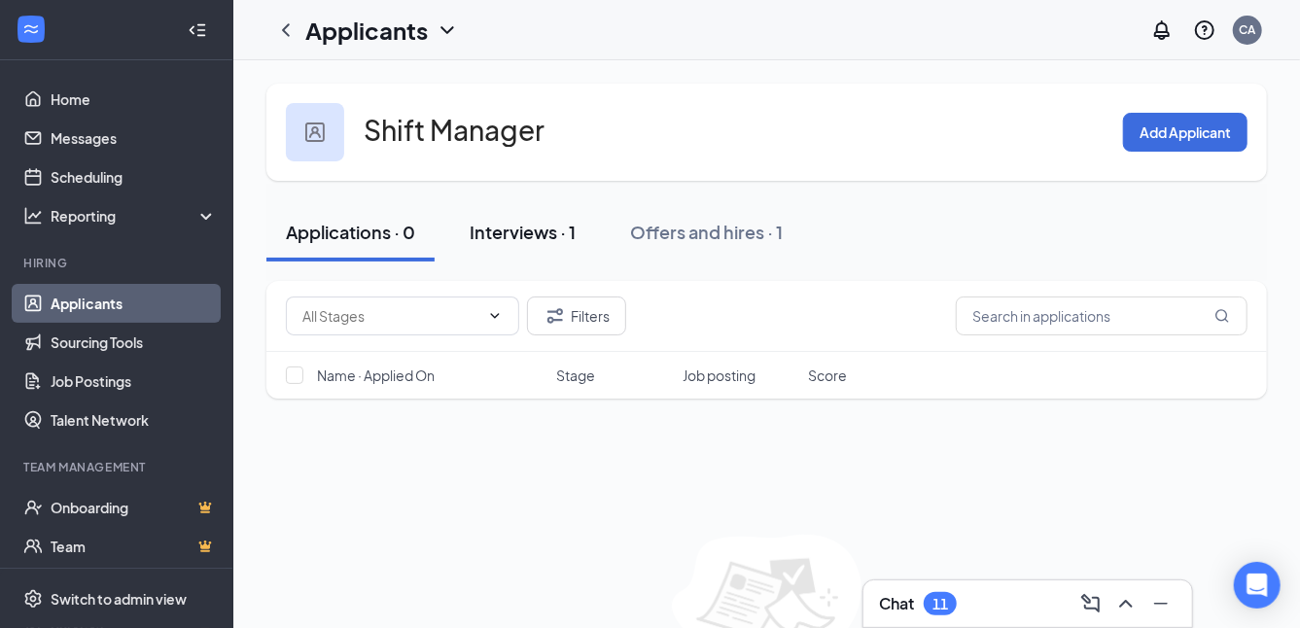
click at [495, 239] on div "Interviews · 1" at bounding box center [522, 232] width 106 height 24
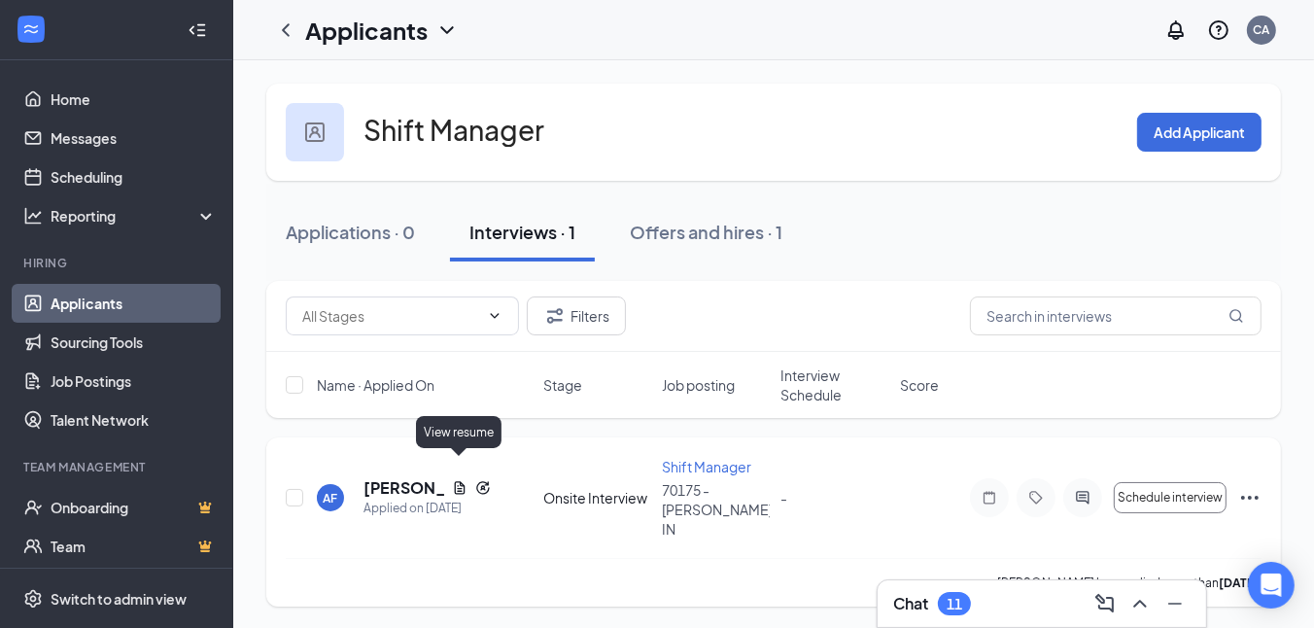
click at [463, 480] on icon "Document" at bounding box center [460, 488] width 16 height 16
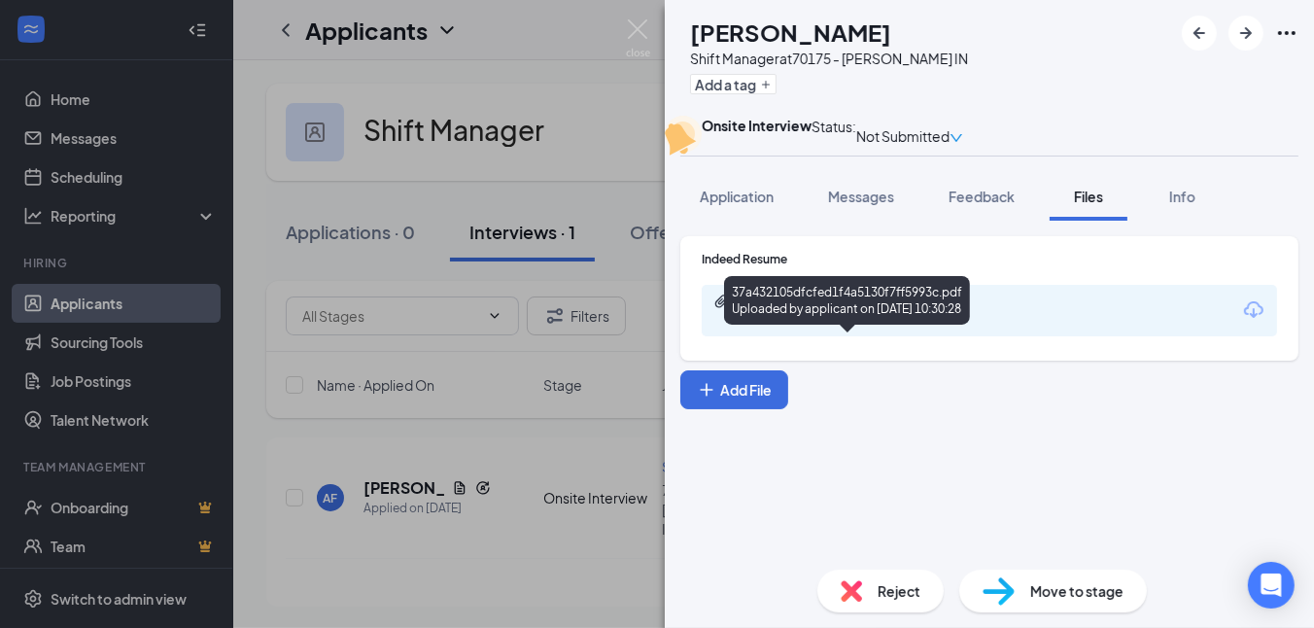
click at [908, 328] on div "Uploaded by applicant on [DATE] 10:30:28" at bounding box center [883, 320] width 292 height 16
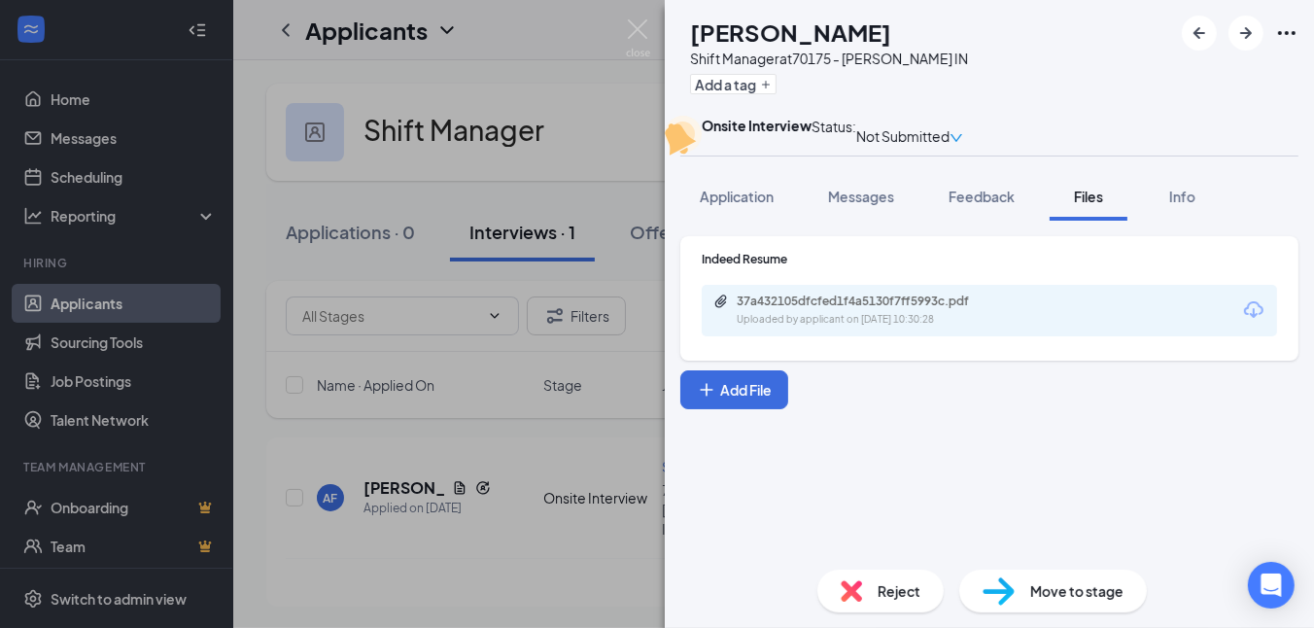
click at [832, 590] on div "Reject" at bounding box center [880, 591] width 126 height 43
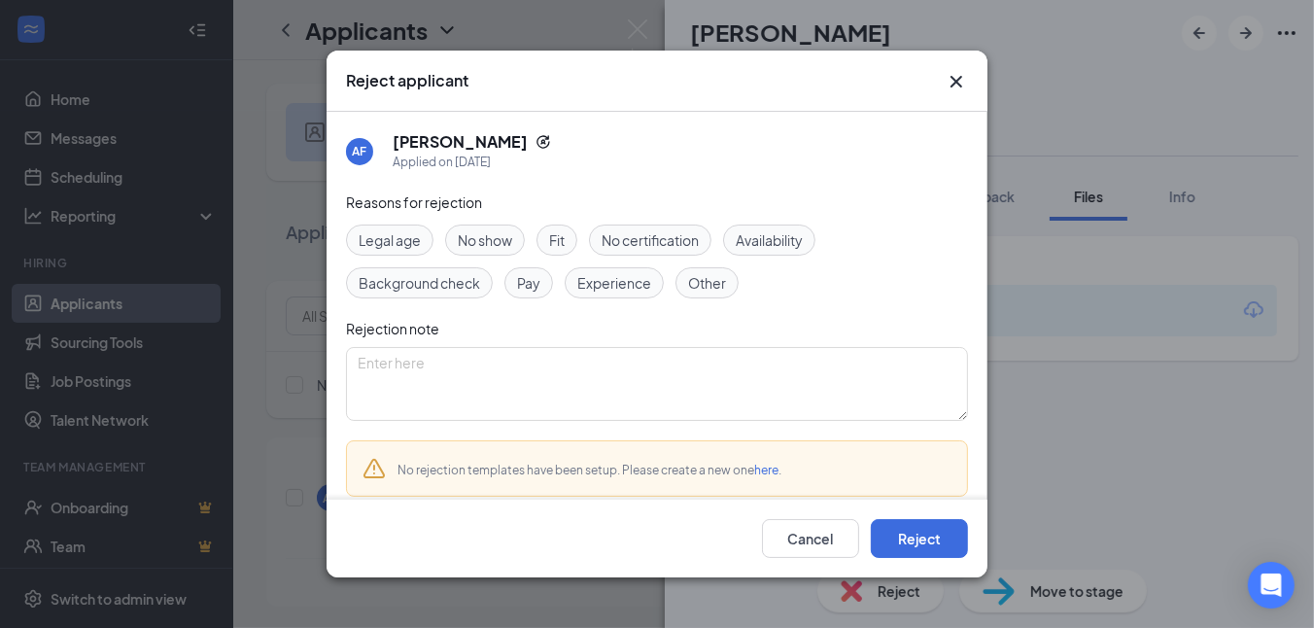
click at [702, 281] on span "Other" at bounding box center [707, 282] width 38 height 21
click at [893, 528] on button "Reject" at bounding box center [919, 538] width 97 height 39
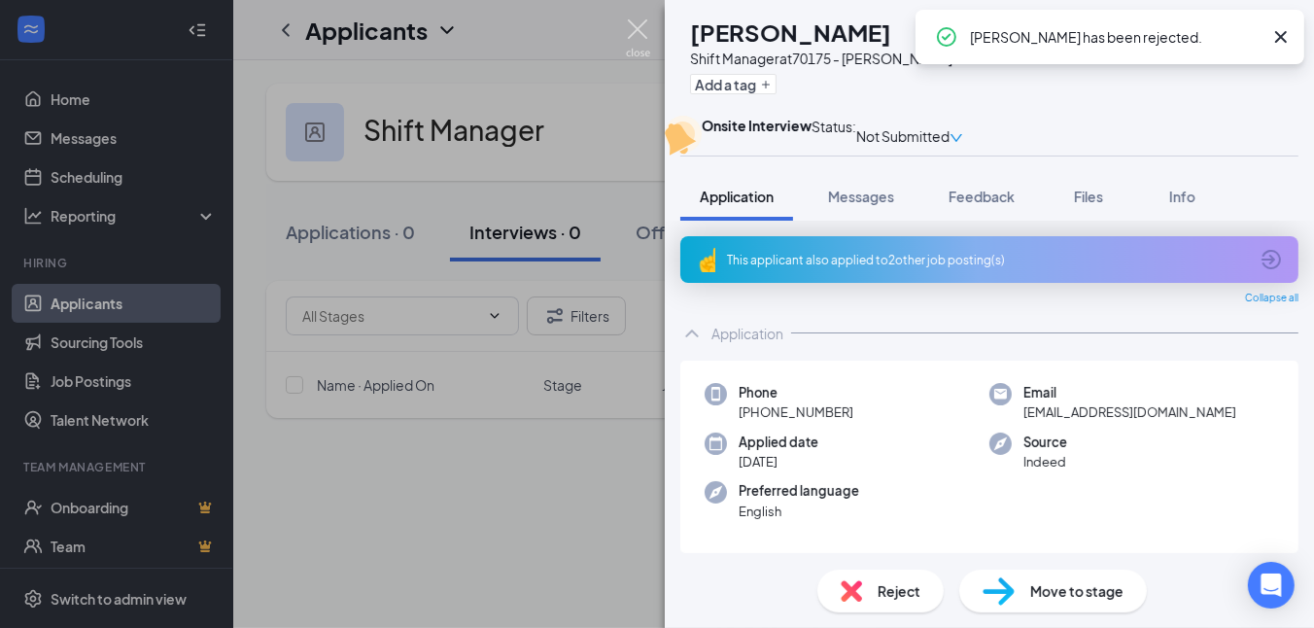
click at [636, 24] on img at bounding box center [638, 38] width 24 height 38
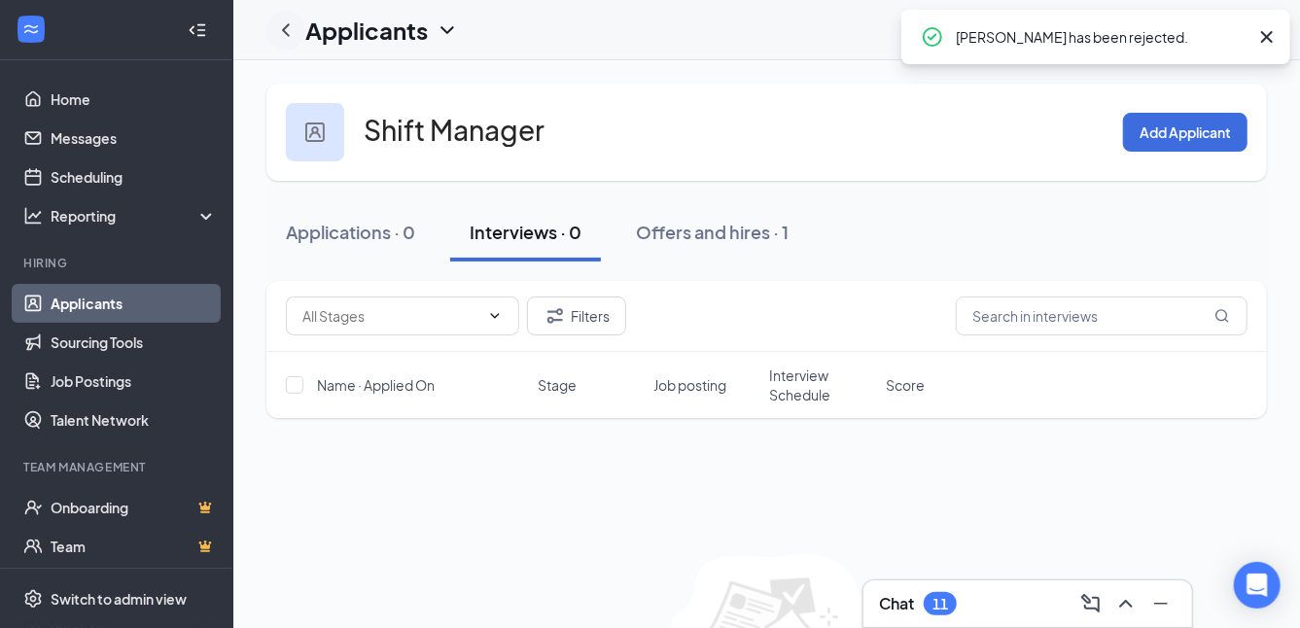
click at [288, 25] on icon "ChevronLeft" at bounding box center [285, 29] width 23 height 23
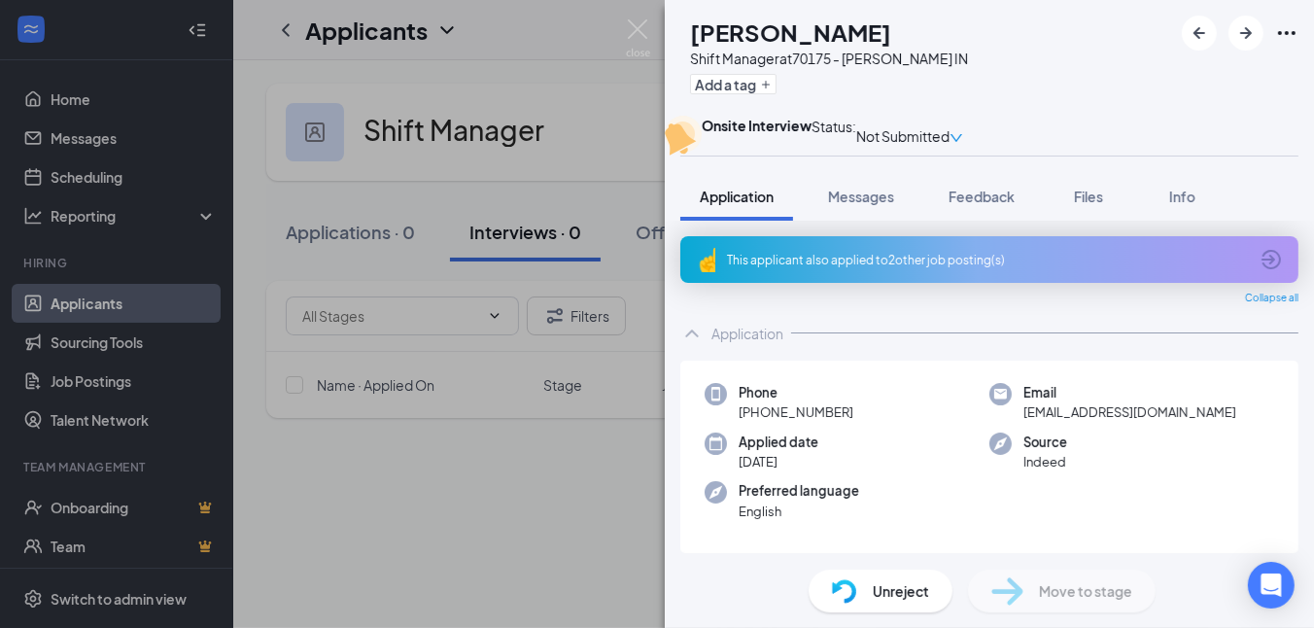
click at [126, 300] on div "AF [PERSON_NAME] Shift Manager at 70175 - [PERSON_NAME] IN Add a tag Onsite Int…" at bounding box center [657, 314] width 1314 height 628
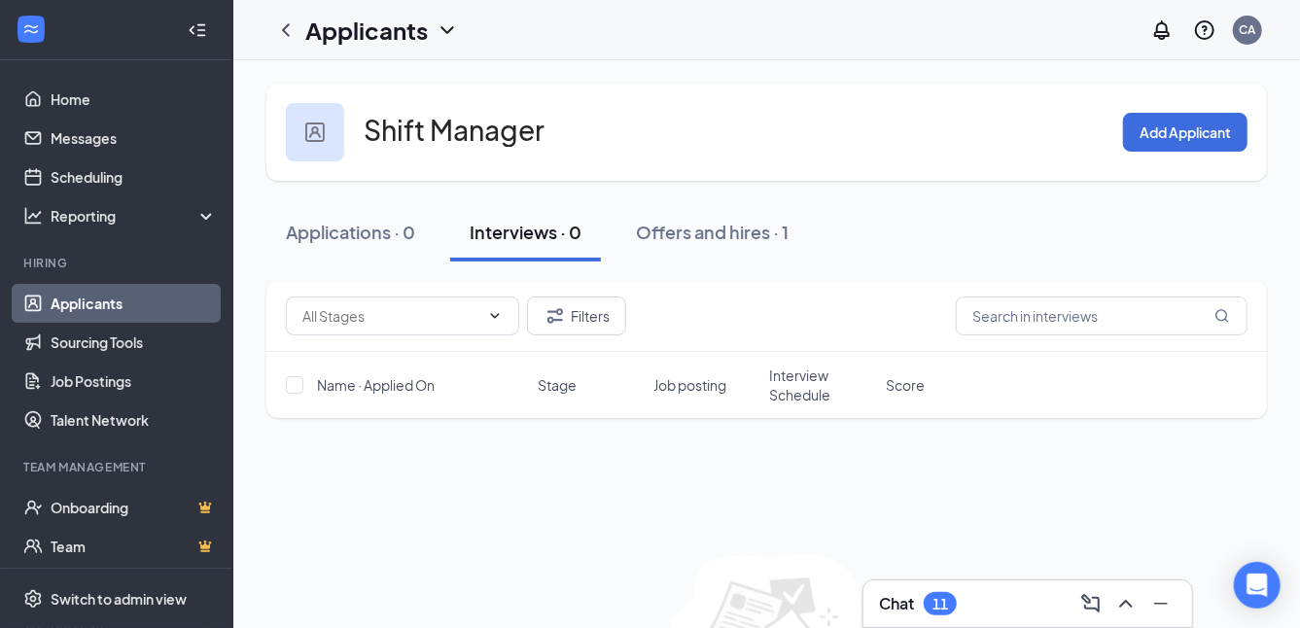
click at [85, 306] on link "Applicants" at bounding box center [134, 303] width 166 height 39
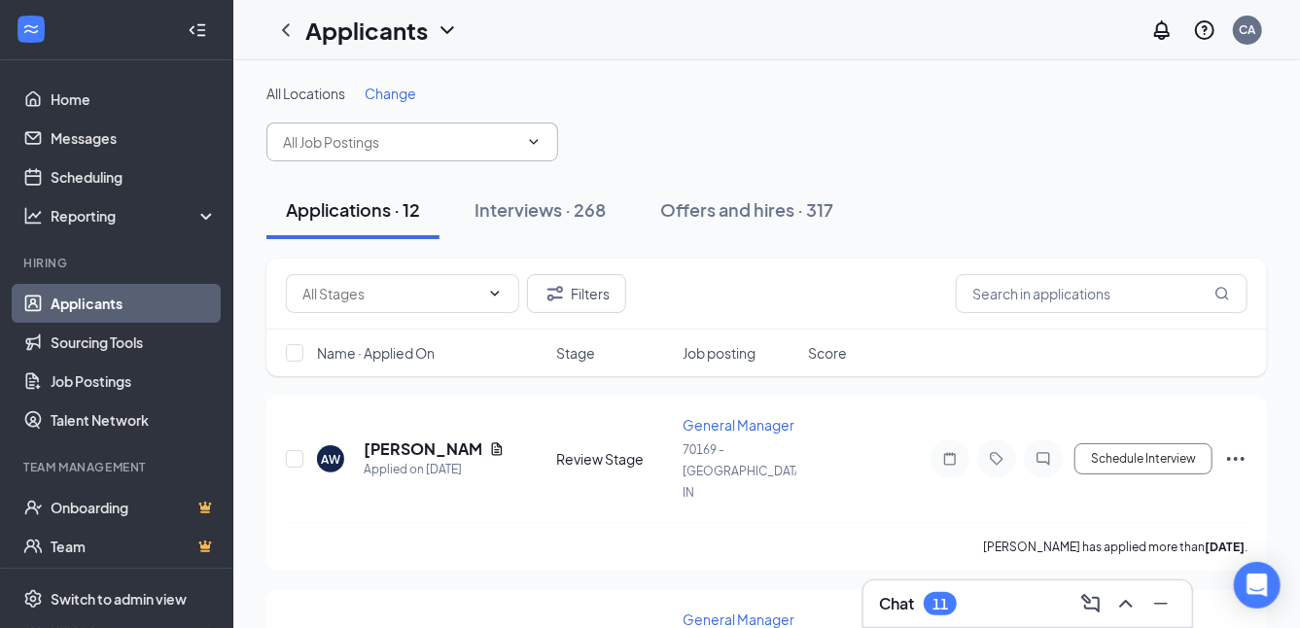
click at [357, 137] on input "text" at bounding box center [400, 141] width 235 height 21
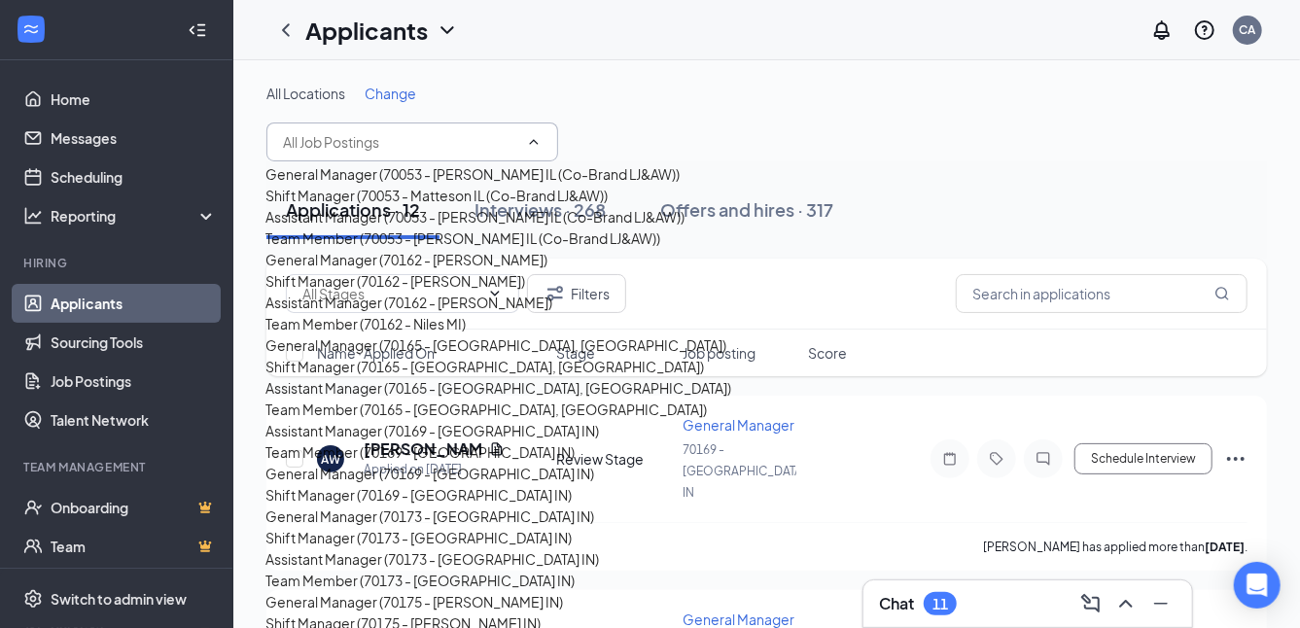
scroll to position [1069, 0]
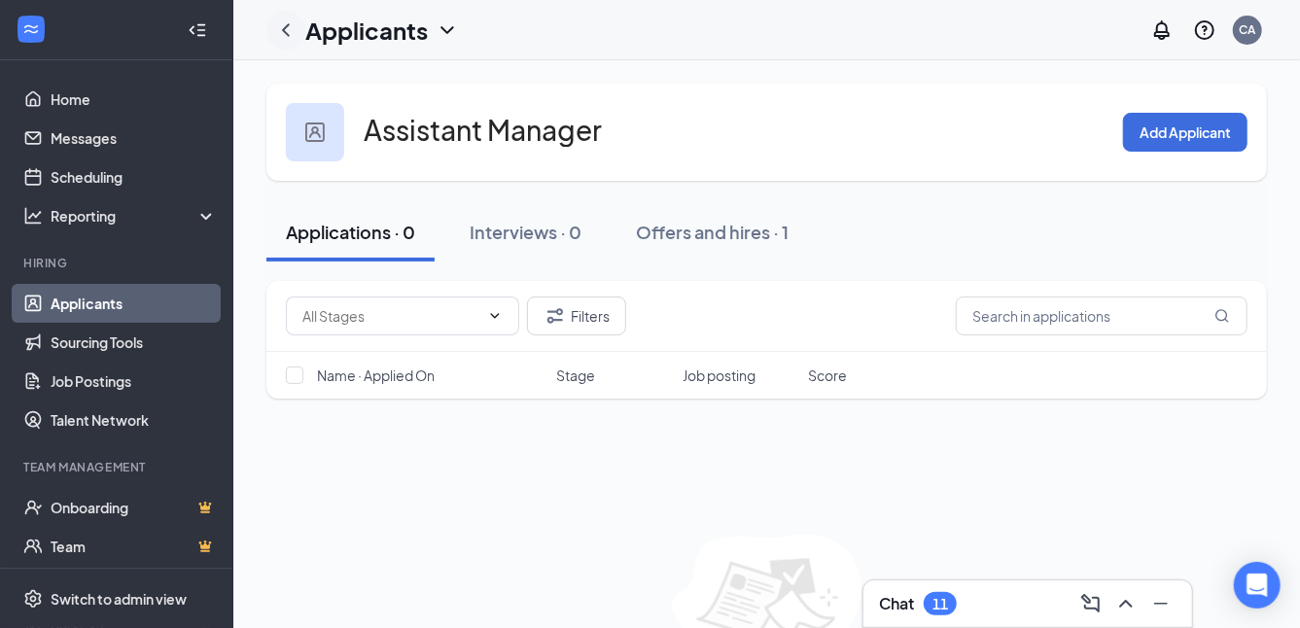
click at [288, 28] on icon "ChevronLeft" at bounding box center [285, 29] width 23 height 23
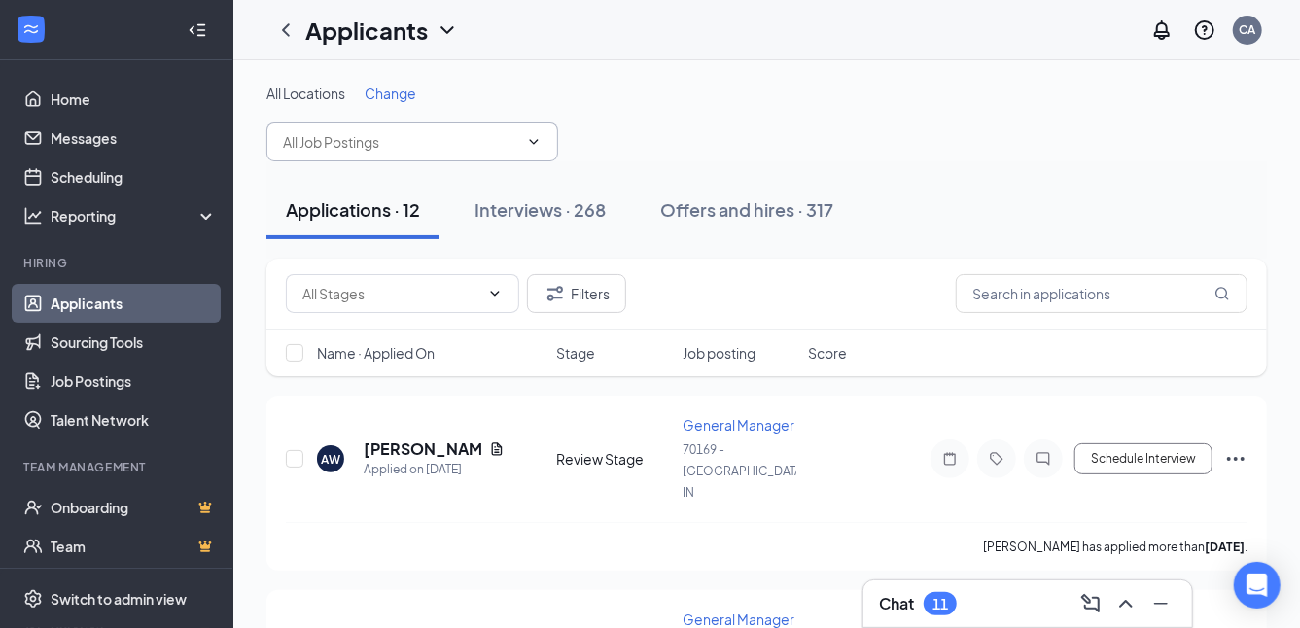
click at [317, 137] on input "text" at bounding box center [400, 141] width 235 height 21
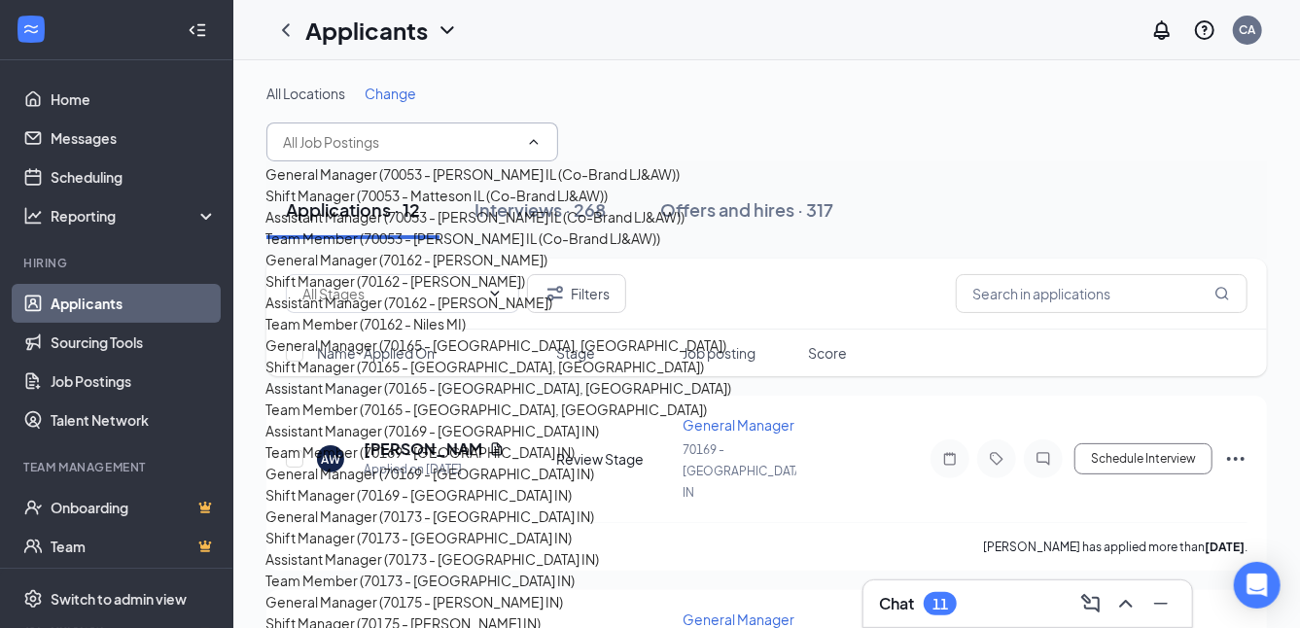
scroll to position [1263, 0]
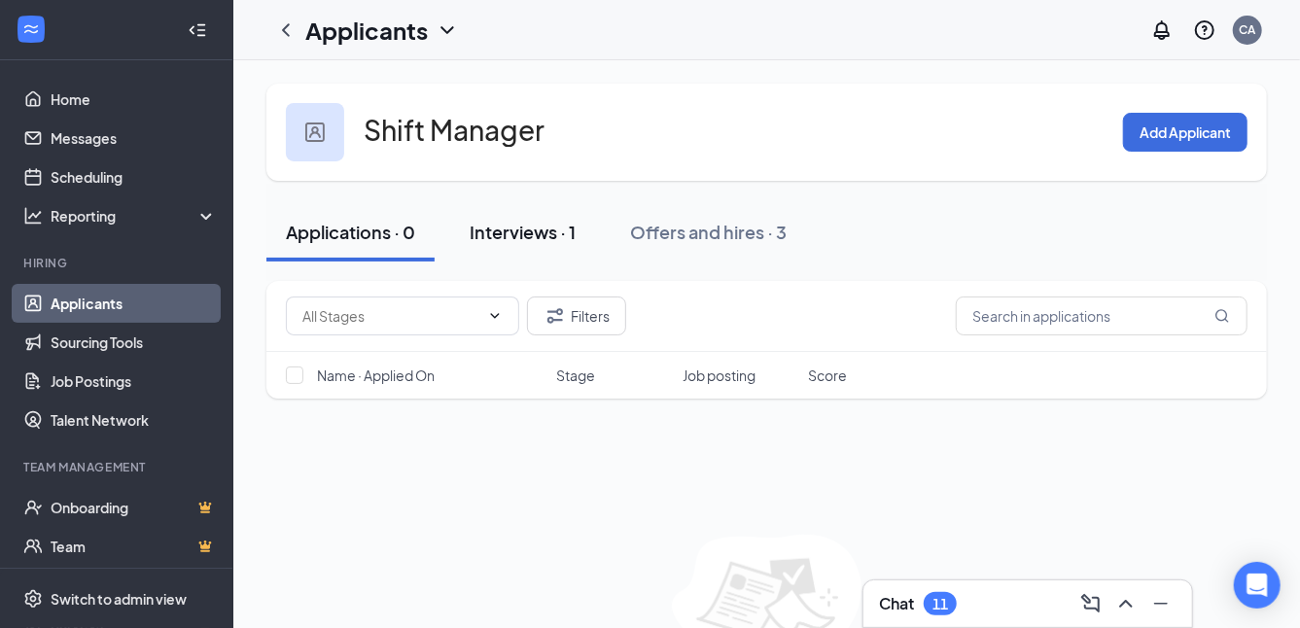
click at [491, 230] on div "Interviews · 1" at bounding box center [522, 232] width 106 height 24
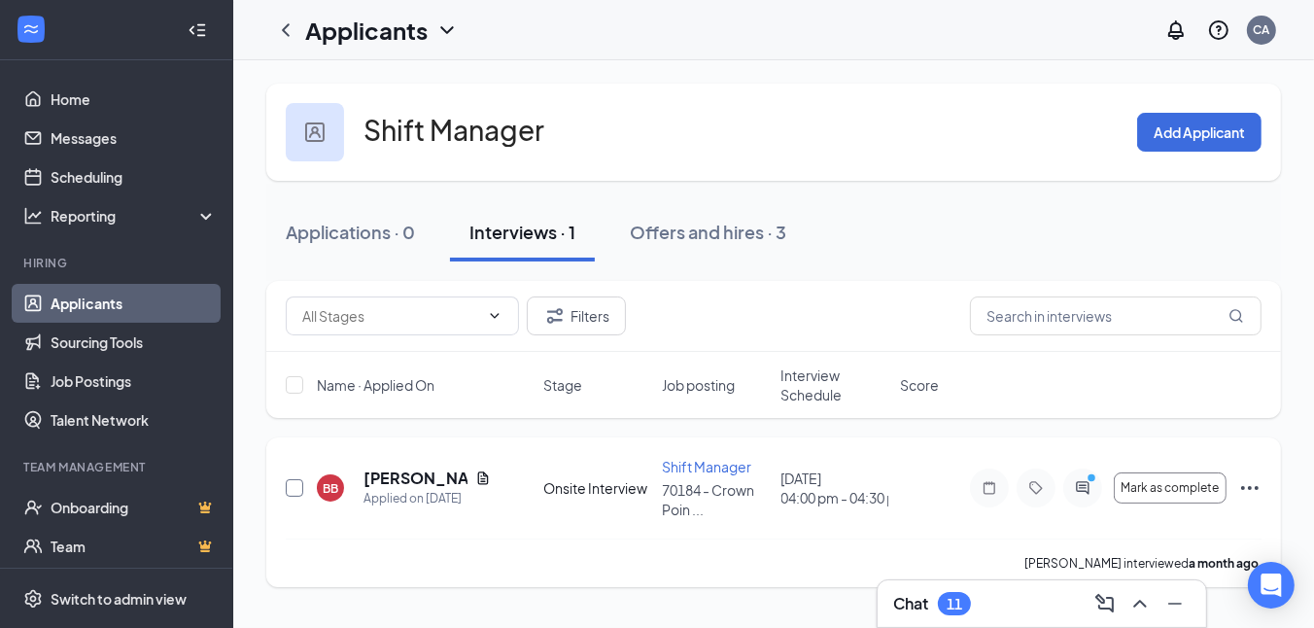
click at [296, 481] on input "checkbox" at bounding box center [294, 487] width 17 height 17
checkbox input "true"
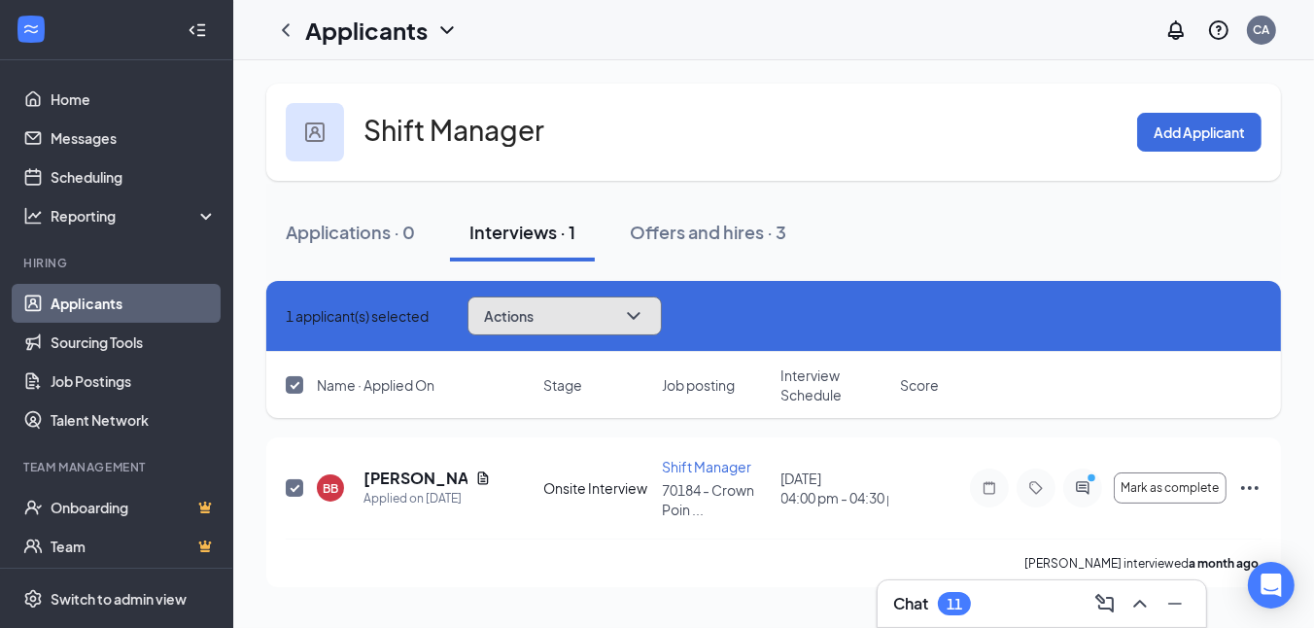
click at [645, 305] on icon "ChevronDown" at bounding box center [633, 315] width 23 height 23
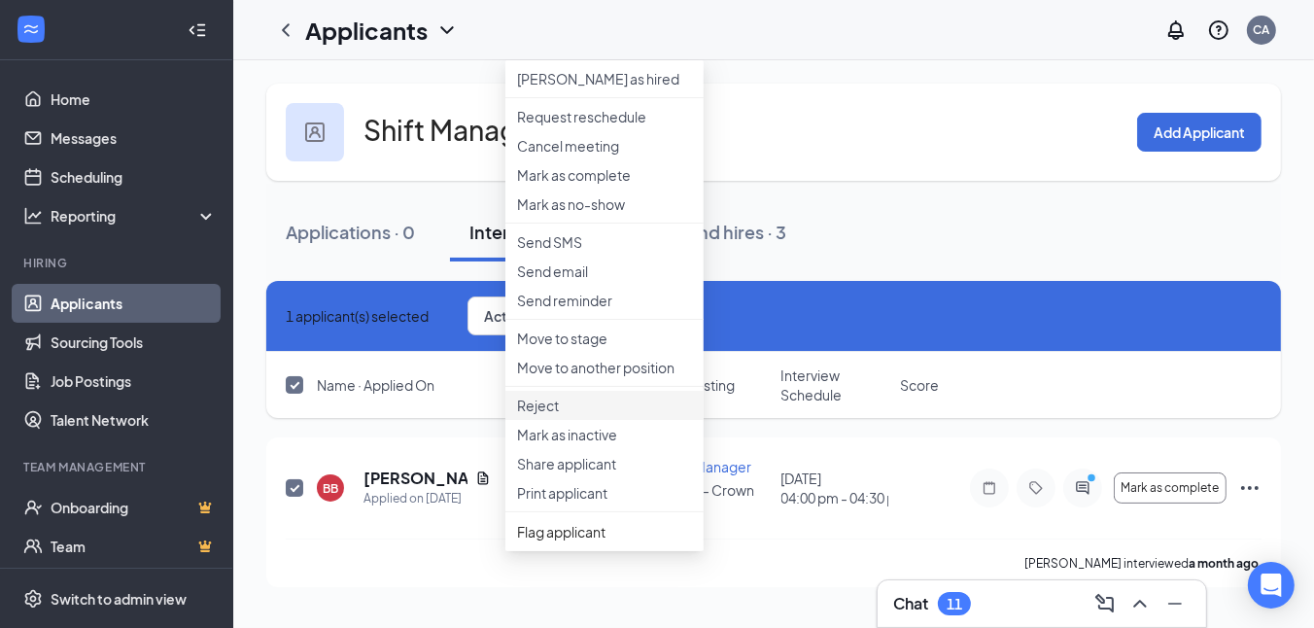
click at [548, 415] on p "Reject" at bounding box center [604, 405] width 175 height 19
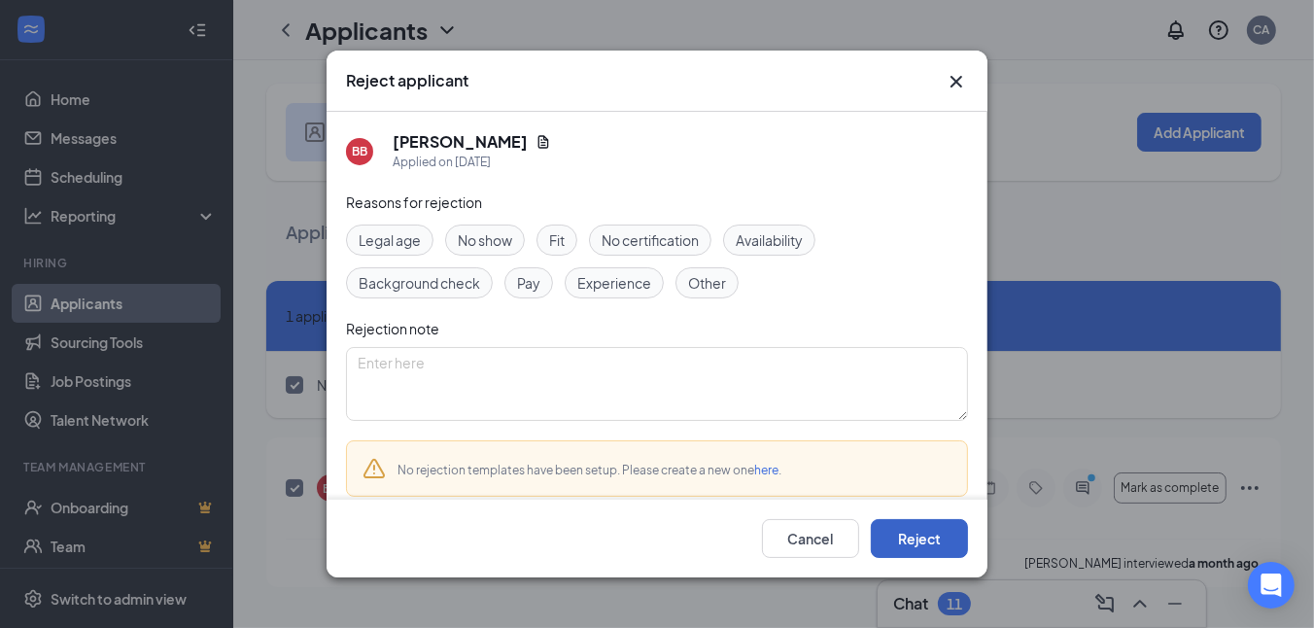
click at [941, 529] on button "Reject" at bounding box center [919, 538] width 97 height 39
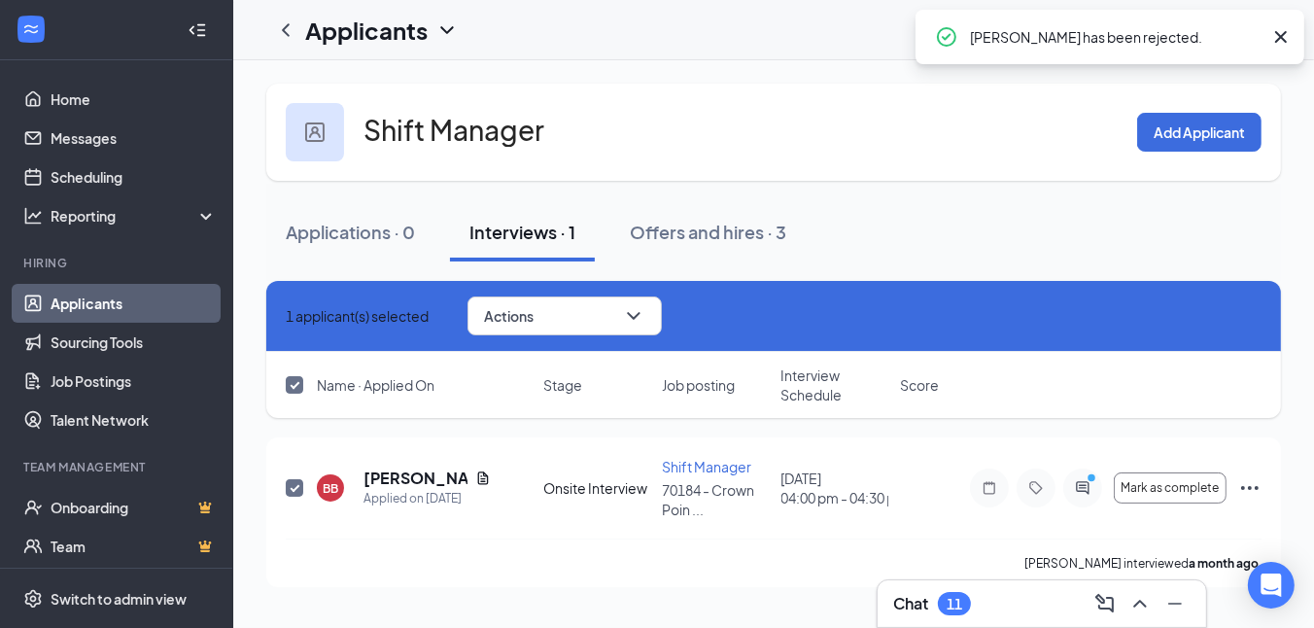
checkbox input "false"
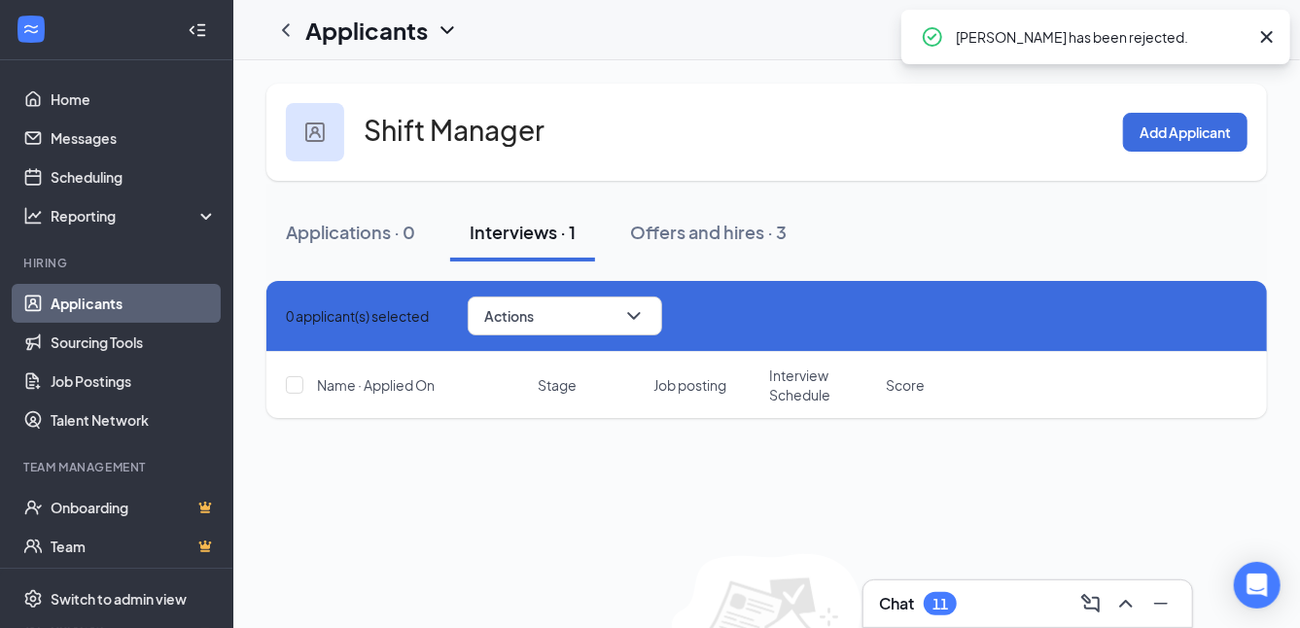
click at [102, 295] on link "Applicants" at bounding box center [134, 303] width 166 height 39
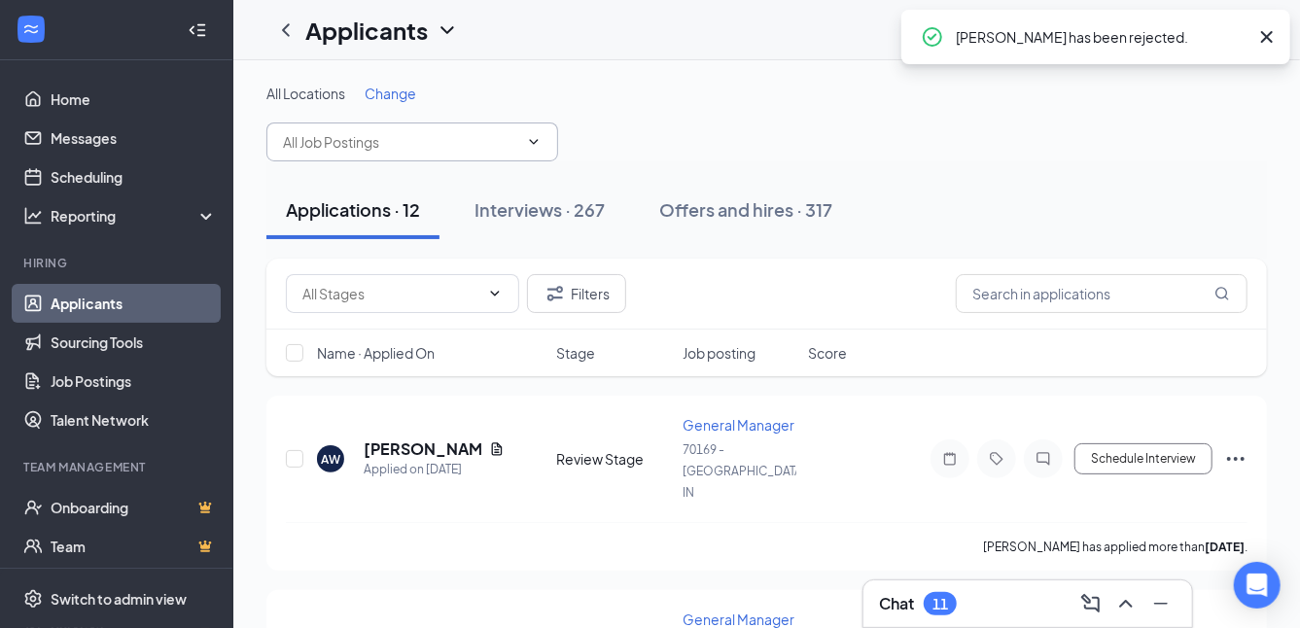
click at [298, 138] on input "text" at bounding box center [400, 141] width 235 height 21
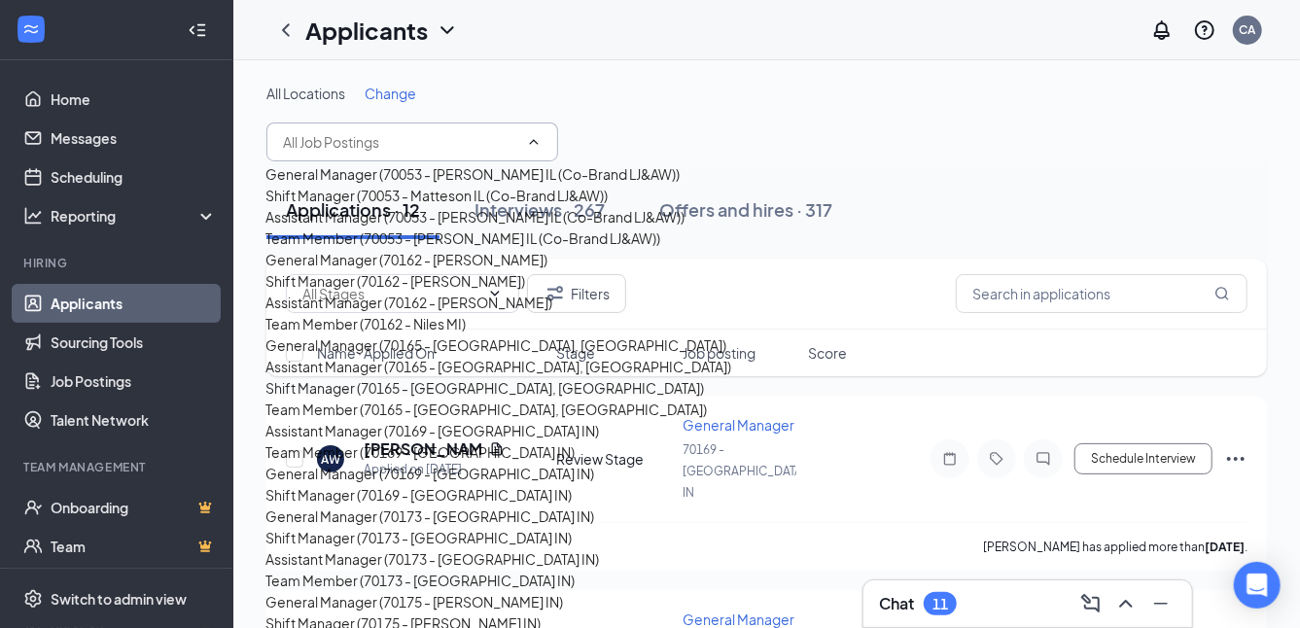
scroll to position [1280, 0]
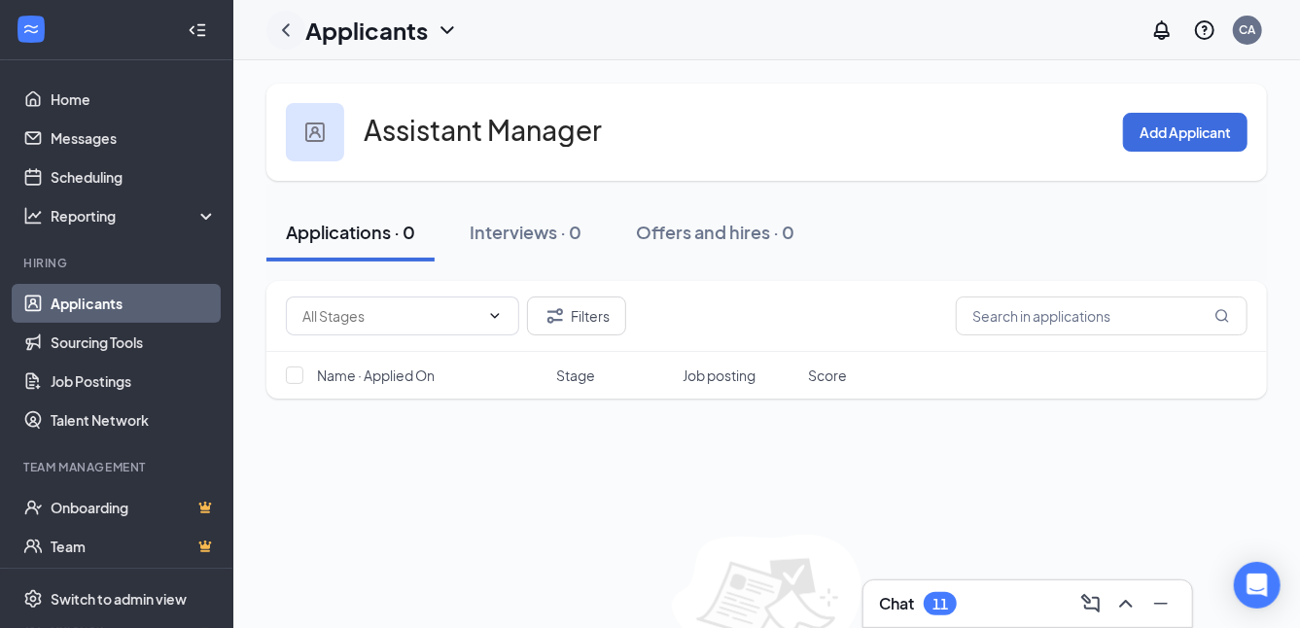
click at [288, 28] on icon "ChevronLeft" at bounding box center [285, 29] width 23 height 23
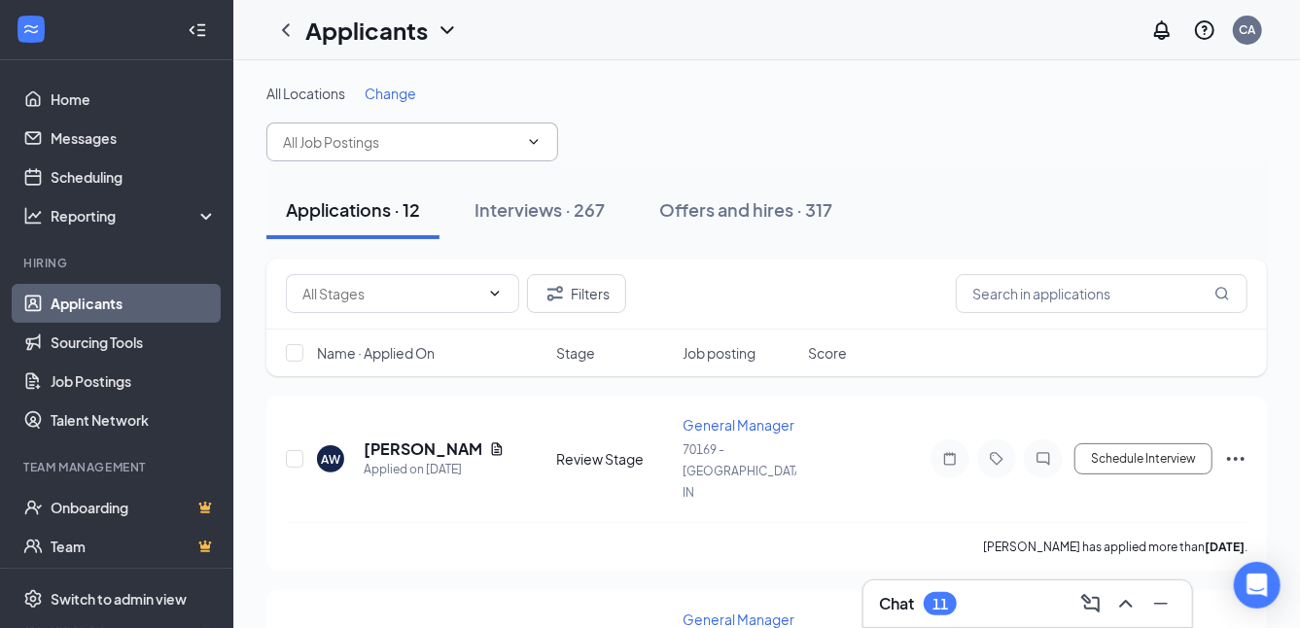
click at [329, 135] on input "text" at bounding box center [400, 141] width 235 height 21
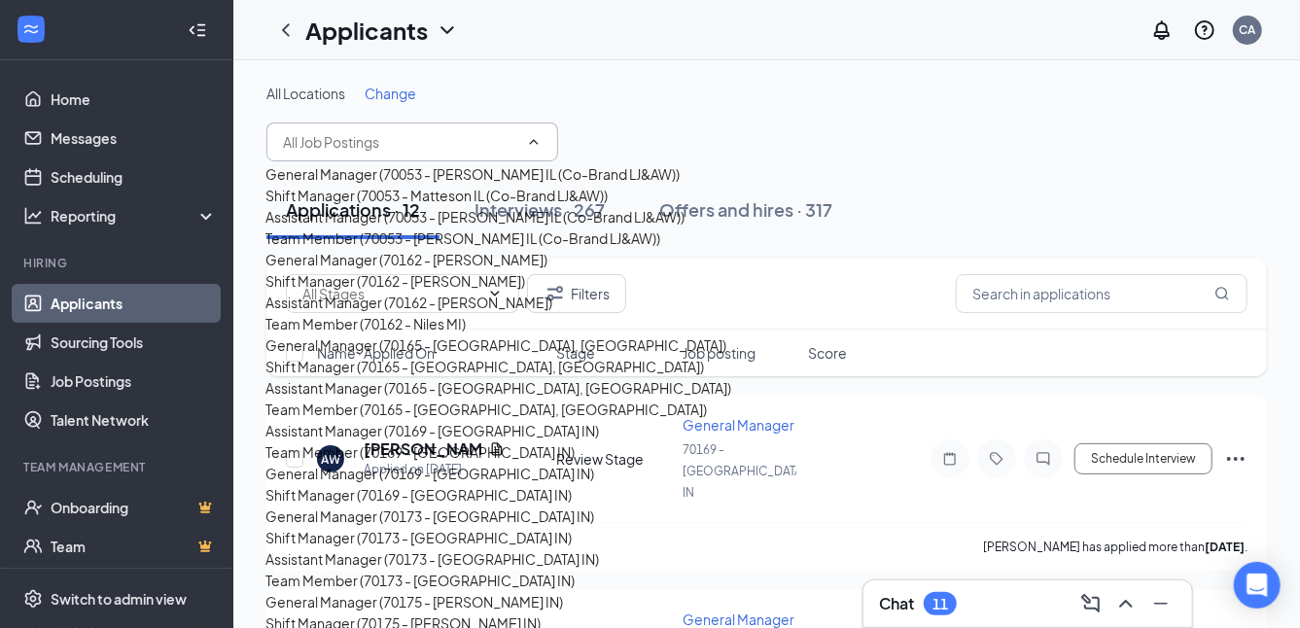
scroll to position [1280, 0]
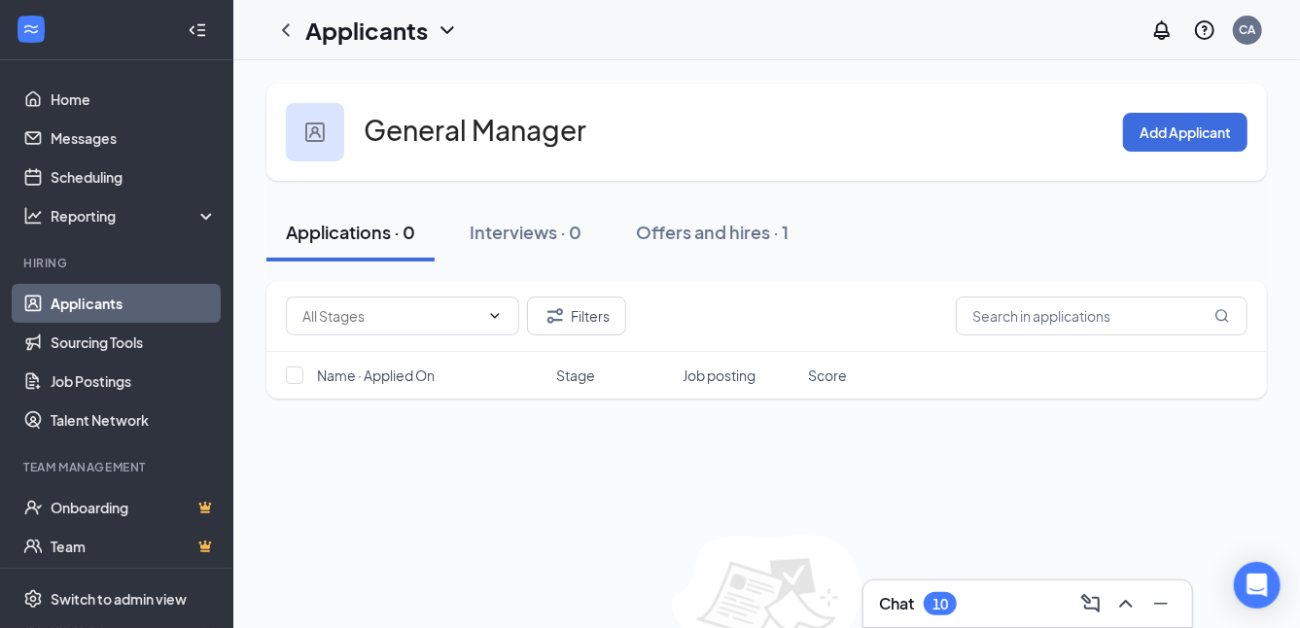
click at [94, 299] on link "Applicants" at bounding box center [134, 303] width 166 height 39
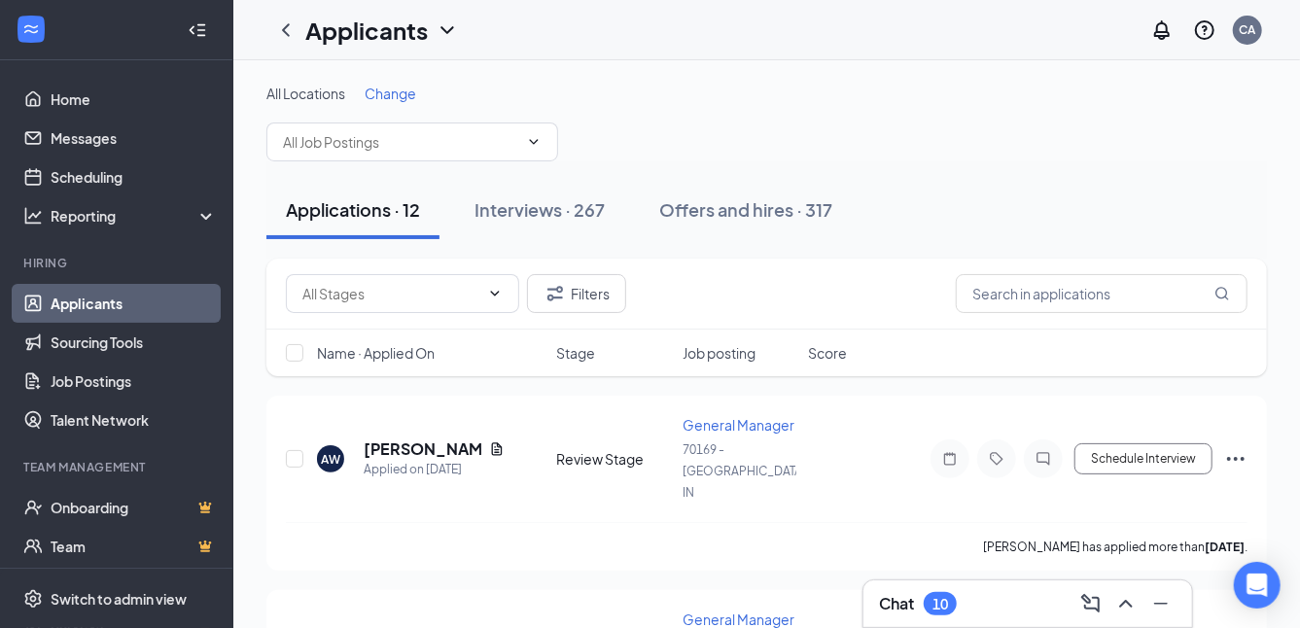
click at [994, 590] on div "Chat 10" at bounding box center [1027, 603] width 297 height 31
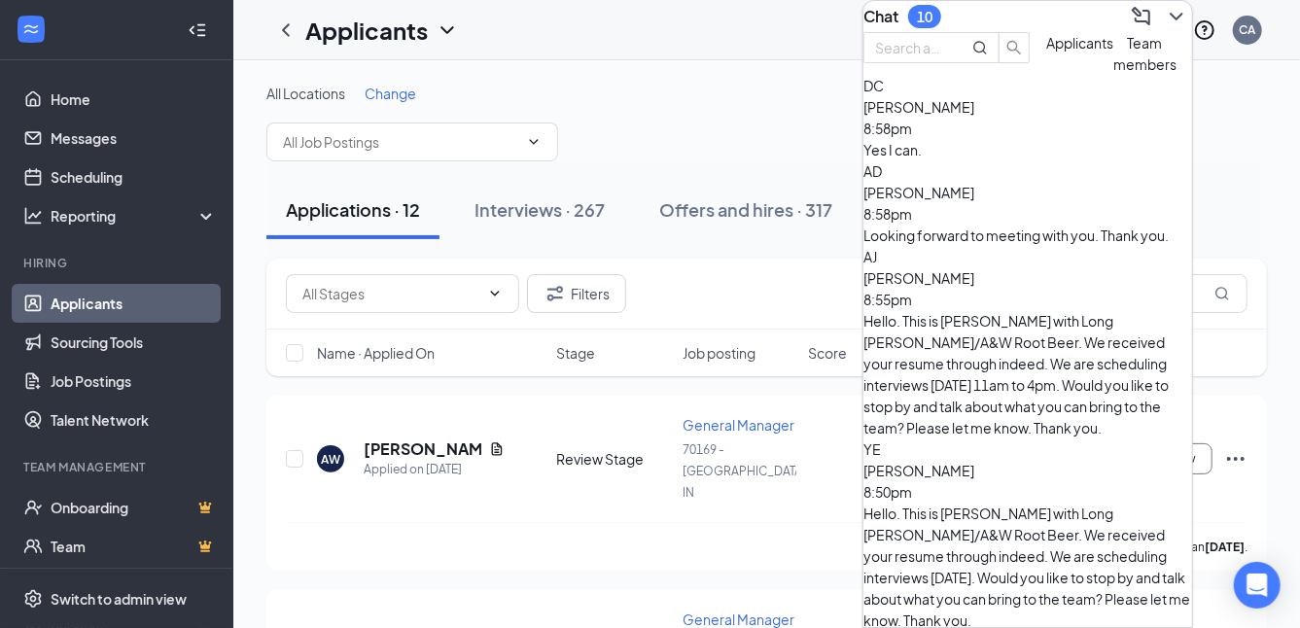
click at [974, 116] on span "[PERSON_NAME]" at bounding box center [918, 106] width 111 height 17
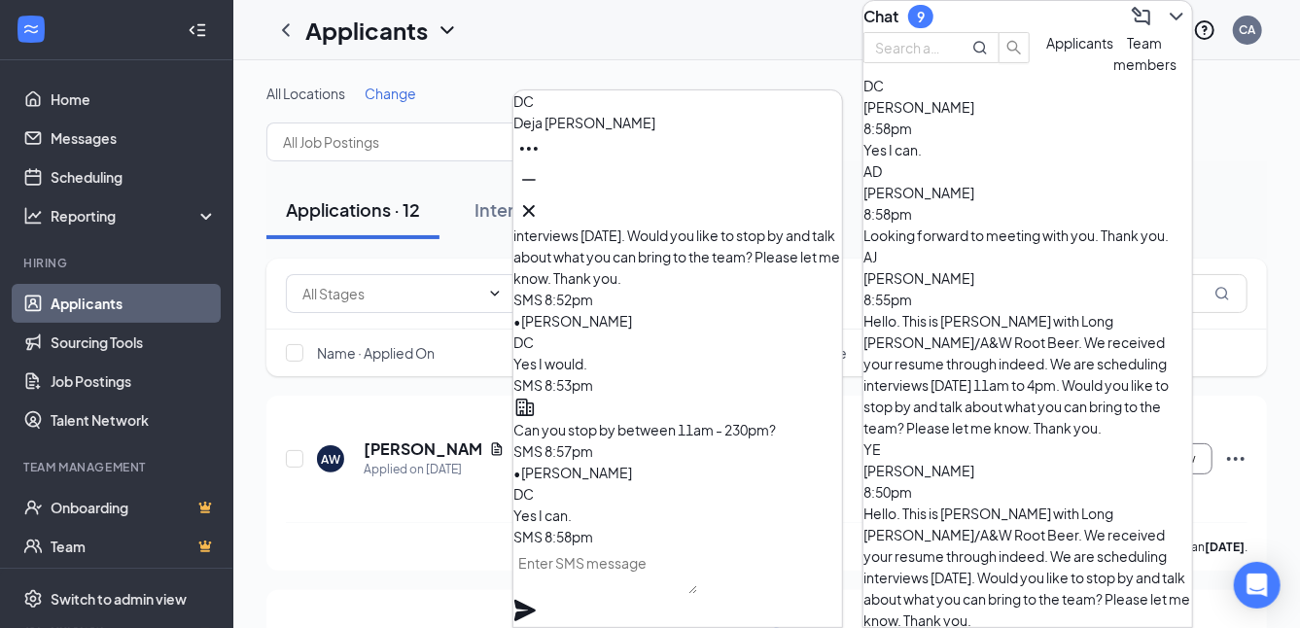
click at [569, 583] on textarea at bounding box center [605, 570] width 184 height 47
type textarea "Great! See you [DATE]."
click at [537, 599] on icon "Plane" at bounding box center [524, 610] width 23 height 23
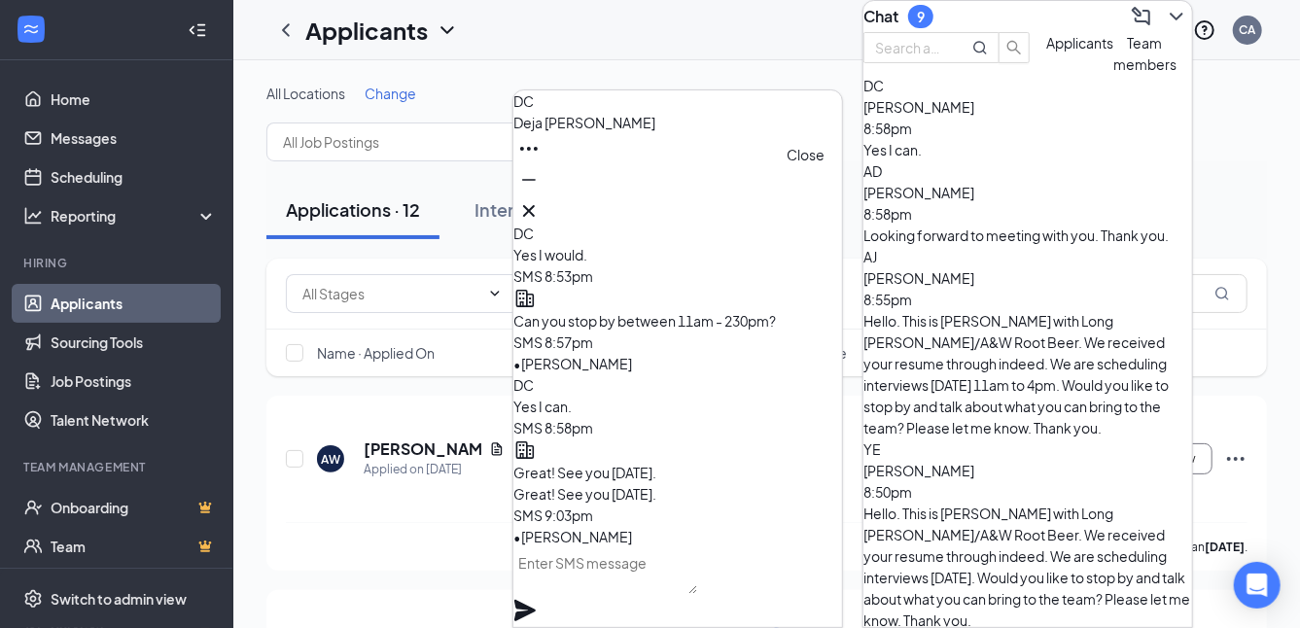
click at [540, 199] on icon "Cross" at bounding box center [528, 210] width 23 height 23
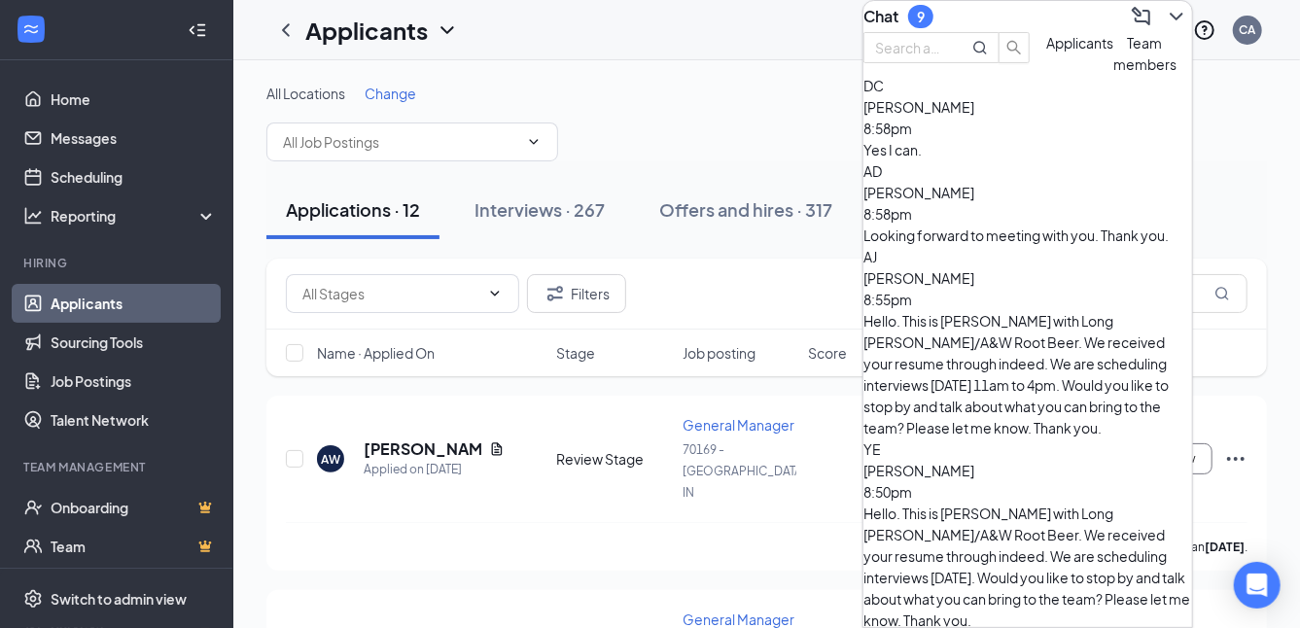
click at [1164, 21] on icon "ChevronDown" at bounding box center [1175, 16] width 23 height 23
